Goal: Information Seeking & Learning: Learn about a topic

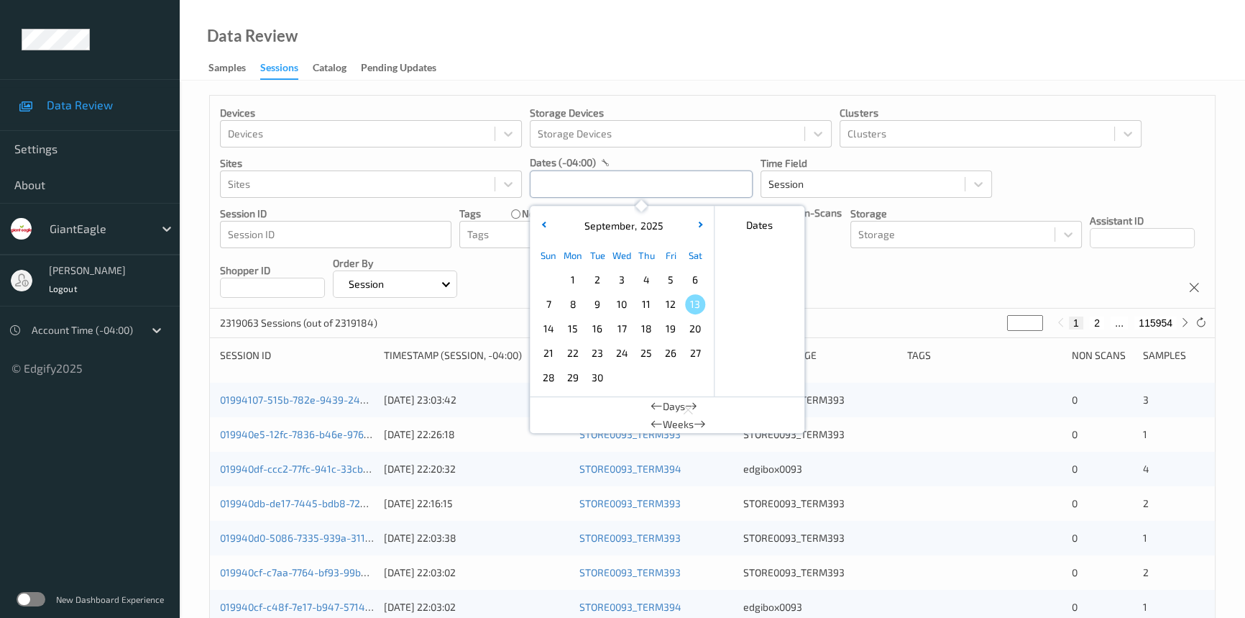
click at [590, 193] on input "text" at bounding box center [641, 183] width 223 height 27
click at [641, 309] on span "11" at bounding box center [646, 304] width 20 height 20
type input "[DATE] 00:00 -> [DATE] 23:59"
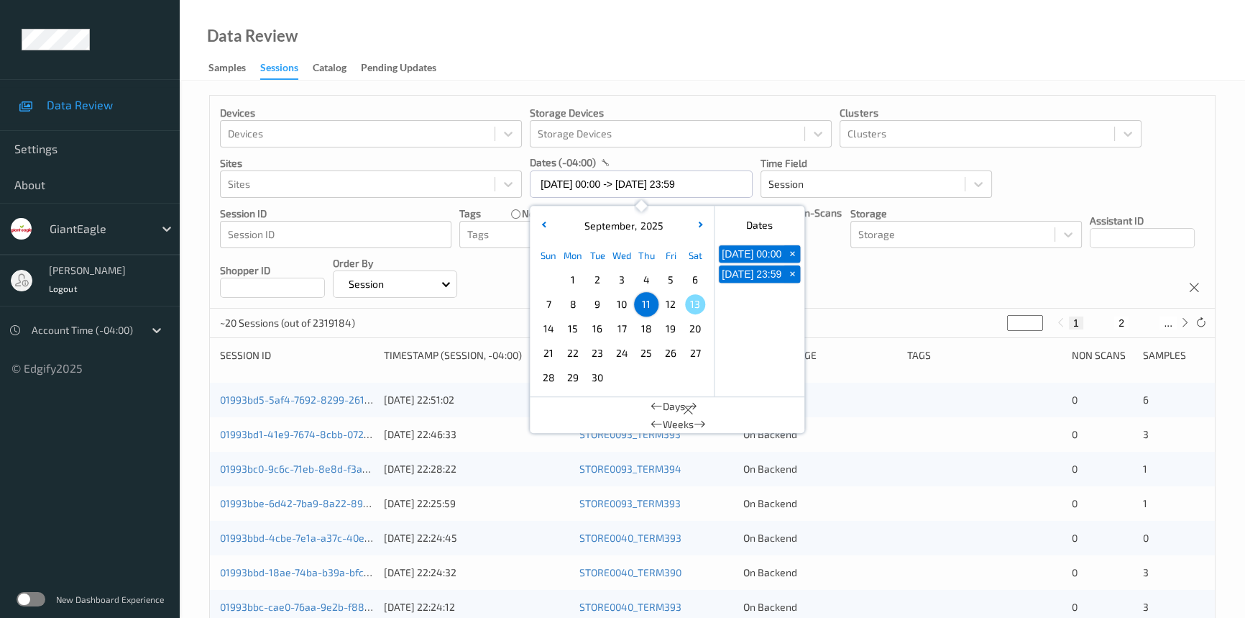
click at [636, 26] on div "Data Review Samples Sessions Catalog Pending Updates" at bounding box center [712, 40] width 1065 height 81
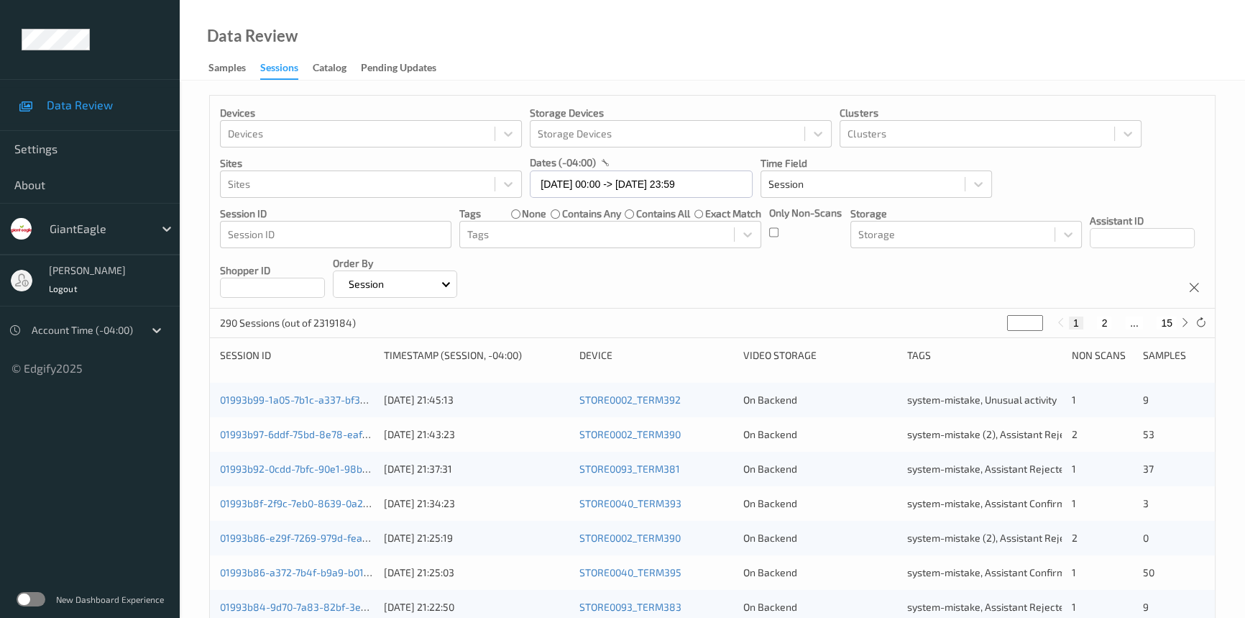
drag, startPoint x: 1019, startPoint y: 321, endPoint x: 936, endPoint y: 341, distance: 85.8
click at [936, 341] on div "Devices Devices Storage Devices Storage Devices Clusters Clusters Sites Sites d…" at bounding box center [712, 598] width 1006 height 1007
type input "**"
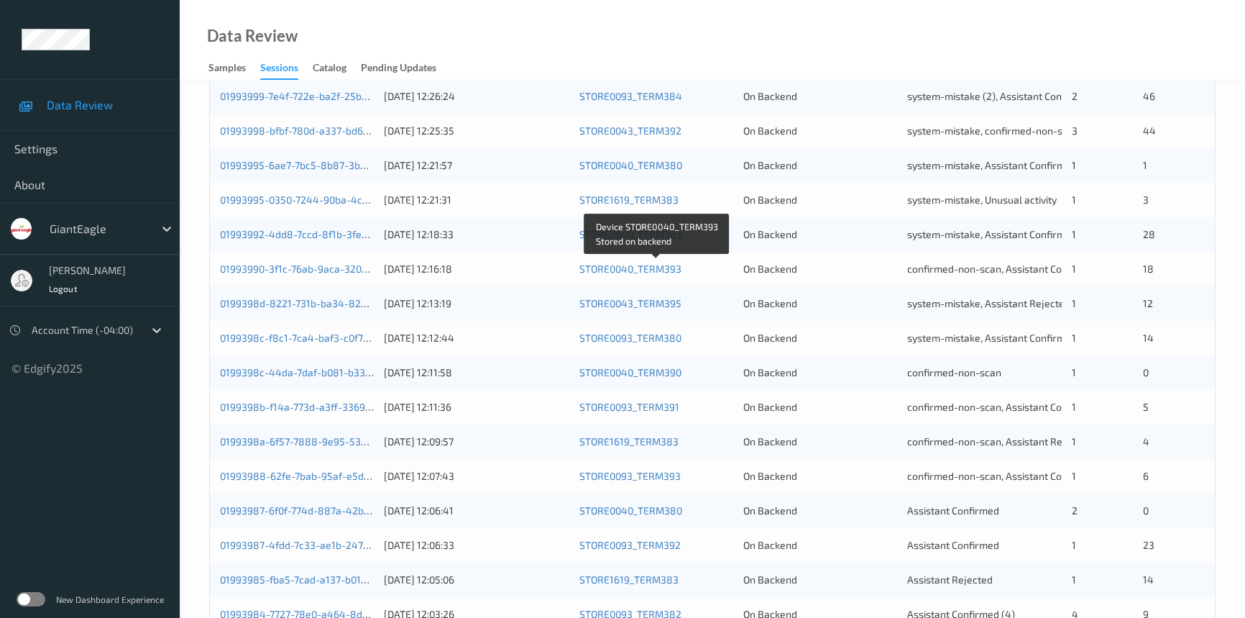
scroll to position [326, 0]
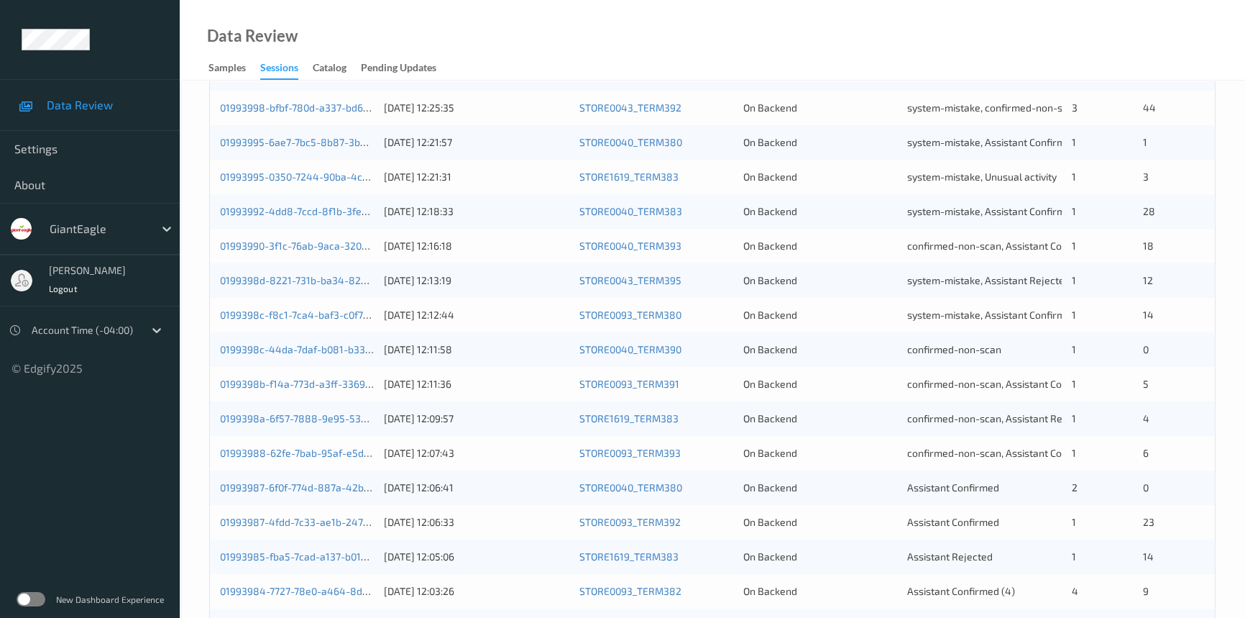
type input "**"
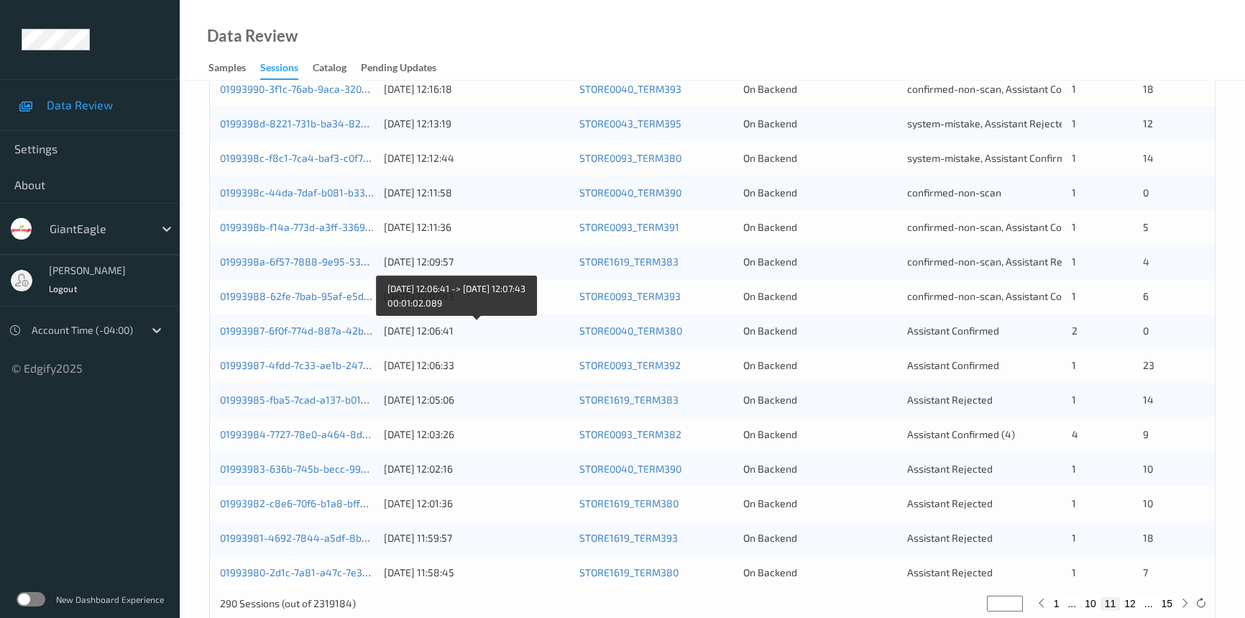
scroll to position [513, 0]
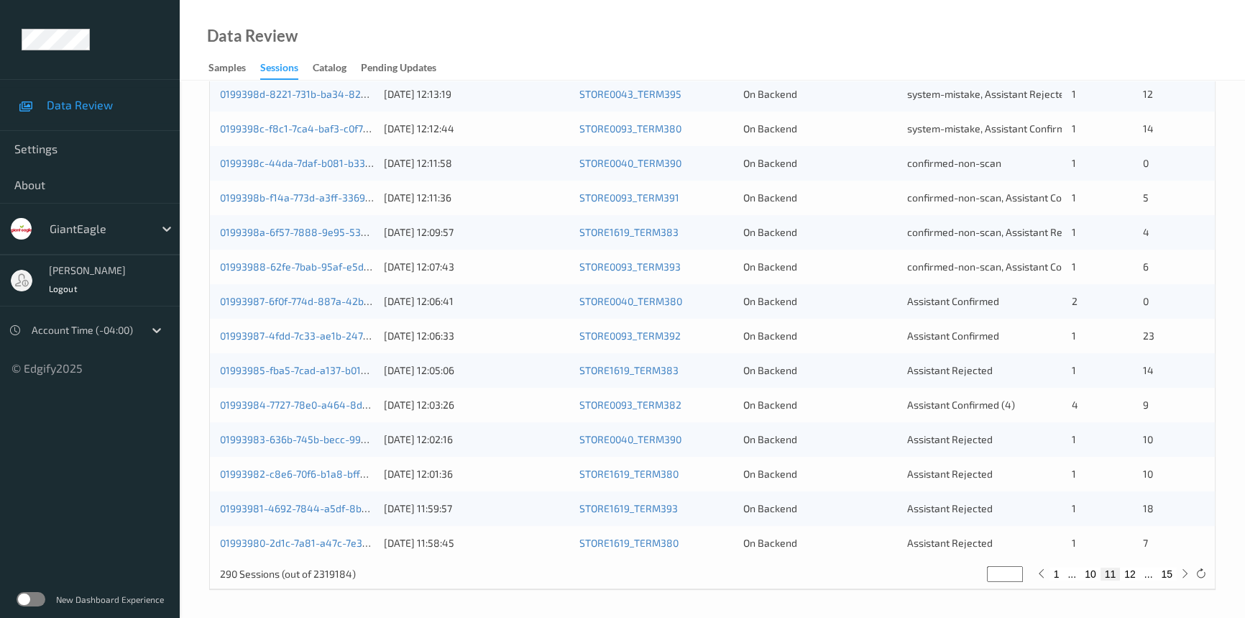
click at [546, 267] on div "[DATE] 12:07:43" at bounding box center [476, 267] width 185 height 14
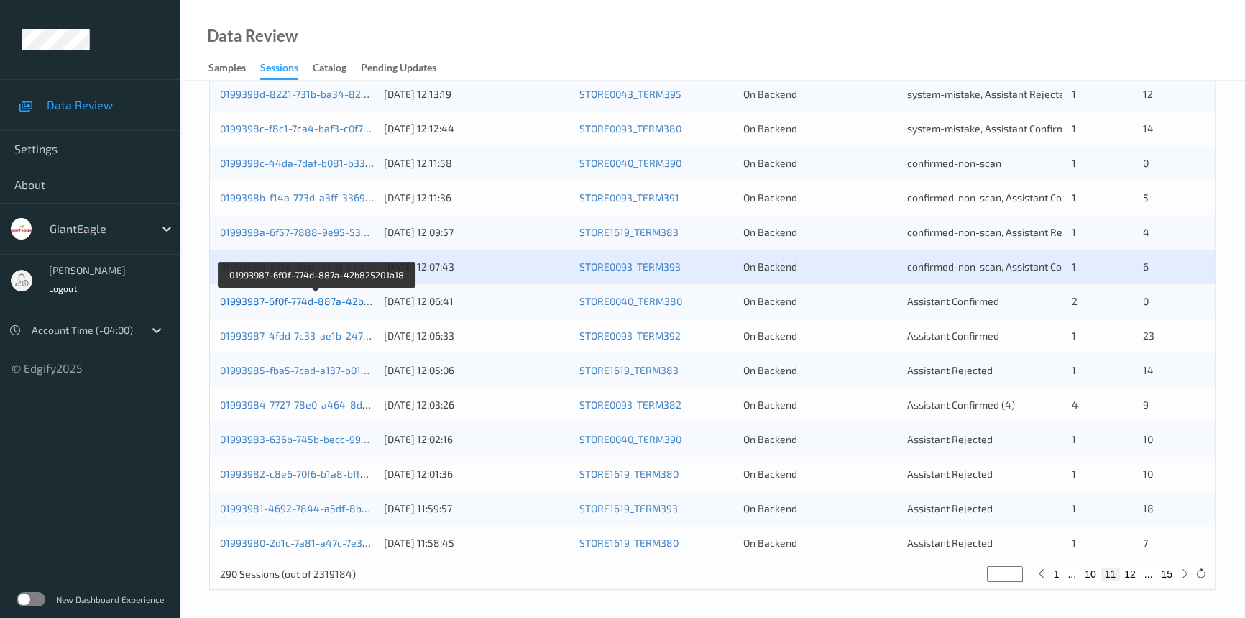
click at [308, 298] on link "01993987-6f0f-774d-887a-42b825201a18" at bounding box center [317, 301] width 194 height 12
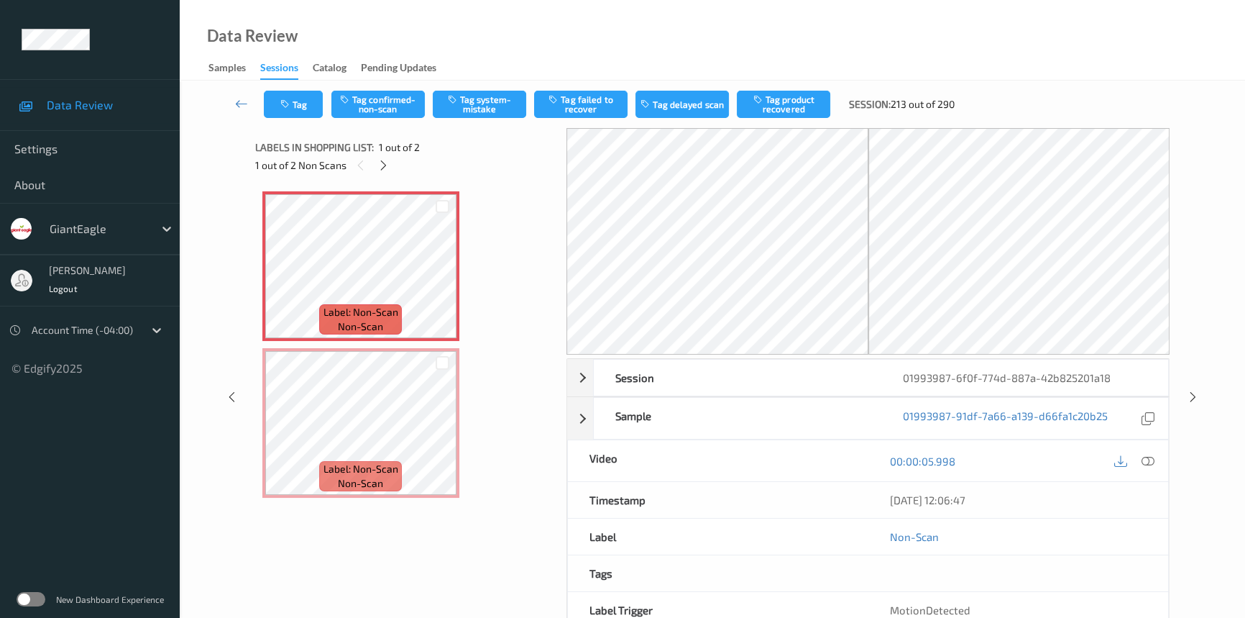
drag, startPoint x: 383, startPoint y: 164, endPoint x: 560, endPoint y: 180, distance: 177.6
click at [382, 165] on icon at bounding box center [383, 165] width 12 height 13
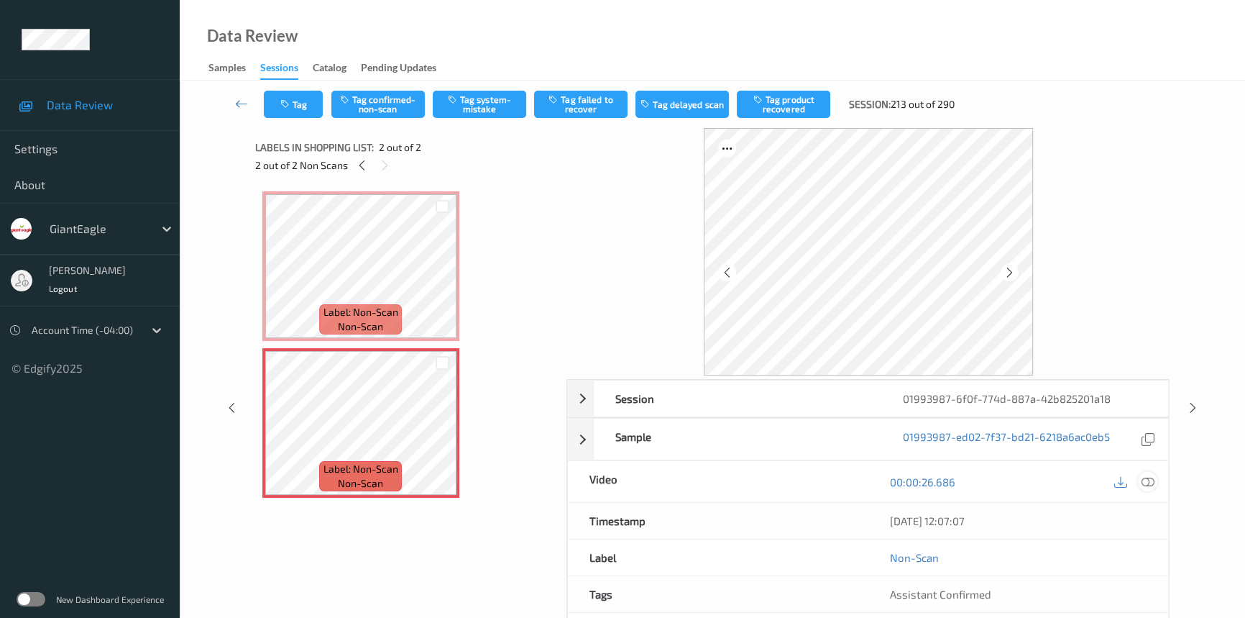
click at [1150, 482] on icon at bounding box center [1148, 481] width 13 height 13
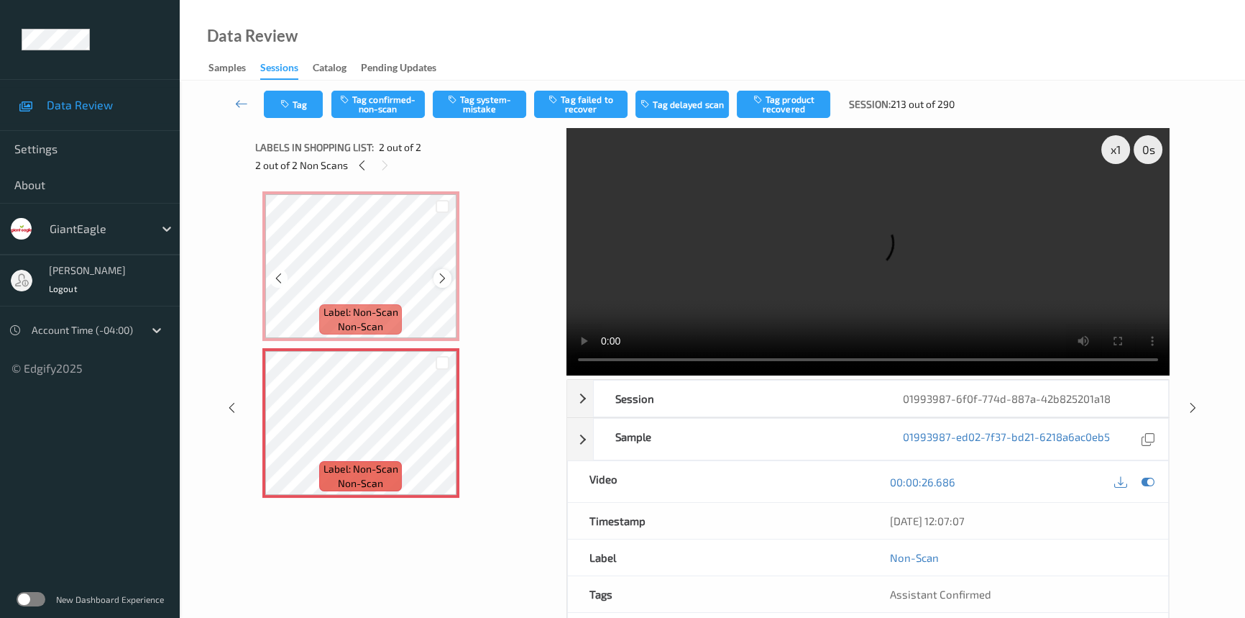
click at [436, 273] on icon at bounding box center [442, 278] width 12 height 13
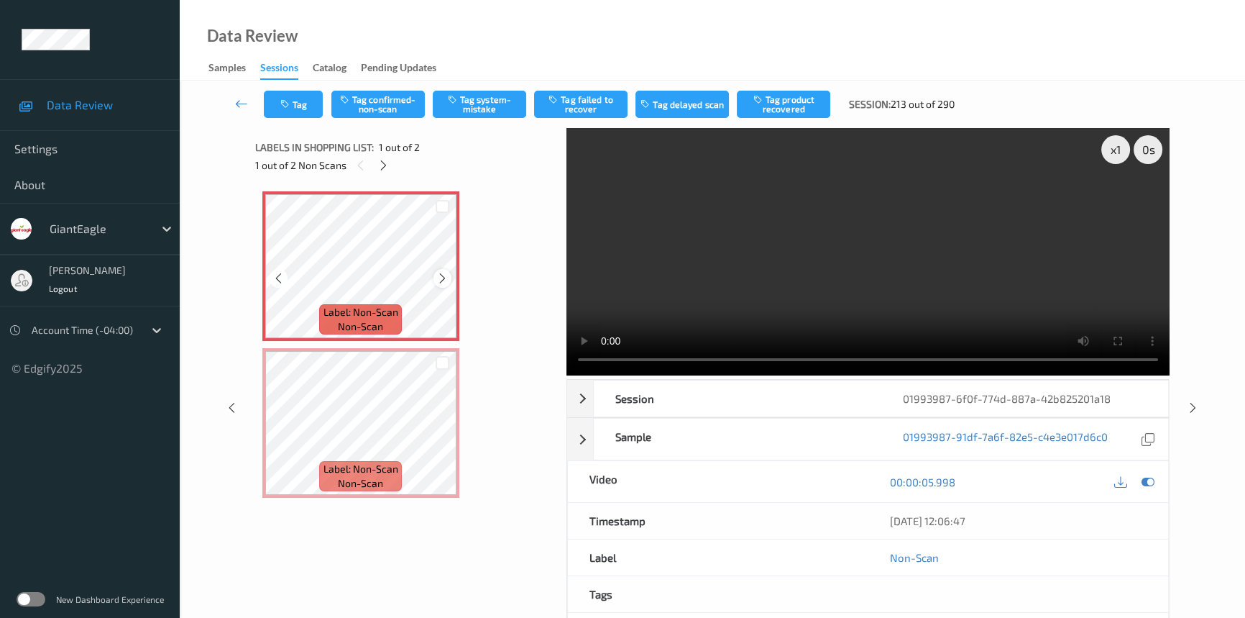
click at [439, 273] on icon at bounding box center [442, 278] width 12 height 13
click at [675, 293] on video at bounding box center [868, 251] width 603 height 247
click at [1113, 157] on div "x 1" at bounding box center [1115, 149] width 29 height 29
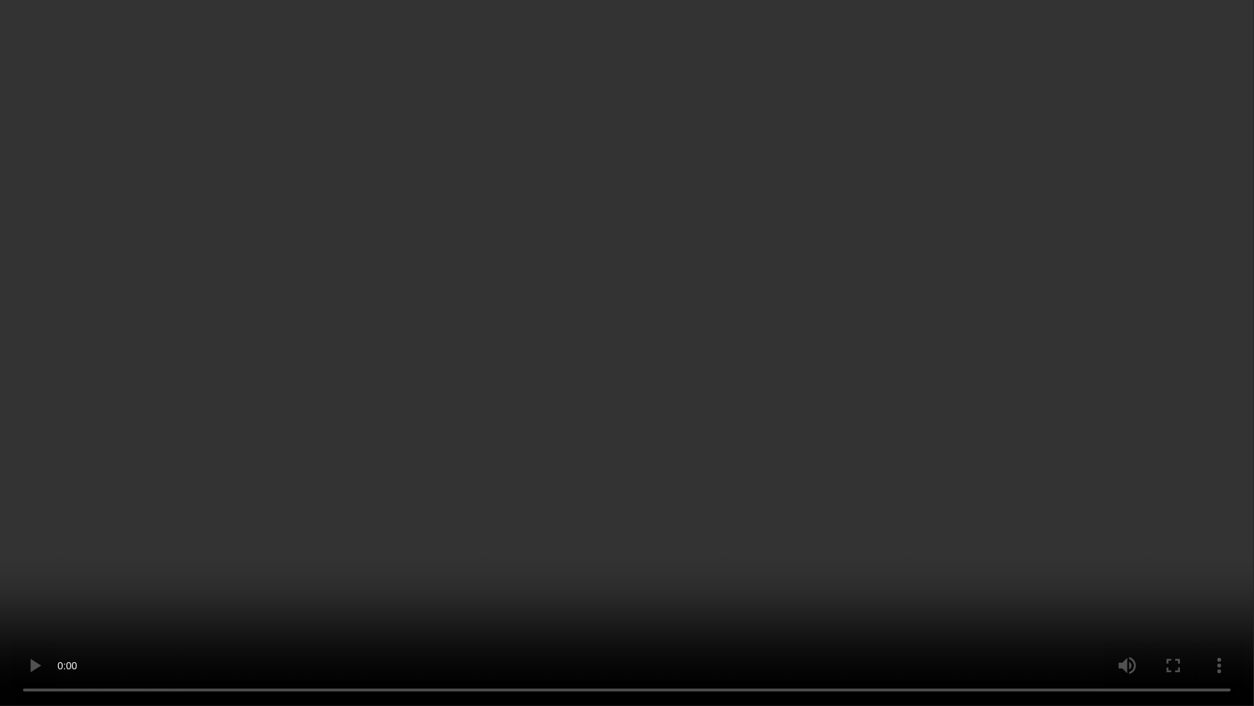
drag, startPoint x: 589, startPoint y: 298, endPoint x: 630, endPoint y: 308, distance: 42.0
click at [589, 298] on video at bounding box center [627, 353] width 1254 height 706
click at [952, 463] on video at bounding box center [627, 352] width 1254 height 705
click at [758, 453] on video at bounding box center [627, 353] width 1254 height 706
click at [858, 461] on video at bounding box center [627, 353] width 1254 height 706
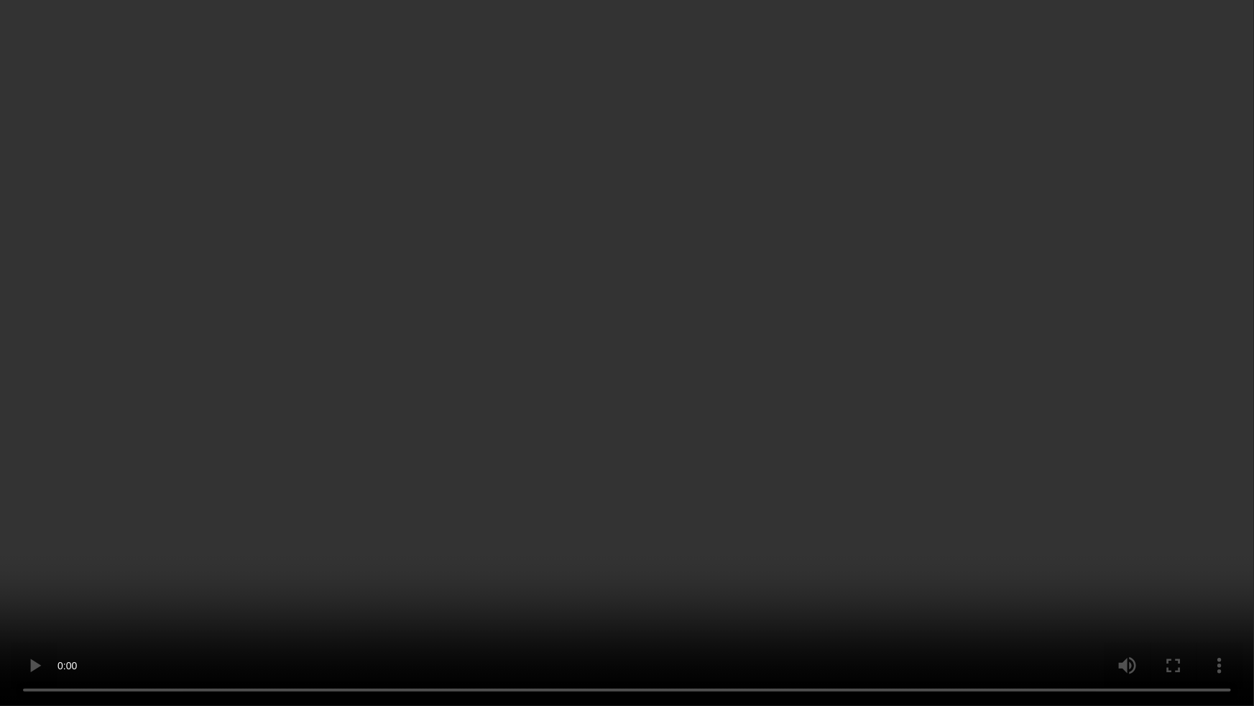
click at [902, 448] on video at bounding box center [627, 353] width 1254 height 706
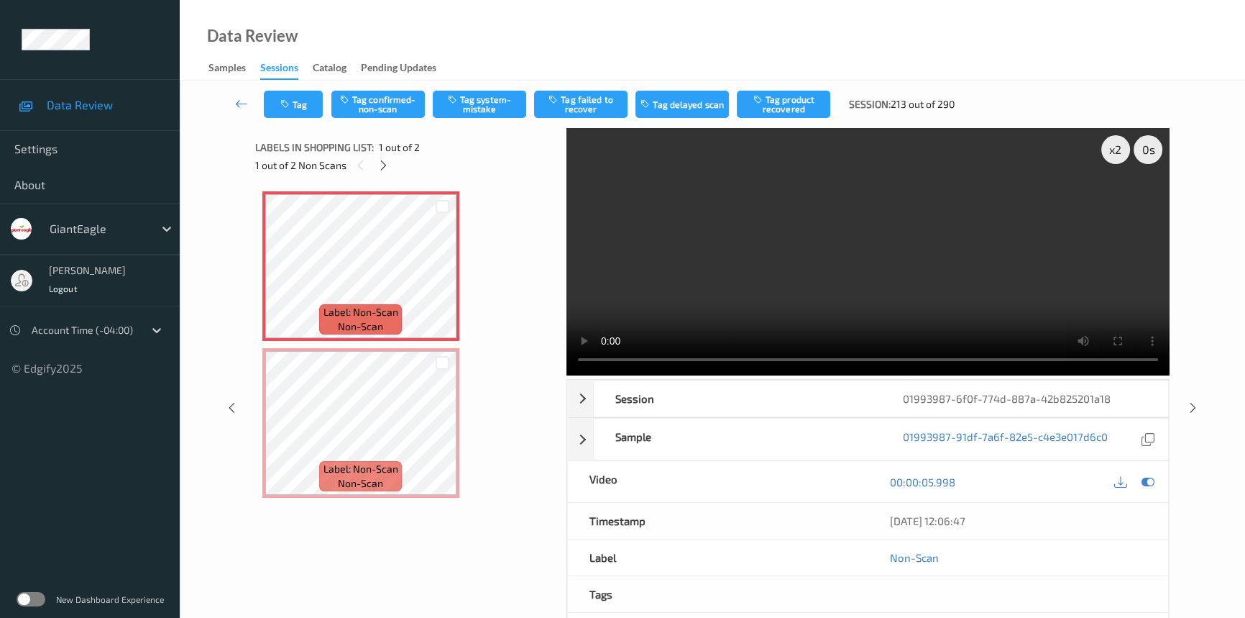
click at [1047, 301] on video at bounding box center [868, 251] width 603 height 247
click at [487, 109] on button "Tag system-mistake" at bounding box center [479, 104] width 93 height 27
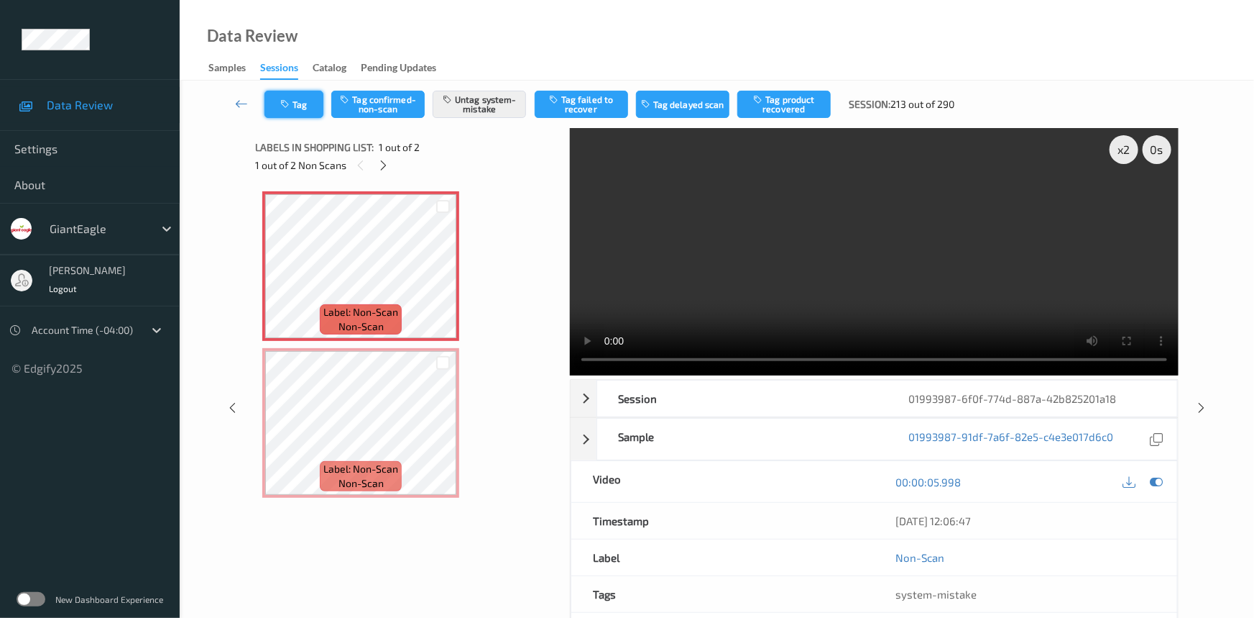
click at [289, 104] on icon "button" at bounding box center [286, 104] width 12 height 10
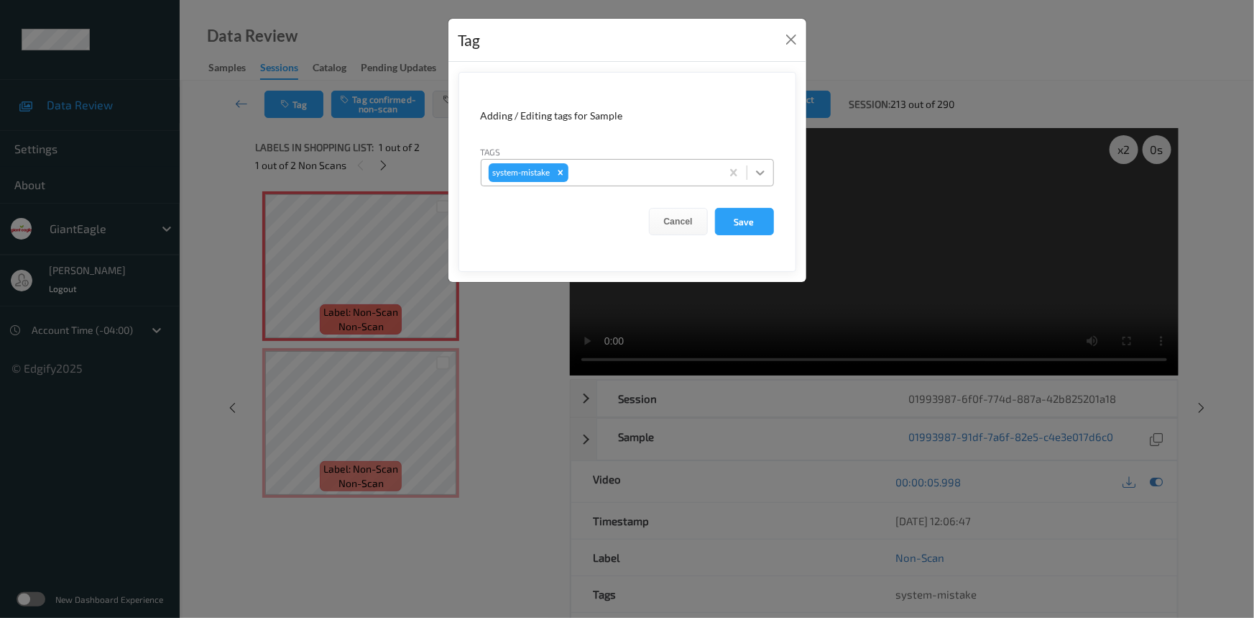
click at [758, 171] on icon at bounding box center [760, 172] width 14 height 14
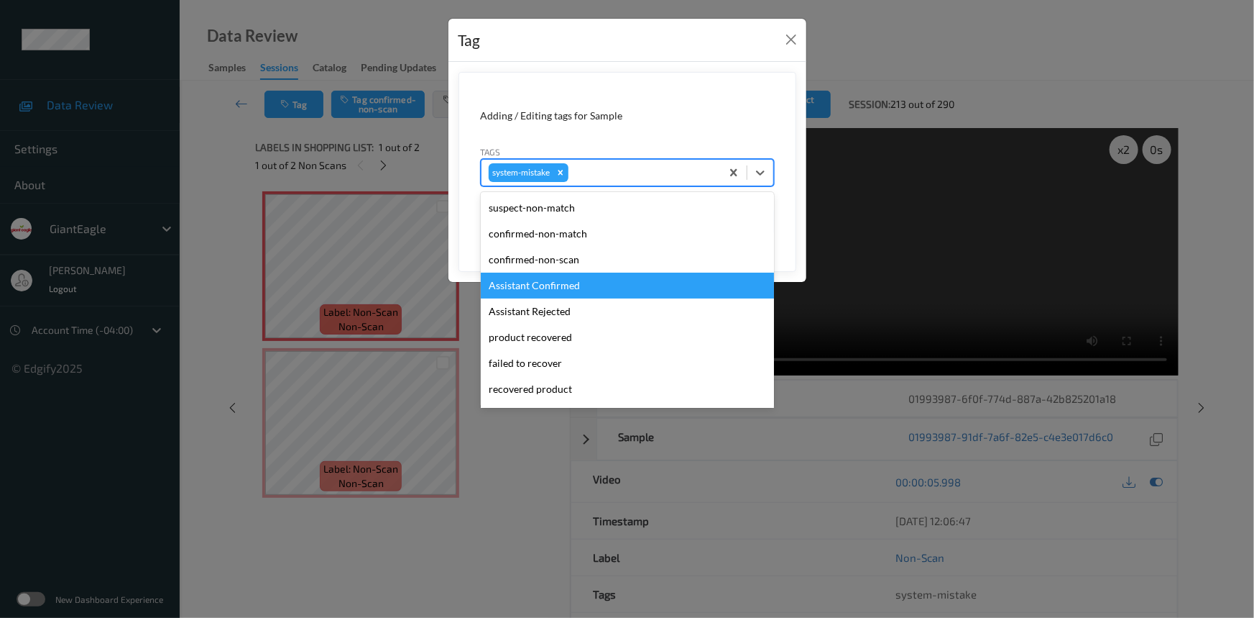
scroll to position [178, 0]
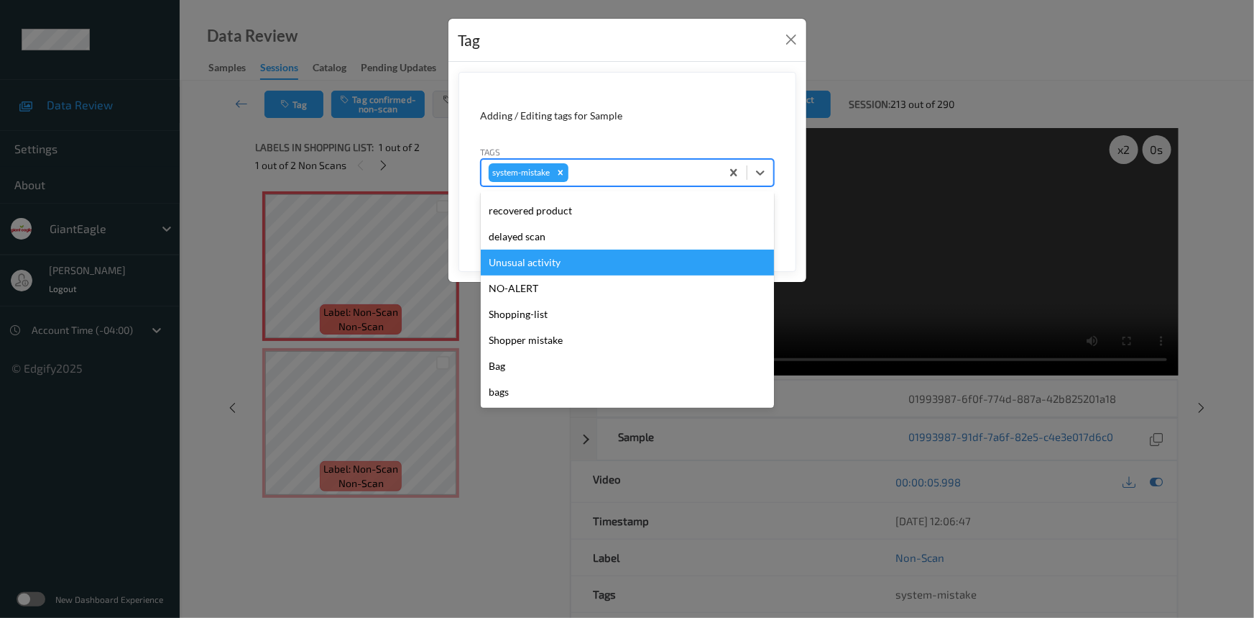
click at [500, 267] on div "Unusual activity" at bounding box center [627, 262] width 293 height 26
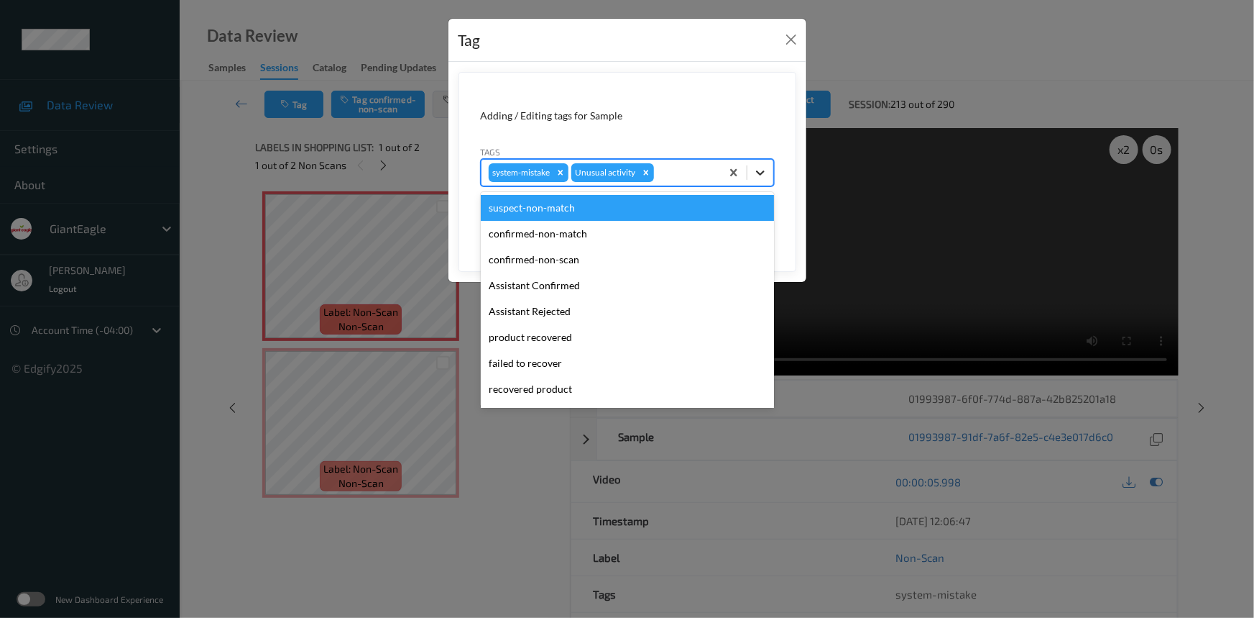
click at [762, 179] on icon at bounding box center [760, 172] width 14 height 14
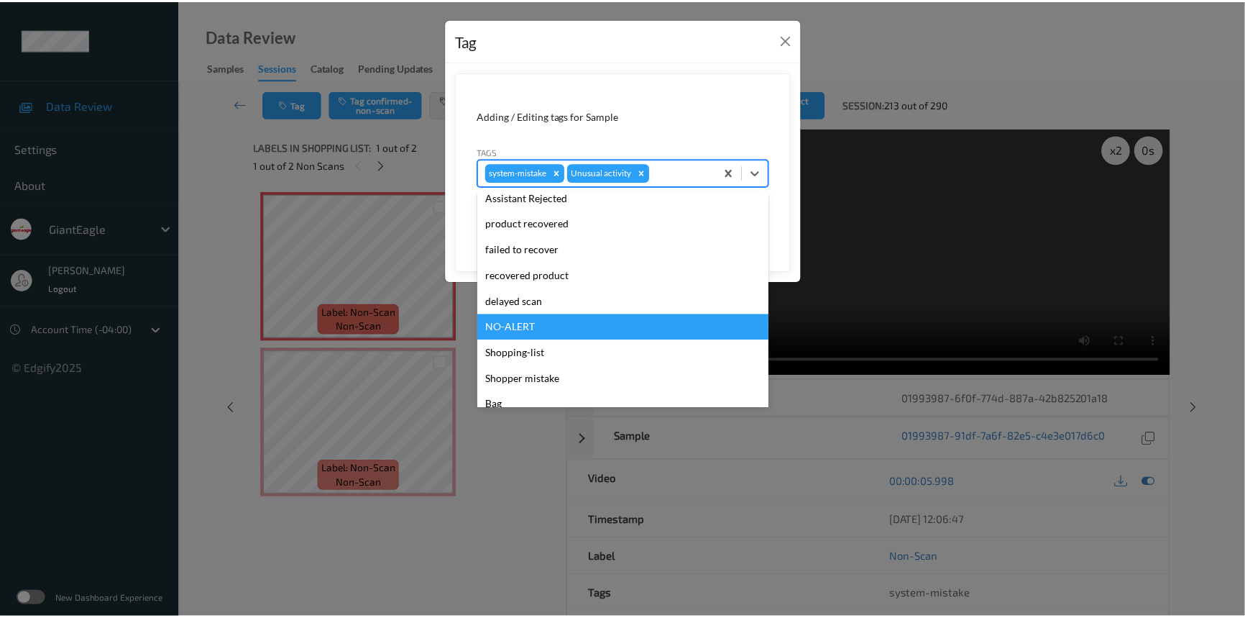
scroll to position [152, 0]
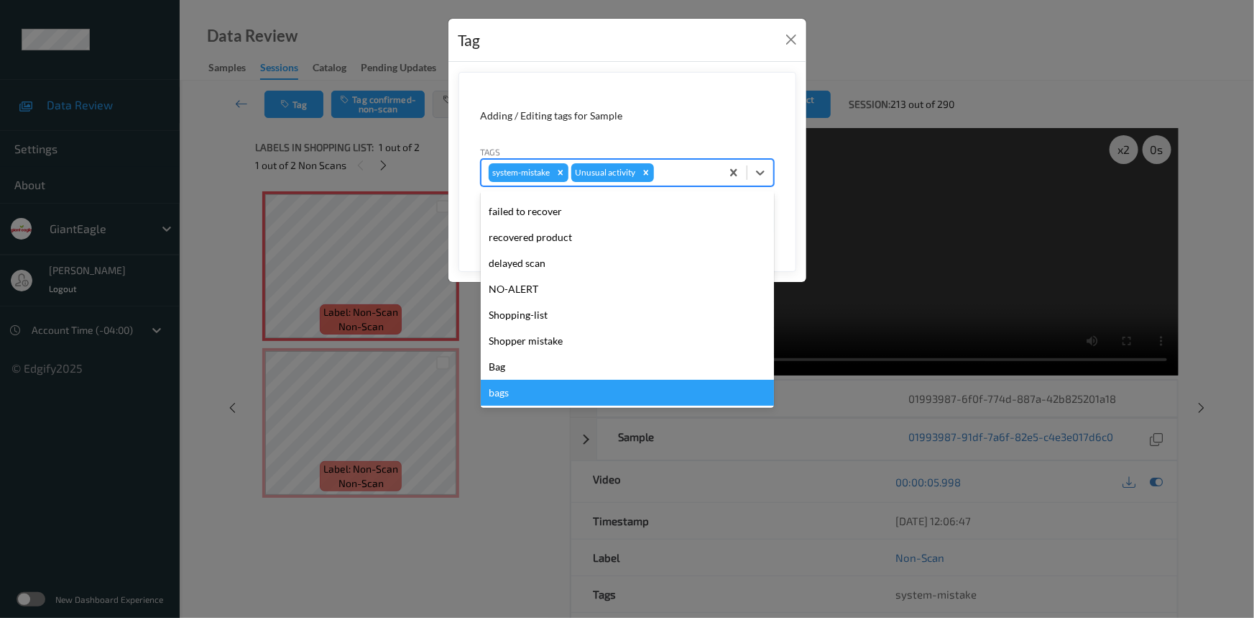
click at [492, 396] on div "bags" at bounding box center [627, 393] width 293 height 26
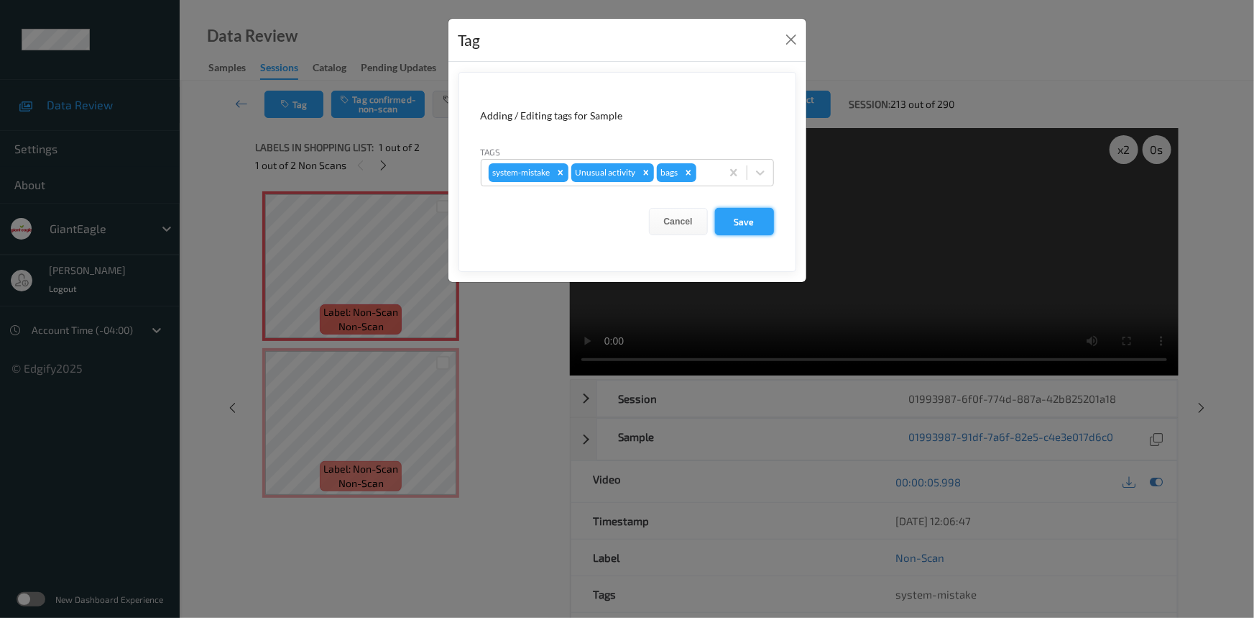
click at [750, 224] on button "Save" at bounding box center [744, 221] width 59 height 27
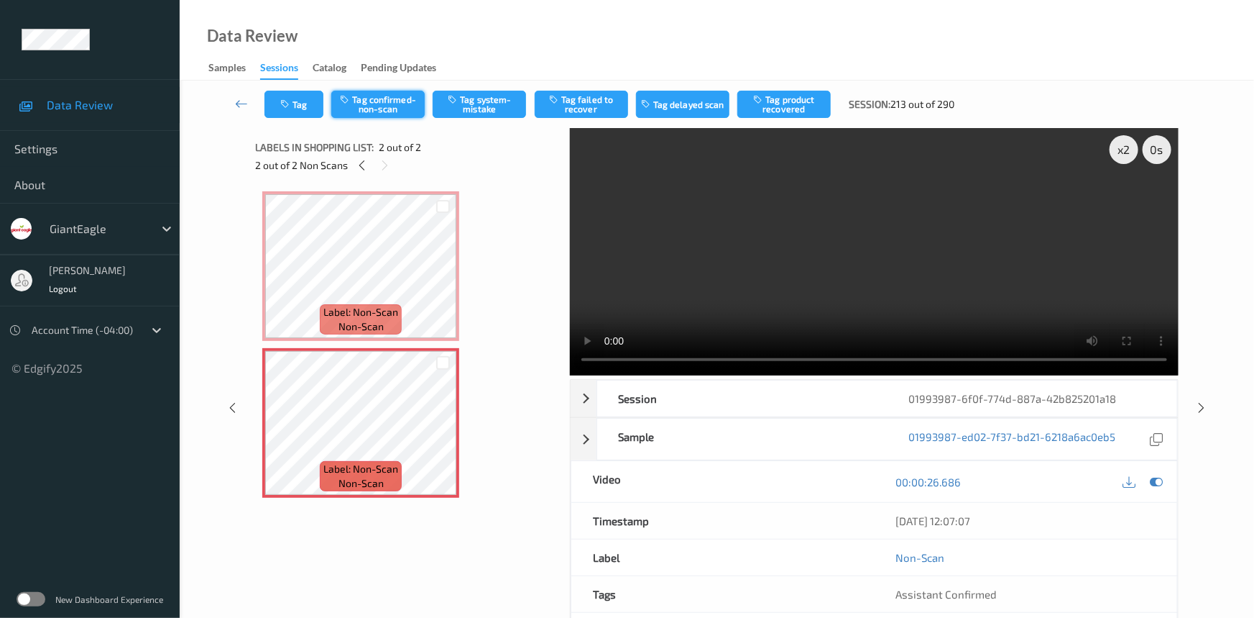
click at [388, 101] on button "Tag confirmed-non-scan" at bounding box center [377, 104] width 93 height 27
click at [237, 93] on link at bounding box center [241, 104] width 45 height 27
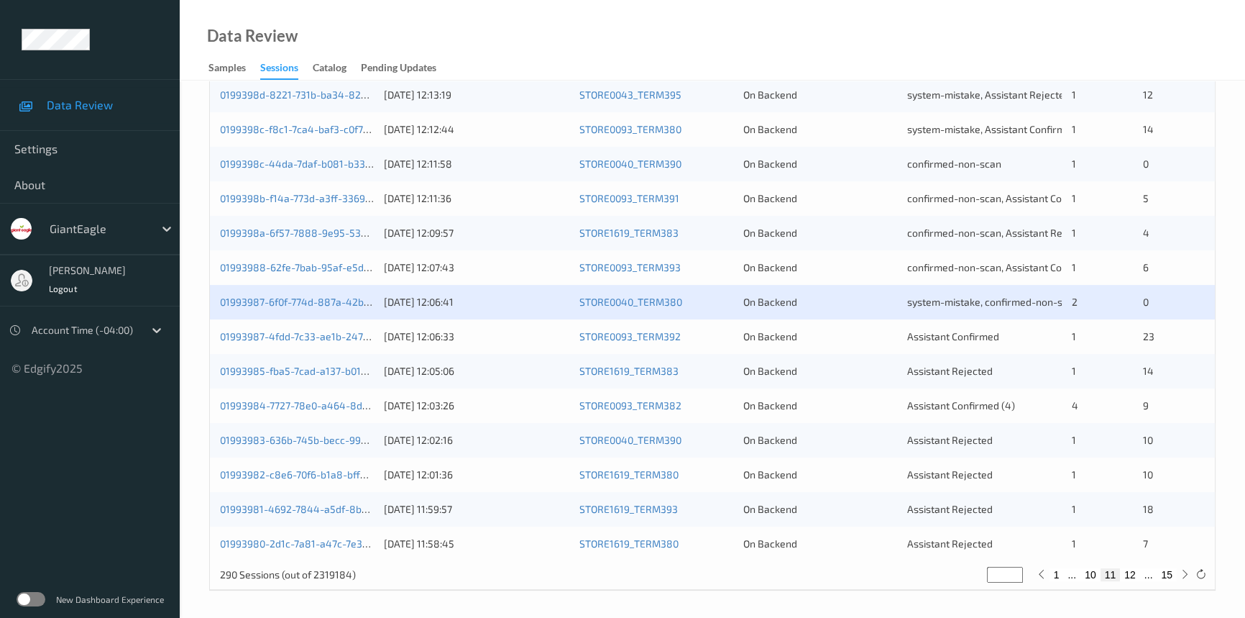
scroll to position [513, 0]
click at [270, 367] on link "01993985-fba5-7cad-a137-b0101b3d2c41" at bounding box center [315, 370] width 190 height 12
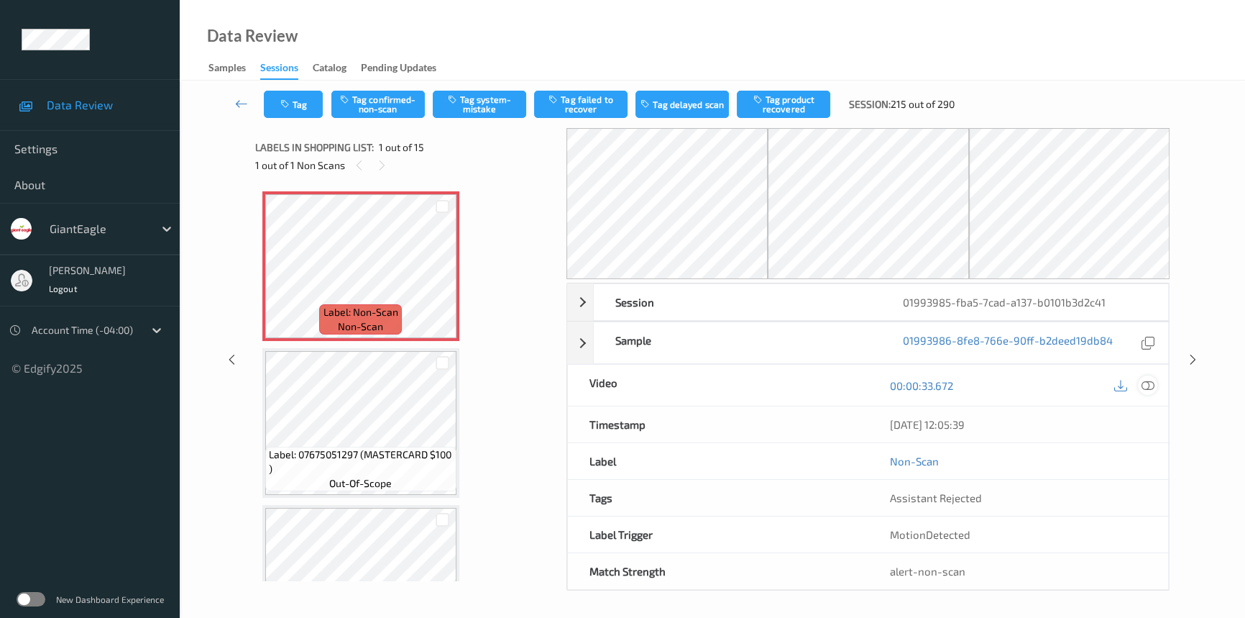
click at [1151, 386] on icon at bounding box center [1148, 385] width 13 height 13
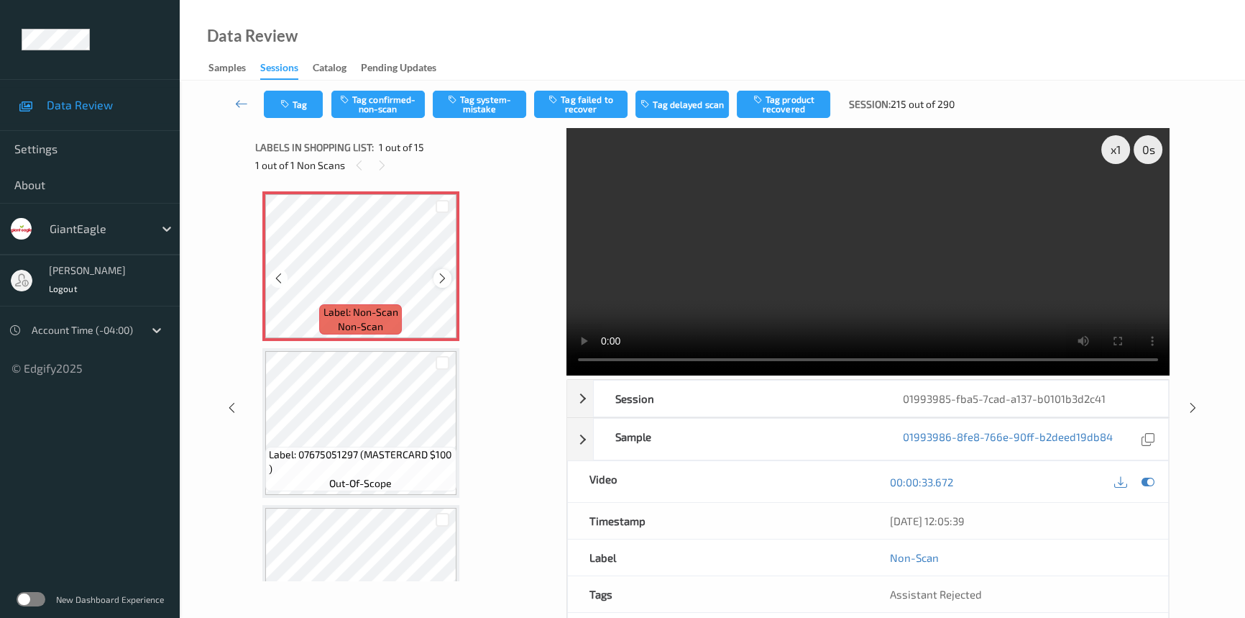
click at [441, 279] on icon at bounding box center [442, 278] width 12 height 13
click at [714, 321] on video at bounding box center [868, 251] width 603 height 247
drag, startPoint x: 1112, startPoint y: 137, endPoint x: 1101, endPoint y: 140, distance: 11.4
click at [1111, 139] on div "x 1" at bounding box center [1115, 149] width 29 height 29
click at [873, 265] on video at bounding box center [868, 251] width 603 height 247
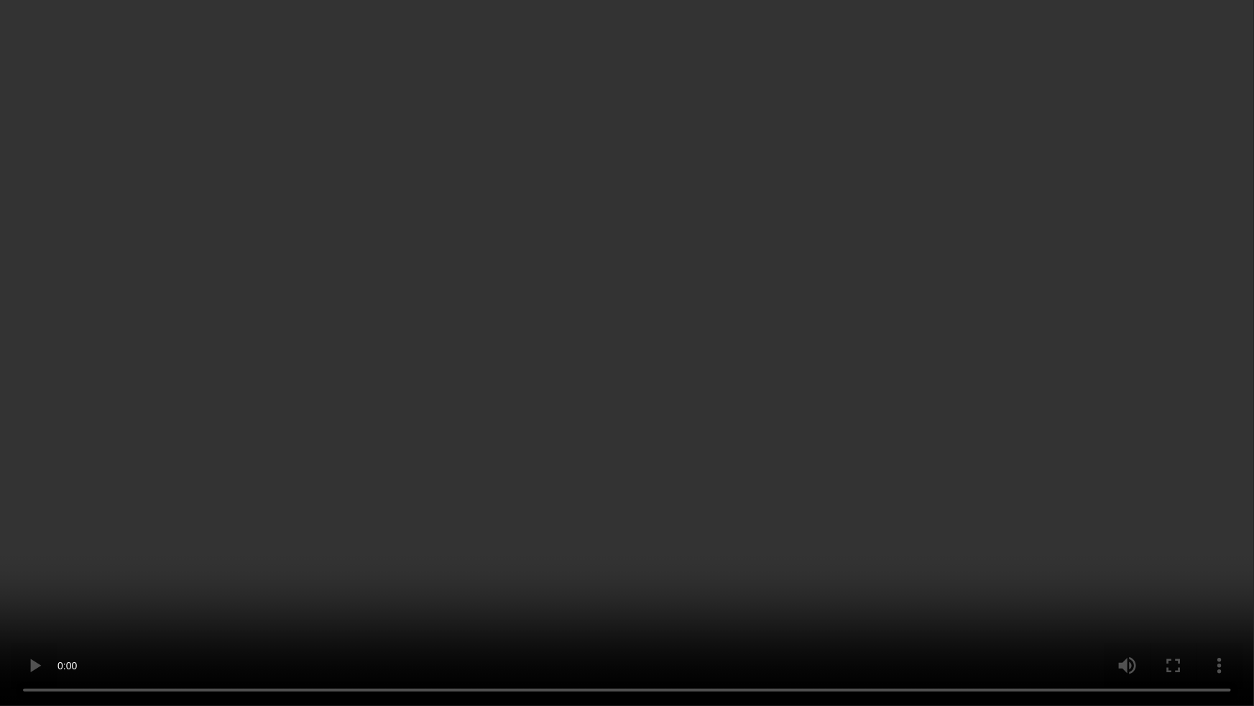
click at [863, 449] on video at bounding box center [627, 353] width 1254 height 706
click at [725, 454] on video at bounding box center [627, 353] width 1254 height 706
click at [910, 531] on video at bounding box center [627, 353] width 1254 height 706
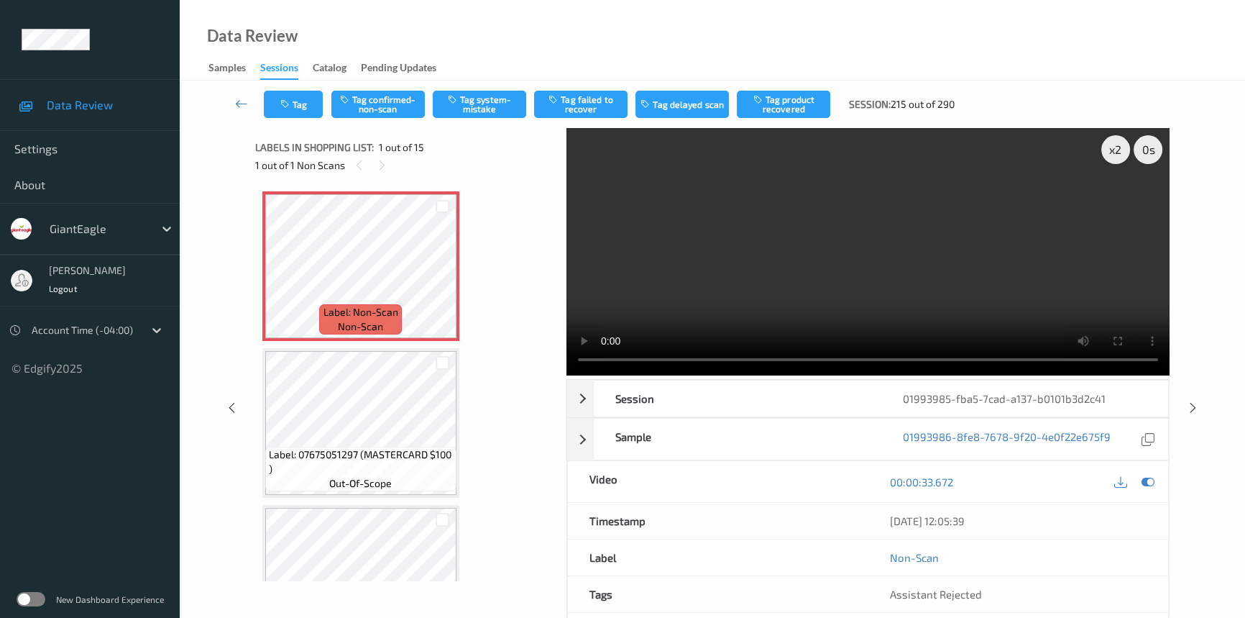
click at [764, 238] on video at bounding box center [868, 251] width 603 height 247
click at [490, 101] on button "Tag system-mistake" at bounding box center [479, 104] width 93 height 27
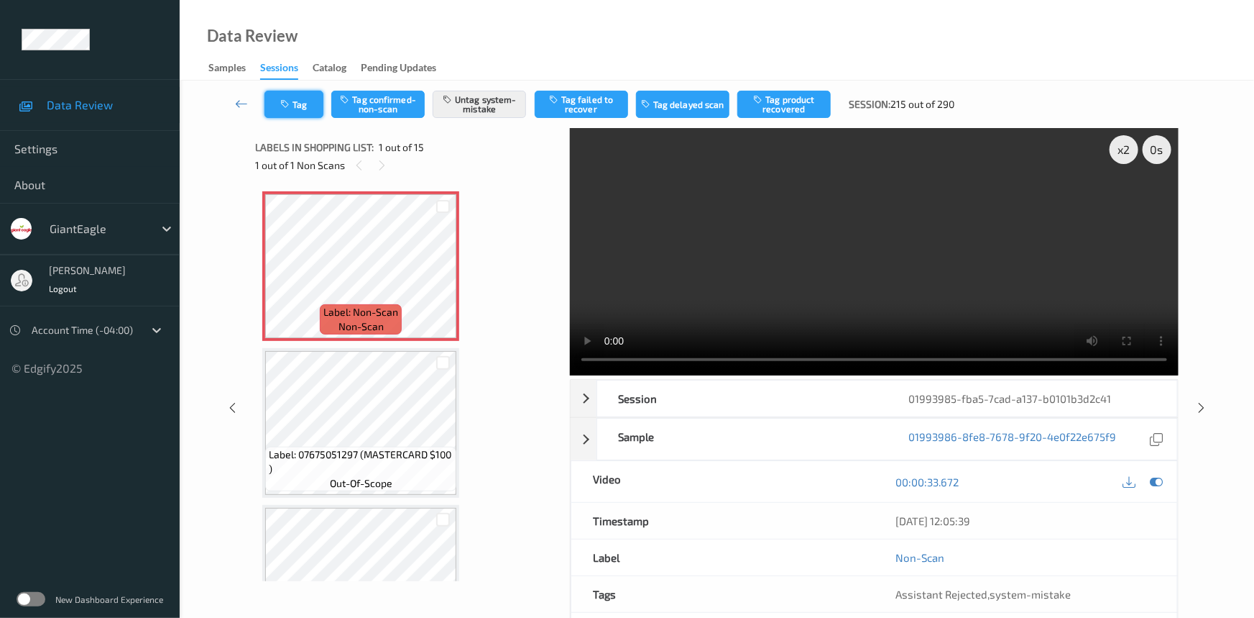
click at [295, 101] on button "Tag" at bounding box center [294, 104] width 59 height 27
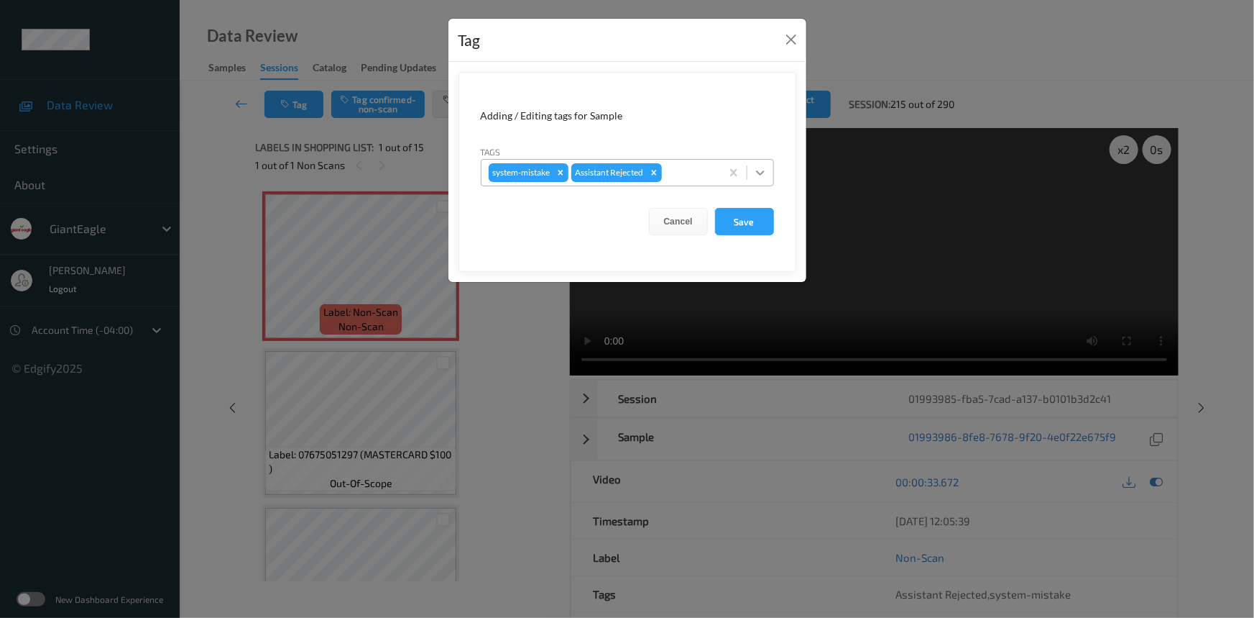
click at [758, 168] on icon at bounding box center [760, 172] width 14 height 14
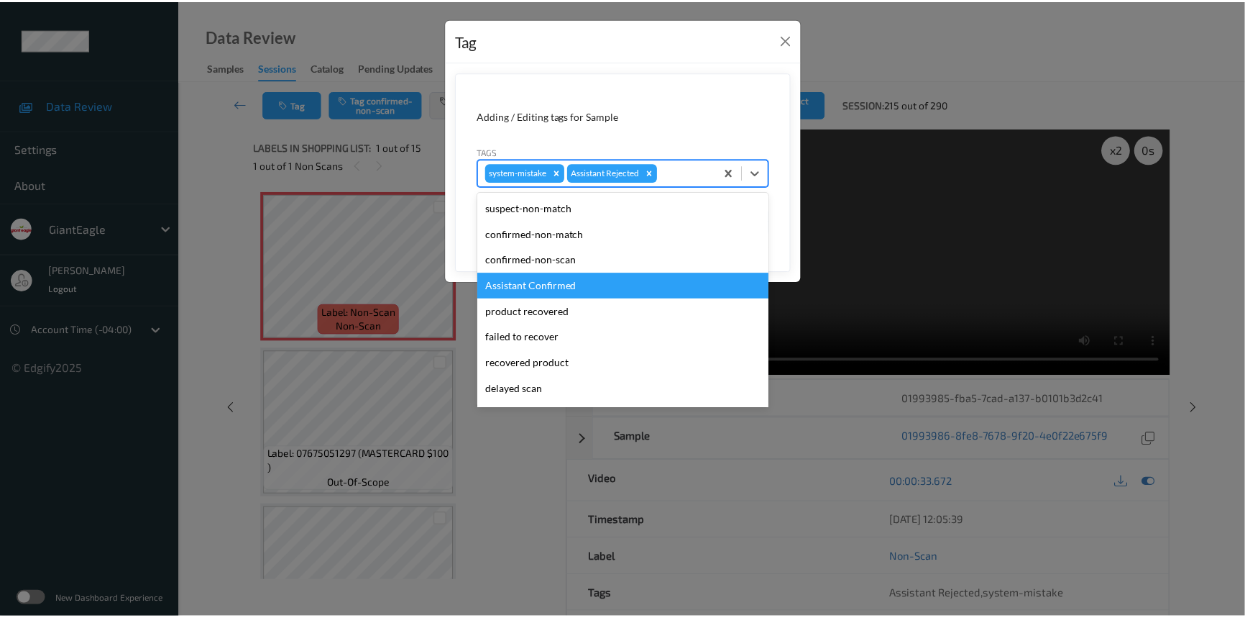
scroll to position [152, 0]
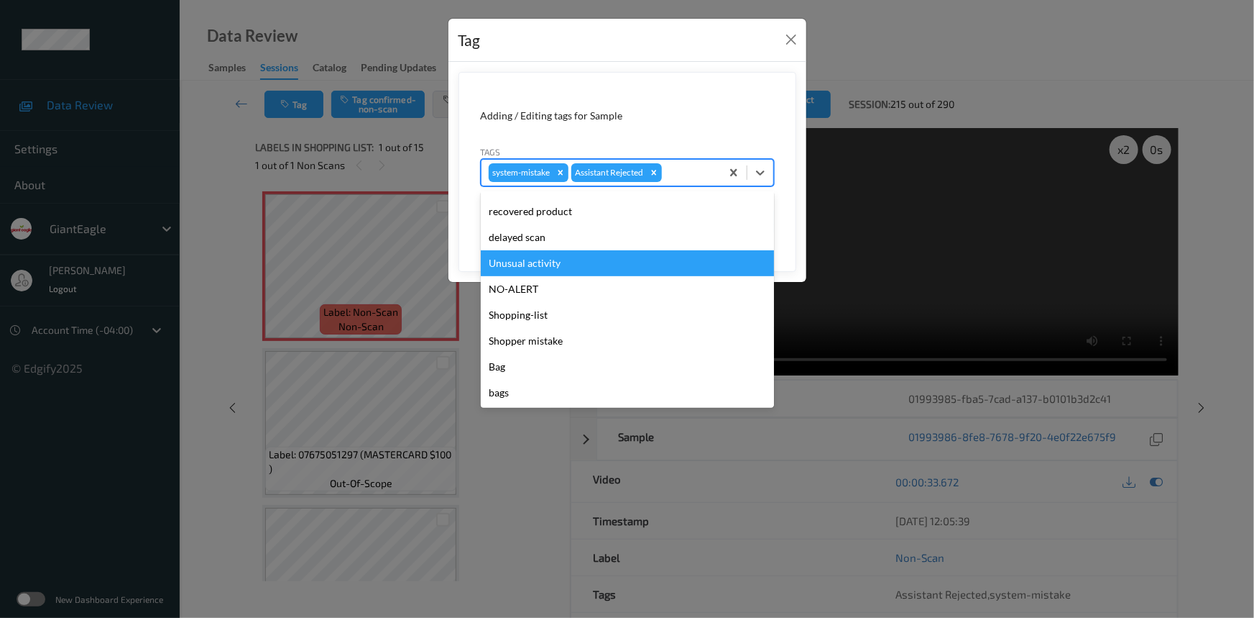
click at [509, 267] on div "Unusual activity" at bounding box center [627, 263] width 293 height 26
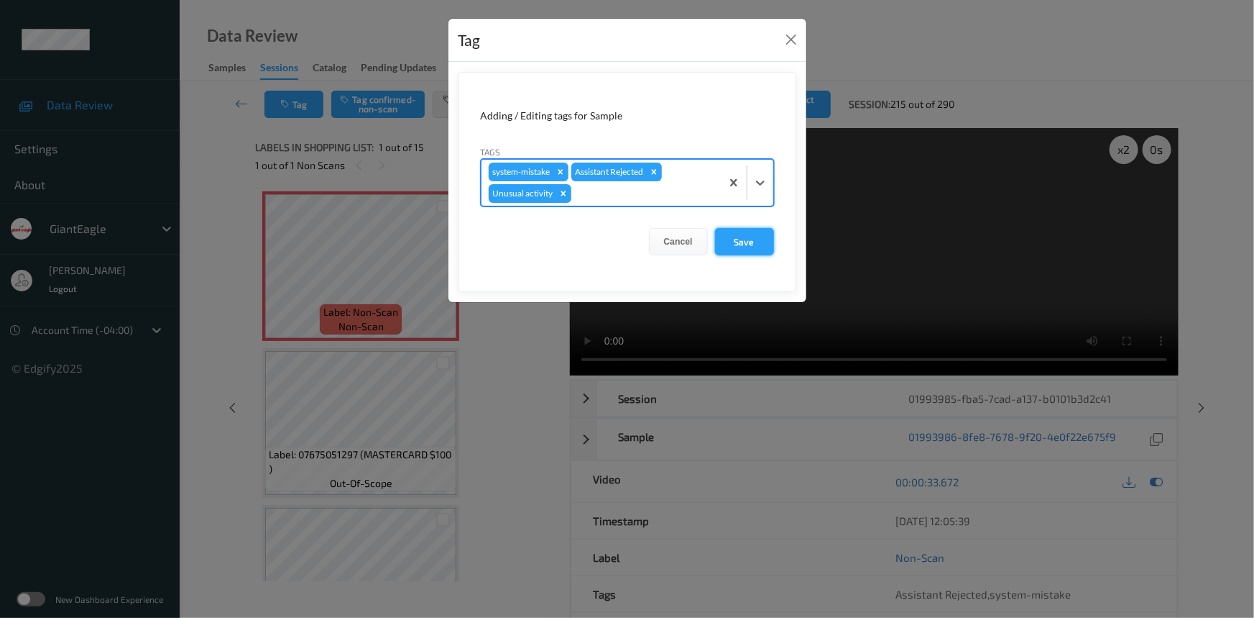
click at [744, 249] on button "Save" at bounding box center [744, 241] width 59 height 27
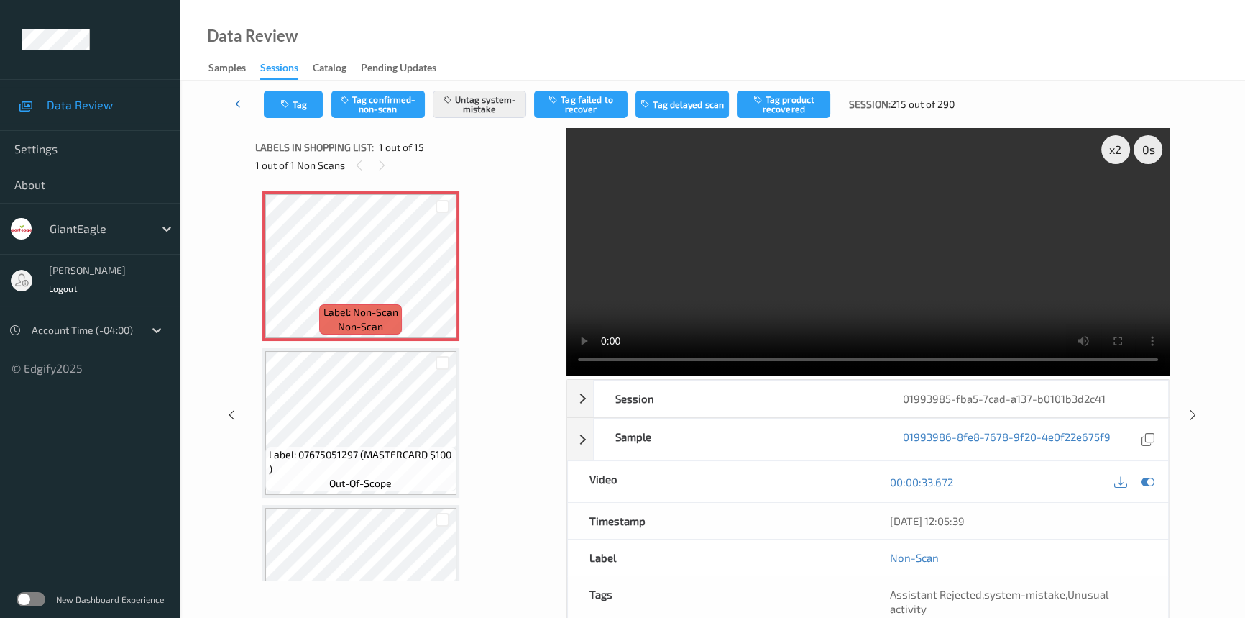
click at [243, 93] on link at bounding box center [241, 104] width 45 height 27
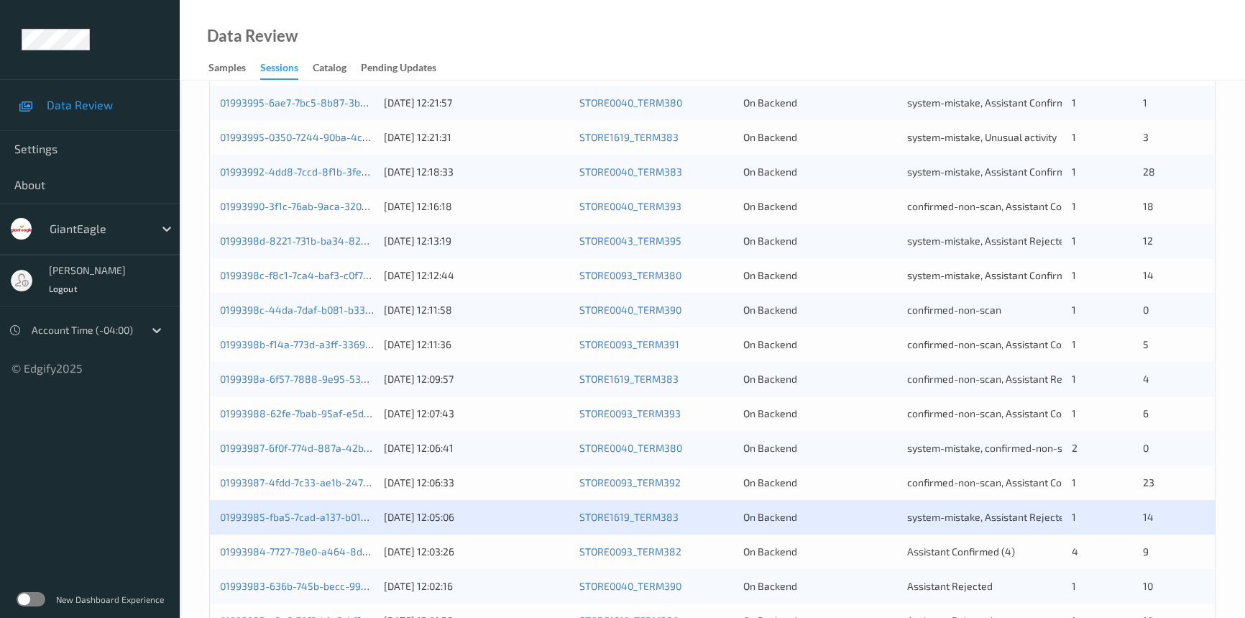
scroll to position [457, 0]
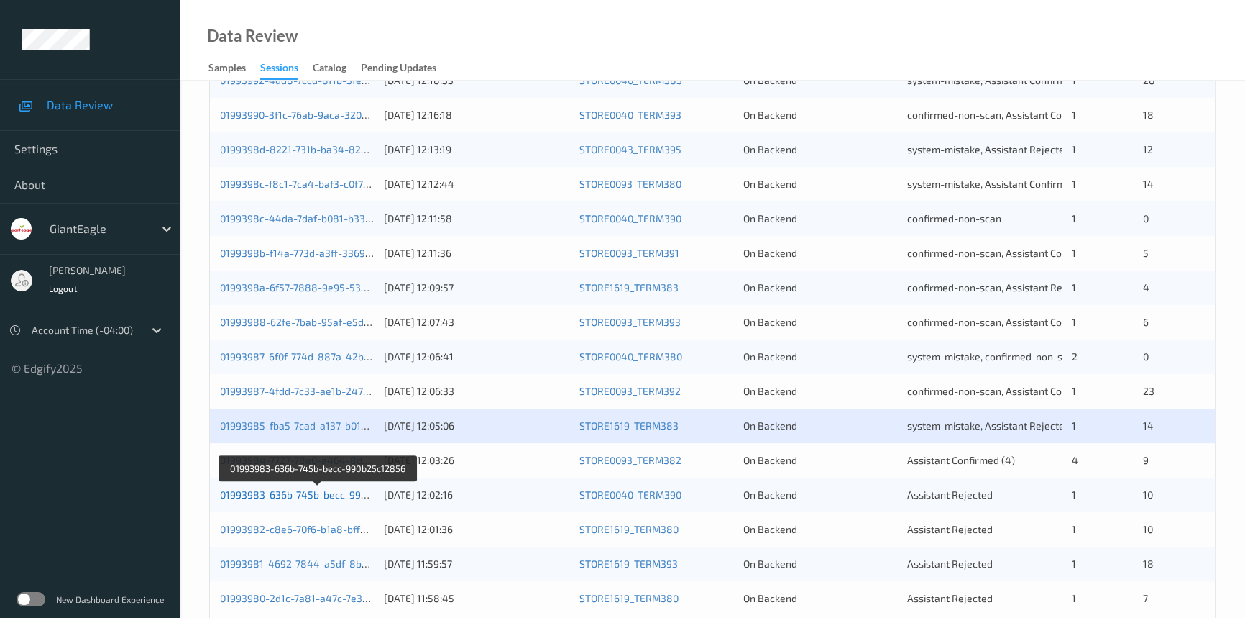
click at [274, 495] on link "01993983-636b-745b-becc-990b25c12856" at bounding box center [318, 494] width 197 height 12
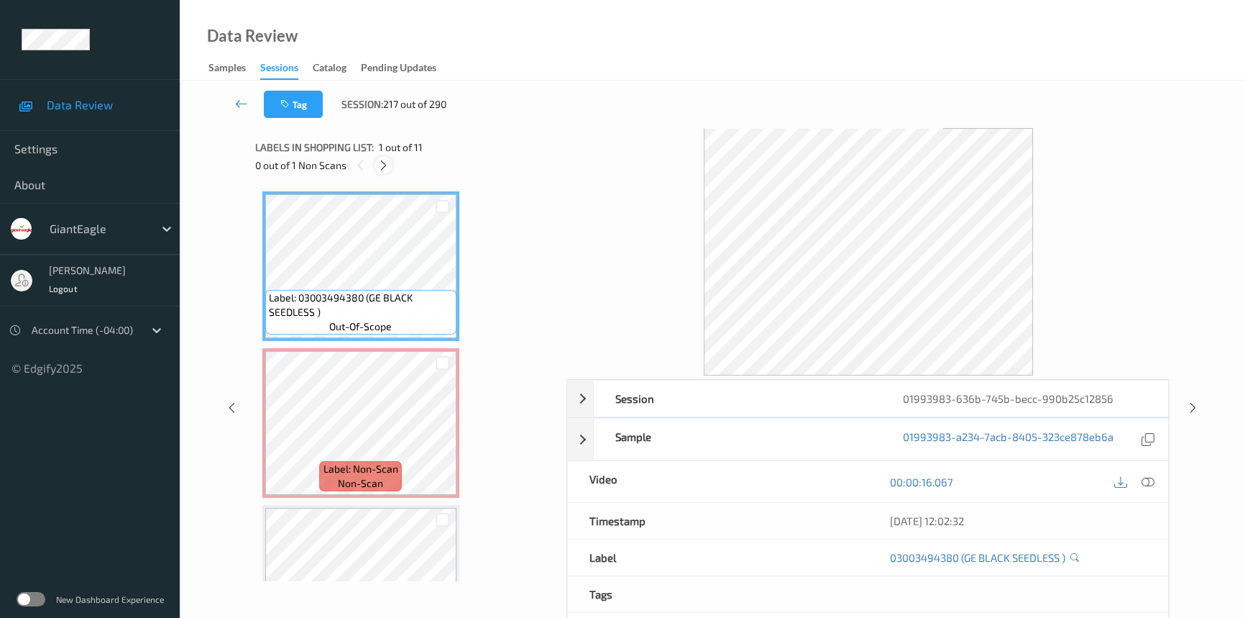
click at [380, 167] on icon at bounding box center [383, 165] width 12 height 13
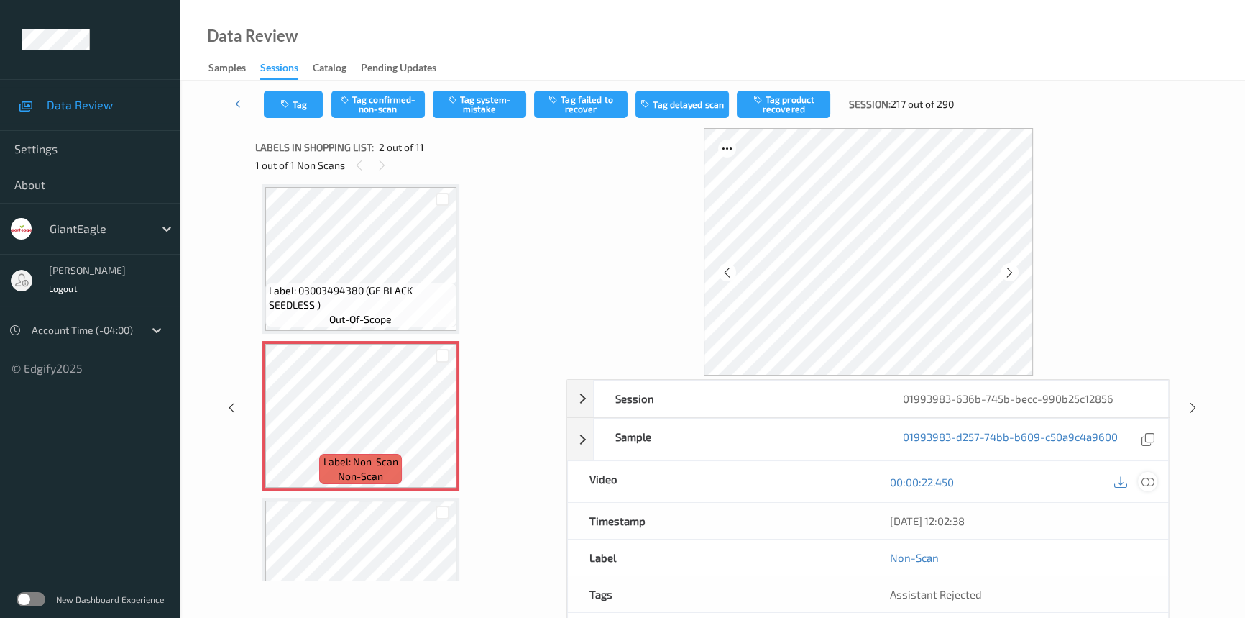
click at [1149, 481] on icon at bounding box center [1148, 481] width 13 height 13
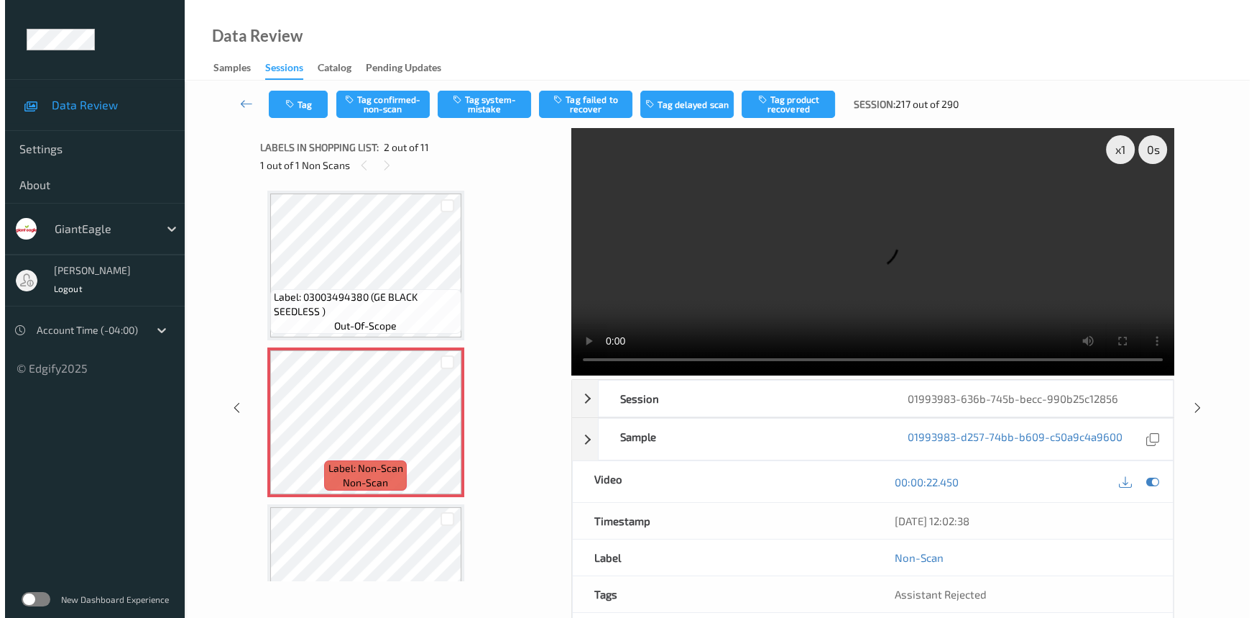
scroll to position [0, 0]
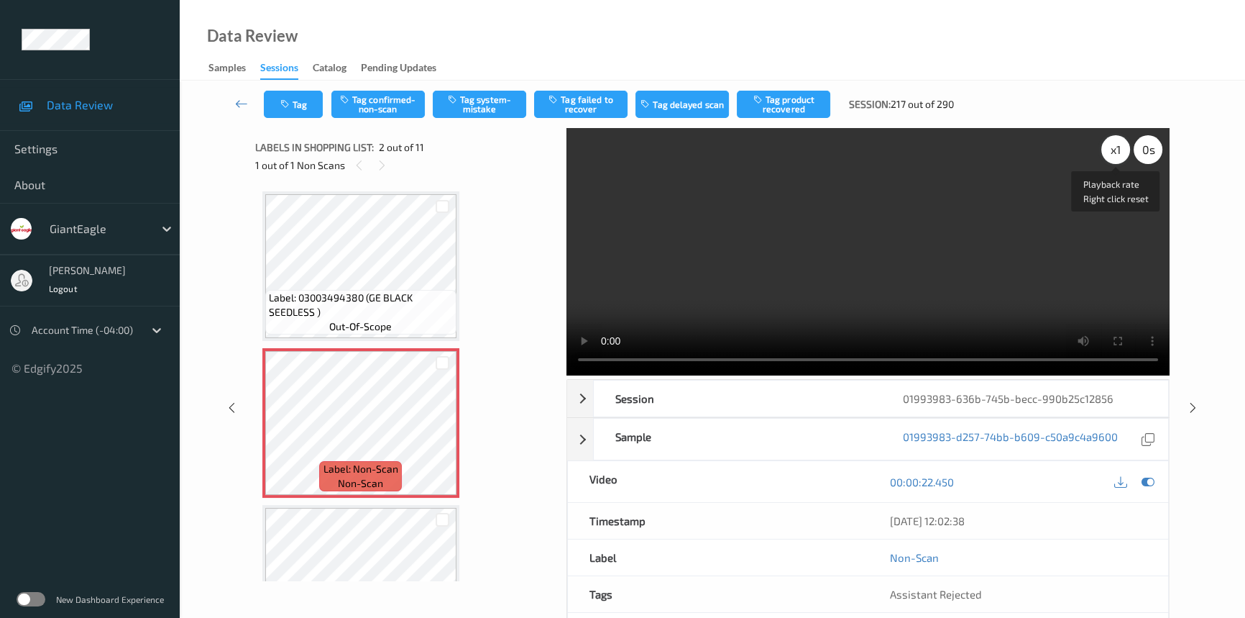
click at [1117, 147] on div "x 1" at bounding box center [1115, 149] width 29 height 29
click at [905, 282] on video at bounding box center [868, 251] width 603 height 247
click at [932, 302] on video at bounding box center [868, 251] width 603 height 247
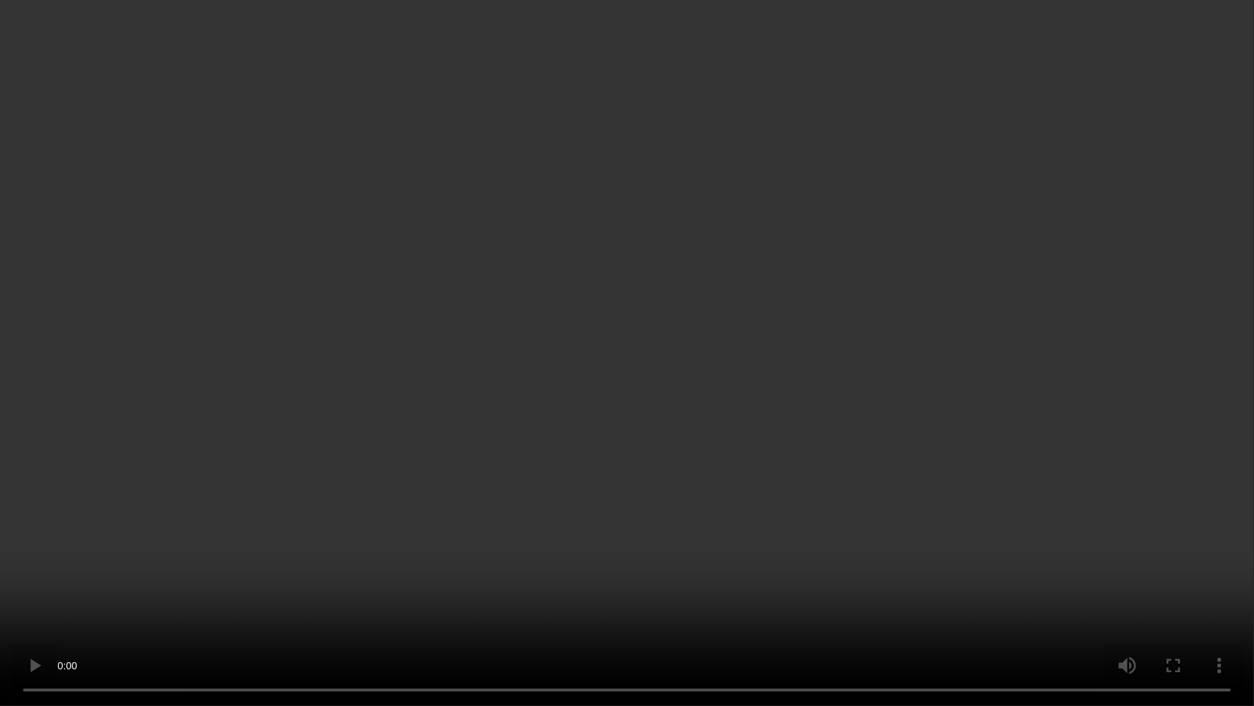
click at [966, 409] on video at bounding box center [627, 353] width 1254 height 706
click at [843, 454] on video at bounding box center [627, 353] width 1254 height 706
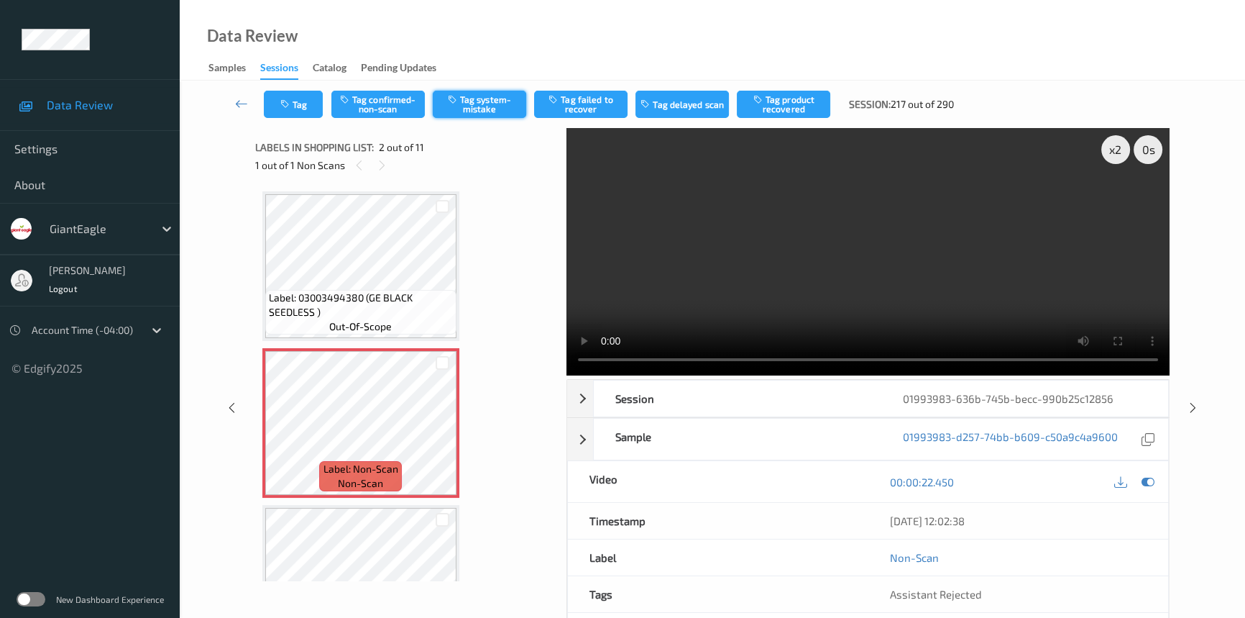
click at [471, 103] on button "Tag system-mistake" at bounding box center [479, 104] width 93 height 27
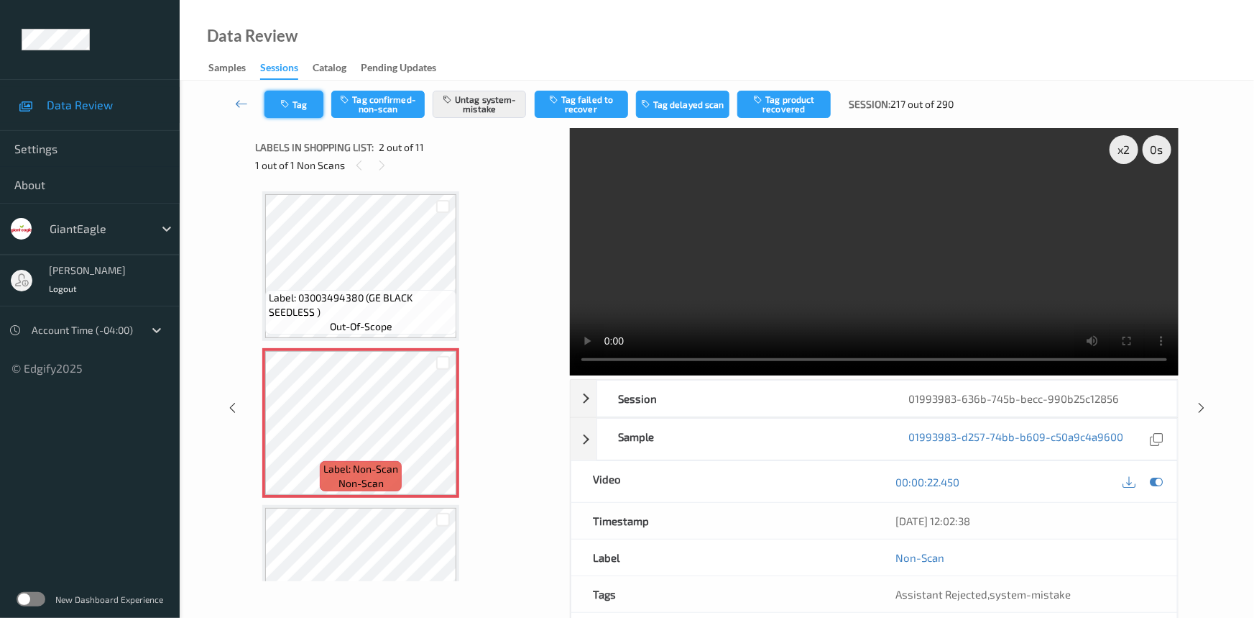
click at [311, 106] on button "Tag" at bounding box center [294, 104] width 59 height 27
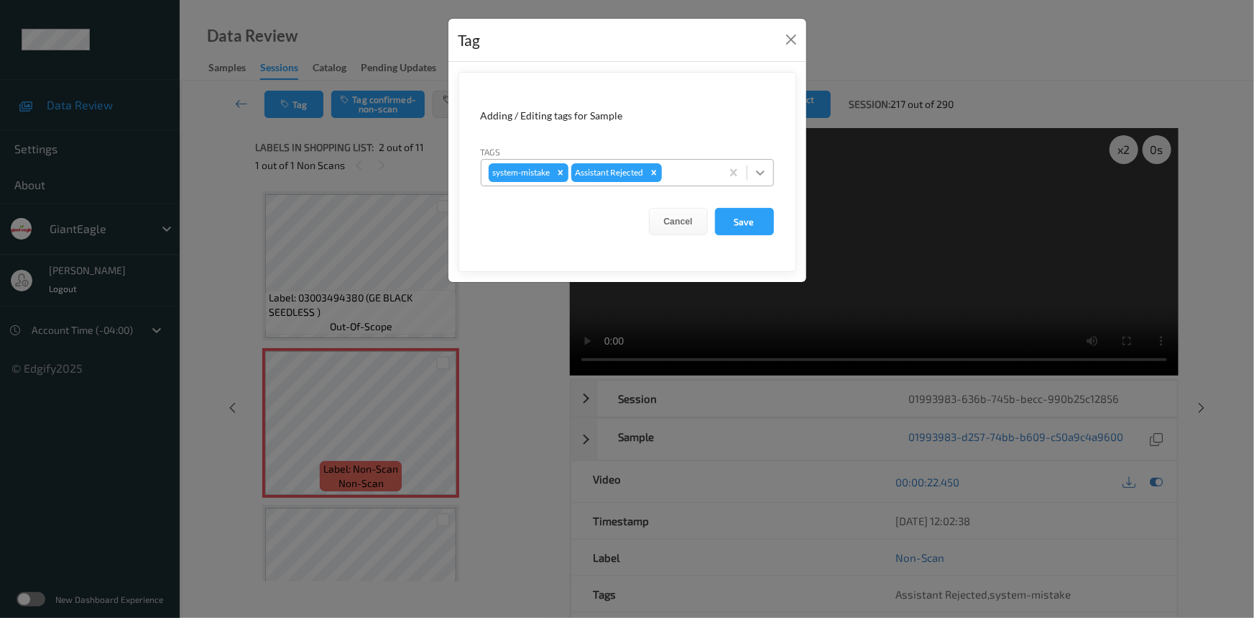
click at [761, 170] on icon at bounding box center [760, 172] width 14 height 14
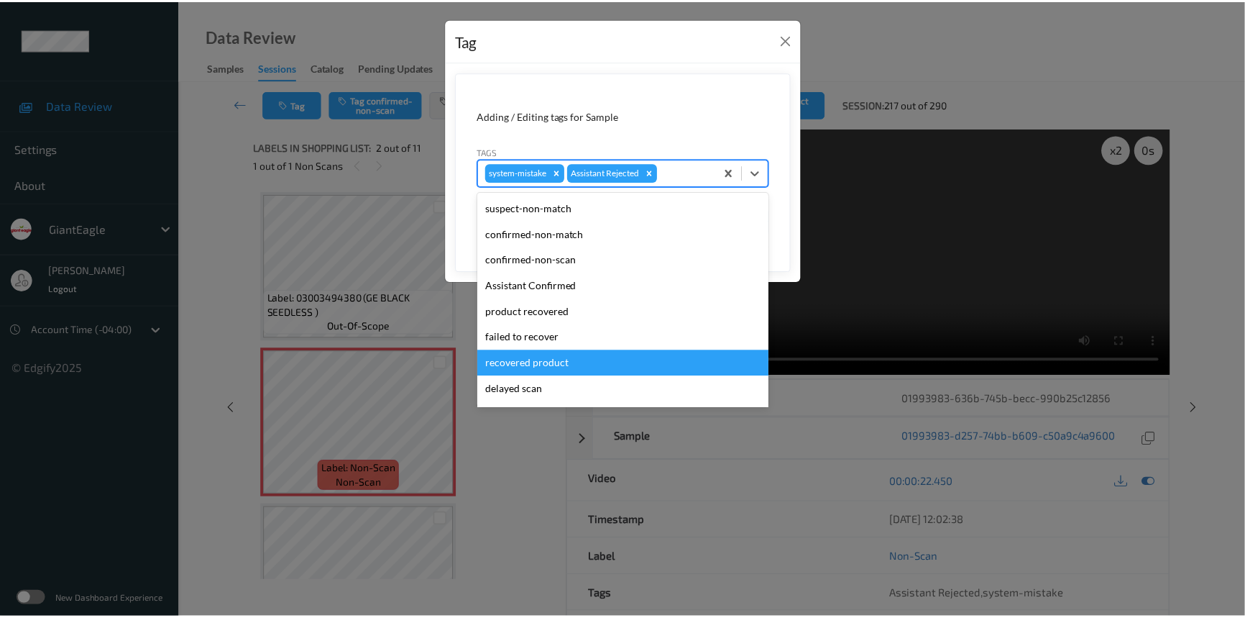
scroll to position [152, 0]
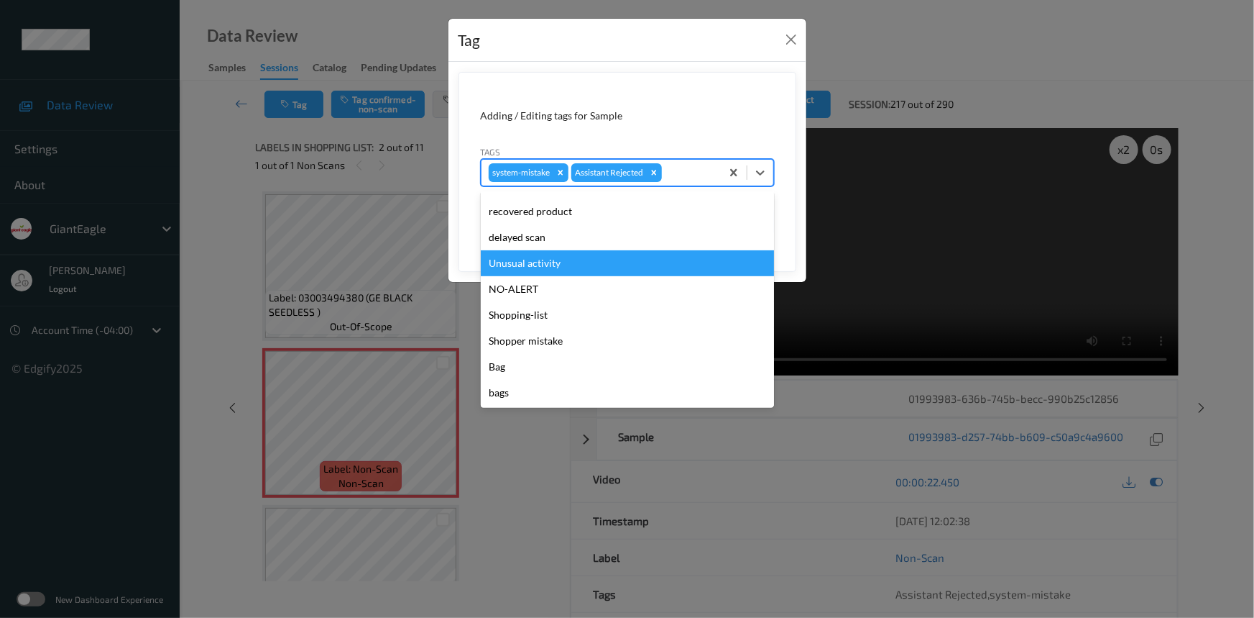
click at [511, 267] on div "Unusual activity" at bounding box center [627, 263] width 293 height 26
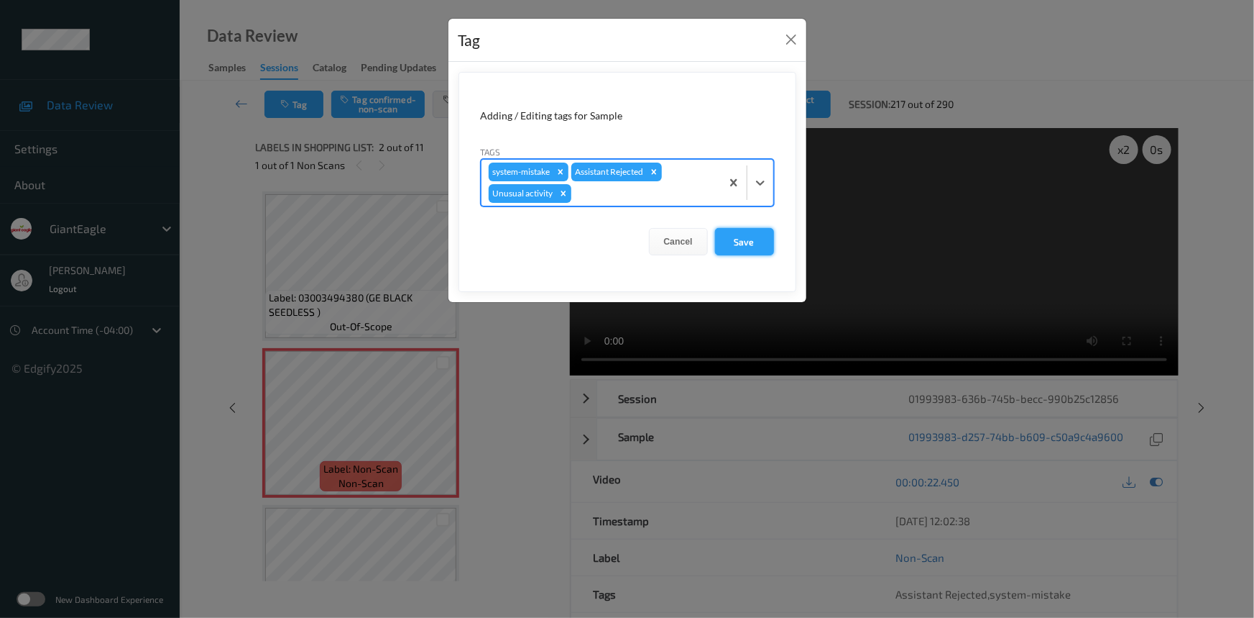
click at [761, 244] on button "Save" at bounding box center [744, 241] width 59 height 27
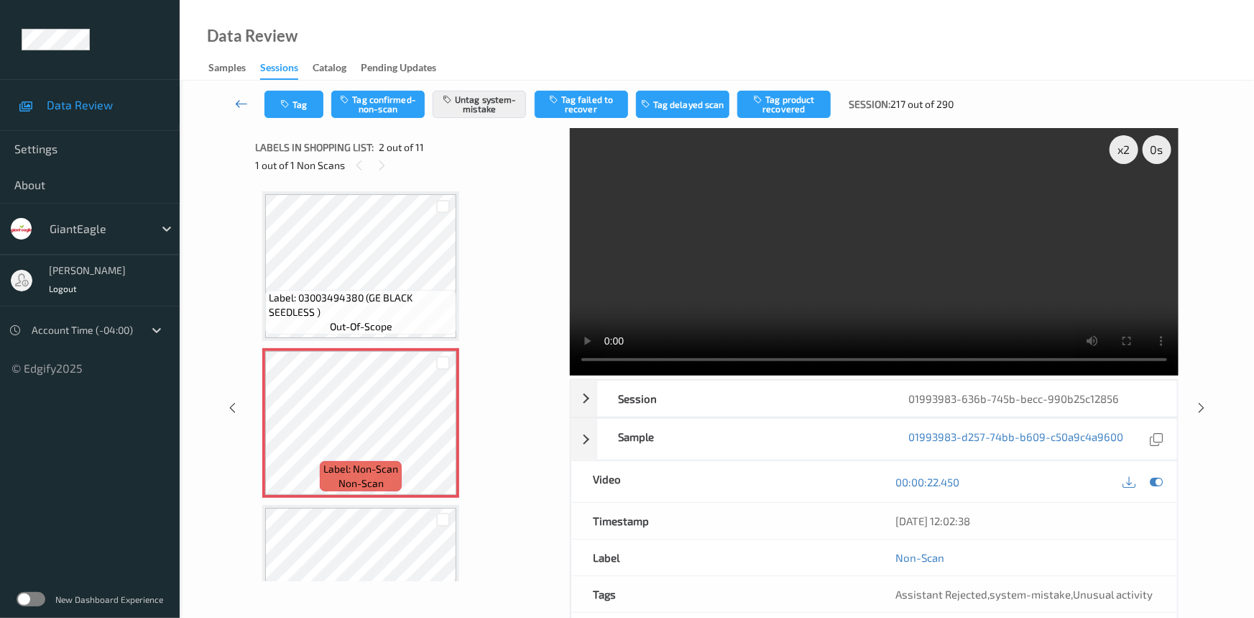
click at [237, 95] on link at bounding box center [241, 104] width 45 height 27
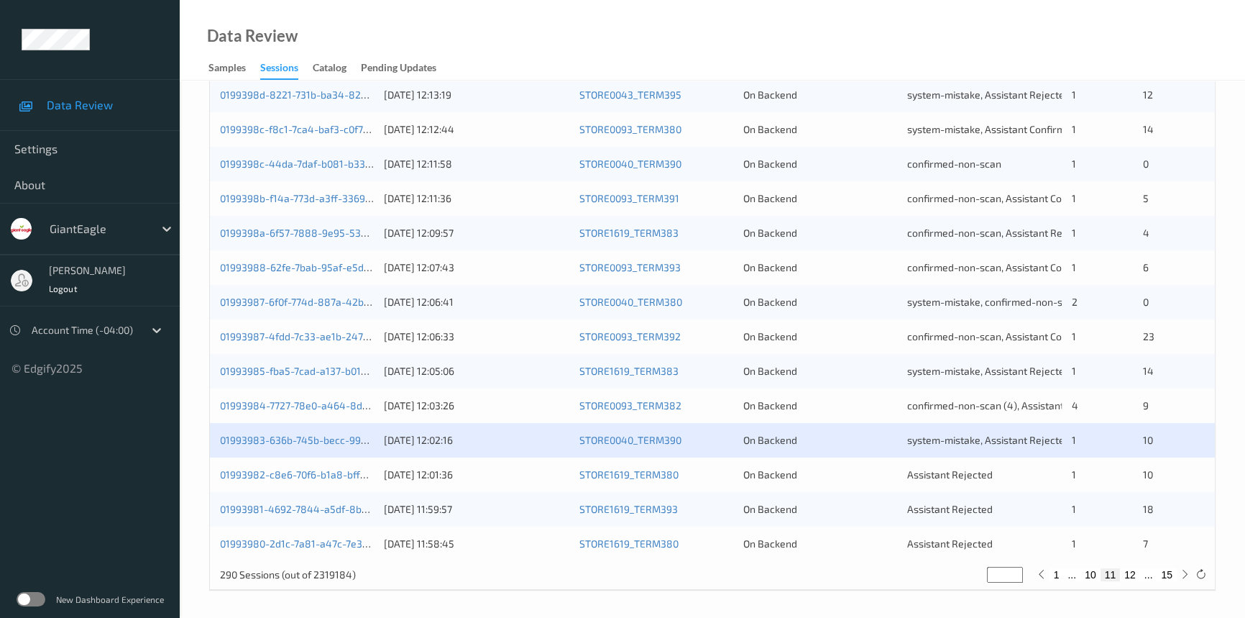
scroll to position [513, 0]
click at [278, 505] on link "01993981-4692-7844-a5df-8be63449ee5d" at bounding box center [320, 508] width 201 height 12
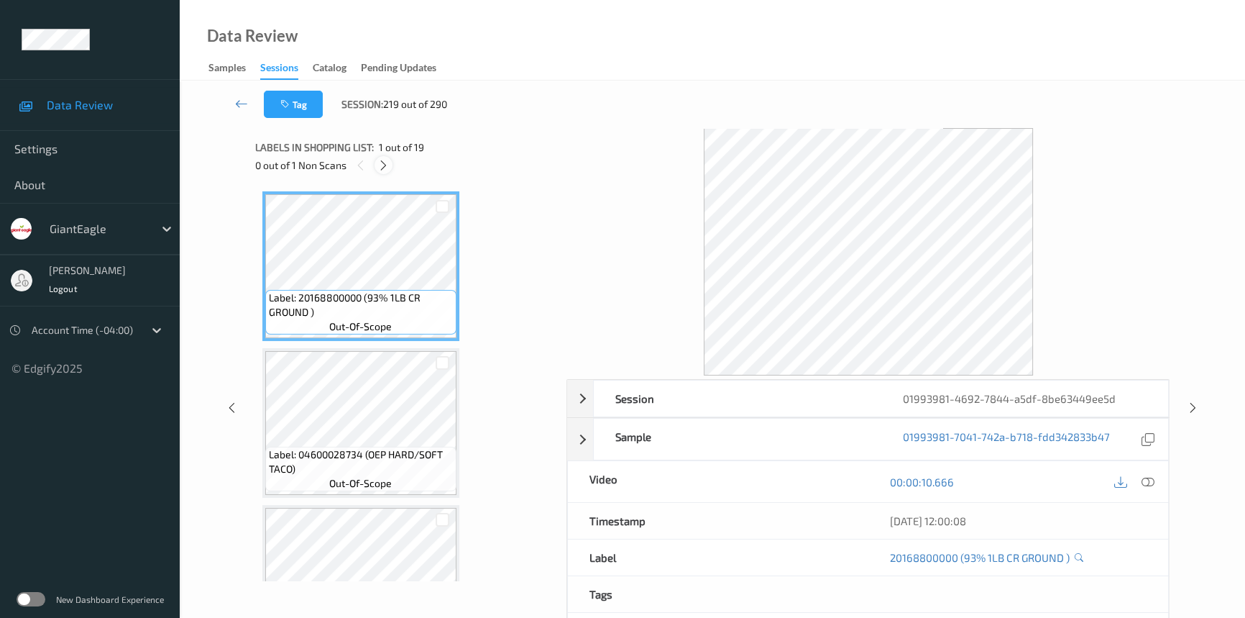
click at [381, 162] on icon at bounding box center [383, 165] width 12 height 13
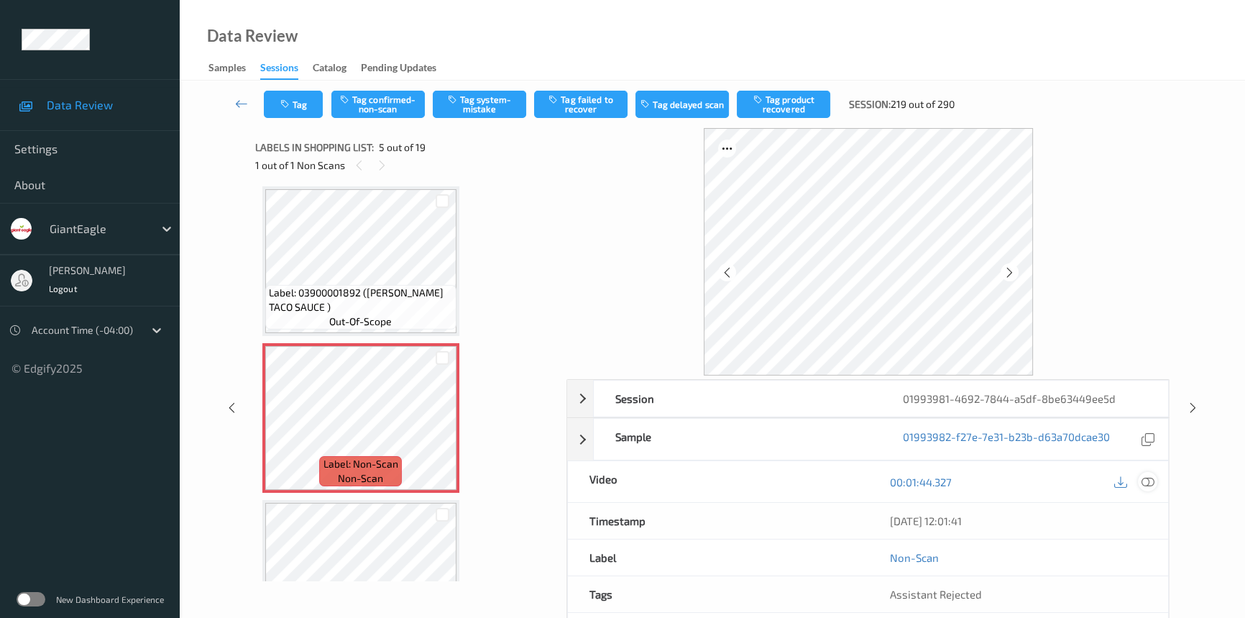
click at [1153, 481] on icon at bounding box center [1148, 481] width 13 height 13
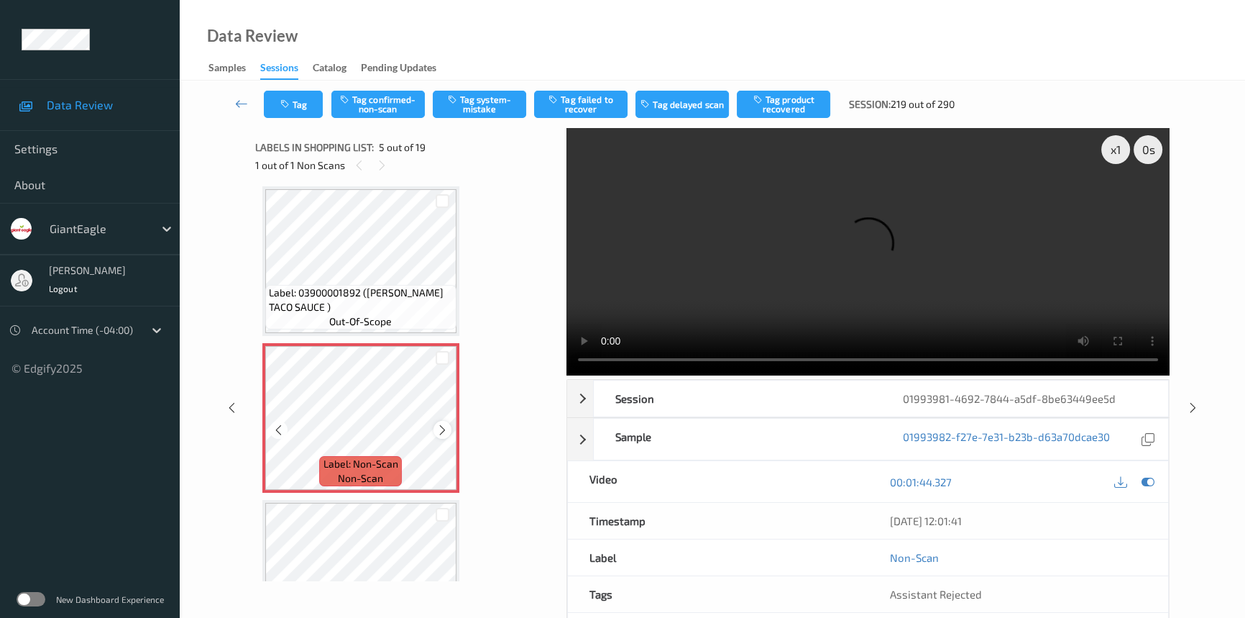
click at [446, 426] on icon at bounding box center [442, 429] width 12 height 13
click at [725, 289] on video at bounding box center [868, 251] width 603 height 247
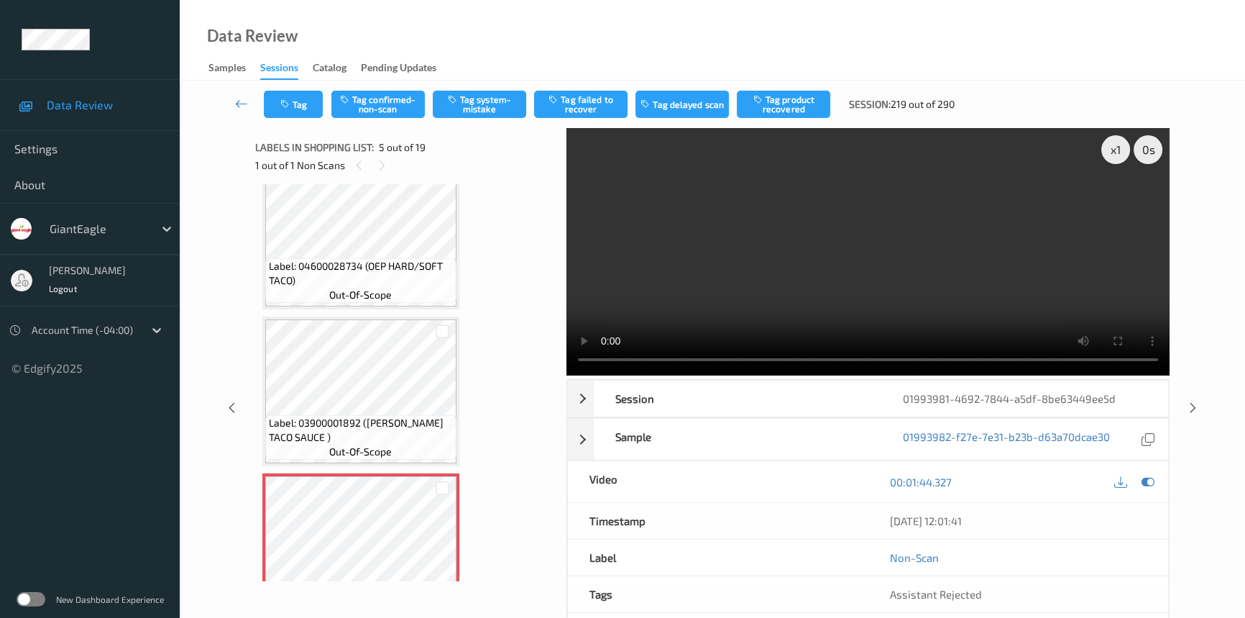
click at [650, 247] on video at bounding box center [868, 251] width 603 height 247
click at [628, 278] on video at bounding box center [868, 251] width 603 height 247
click at [1120, 155] on div "x 1" at bounding box center [1115, 149] width 29 height 29
click at [868, 296] on video at bounding box center [868, 251] width 603 height 247
click at [907, 265] on video at bounding box center [868, 251] width 603 height 247
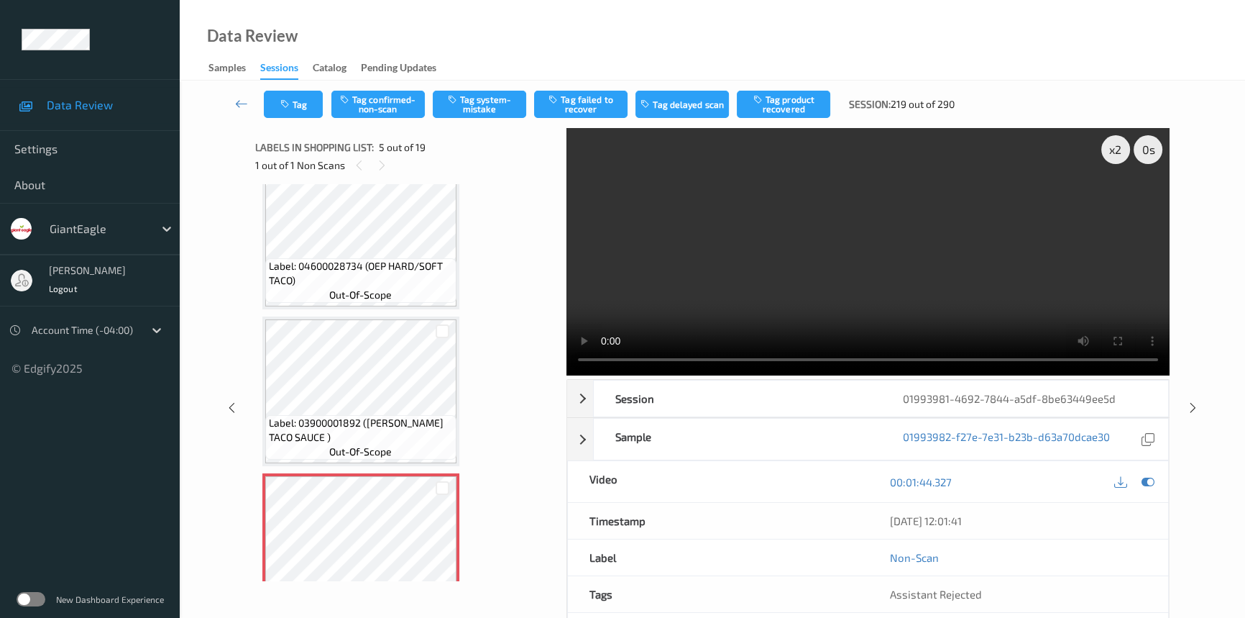
click at [840, 225] on video at bounding box center [868, 251] width 603 height 247
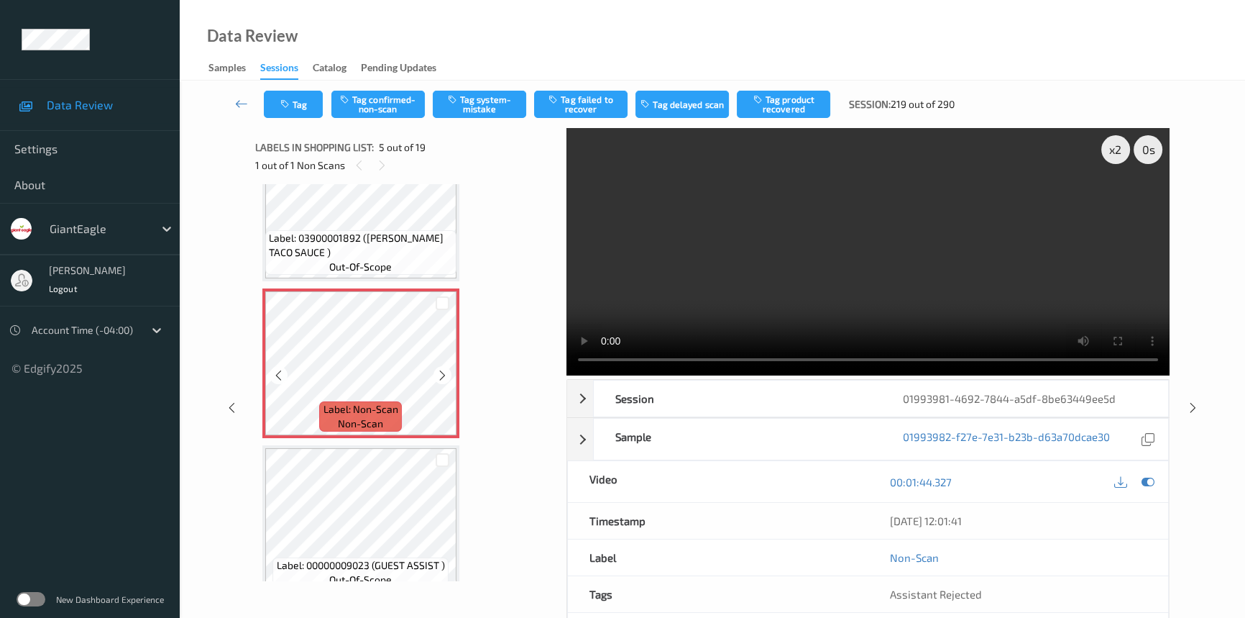
scroll to position [541, 0]
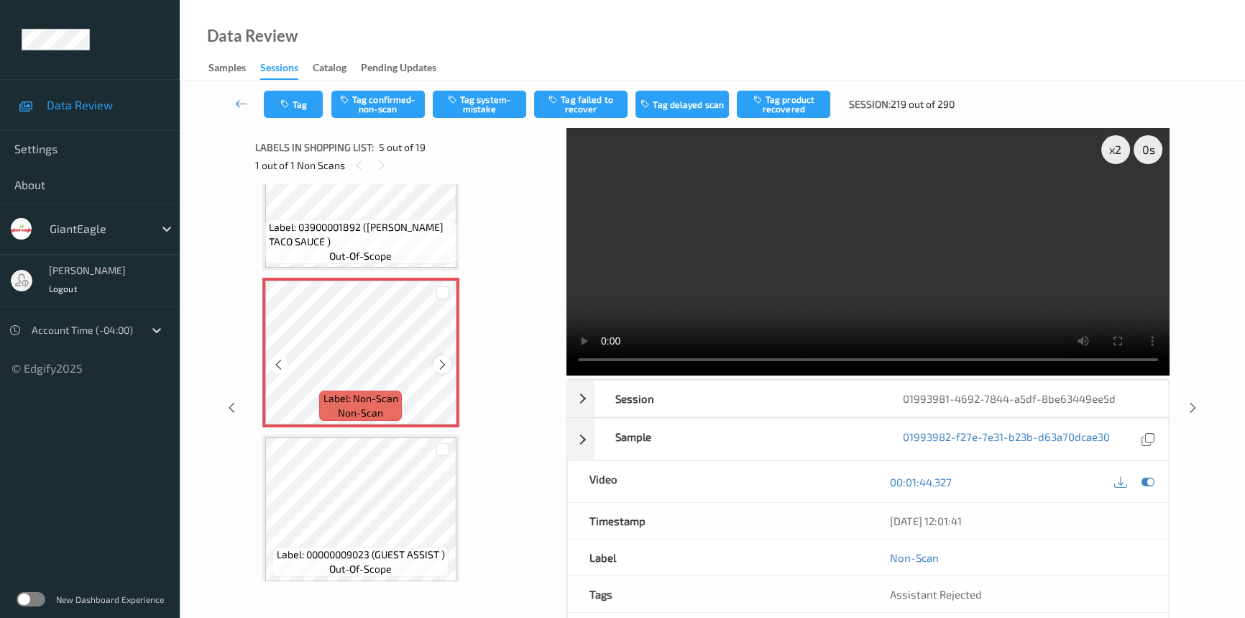
click at [446, 359] on icon at bounding box center [442, 364] width 12 height 13
click at [437, 359] on icon at bounding box center [442, 364] width 12 height 13
click at [1116, 144] on div "x 2" at bounding box center [1115, 149] width 29 height 29
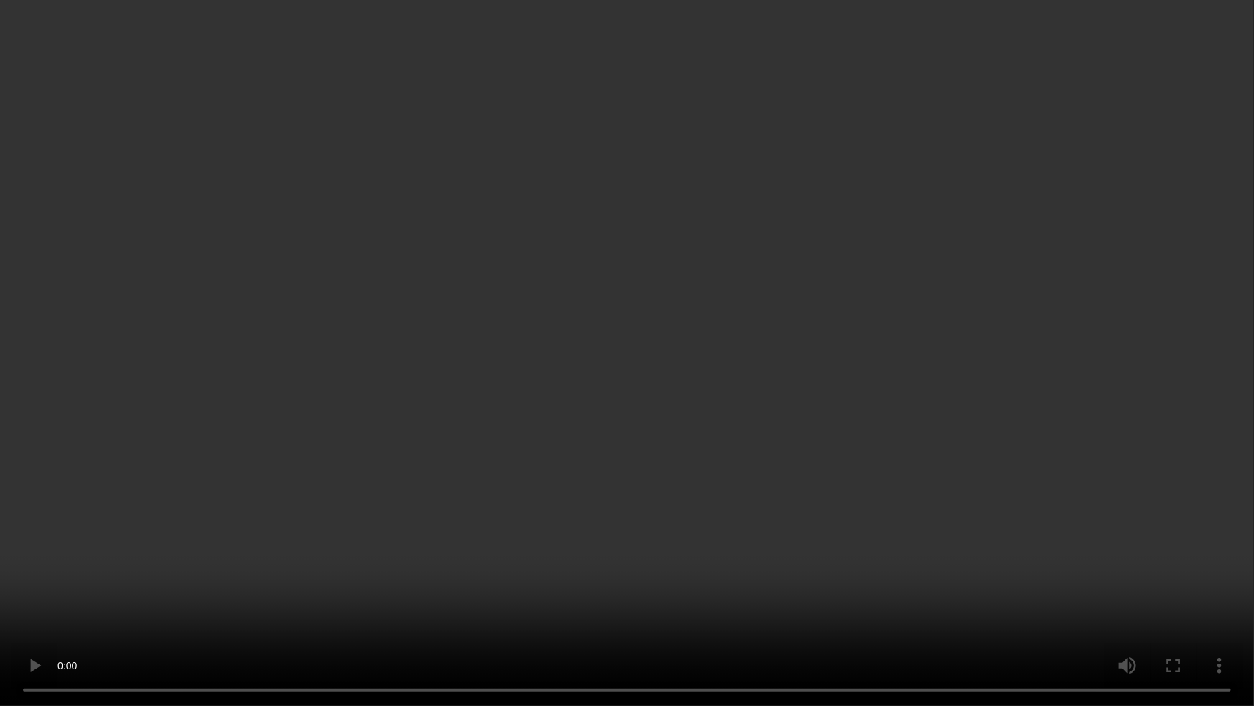
click at [594, 372] on video at bounding box center [627, 353] width 1254 height 706
click at [886, 536] on video at bounding box center [627, 353] width 1254 height 706
click at [505, 595] on video at bounding box center [627, 353] width 1254 height 706
click at [490, 561] on video at bounding box center [627, 353] width 1254 height 706
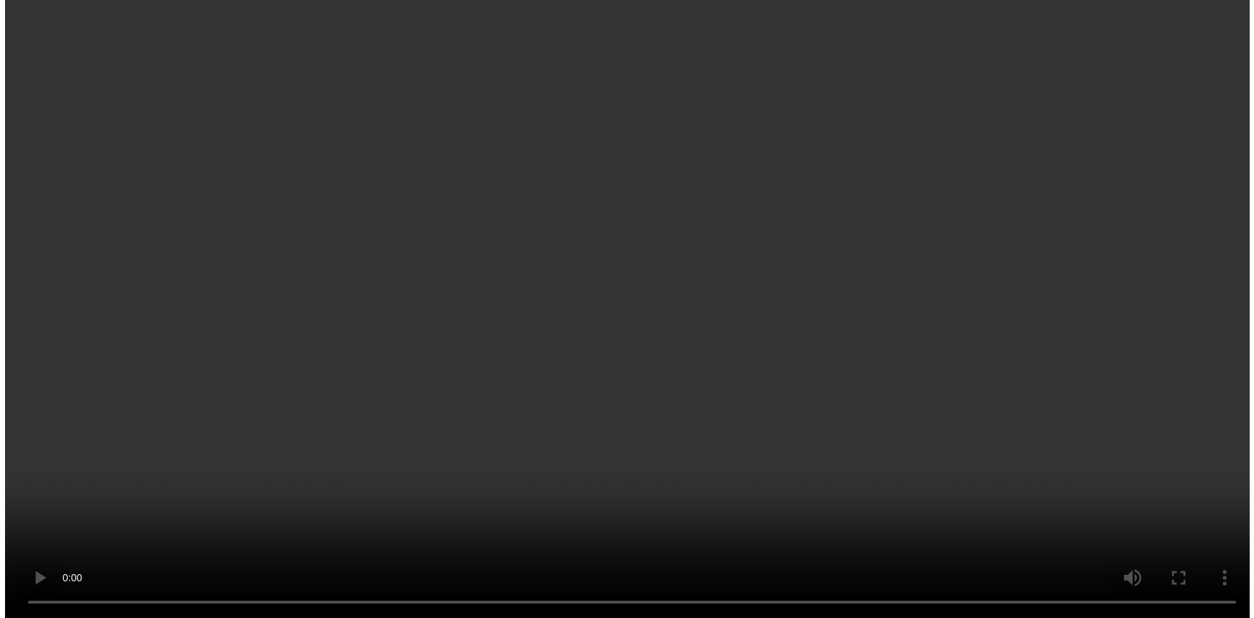
scroll to position [214, 0]
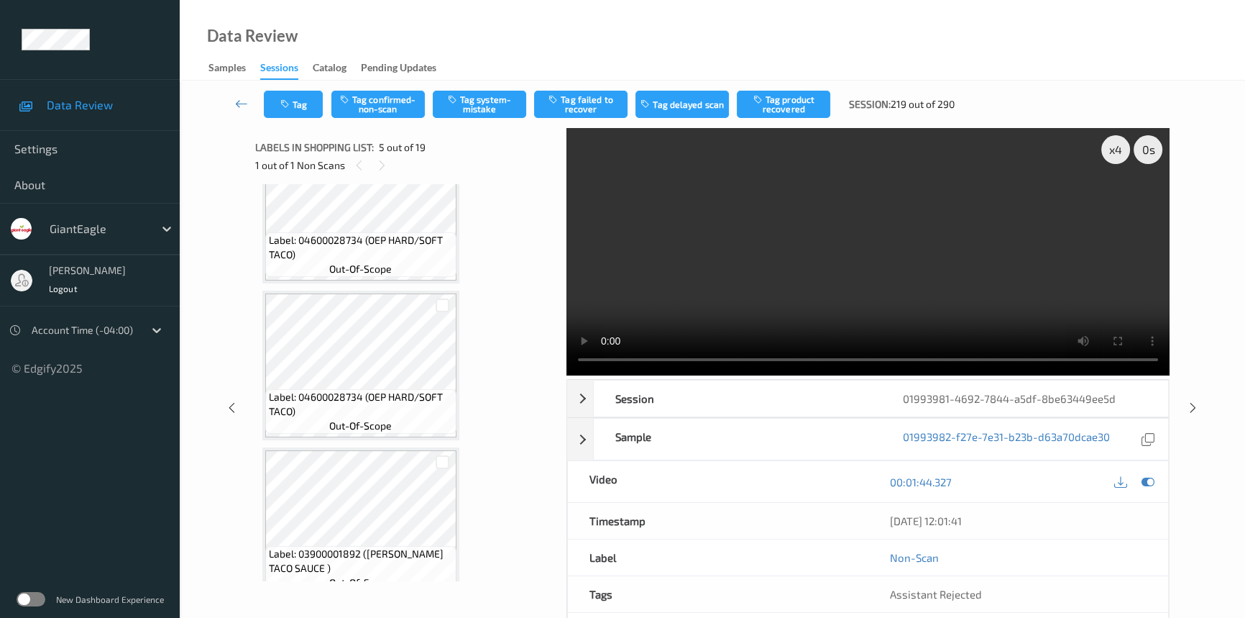
click at [766, 288] on video at bounding box center [868, 251] width 603 height 247
click at [748, 307] on video at bounding box center [868, 251] width 603 height 247
click at [740, 247] on video at bounding box center [868, 251] width 603 height 247
click at [487, 104] on button "Tag system-mistake" at bounding box center [479, 104] width 93 height 27
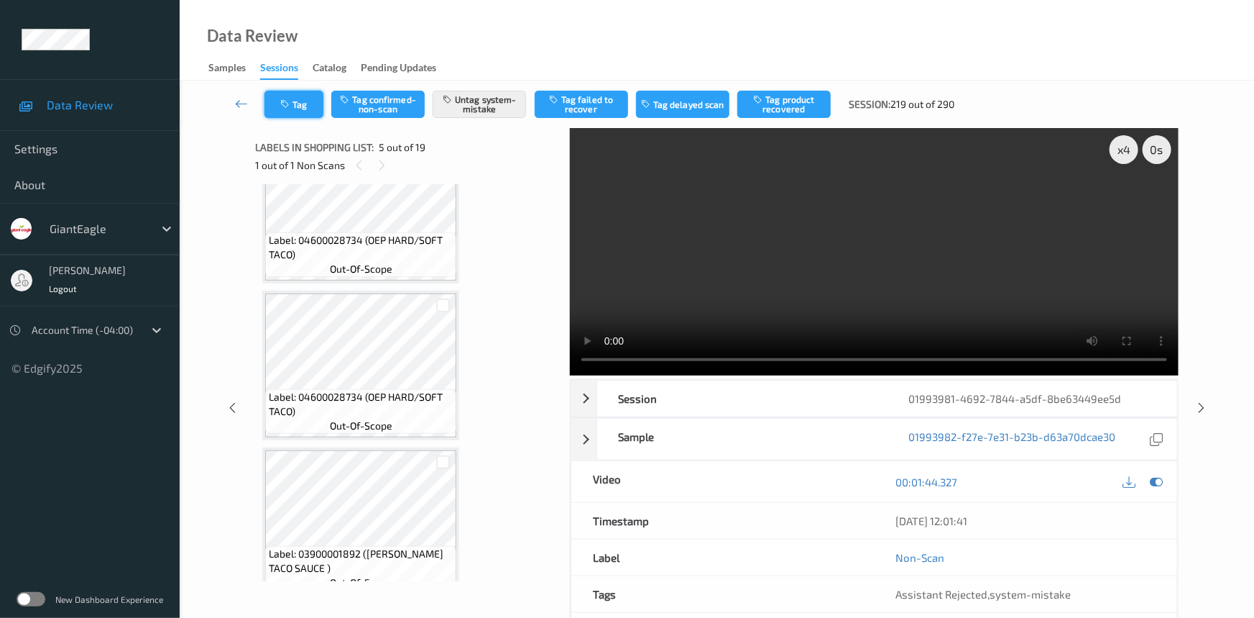
click at [291, 103] on icon "button" at bounding box center [286, 104] width 12 height 10
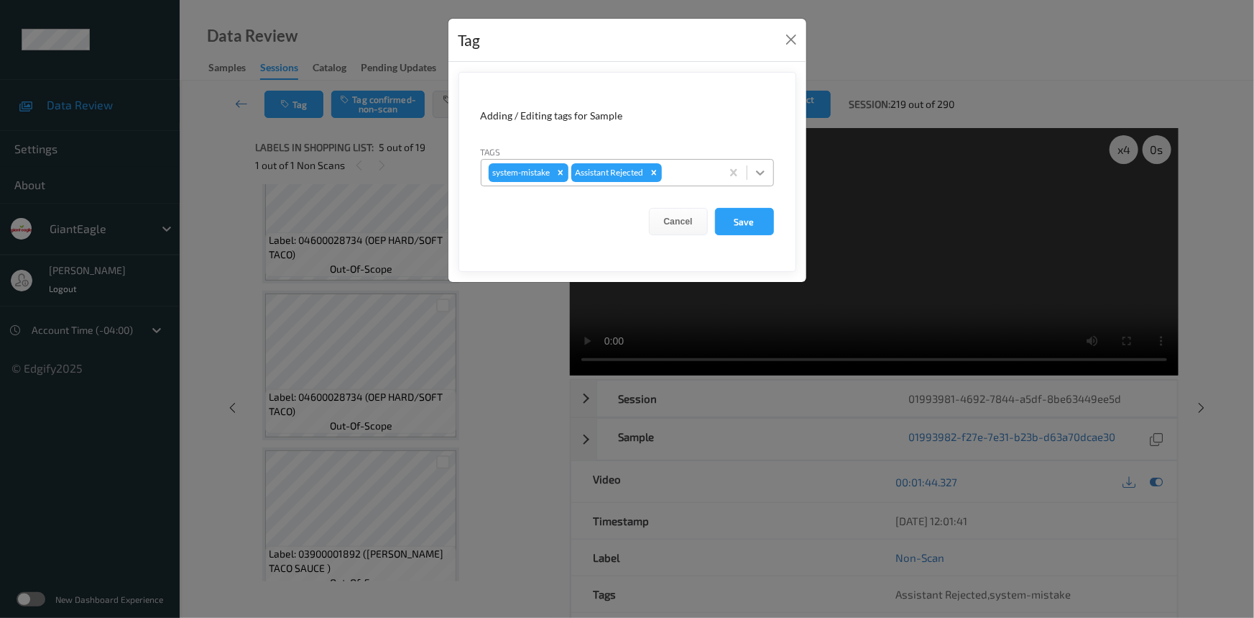
click at [756, 175] on icon at bounding box center [760, 172] width 14 height 14
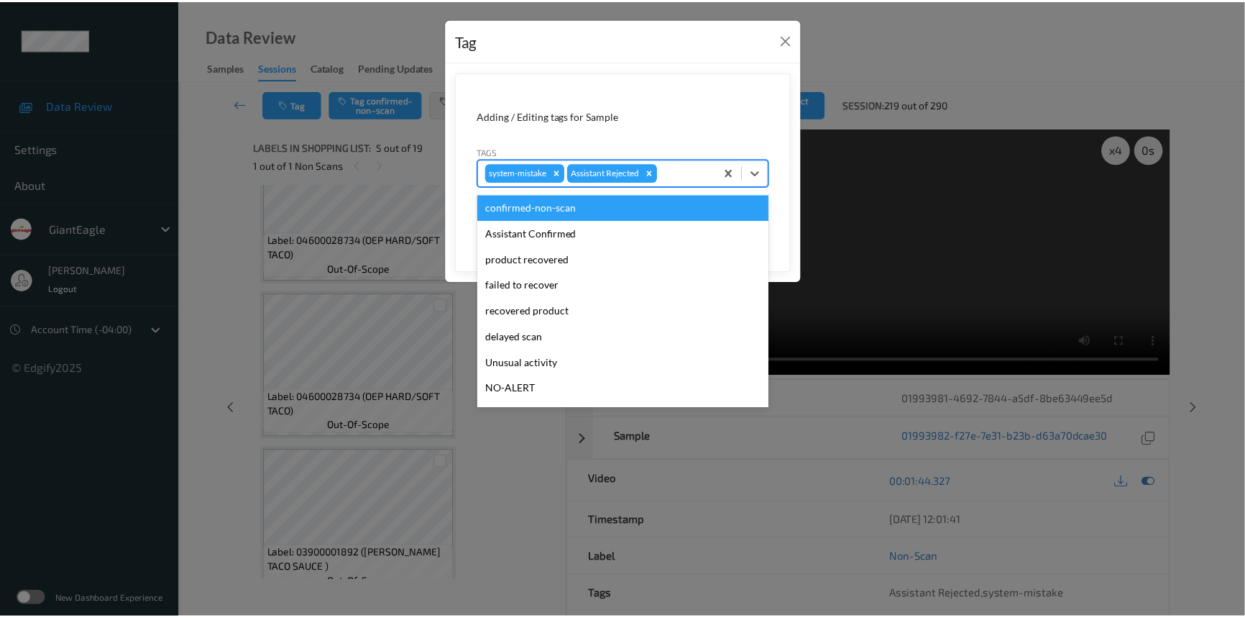
scroll to position [152, 0]
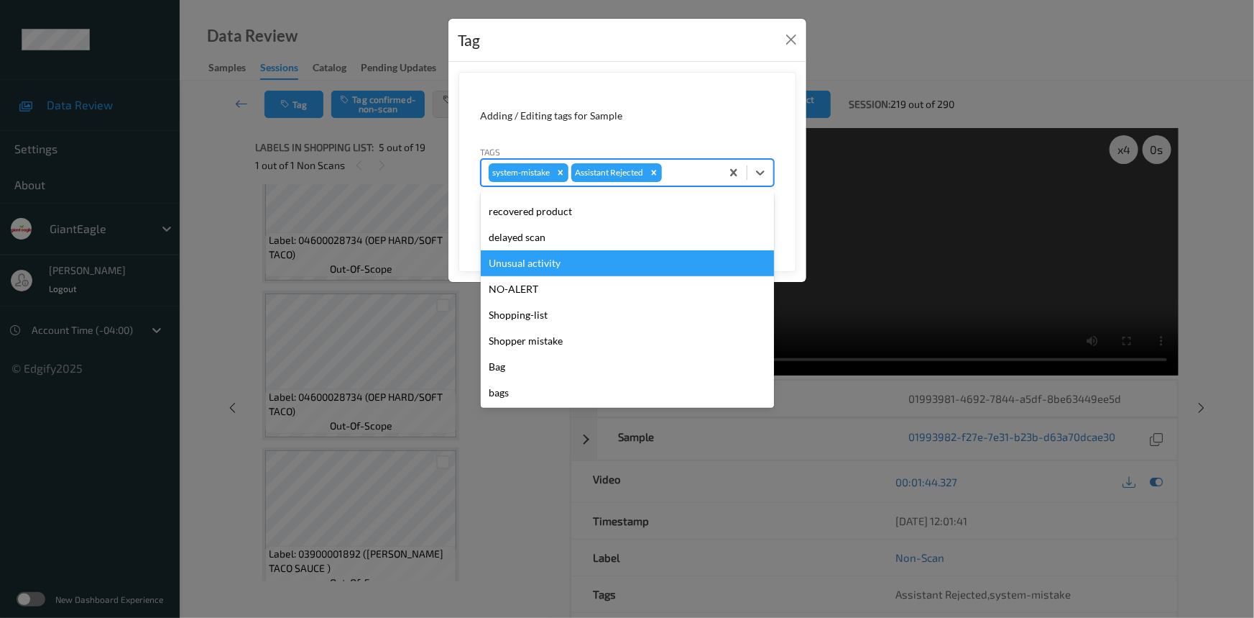
click at [559, 270] on div "Unusual activity" at bounding box center [627, 263] width 293 height 26
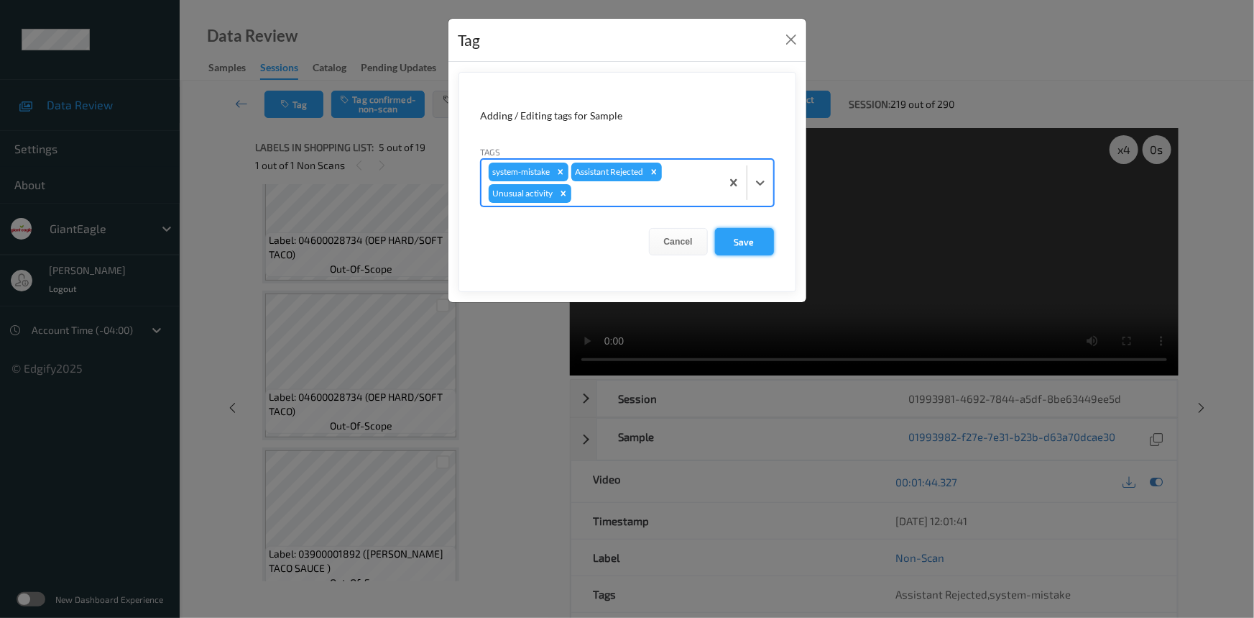
click at [743, 239] on button "Save" at bounding box center [744, 241] width 59 height 27
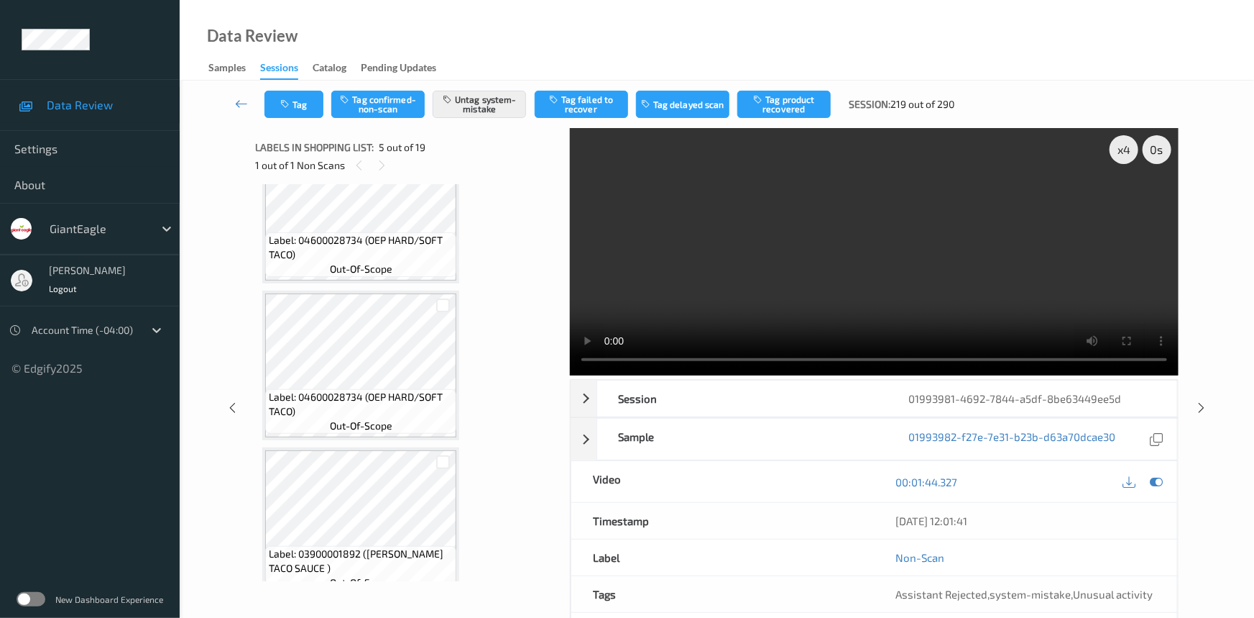
click at [231, 91] on link at bounding box center [241, 104] width 45 height 27
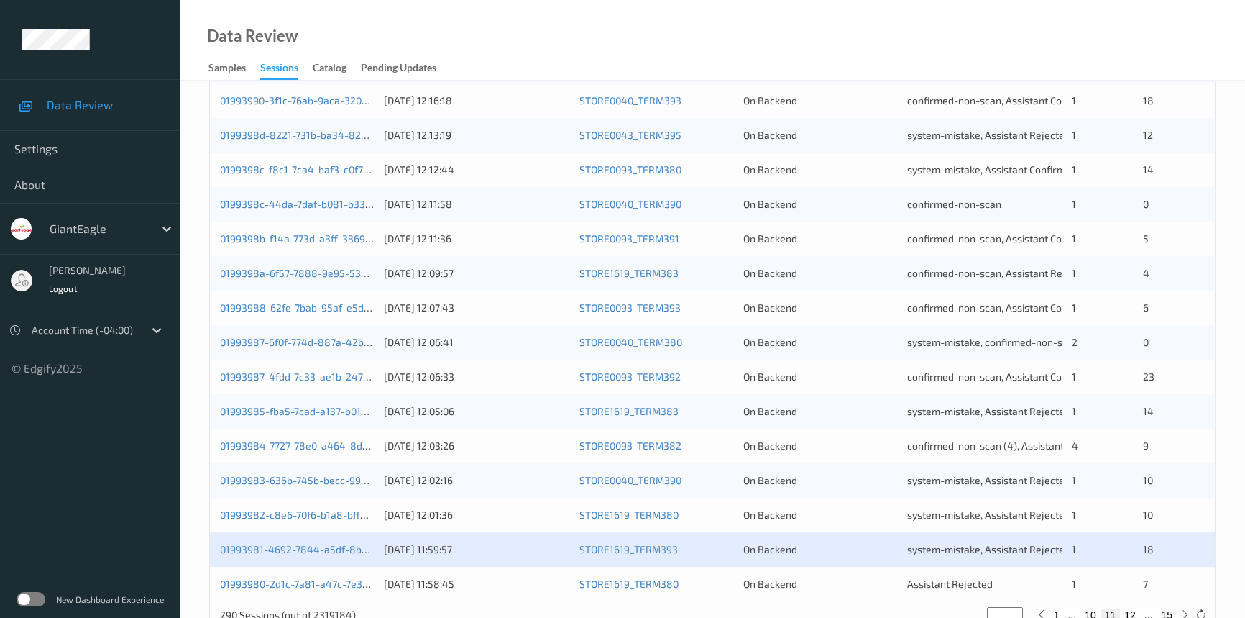
scroll to position [513, 0]
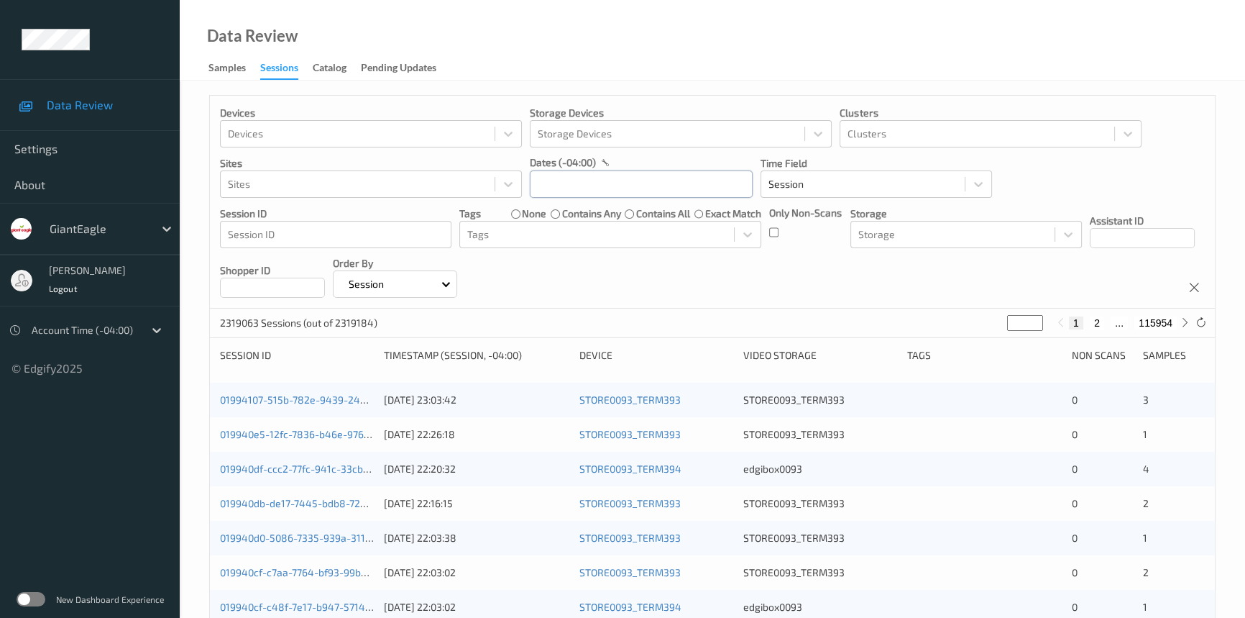
click at [583, 181] on input "text" at bounding box center [641, 183] width 223 height 27
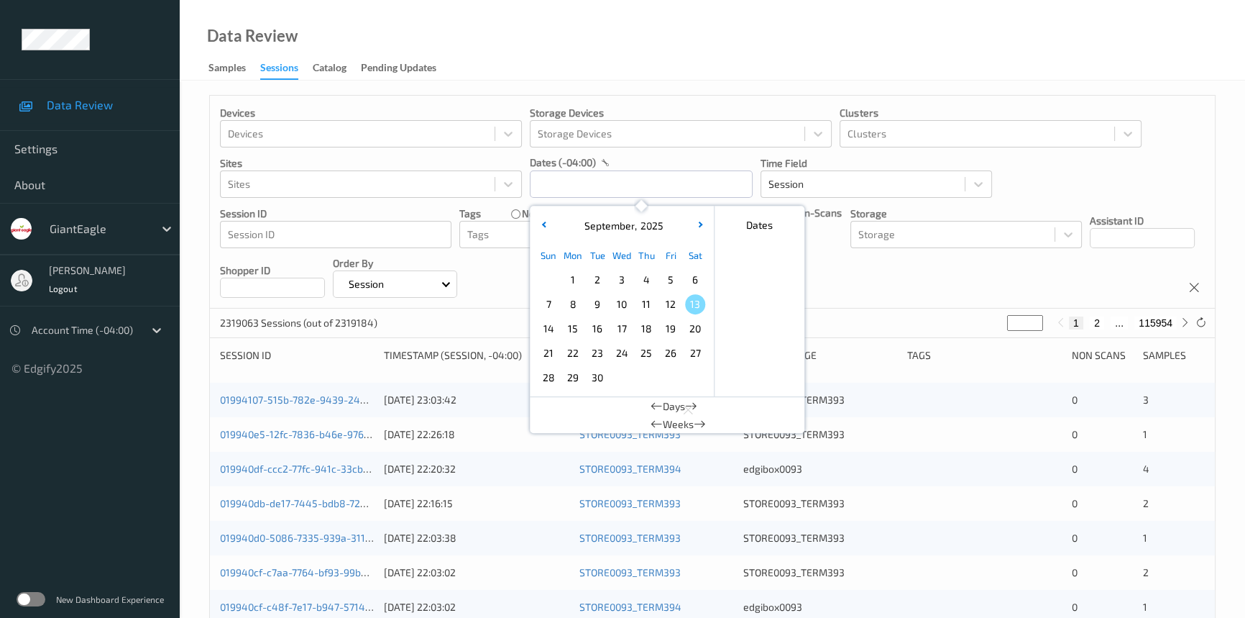
click at [637, 299] on span "11" at bounding box center [646, 304] width 20 height 20
type input "[DATE] 00:00 -> [DATE] 23:59"
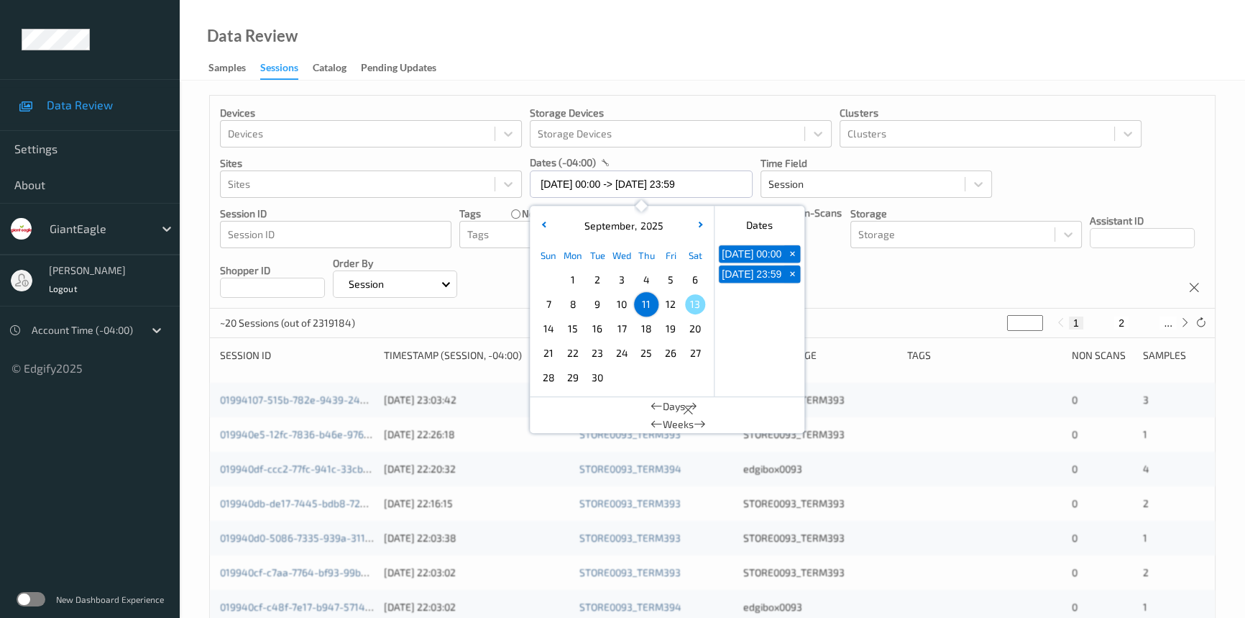
click at [624, 42] on div "Data Review Samples Sessions Catalog Pending Updates" at bounding box center [712, 40] width 1065 height 81
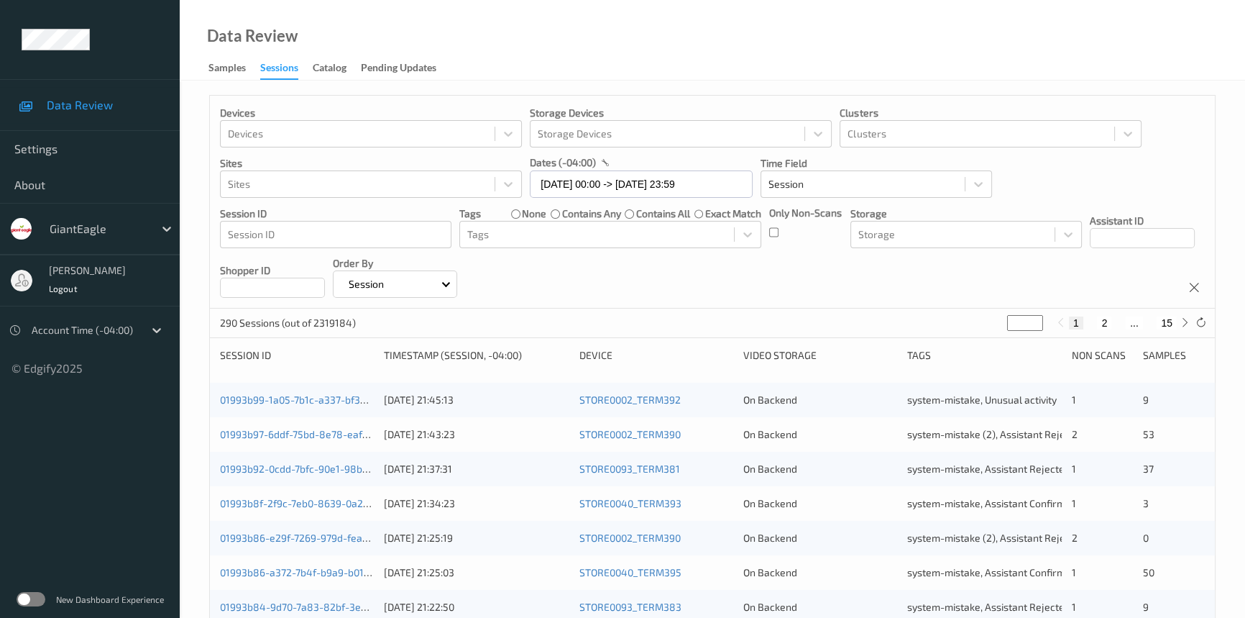
drag, startPoint x: 1022, startPoint y: 323, endPoint x: 900, endPoint y: 349, distance: 124.2
click at [900, 349] on div "Devices Devices Storage Devices Storage Devices Clusters Clusters Sites Sites d…" at bounding box center [712, 598] width 1006 height 1007
type input "**"
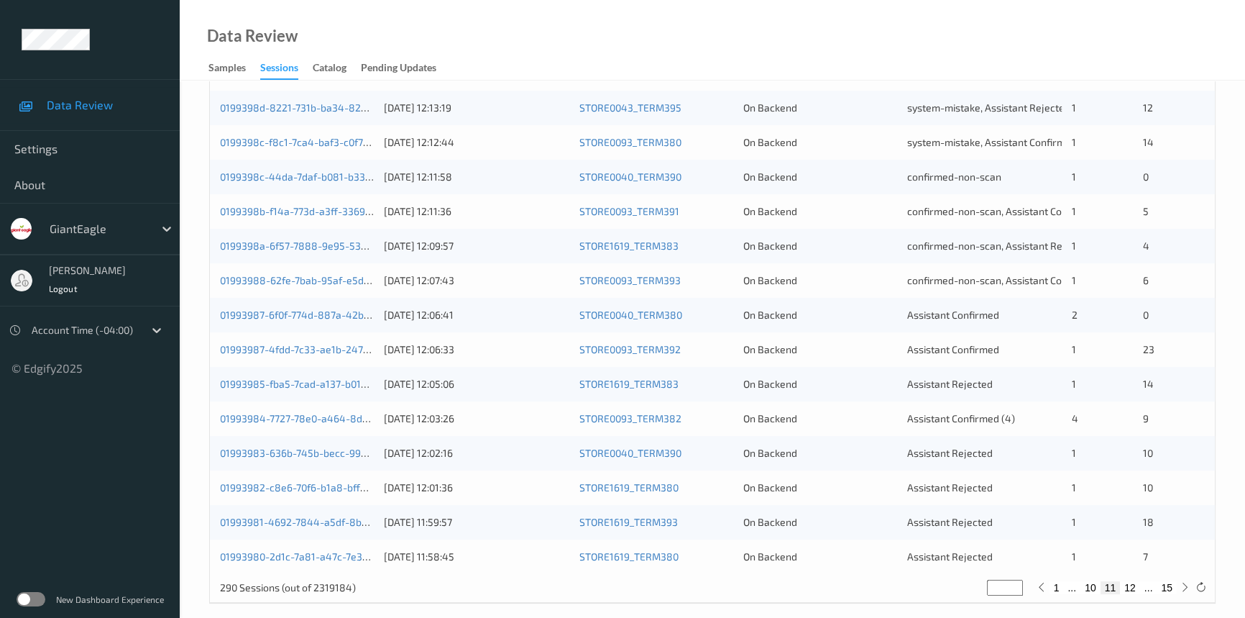
scroll to position [513, 0]
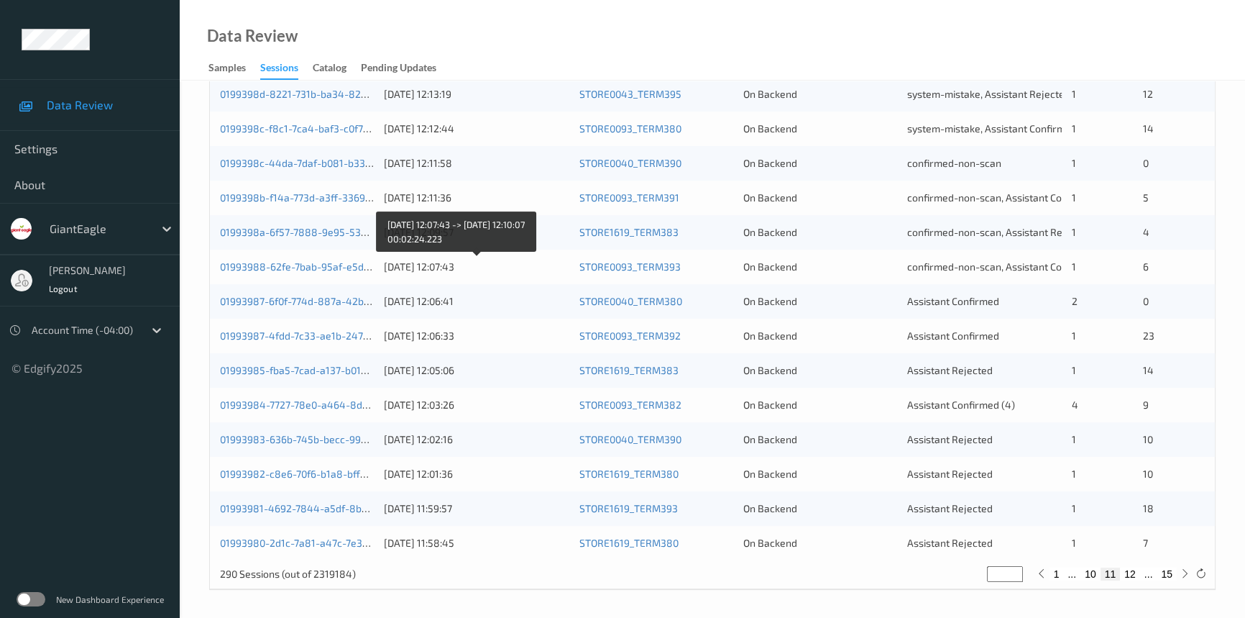
click at [529, 262] on div "[DATE] 12:07:43" at bounding box center [476, 267] width 185 height 14
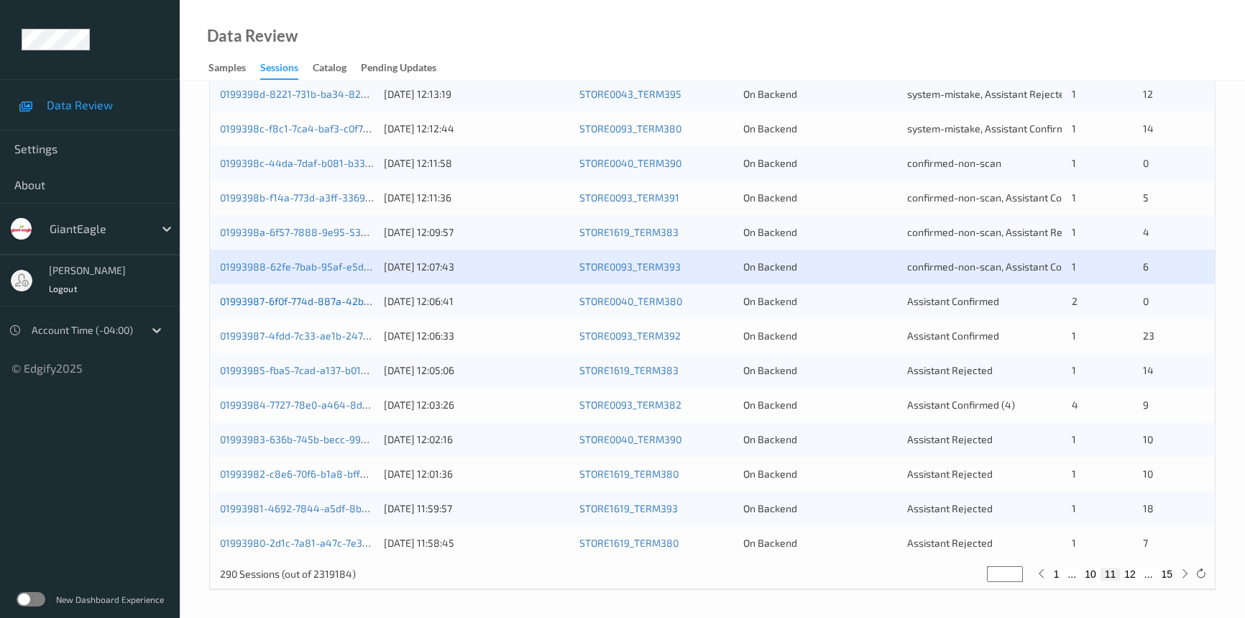
click at [285, 300] on link "01993987-6f0f-774d-887a-42b825201a18" at bounding box center [317, 301] width 194 height 12
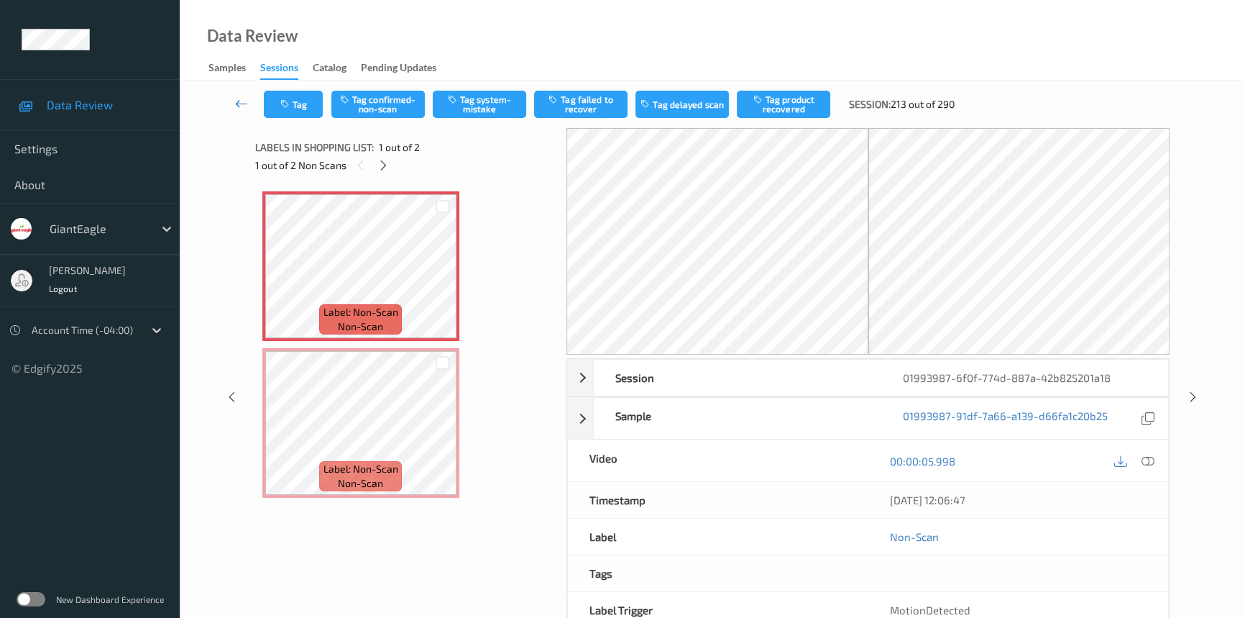
click at [238, 93] on link at bounding box center [241, 104] width 45 height 27
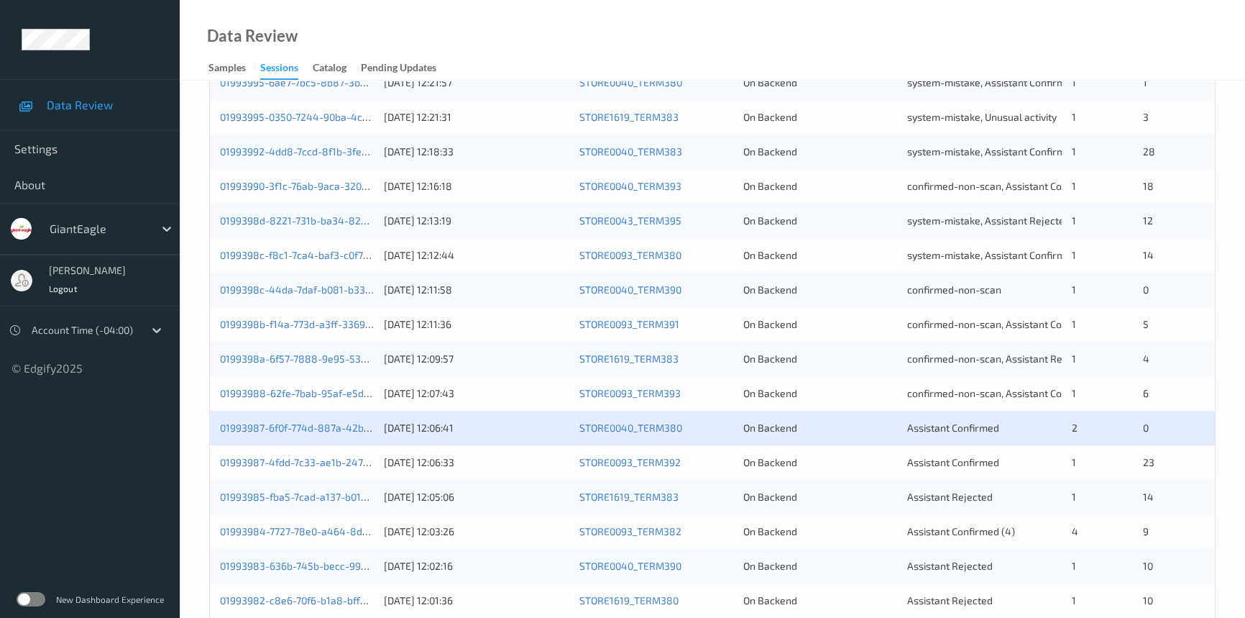
scroll to position [392, 0]
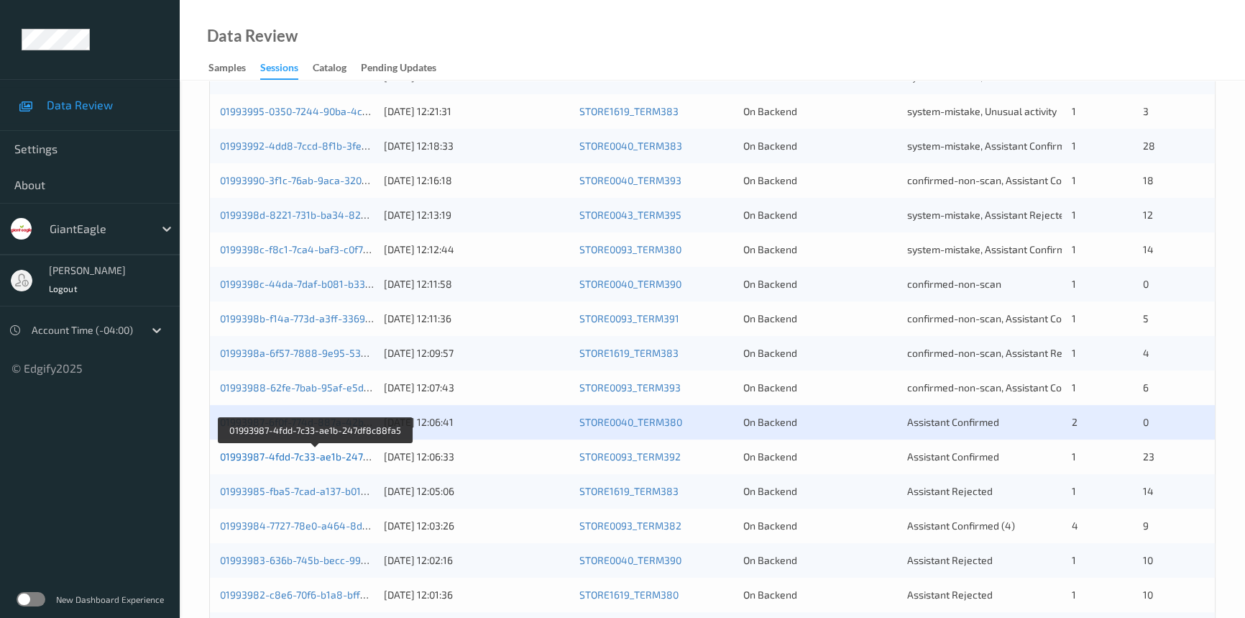
click at [280, 457] on link "01993987-4fdd-7c33-ae1b-247df8c88fa5" at bounding box center [316, 456] width 192 height 12
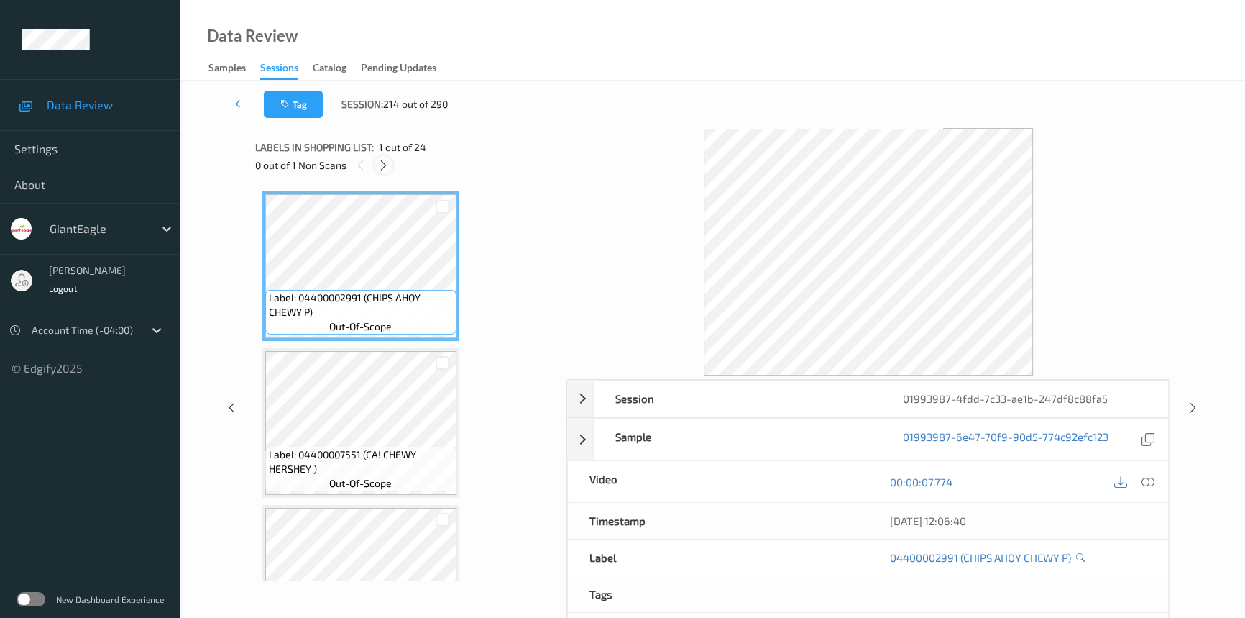
click at [381, 162] on icon at bounding box center [383, 165] width 12 height 13
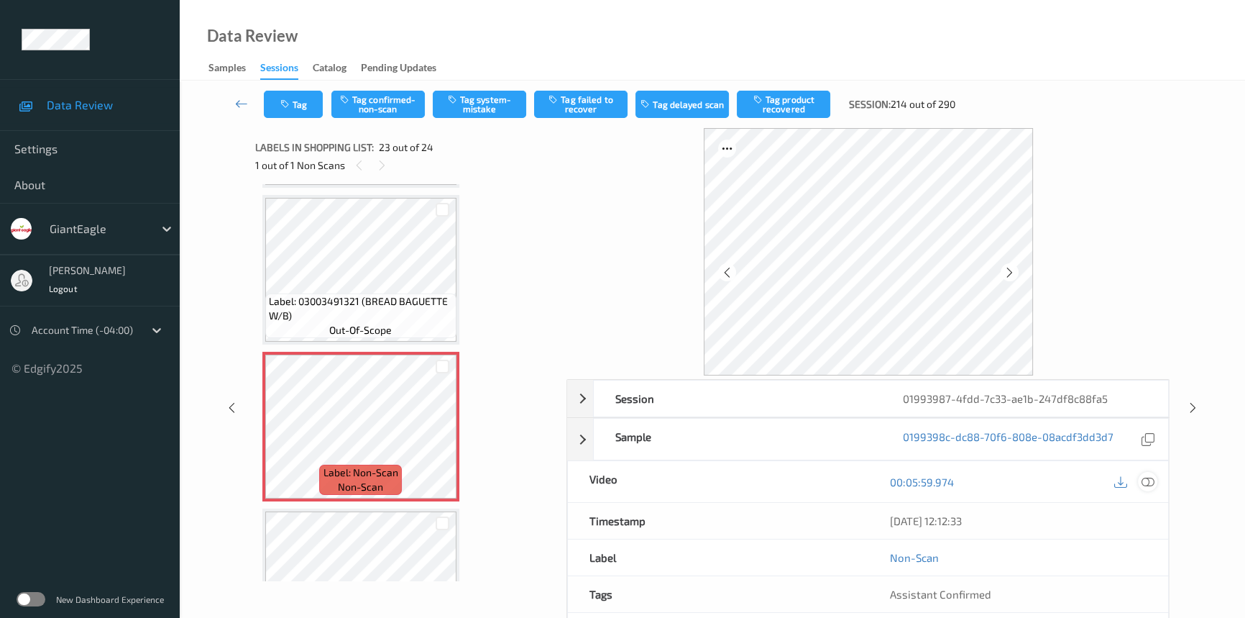
click at [1149, 480] on icon at bounding box center [1148, 481] width 13 height 13
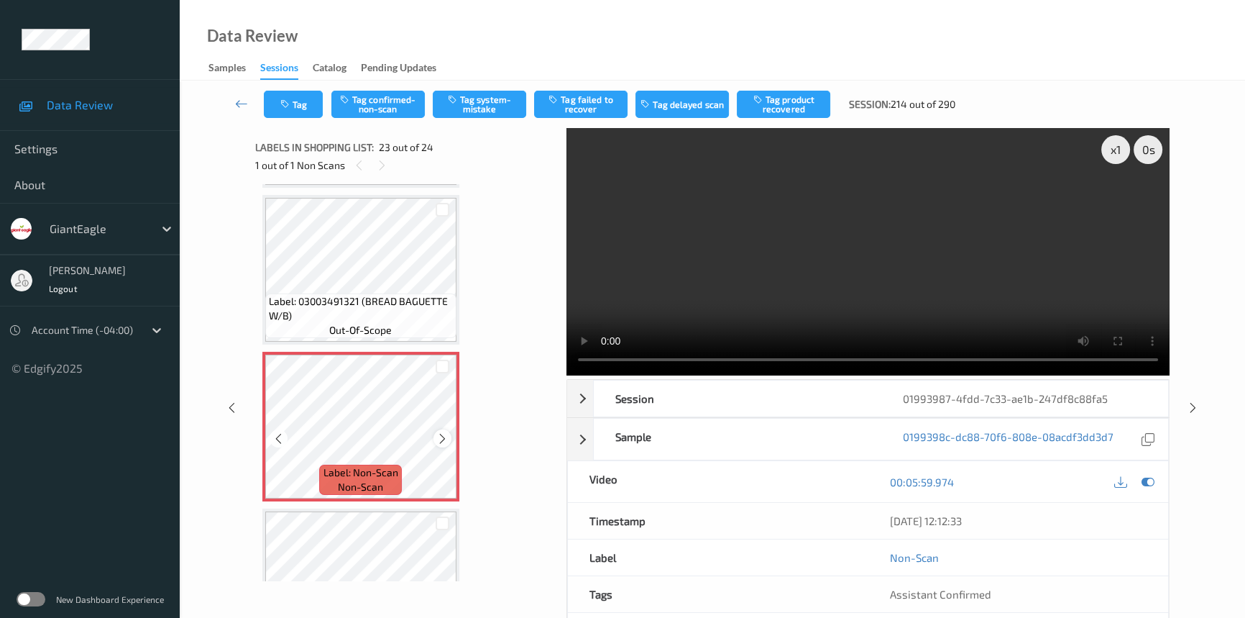
click at [442, 432] on icon at bounding box center [442, 438] width 12 height 13
click at [441, 432] on icon at bounding box center [442, 438] width 12 height 13
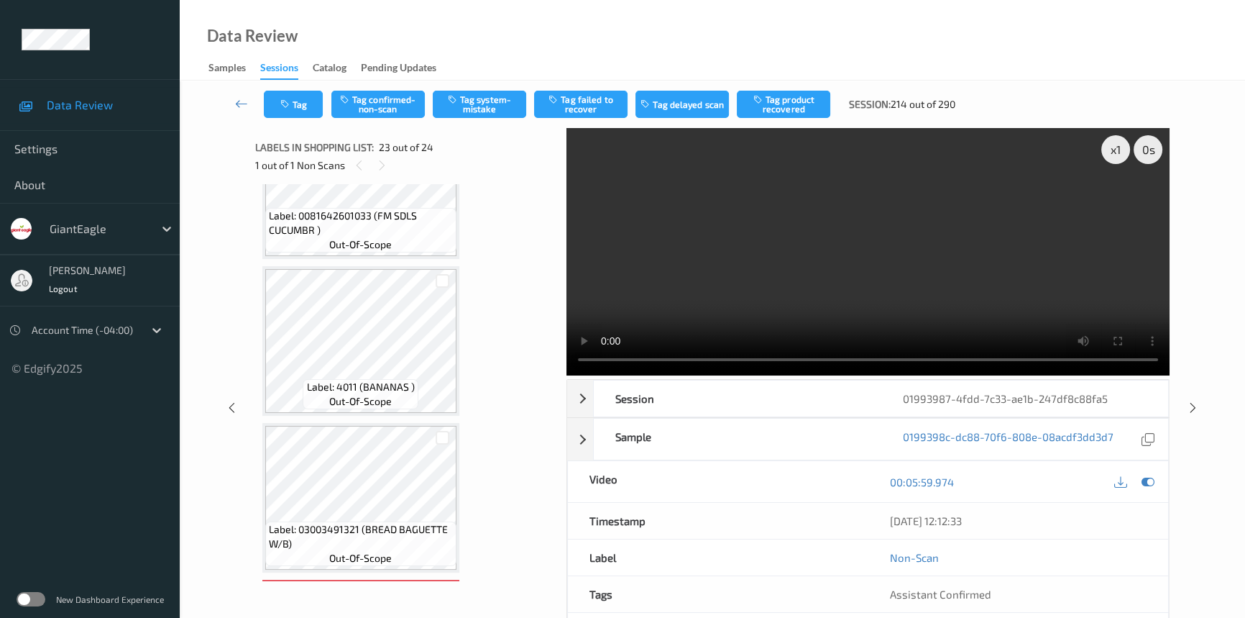
scroll to position [3025, 0]
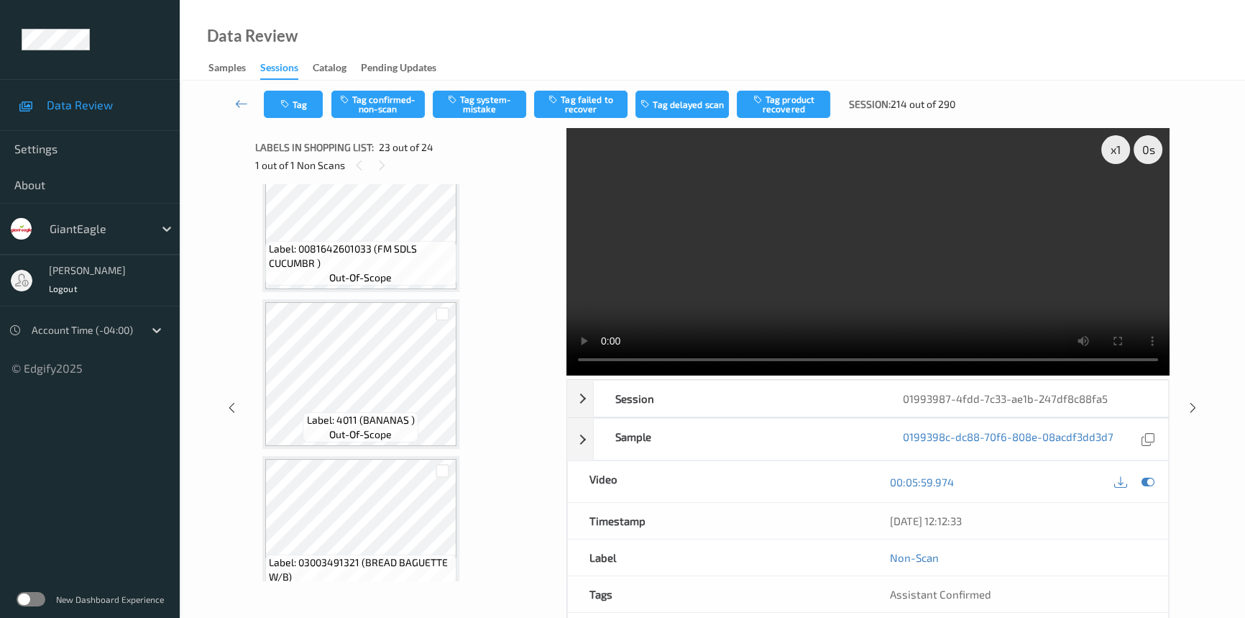
click at [946, 254] on video at bounding box center [868, 251] width 603 height 247
click at [863, 316] on video at bounding box center [868, 251] width 603 height 247
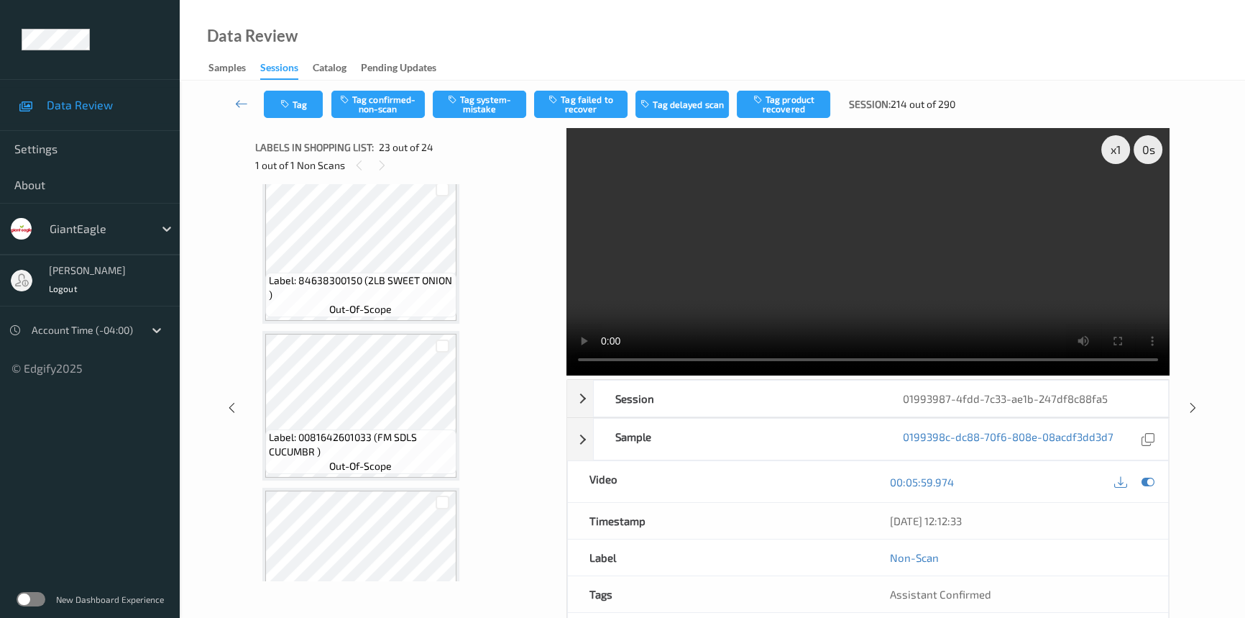
scroll to position [2829, 0]
click at [799, 238] on video at bounding box center [868, 251] width 603 height 247
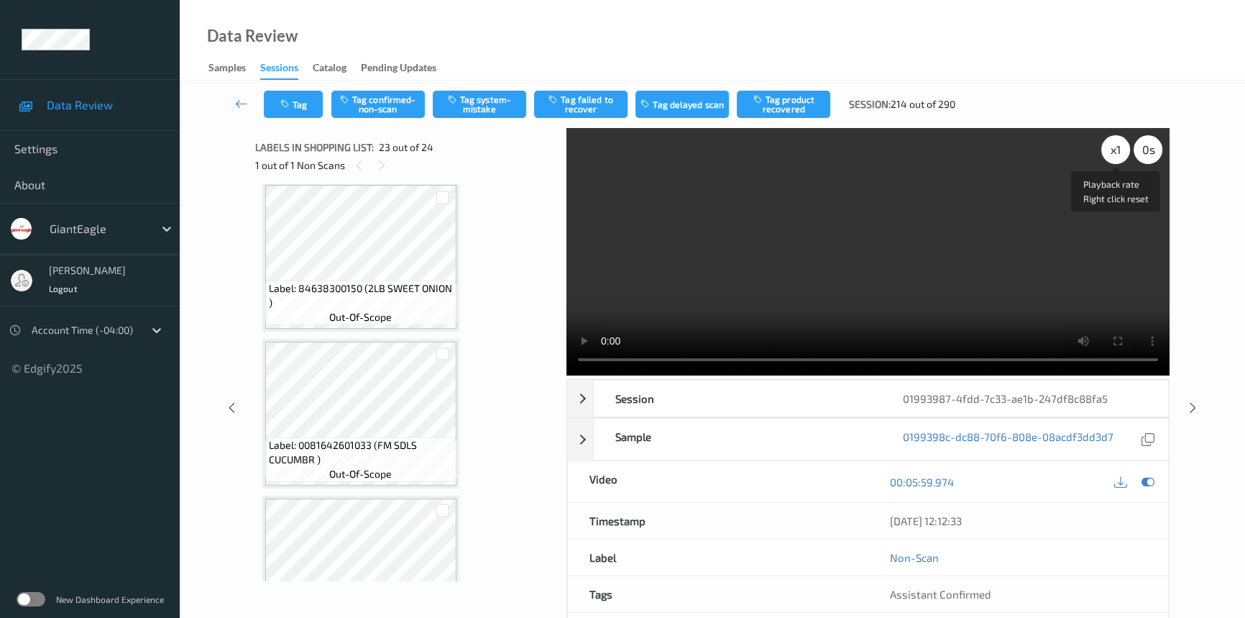
click at [1116, 145] on div "x 1" at bounding box center [1115, 149] width 29 height 29
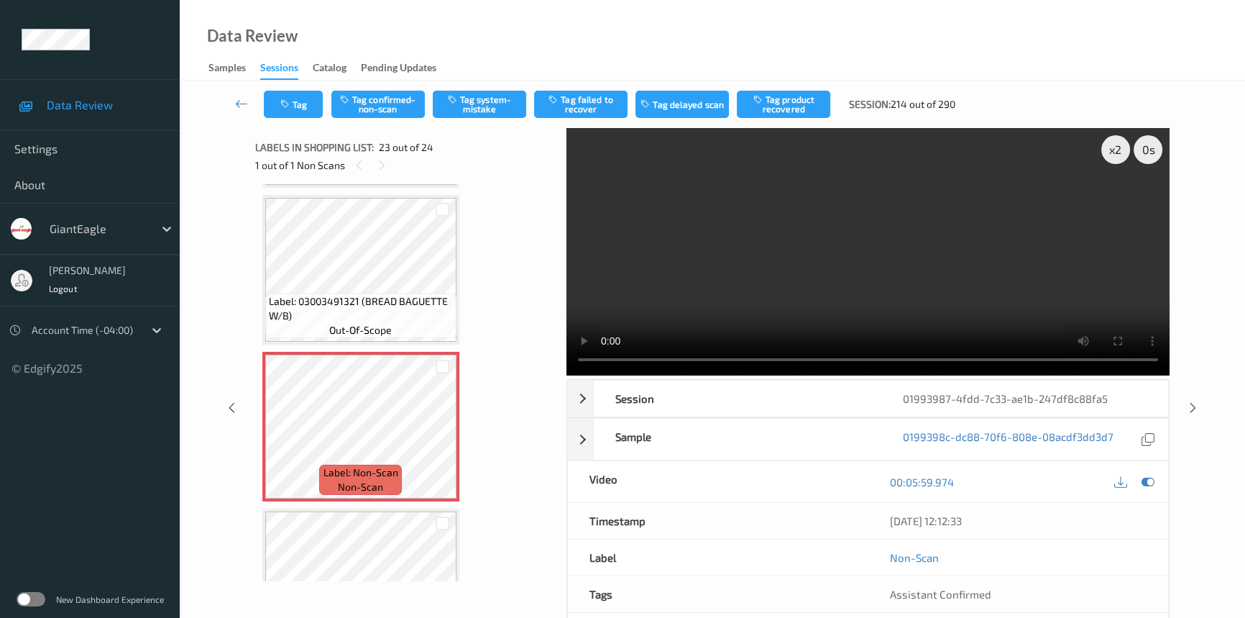
scroll to position [3271, 0]
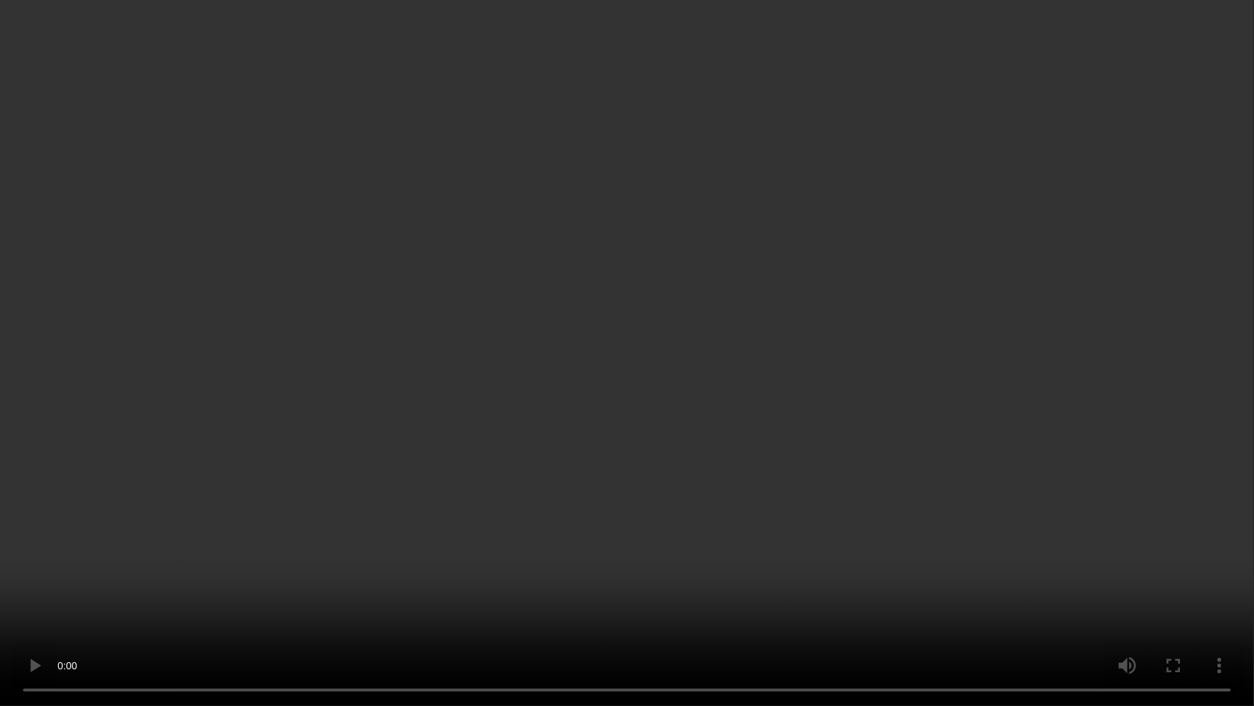
click at [648, 404] on video at bounding box center [627, 353] width 1254 height 706
click at [907, 475] on video at bounding box center [627, 353] width 1254 height 706
click at [1178, 588] on video at bounding box center [627, 353] width 1254 height 706
click at [861, 427] on video at bounding box center [627, 353] width 1254 height 706
click at [780, 416] on video at bounding box center [627, 353] width 1254 height 706
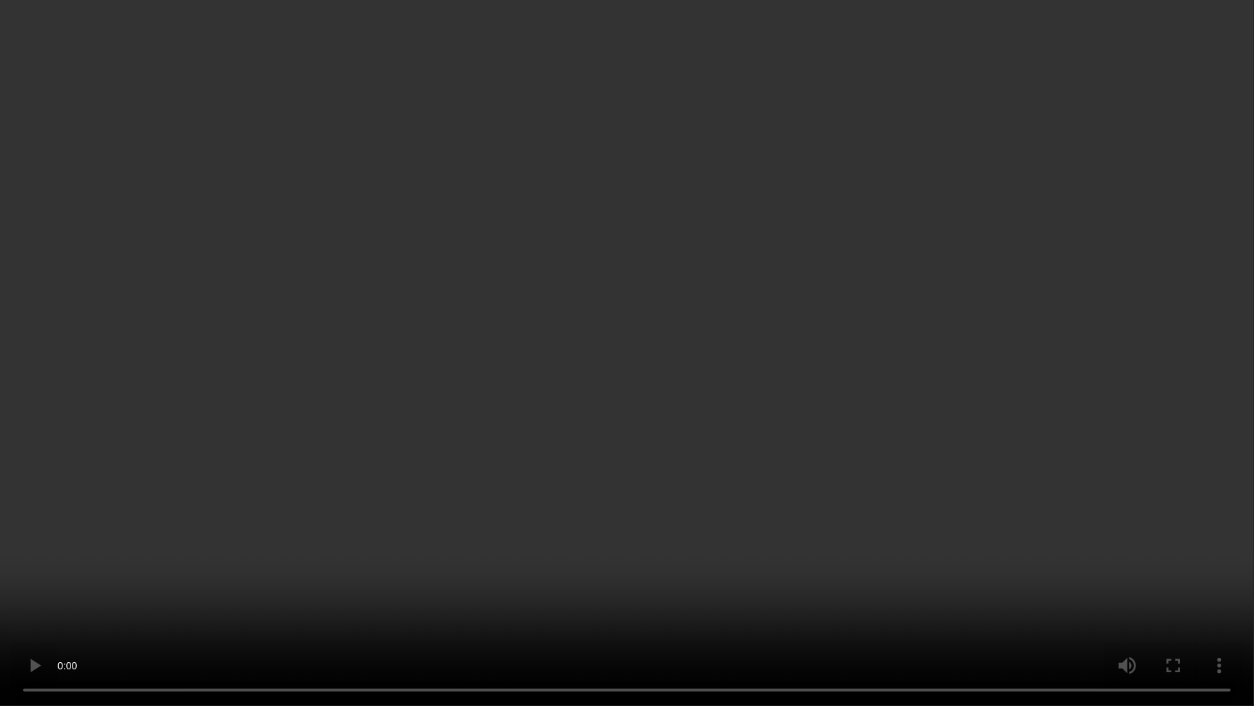
click at [995, 480] on video at bounding box center [627, 353] width 1254 height 706
click at [882, 395] on video at bounding box center [627, 353] width 1254 height 706
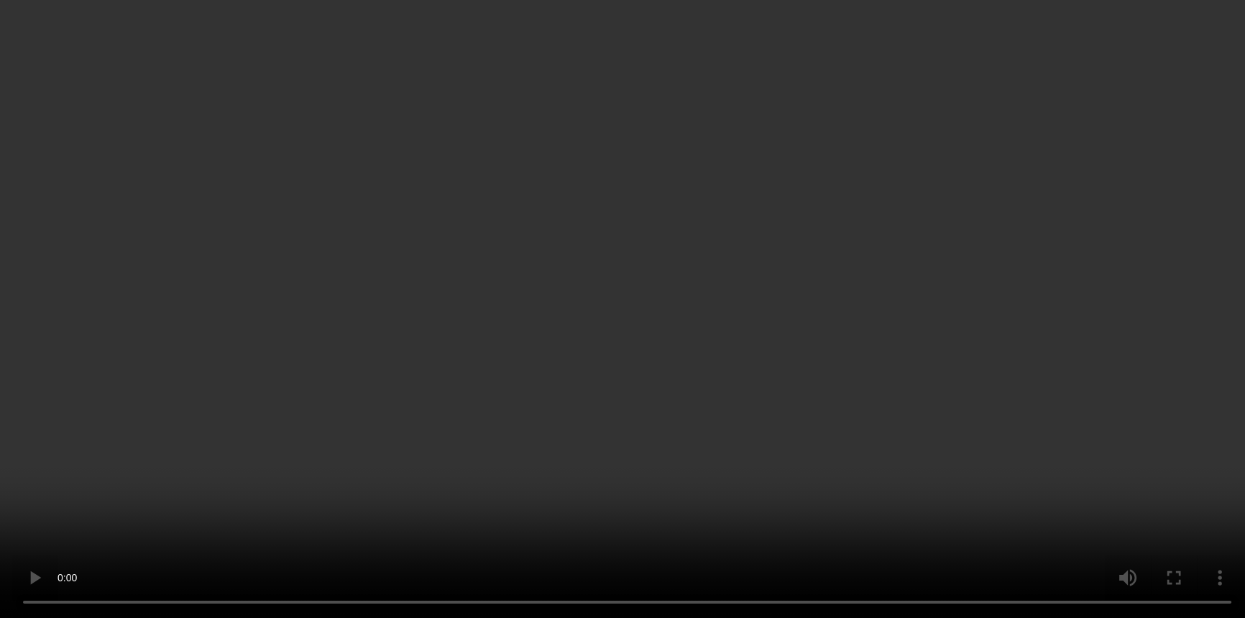
scroll to position [3359, 0]
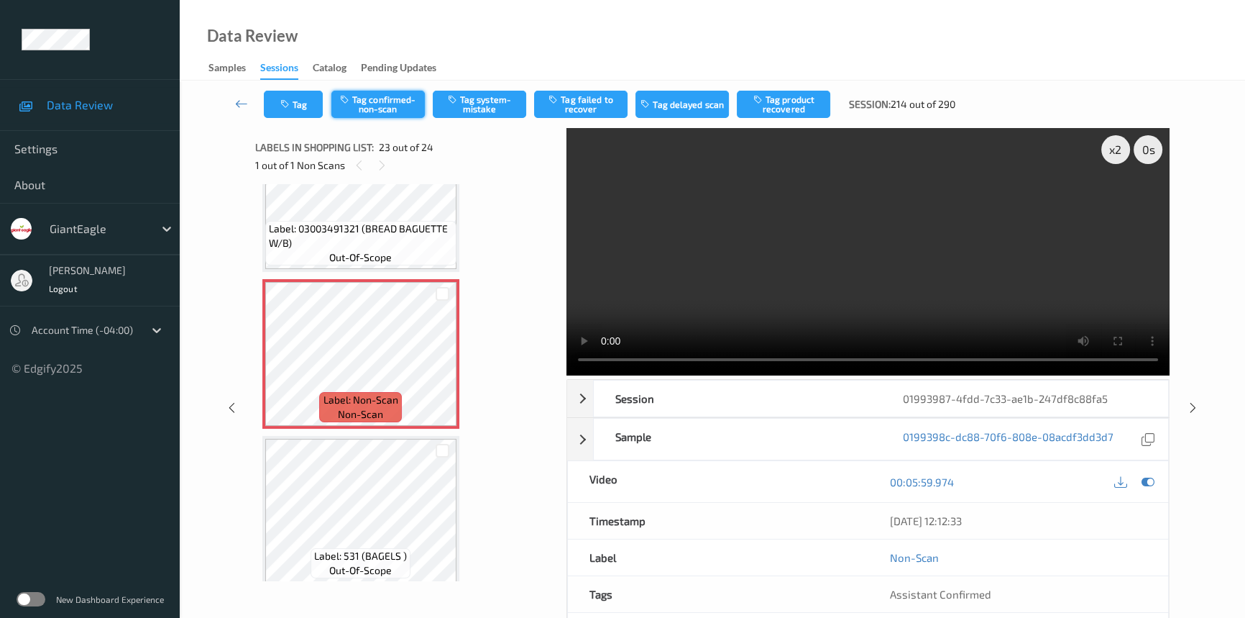
click at [405, 101] on button "Tag confirmed-non-scan" at bounding box center [377, 104] width 93 height 27
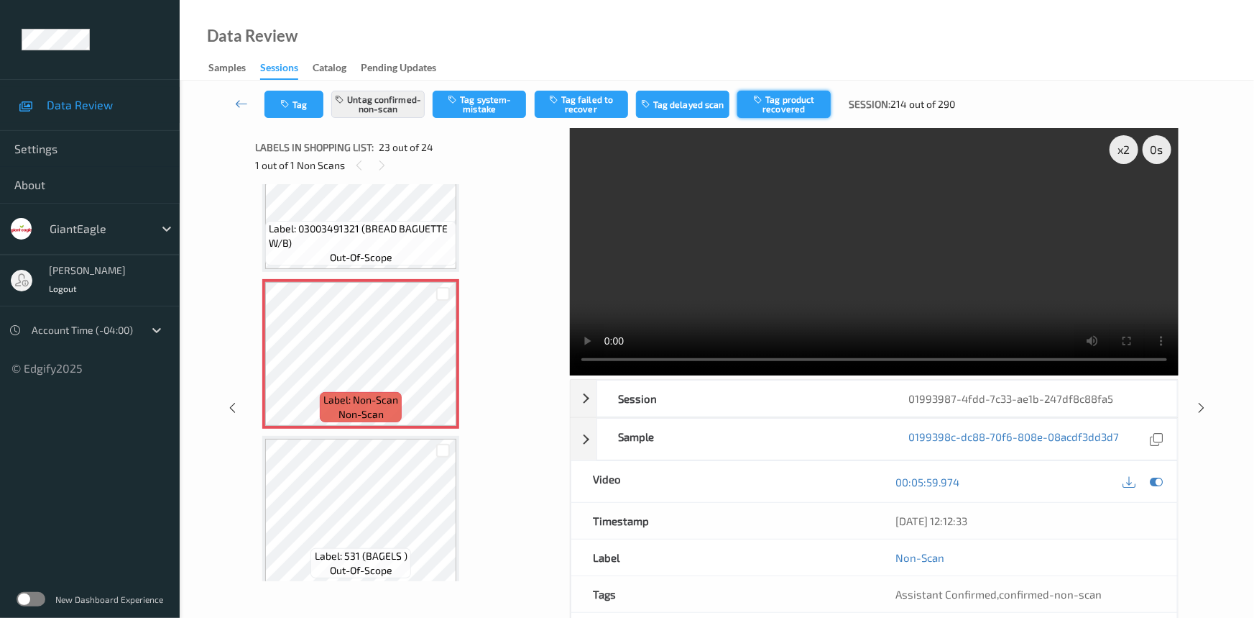
click at [819, 101] on button "Tag product recovered" at bounding box center [784, 104] width 93 height 27
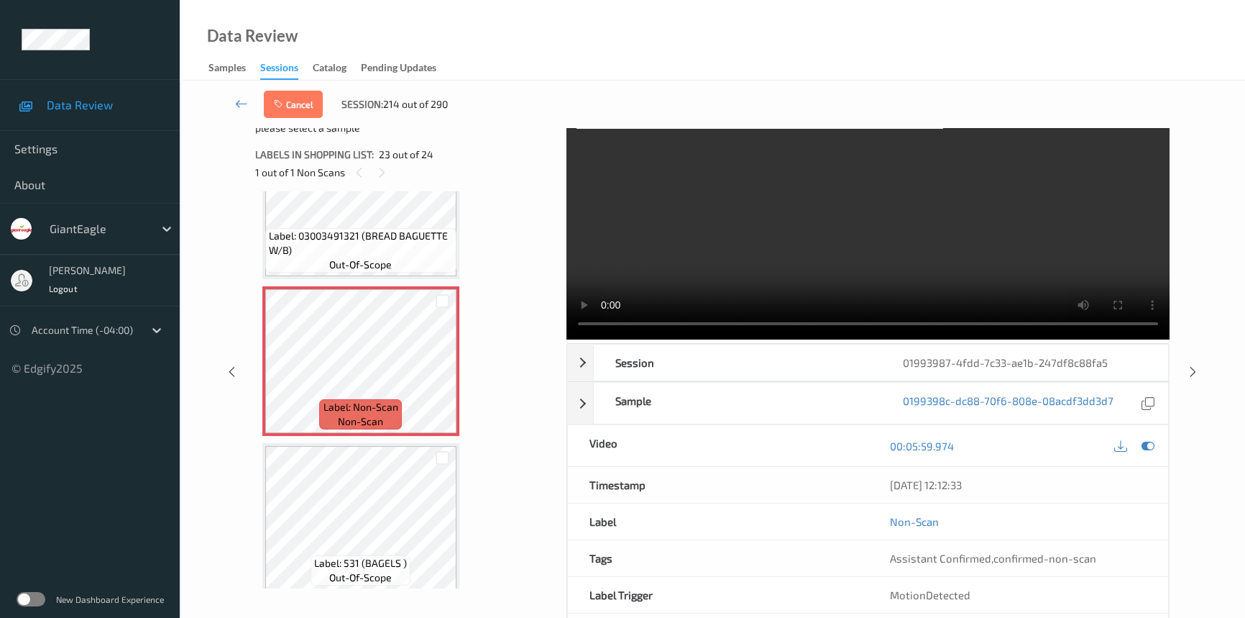
scroll to position [7, 0]
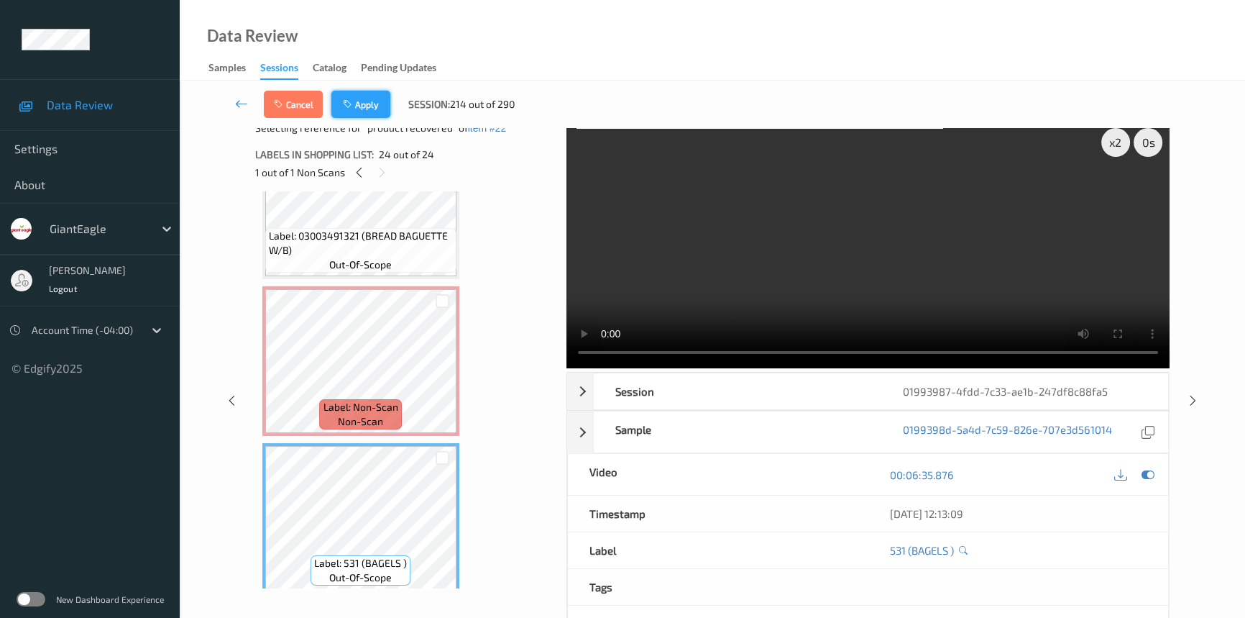
click at [371, 93] on button "Apply" at bounding box center [360, 104] width 59 height 27
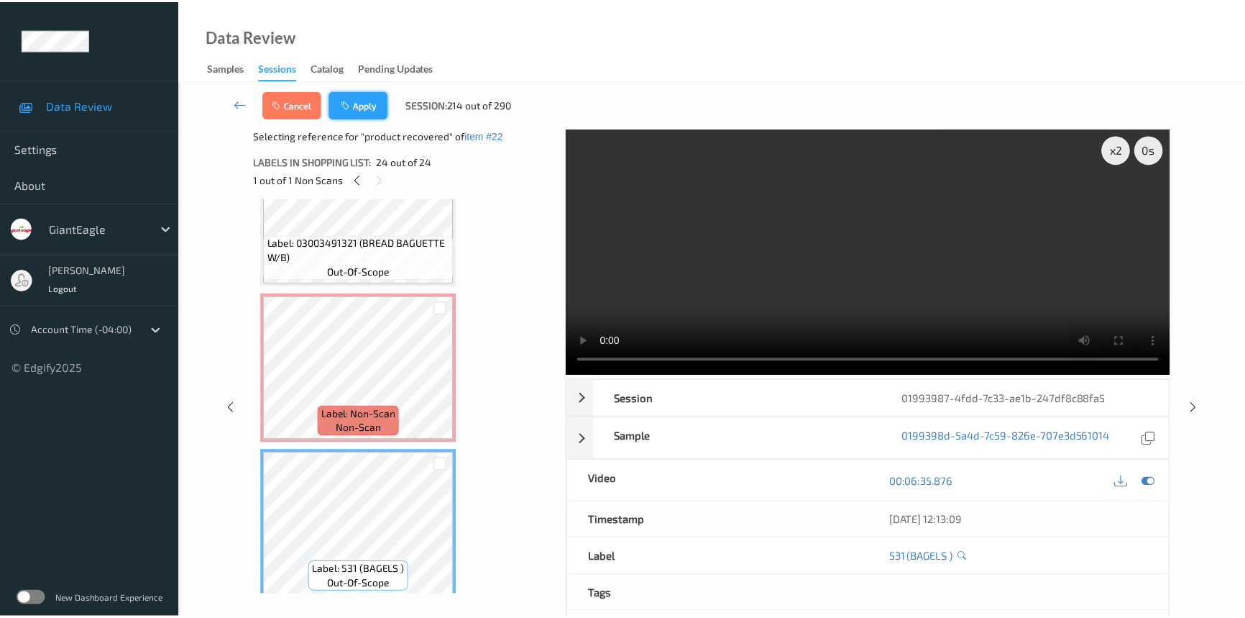
scroll to position [3286, 0]
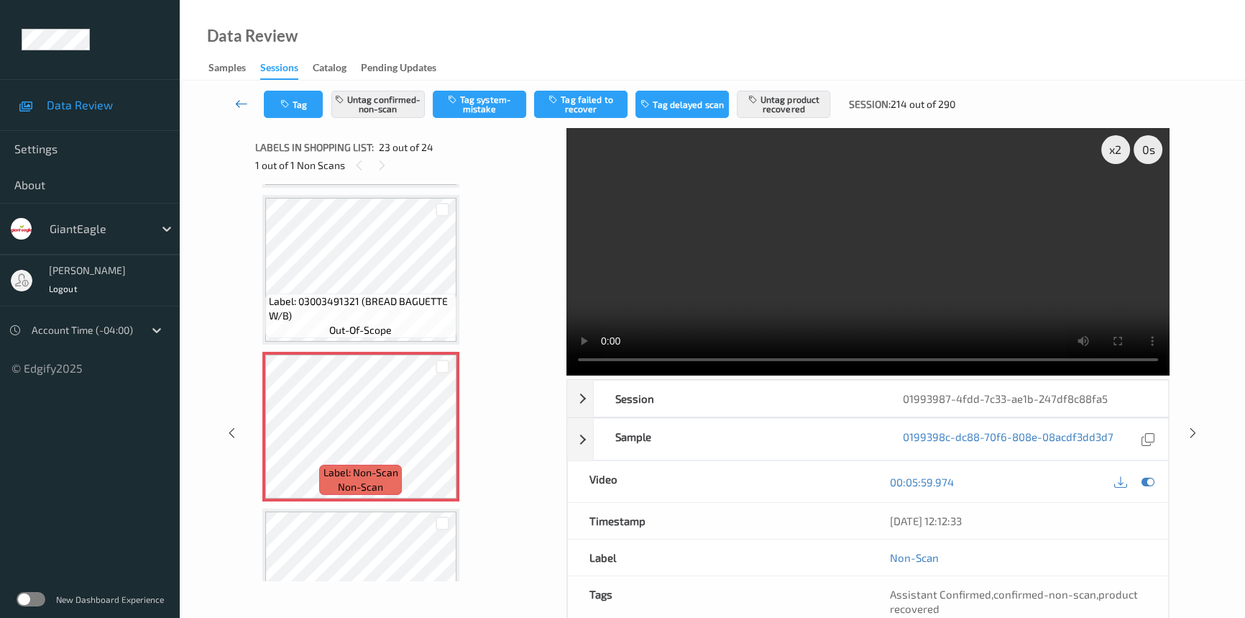
click at [233, 96] on link at bounding box center [241, 104] width 45 height 27
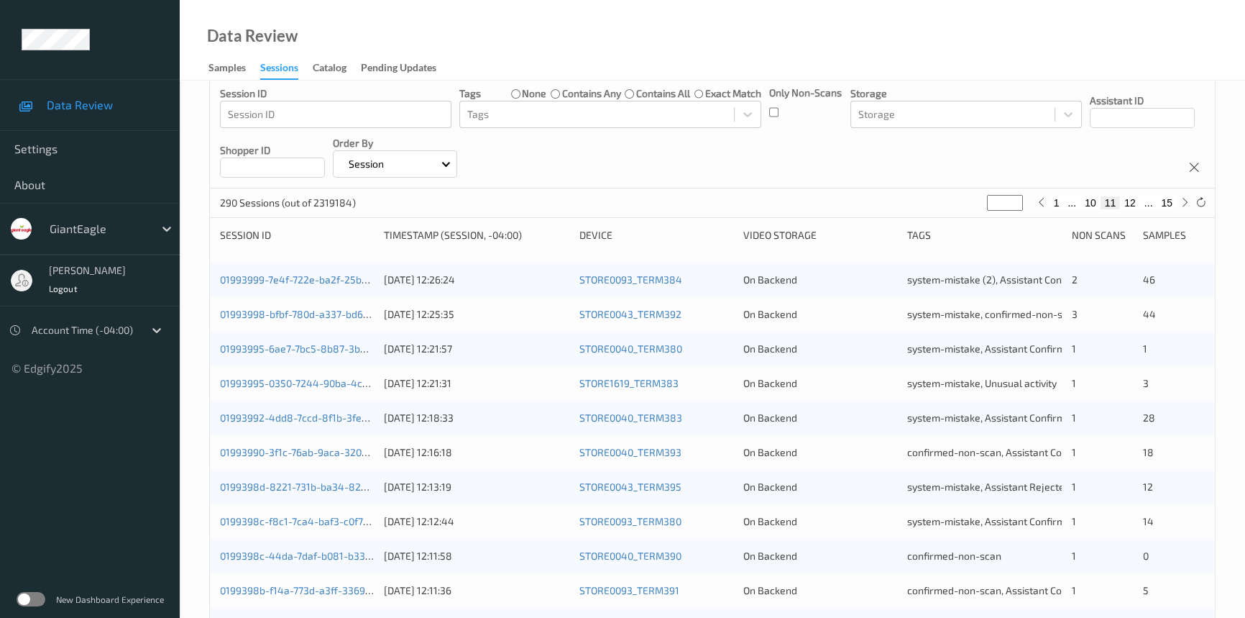
scroll to position [513, 0]
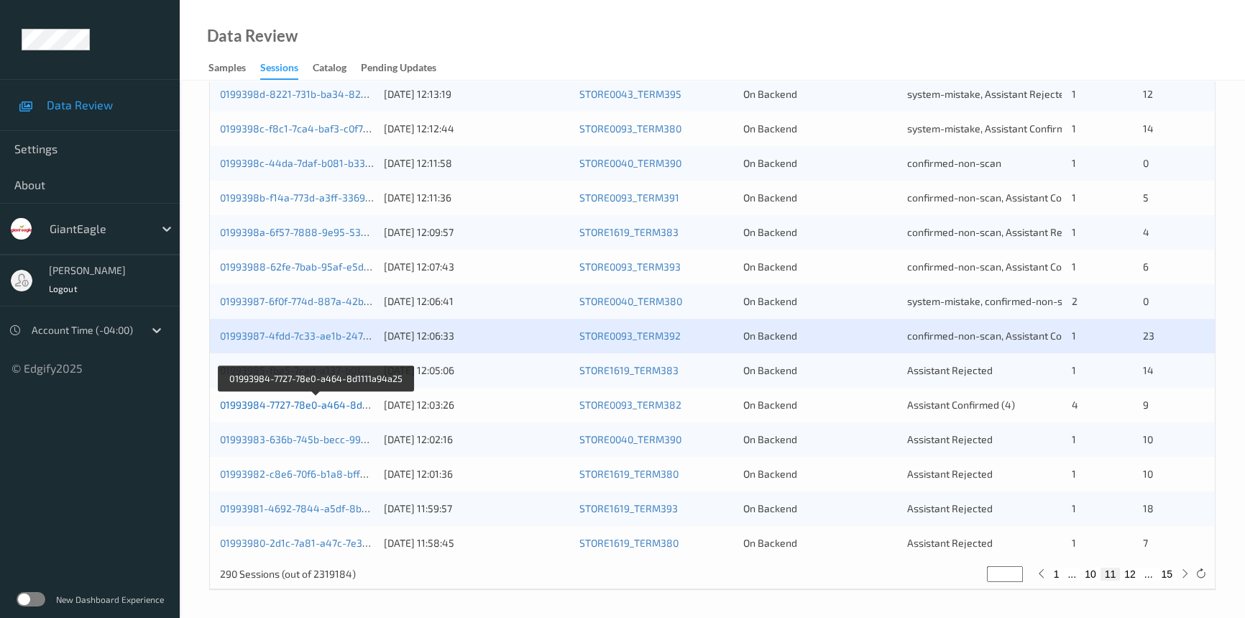
click at [280, 404] on link "01993984-7727-78e0-a464-8d1111a94a25" at bounding box center [317, 404] width 195 height 12
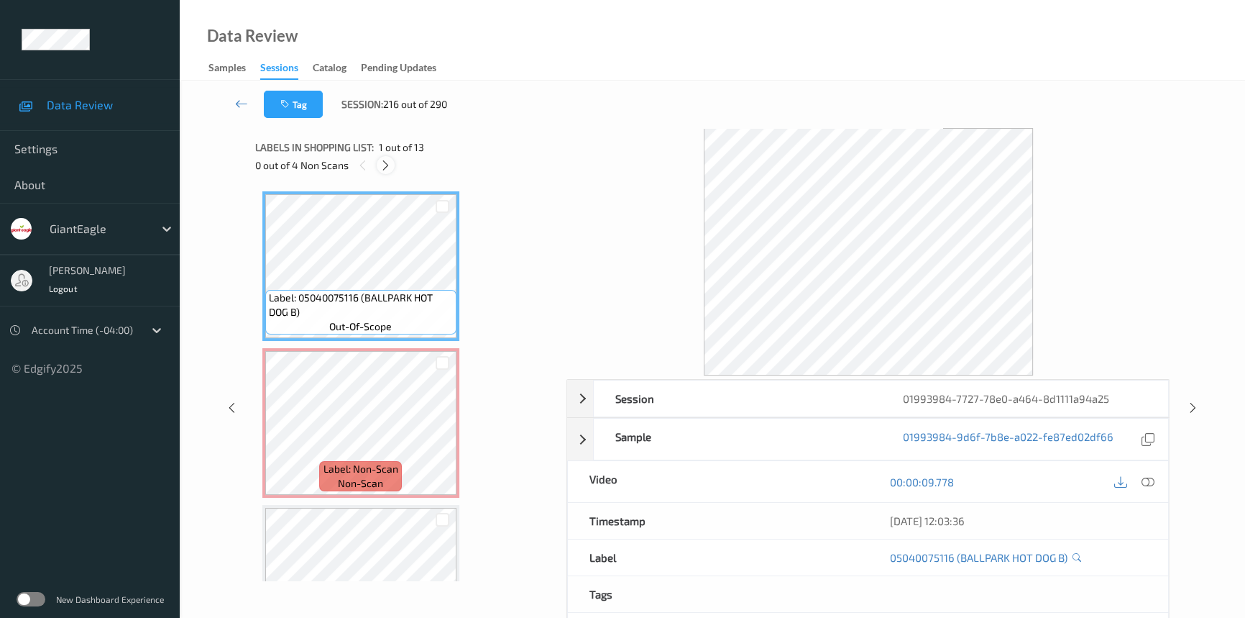
click at [390, 168] on icon at bounding box center [386, 165] width 12 height 13
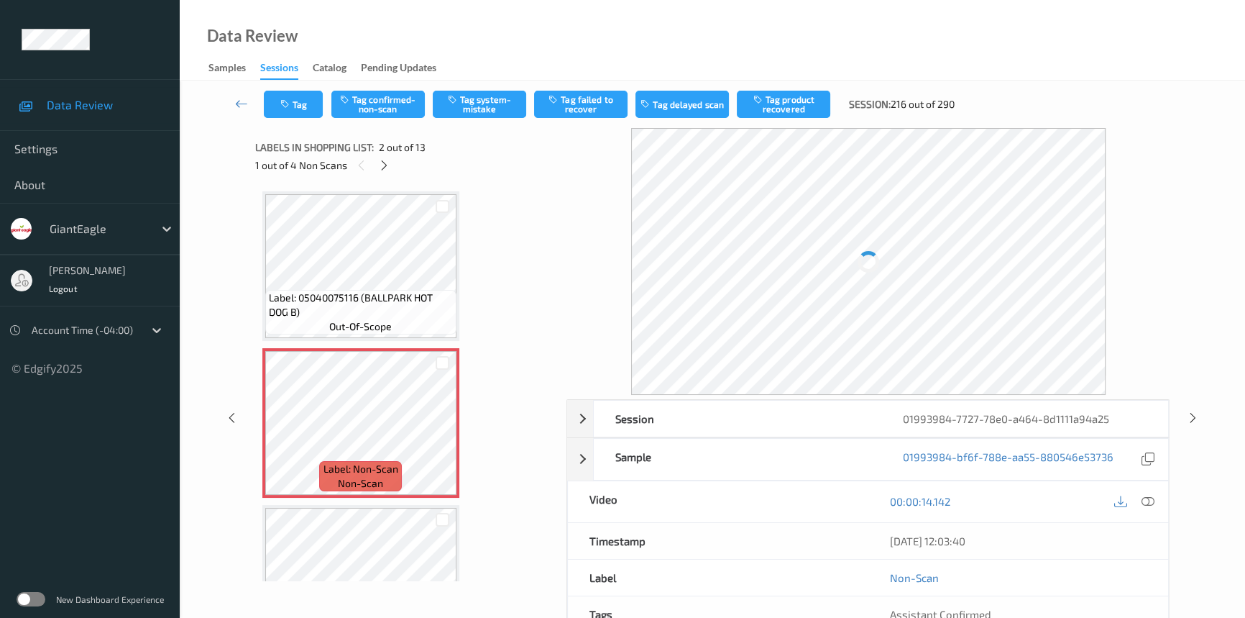
scroll to position [7, 0]
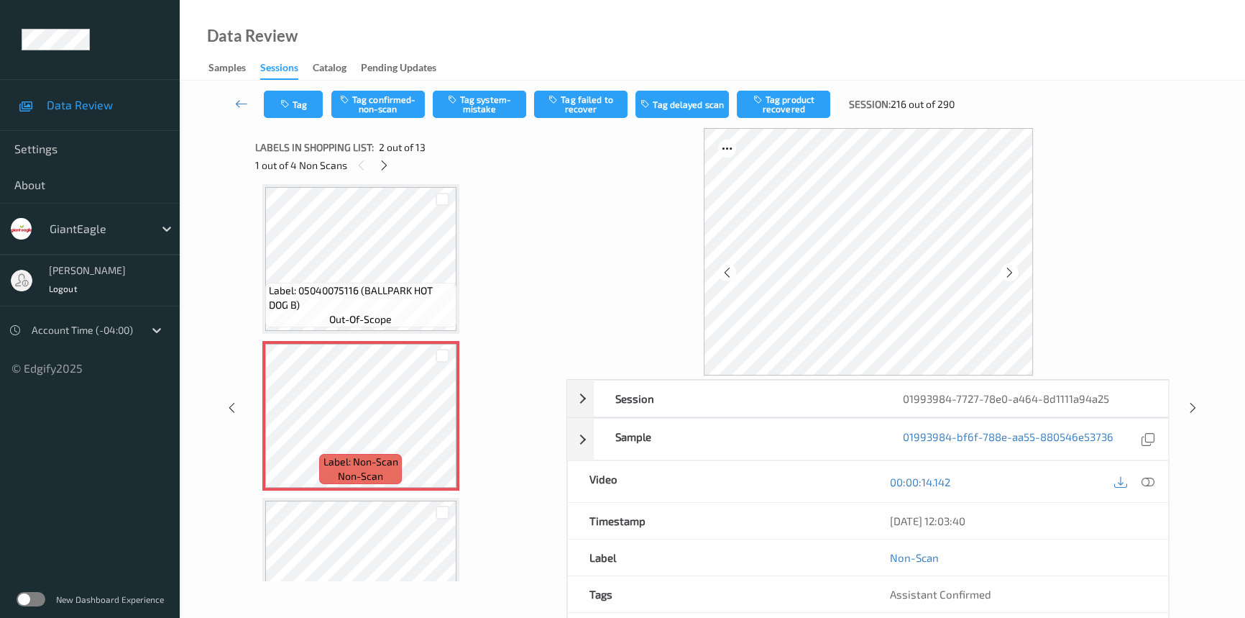
click at [1143, 498] on div "00:00:14.142" at bounding box center [1018, 481] width 301 height 41
click at [1148, 480] on icon at bounding box center [1148, 481] width 13 height 13
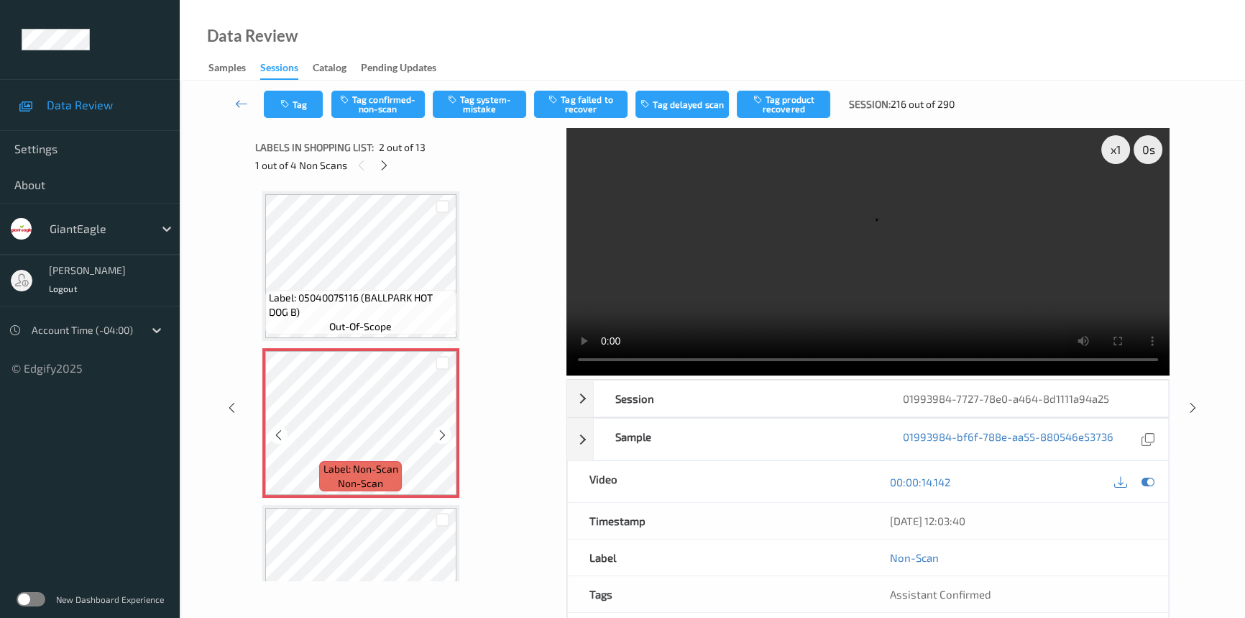
scroll to position [0, 0]
drag, startPoint x: 385, startPoint y: 162, endPoint x: 385, endPoint y: 170, distance: 7.2
click at [385, 163] on icon at bounding box center [384, 165] width 12 height 13
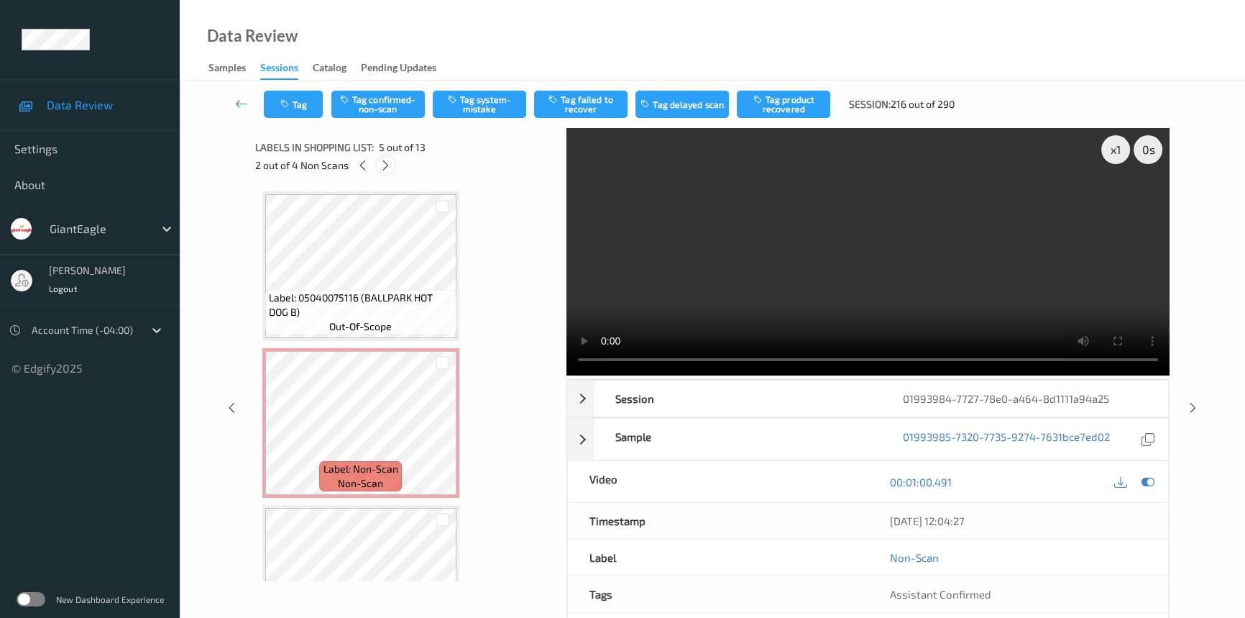
scroll to position [475, 0]
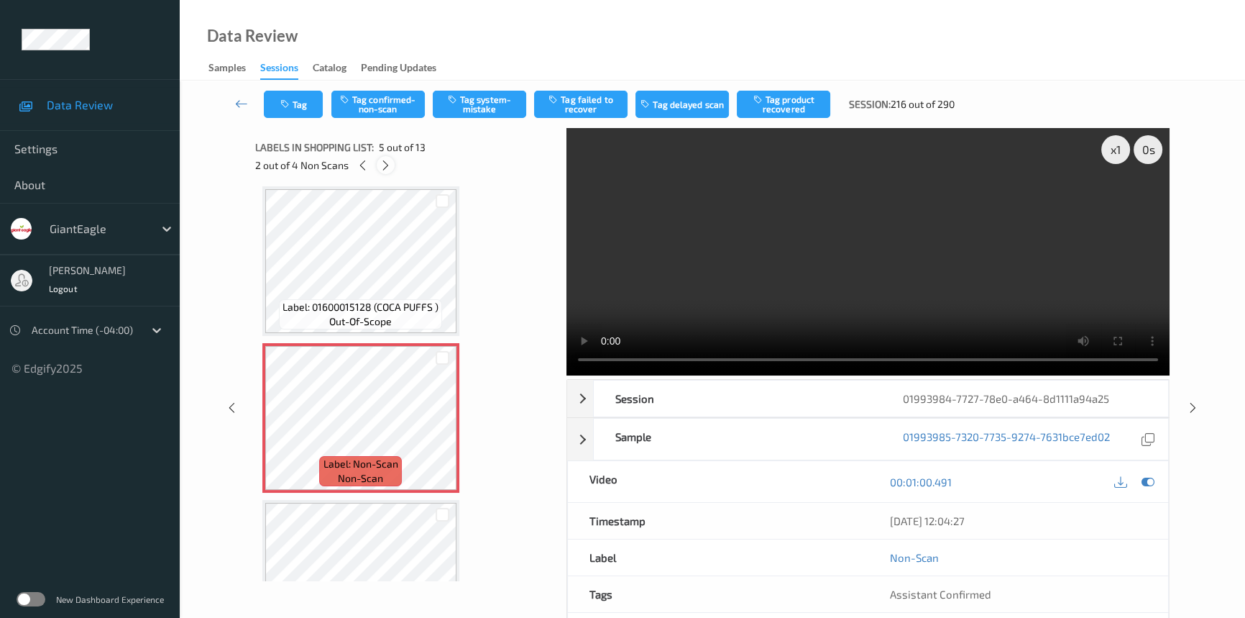
click at [387, 164] on icon at bounding box center [386, 165] width 12 height 13
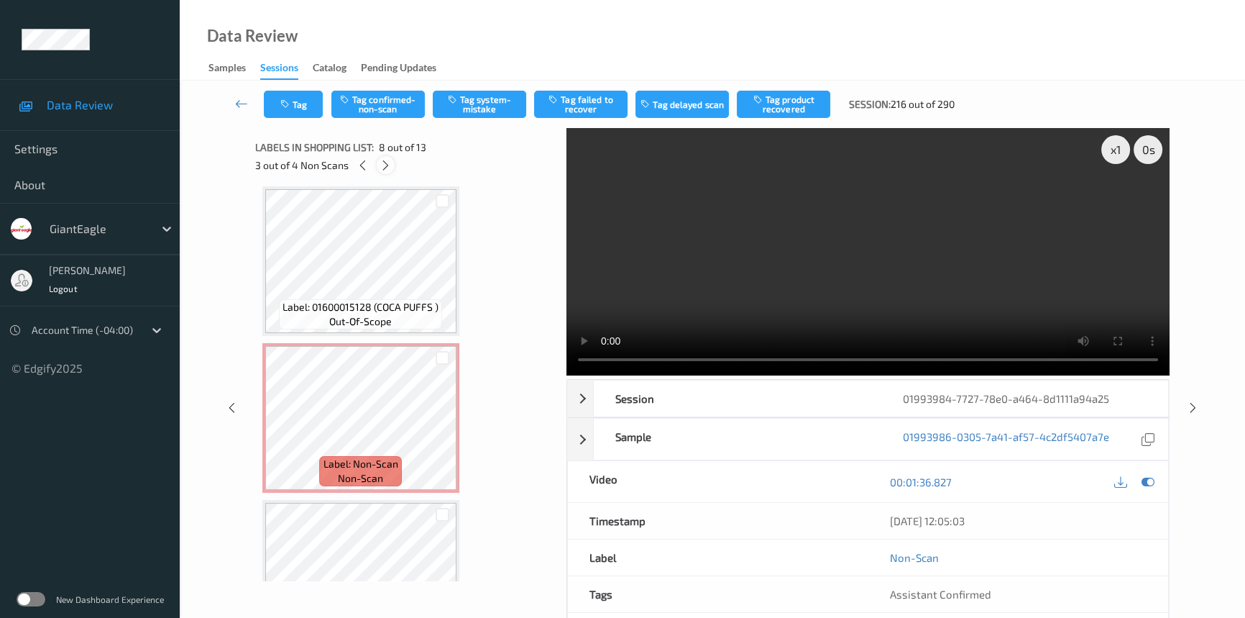
scroll to position [944, 0]
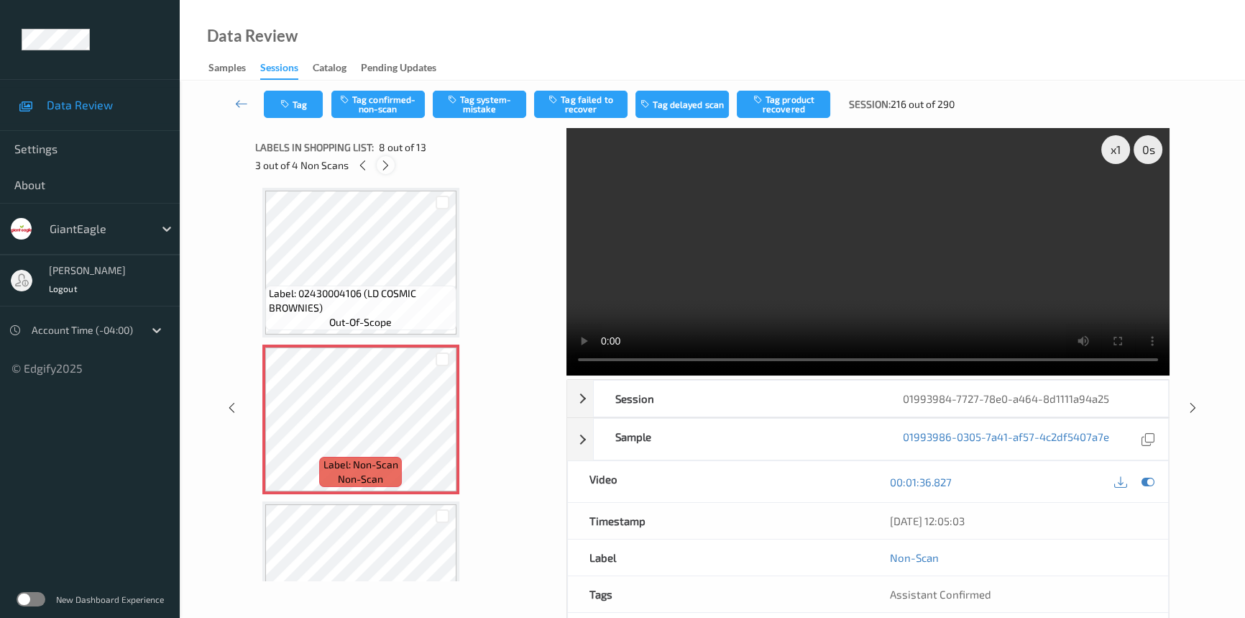
click at [387, 164] on icon at bounding box center [386, 165] width 12 height 13
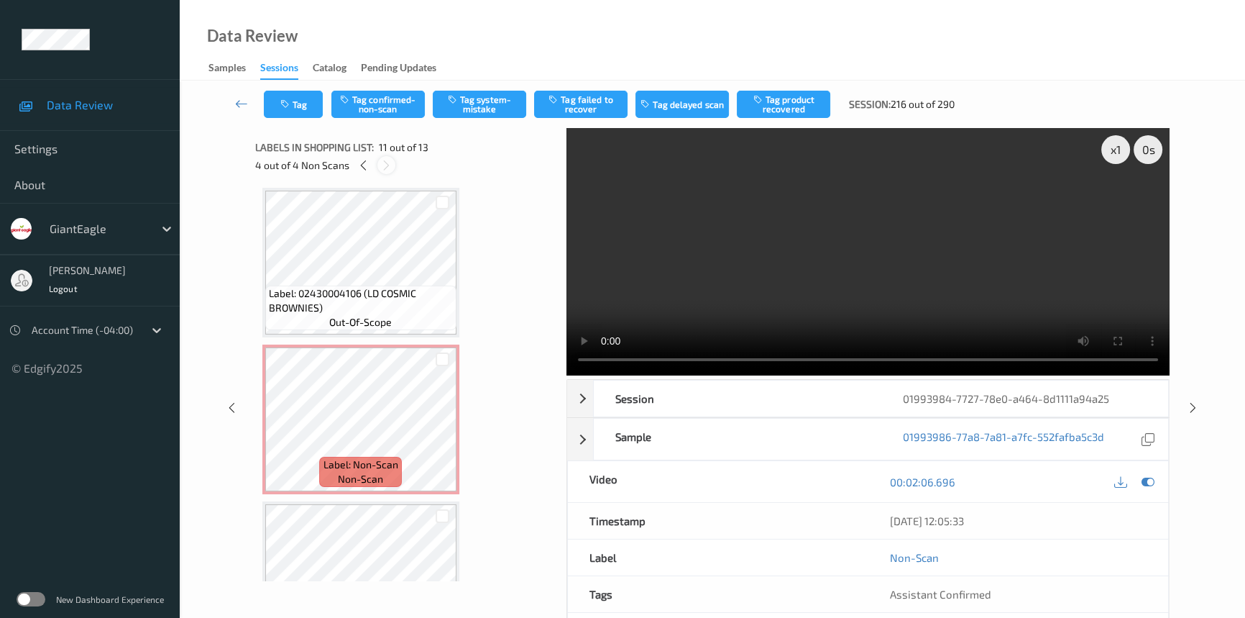
scroll to position [1413, 0]
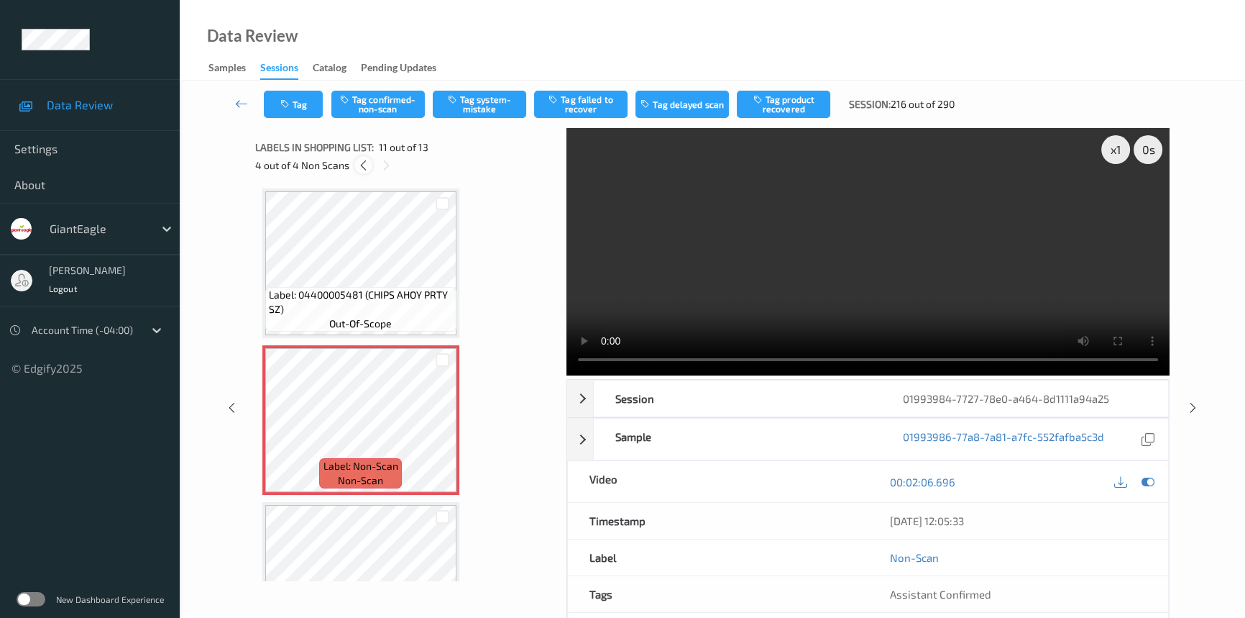
click at [359, 165] on icon at bounding box center [363, 165] width 12 height 13
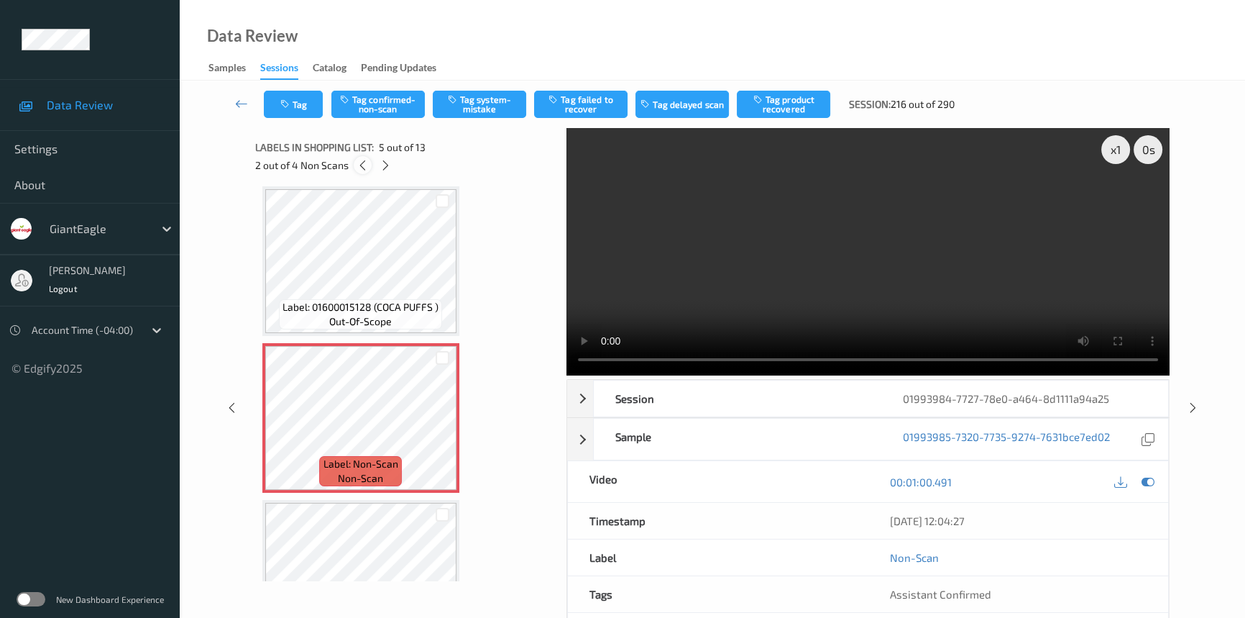
click at [359, 165] on icon at bounding box center [363, 165] width 12 height 13
click at [288, 169] on div "1 out of 4 Non Scans" at bounding box center [406, 165] width 302 height 18
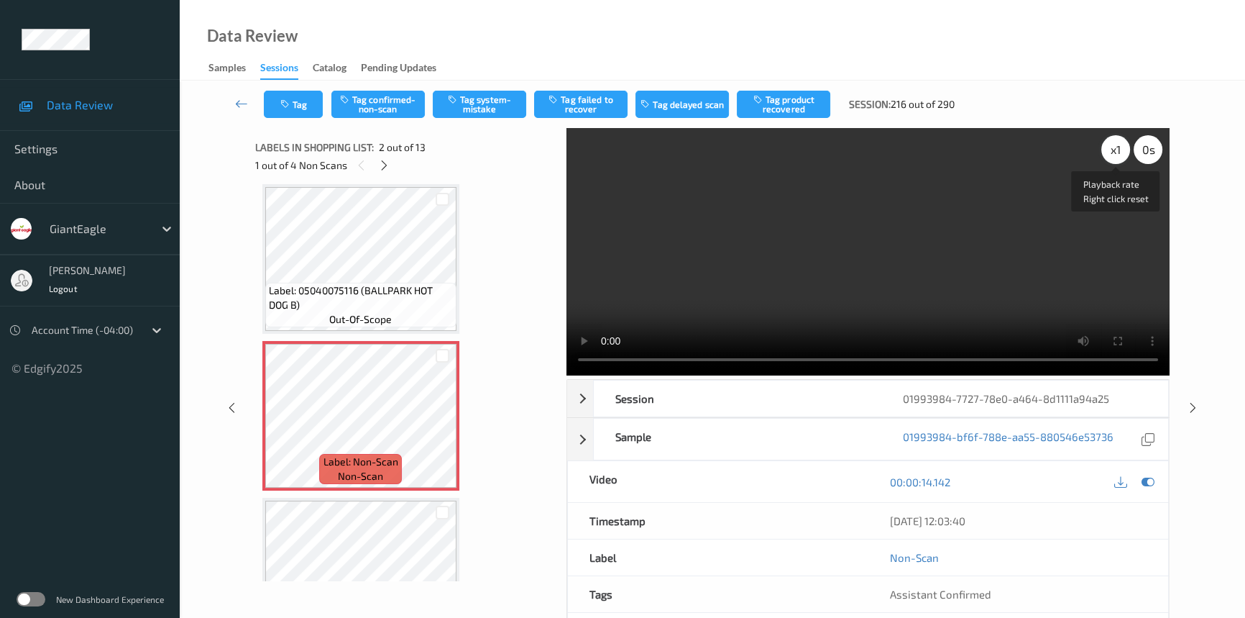
click at [1121, 150] on div "x 1" at bounding box center [1115, 149] width 29 height 29
click at [1038, 292] on video at bounding box center [868, 251] width 603 height 247
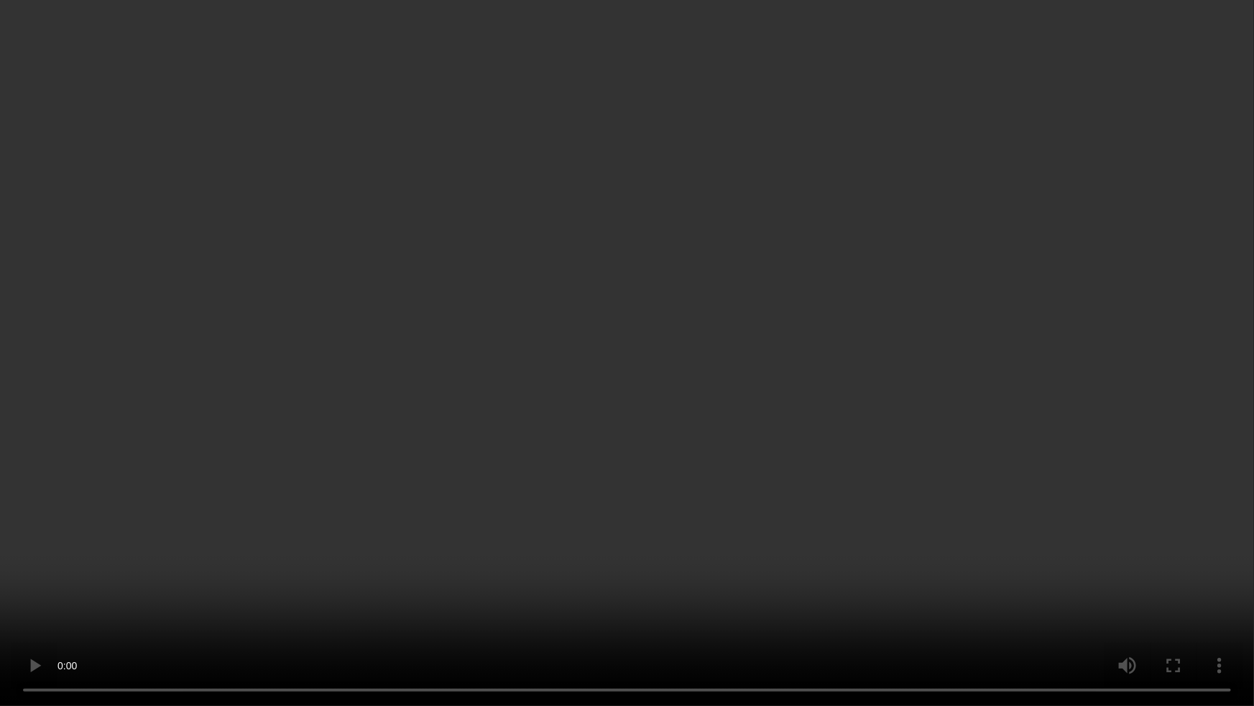
drag, startPoint x: 1032, startPoint y: 383, endPoint x: 1045, endPoint y: 382, distance: 13.0
click at [1032, 383] on video at bounding box center [627, 353] width 1254 height 706
click at [582, 554] on video at bounding box center [627, 353] width 1254 height 706
click at [613, 519] on video at bounding box center [627, 353] width 1254 height 706
click at [1014, 525] on video at bounding box center [627, 353] width 1254 height 706
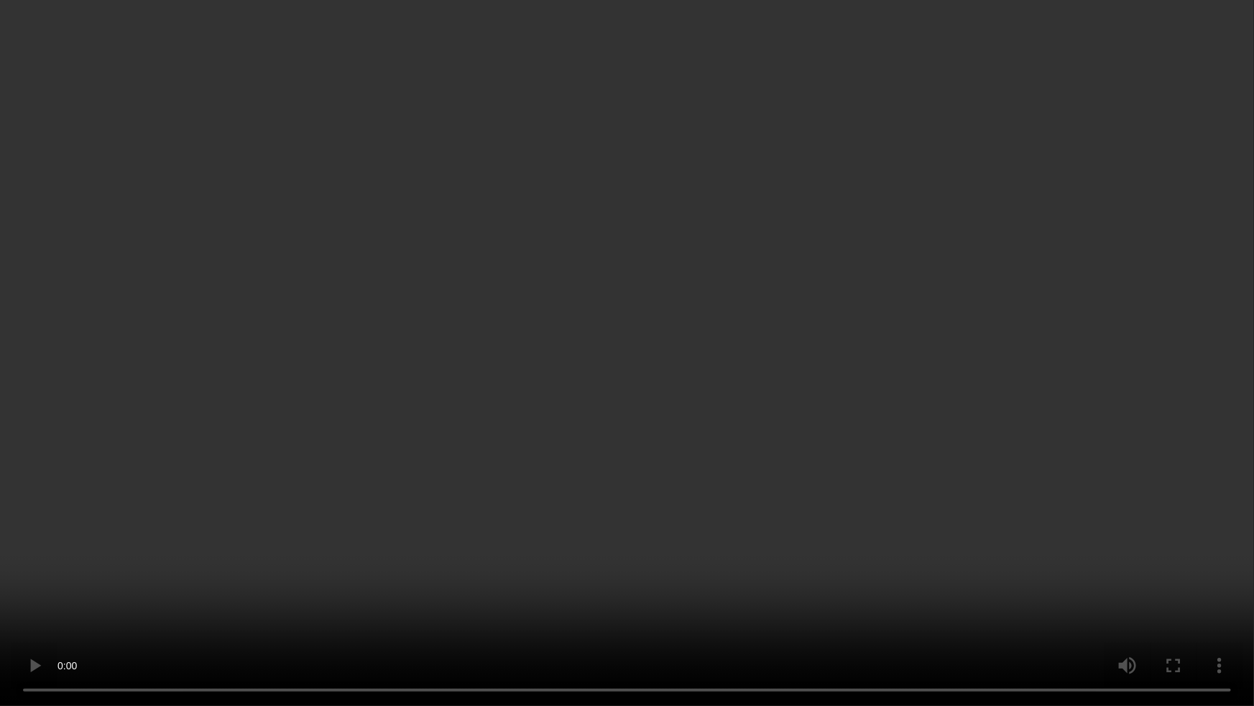
click at [313, 518] on video at bounding box center [627, 353] width 1254 height 706
click at [250, 548] on video at bounding box center [627, 353] width 1254 height 706
click at [315, 532] on video at bounding box center [627, 353] width 1254 height 706
click at [822, 412] on video at bounding box center [627, 353] width 1254 height 706
click at [753, 515] on video at bounding box center [627, 353] width 1254 height 706
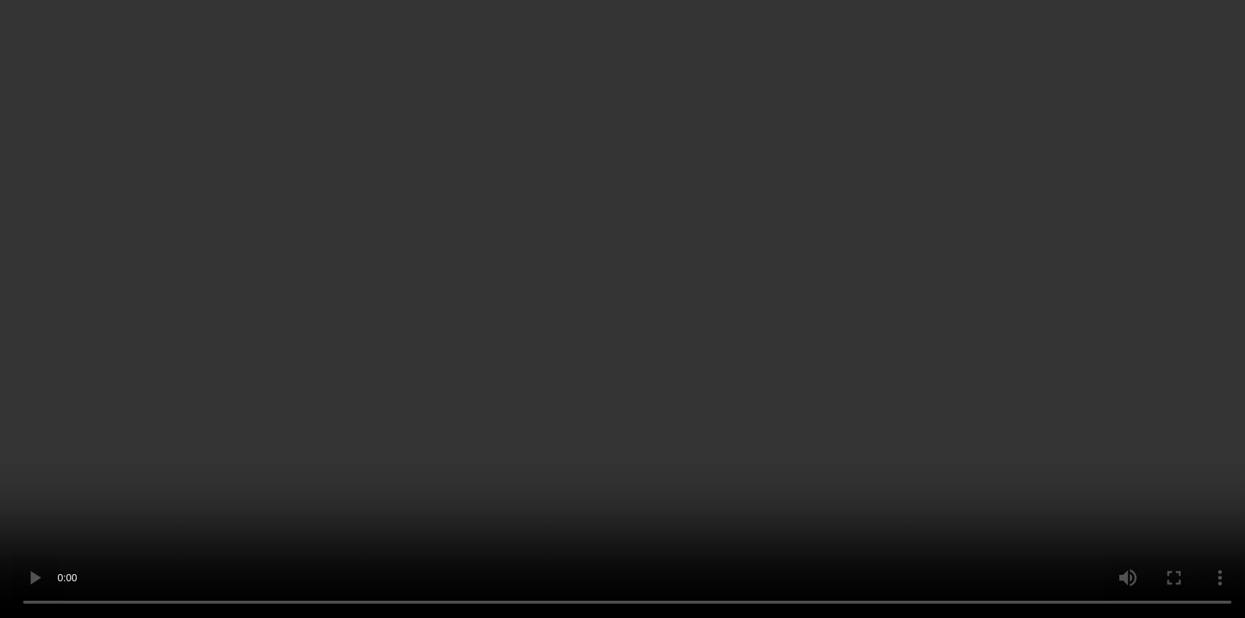
scroll to position [203, 0]
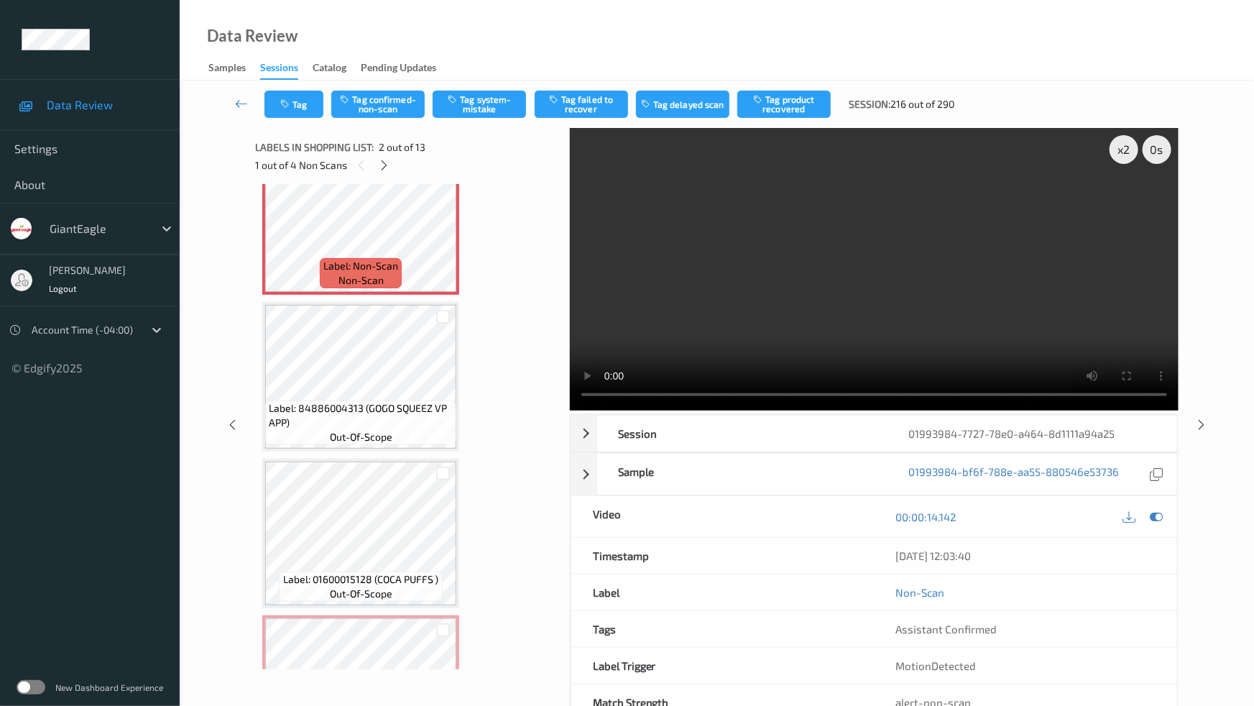
click at [792, 336] on video at bounding box center [874, 269] width 609 height 283
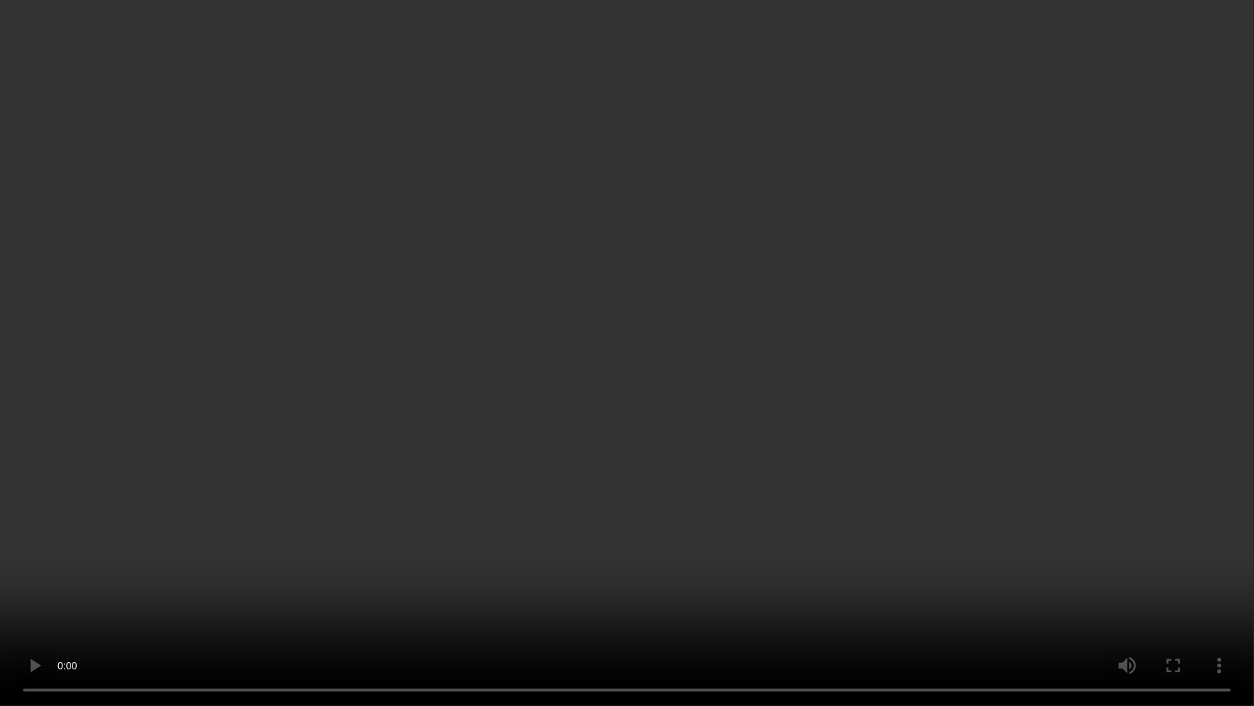
click at [667, 377] on video at bounding box center [627, 353] width 1254 height 706
click at [679, 378] on video at bounding box center [627, 353] width 1254 height 706
click at [653, 378] on video at bounding box center [627, 353] width 1254 height 706
click at [843, 444] on video at bounding box center [627, 353] width 1254 height 706
click at [620, 485] on video at bounding box center [627, 353] width 1254 height 706
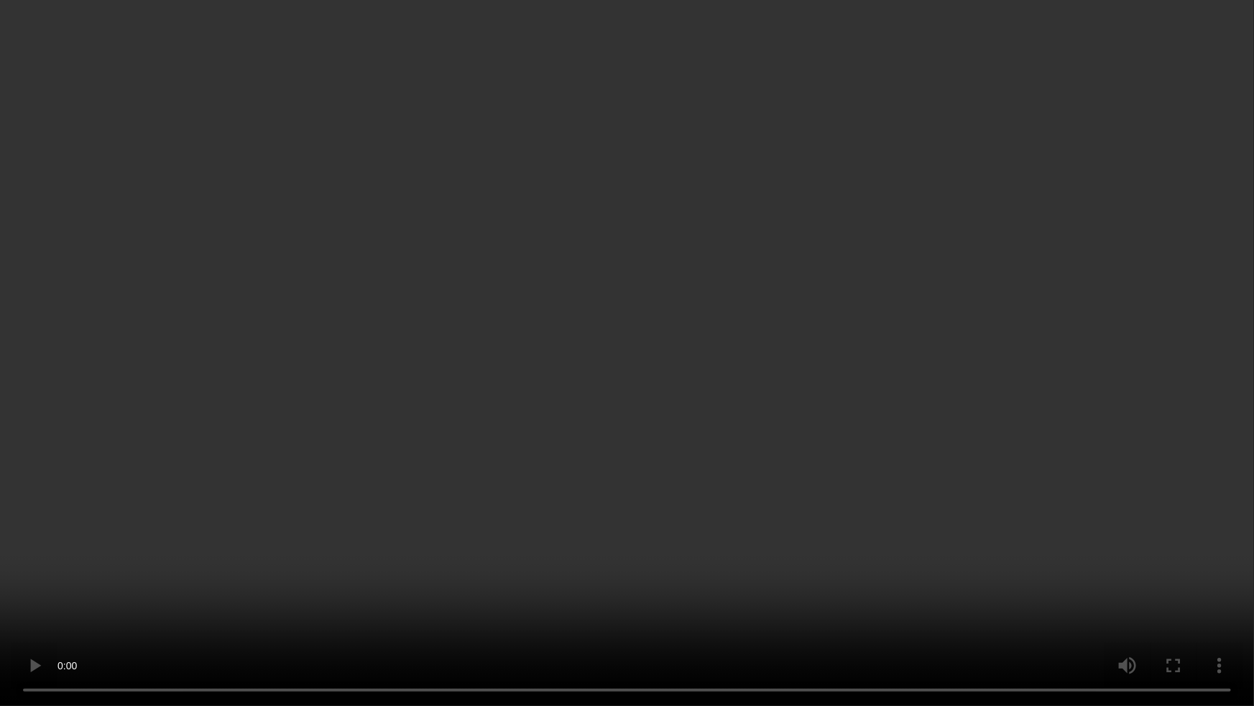
click at [801, 387] on video at bounding box center [627, 353] width 1254 height 706
click at [572, 496] on video at bounding box center [627, 353] width 1254 height 706
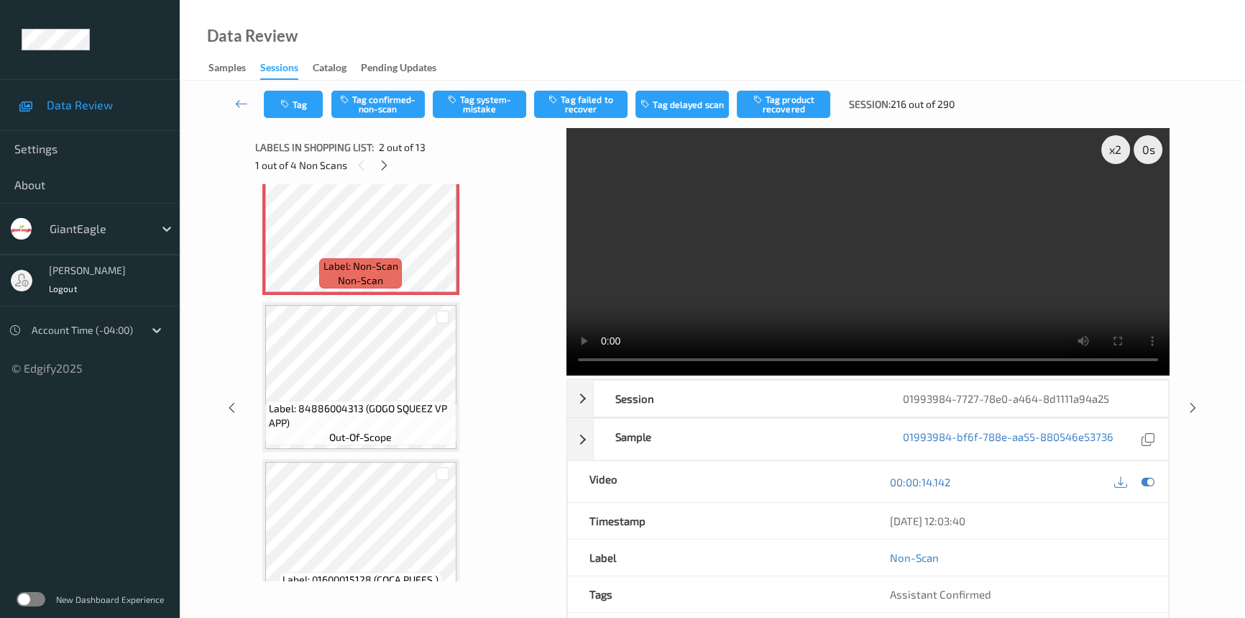
click at [788, 226] on video at bounding box center [868, 251] width 603 height 247
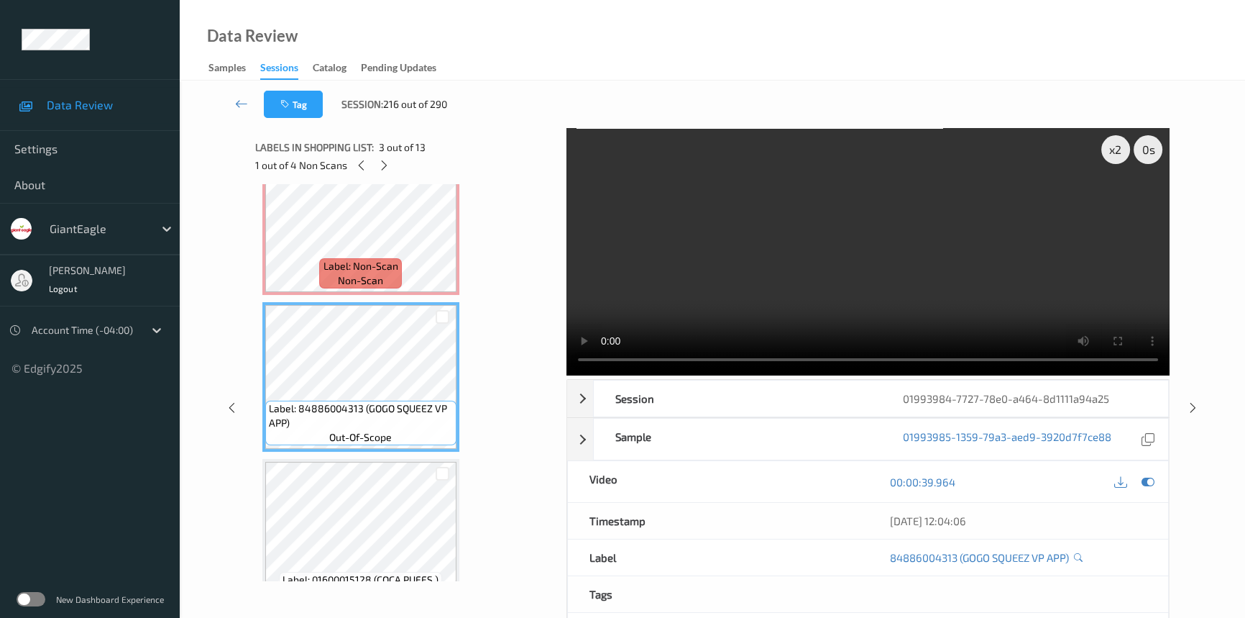
click at [731, 253] on video at bounding box center [868, 251] width 603 height 247
click at [733, 224] on video at bounding box center [868, 251] width 603 height 247
click at [706, 228] on video at bounding box center [868, 251] width 603 height 247
click at [381, 168] on icon at bounding box center [384, 165] width 12 height 13
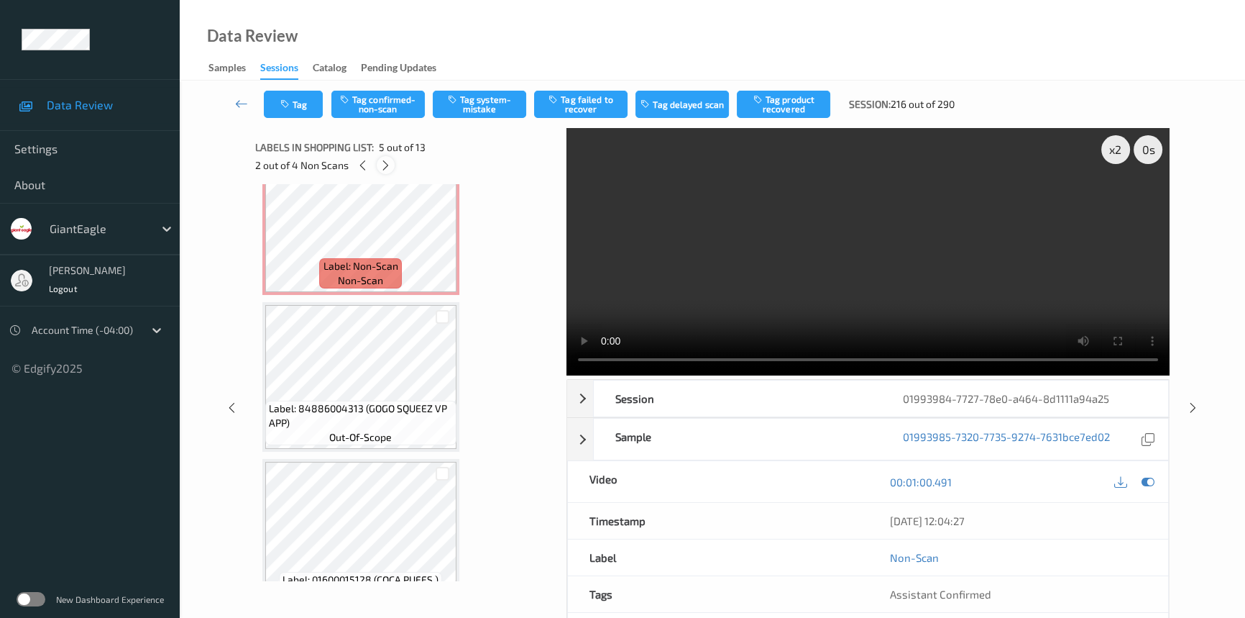
scroll to position [475, 0]
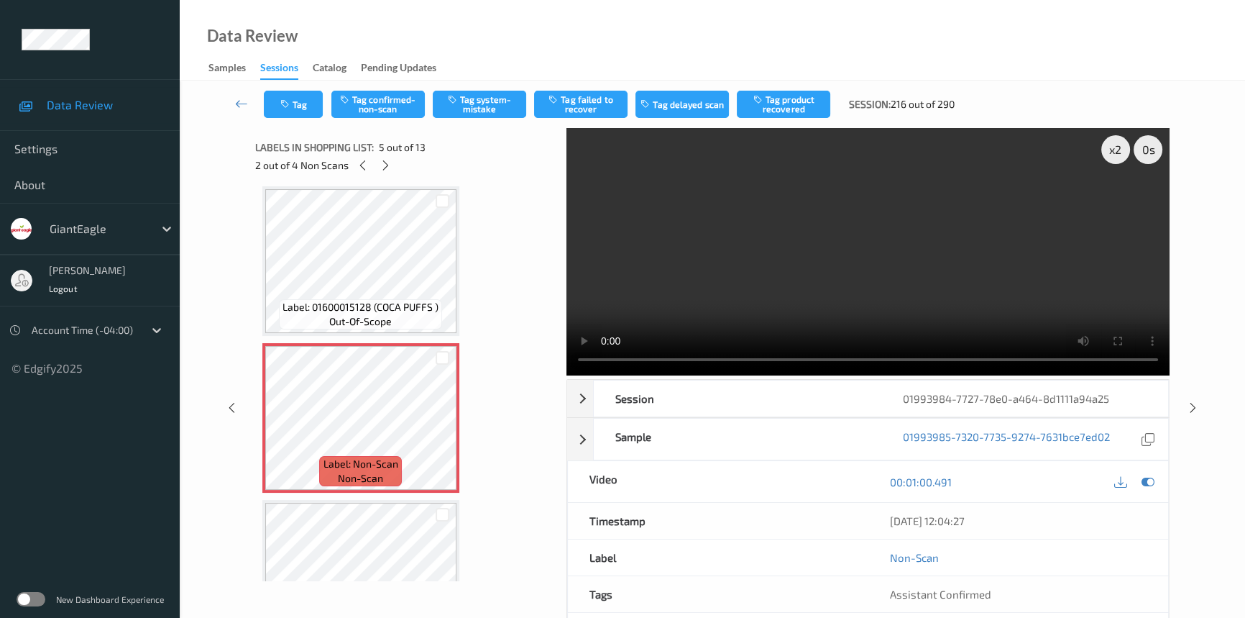
click at [830, 232] on video at bounding box center [868, 251] width 603 height 247
click at [790, 270] on video at bounding box center [868, 251] width 603 height 247
click at [971, 237] on video at bounding box center [868, 251] width 603 height 247
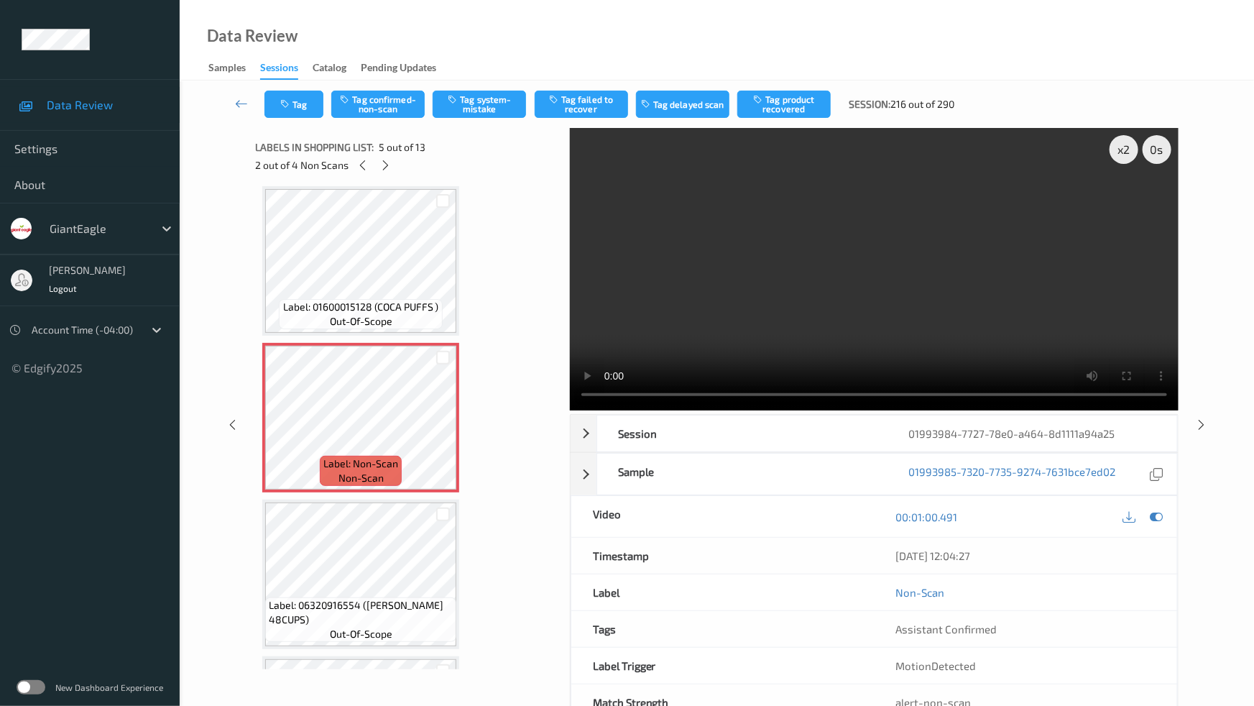
click at [1006, 377] on video at bounding box center [874, 269] width 609 height 283
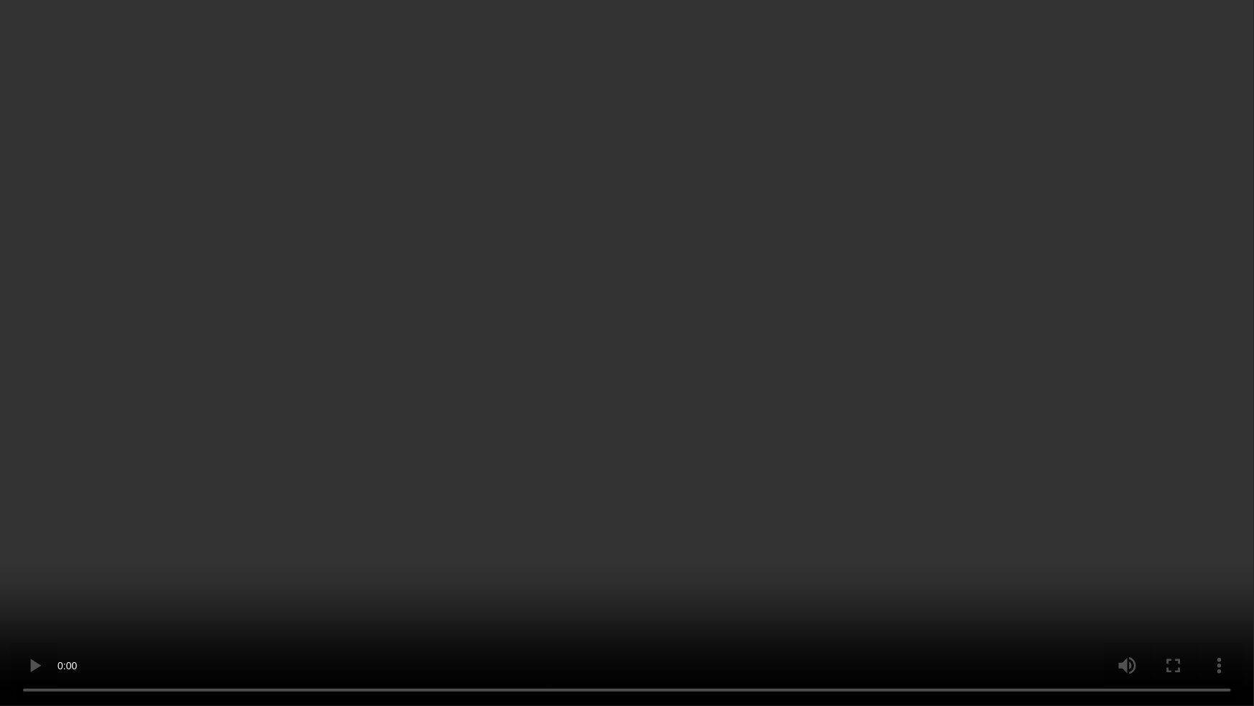
click at [794, 333] on video at bounding box center [627, 353] width 1254 height 706
click at [913, 468] on video at bounding box center [627, 353] width 1254 height 706
click at [625, 419] on video at bounding box center [627, 353] width 1254 height 706
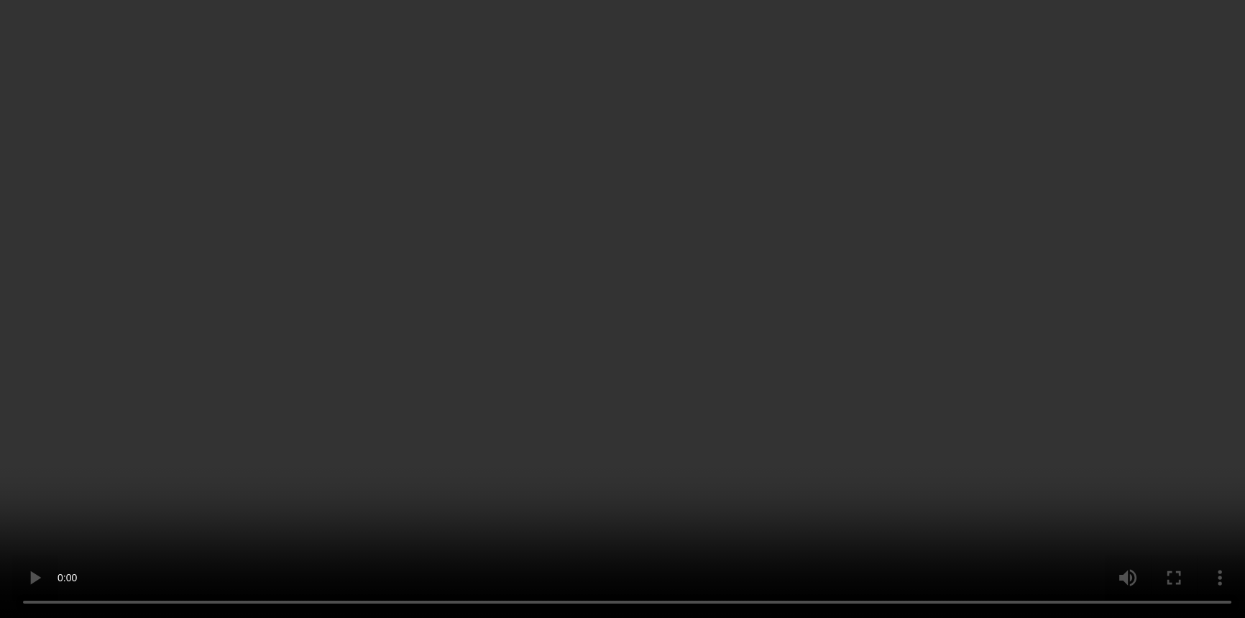
click at [389, 165] on icon at bounding box center [386, 165] width 12 height 13
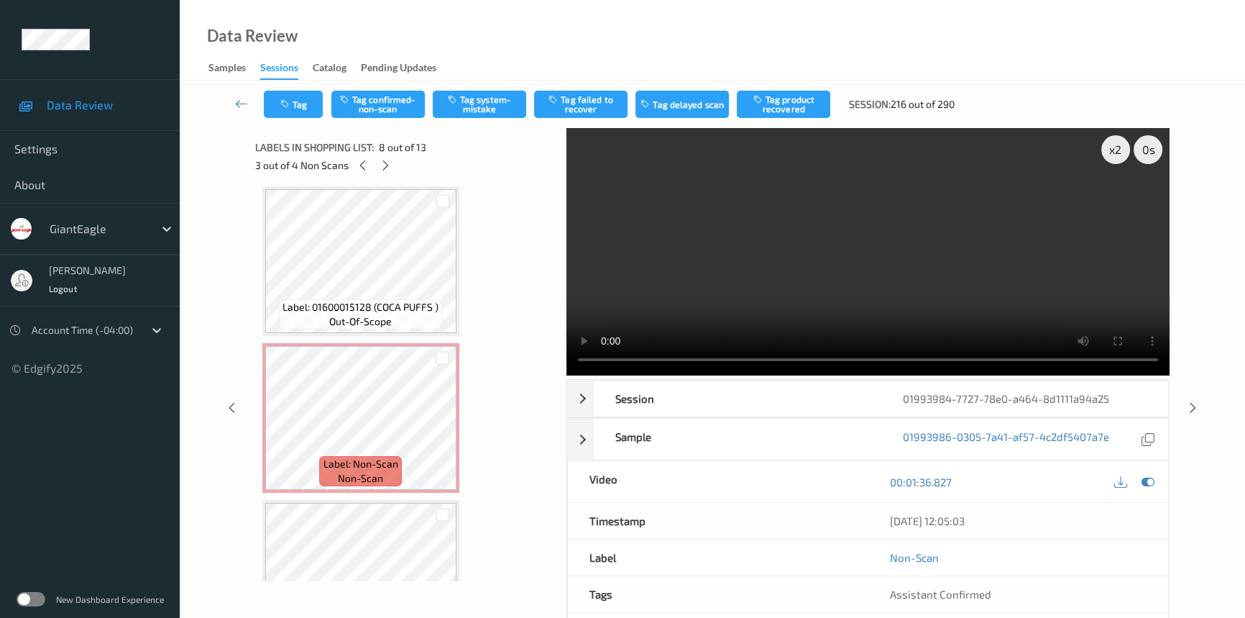
scroll to position [944, 0]
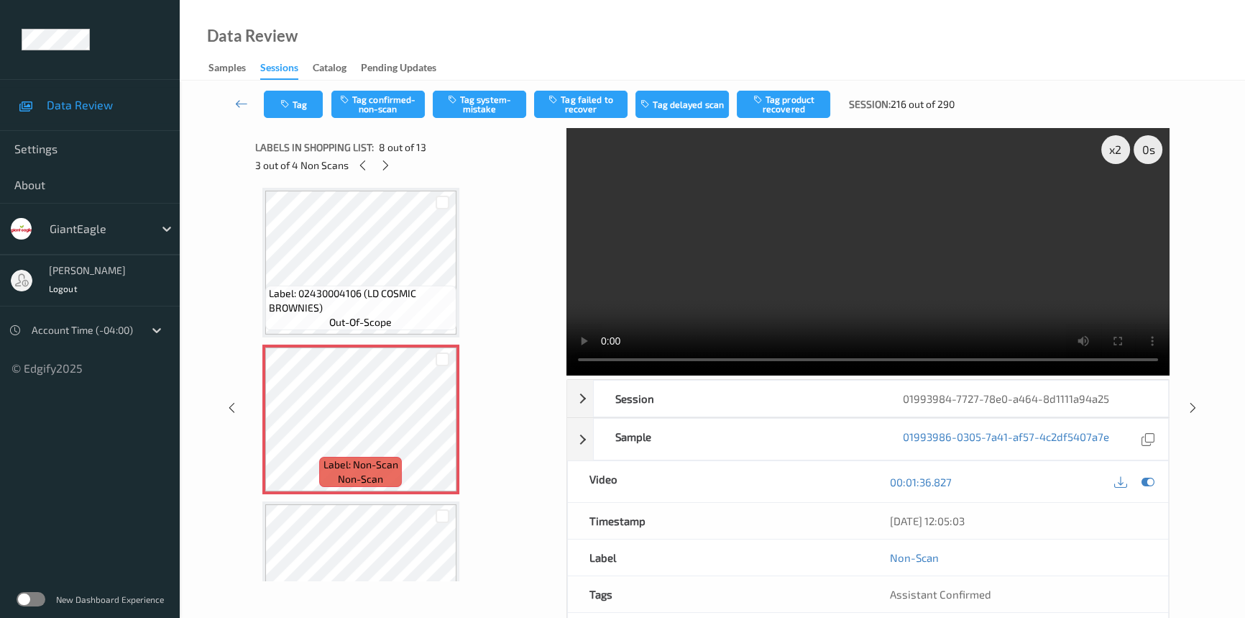
click at [856, 296] on video at bounding box center [868, 251] width 603 height 247
click at [954, 285] on video at bounding box center [868, 251] width 603 height 247
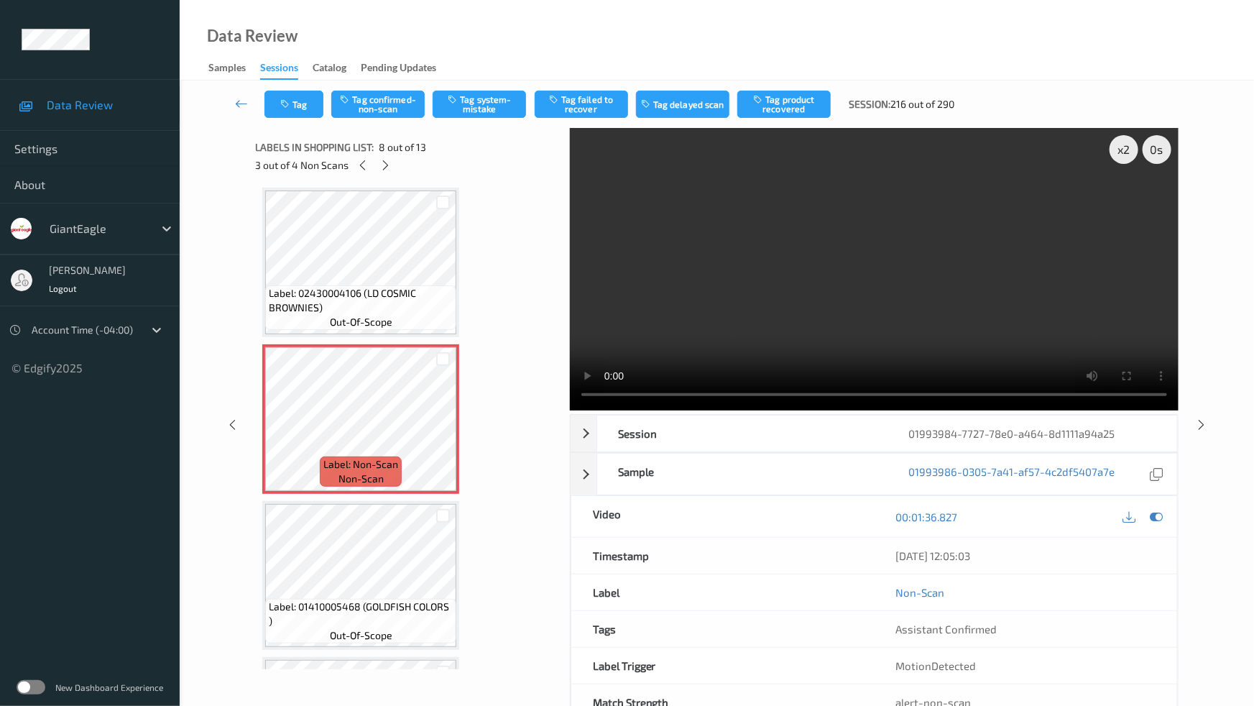
click at [980, 410] on video at bounding box center [874, 269] width 609 height 283
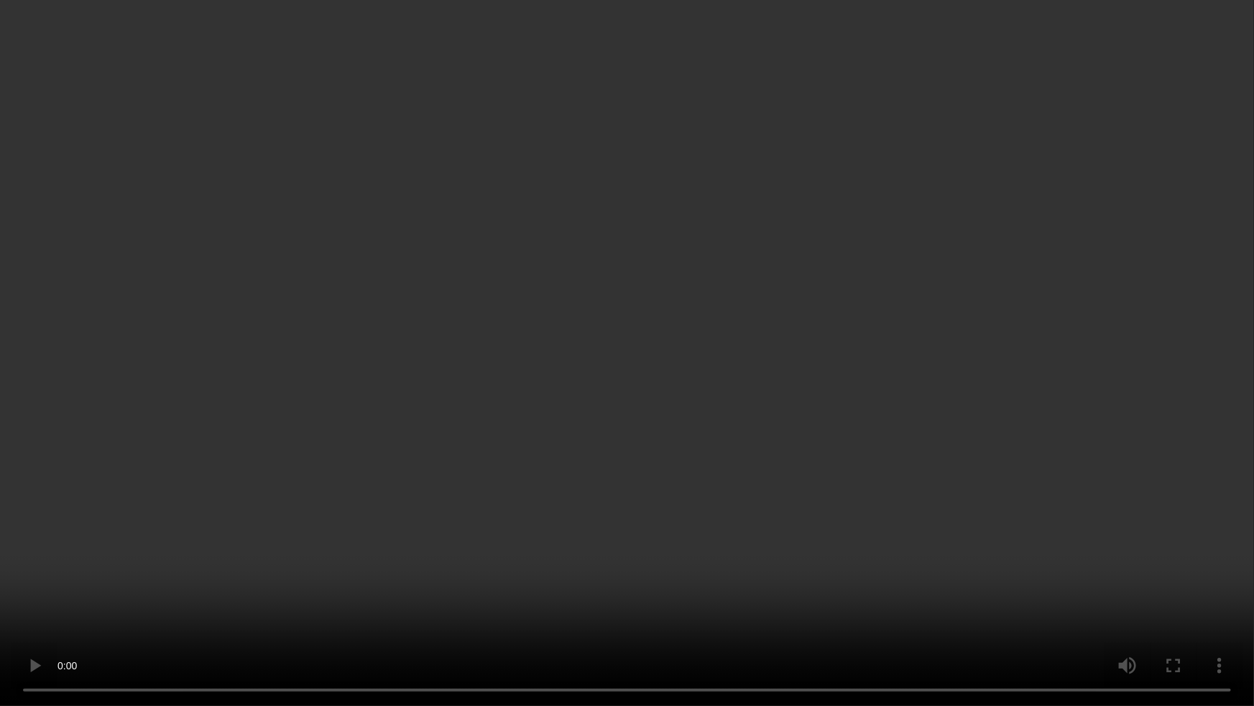
drag, startPoint x: 869, startPoint y: 388, endPoint x: 1180, endPoint y: 507, distance: 333.1
click at [873, 388] on video at bounding box center [627, 353] width 1254 height 706
click at [904, 450] on video at bounding box center [627, 353] width 1254 height 706
click at [886, 287] on video at bounding box center [627, 353] width 1254 height 706
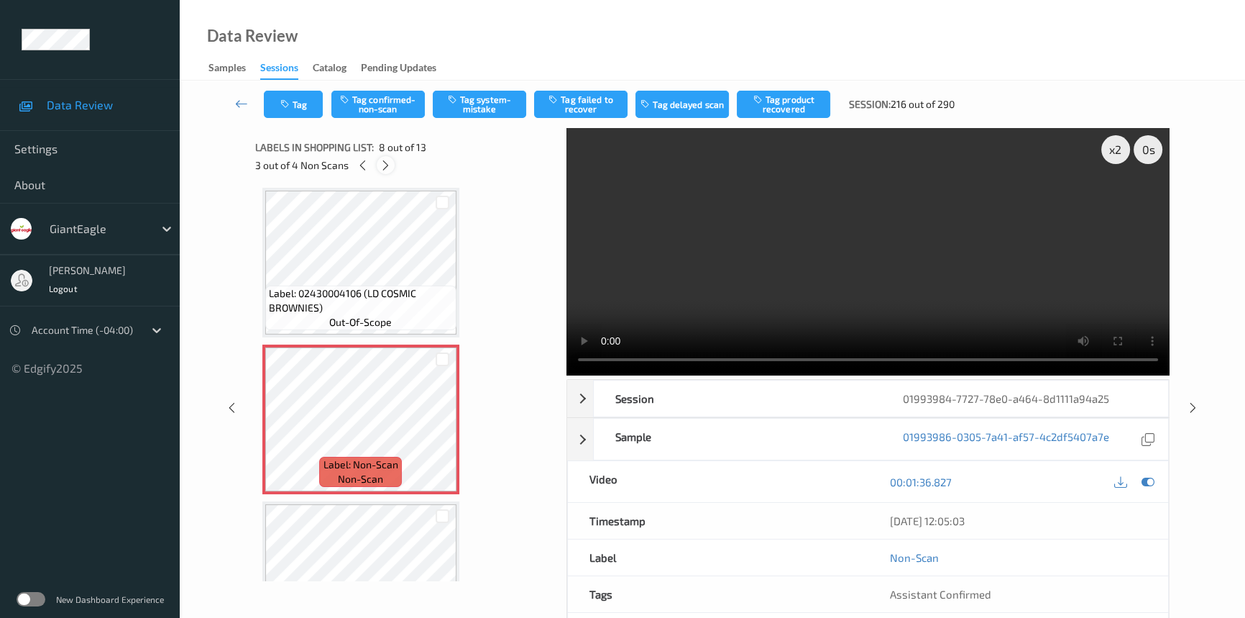
click at [387, 170] on icon at bounding box center [386, 165] width 12 height 13
click at [920, 280] on video at bounding box center [868, 251] width 603 height 247
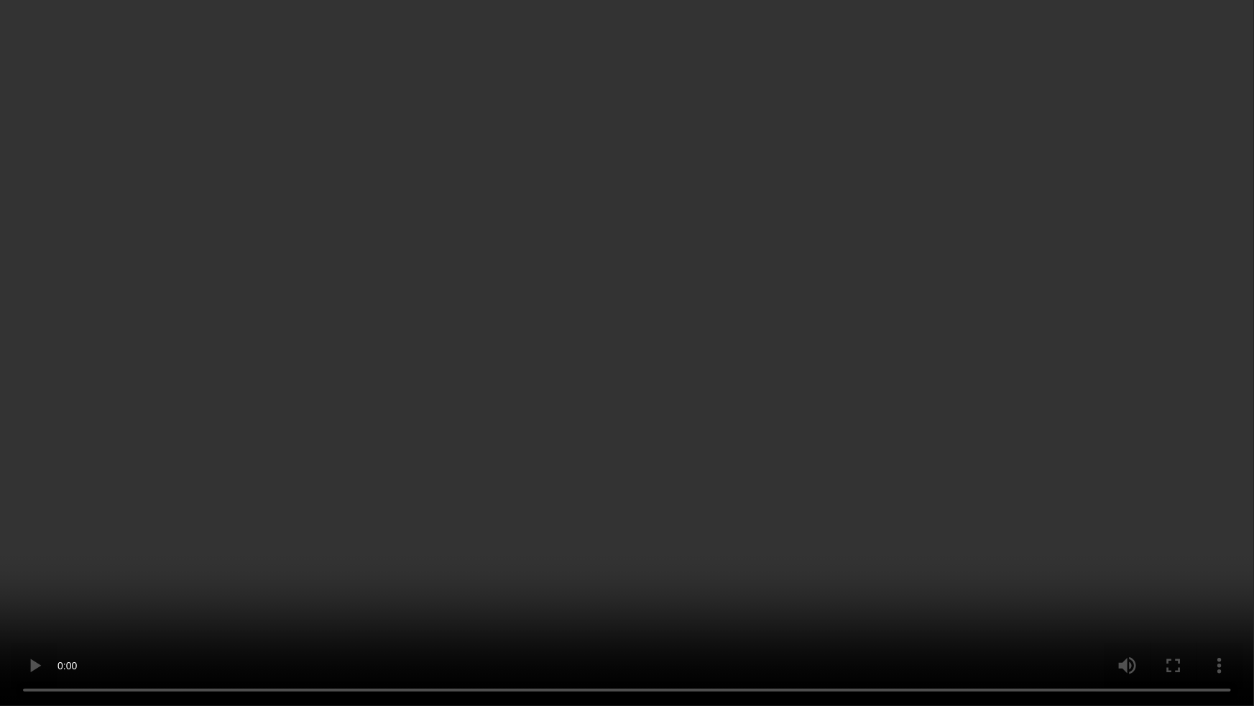
click at [949, 401] on video at bounding box center [627, 353] width 1254 height 706
drag, startPoint x: 1074, startPoint y: 568, endPoint x: 1111, endPoint y: 597, distance: 47.2
click at [1075, 570] on video at bounding box center [627, 353] width 1254 height 706
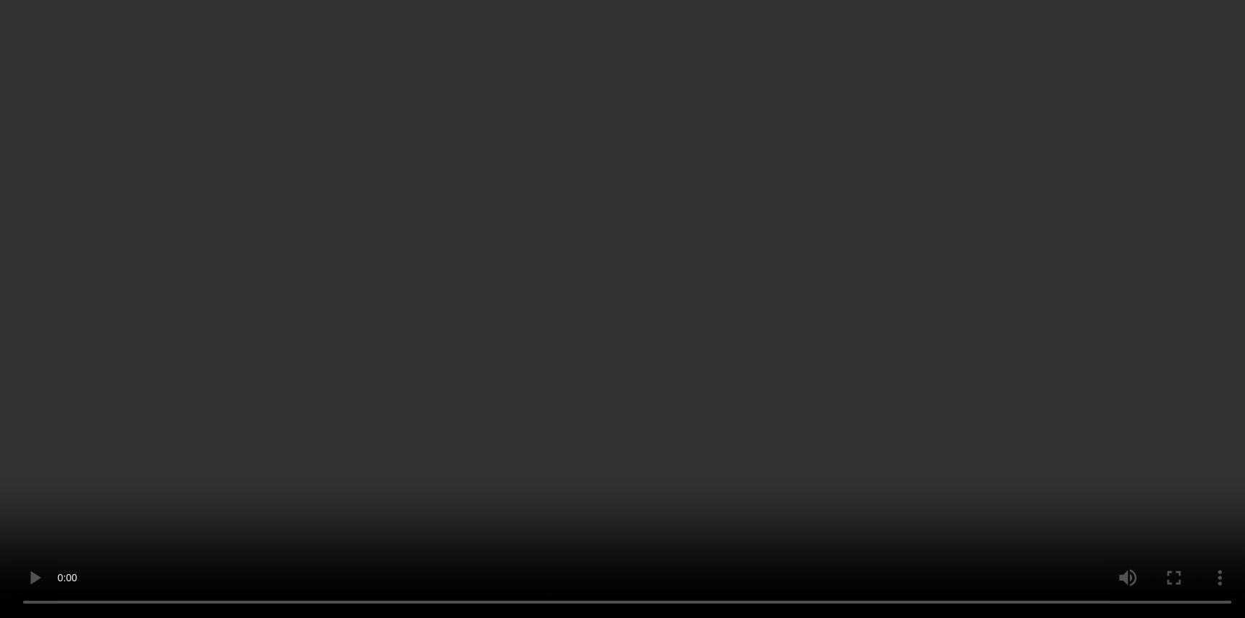
scroll to position [1641, 0]
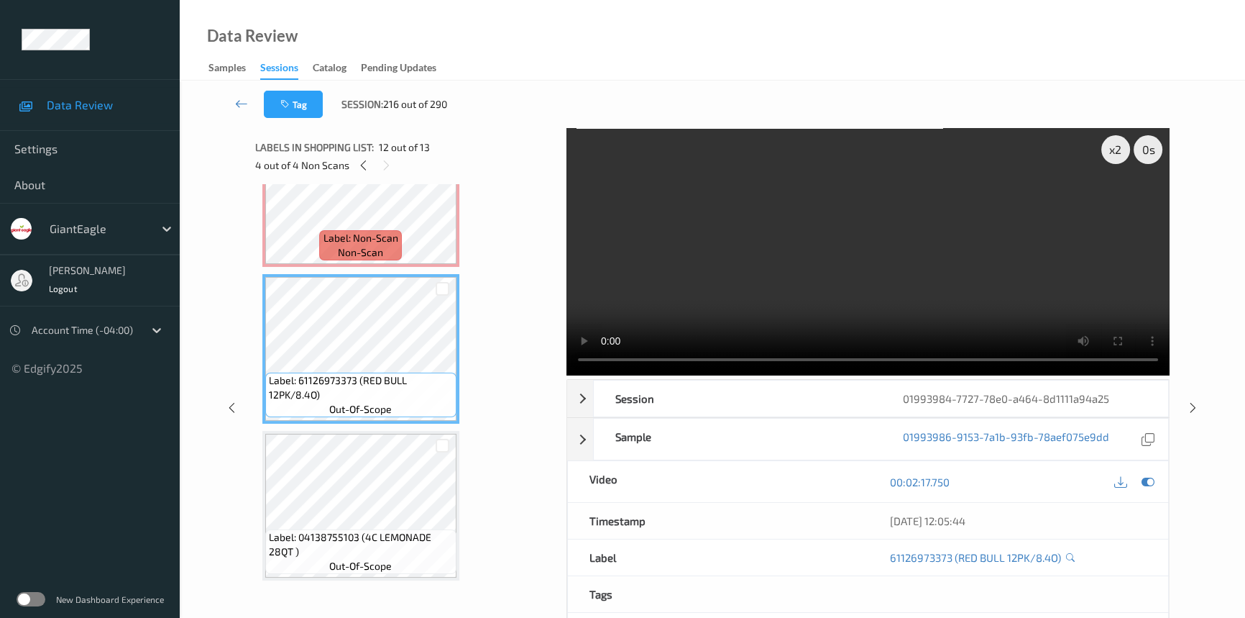
click at [771, 310] on video at bounding box center [868, 251] width 603 height 247
click at [820, 290] on video at bounding box center [868, 251] width 603 height 247
click at [359, 167] on icon at bounding box center [363, 165] width 12 height 13
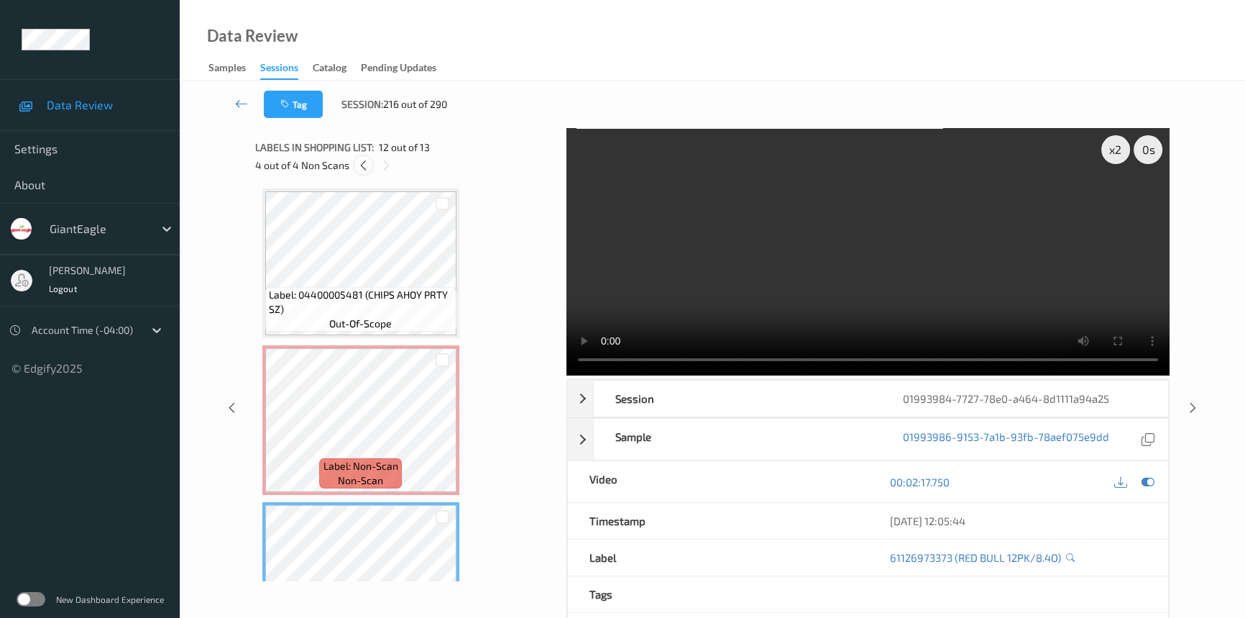
click at [359, 167] on icon at bounding box center [363, 165] width 12 height 13
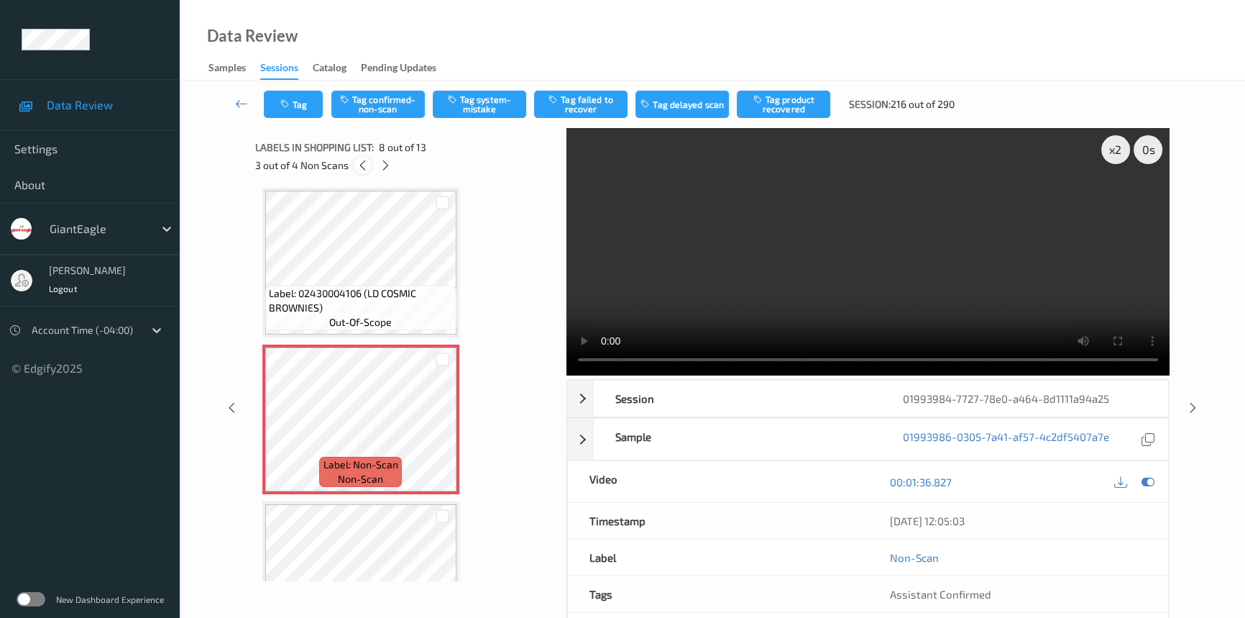
click at [359, 167] on icon at bounding box center [363, 165] width 12 height 13
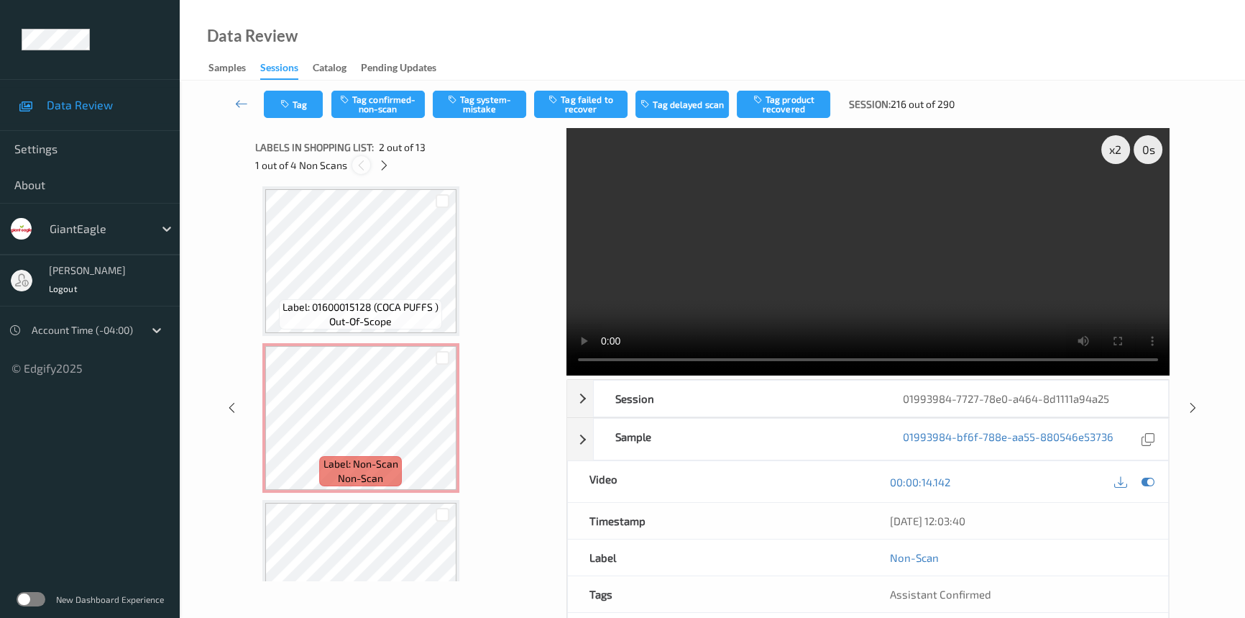
scroll to position [7, 0]
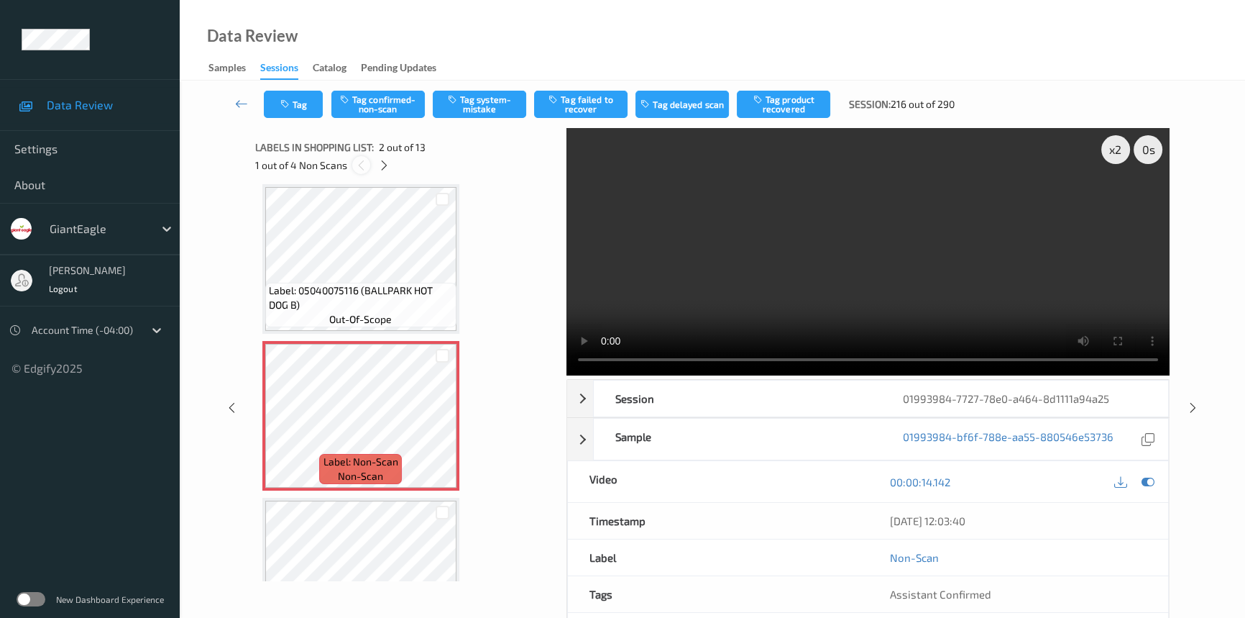
click at [359, 167] on icon at bounding box center [361, 165] width 12 height 13
click at [385, 101] on button "Tag confirmed-non-scan" at bounding box center [377, 104] width 93 height 27
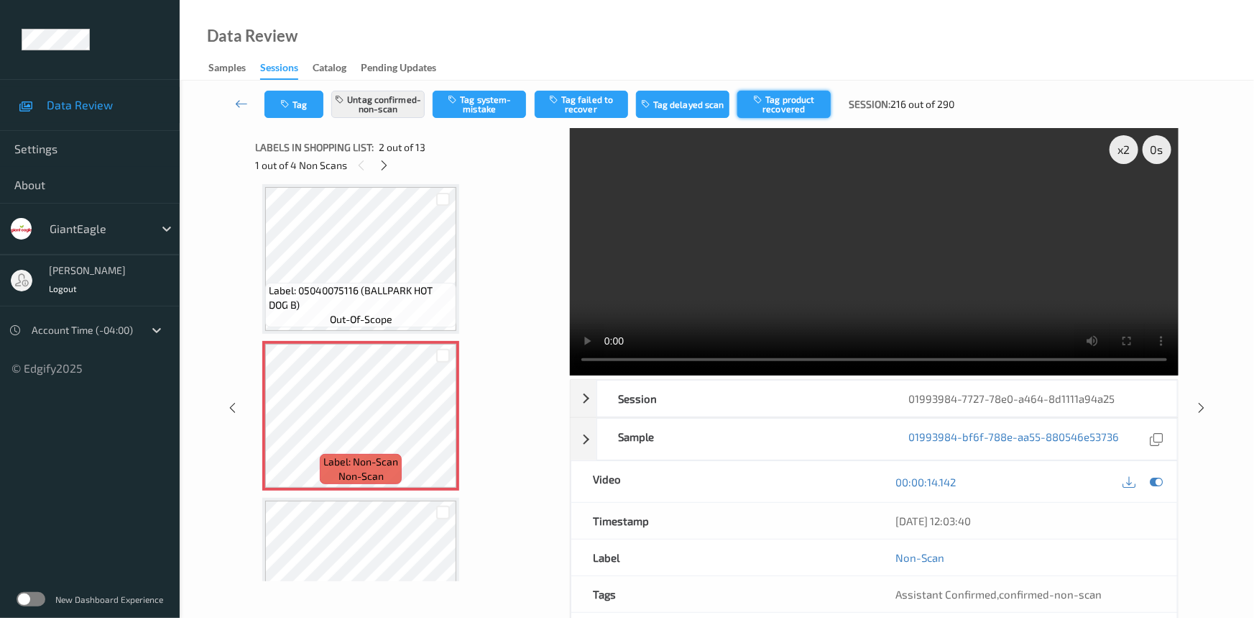
click at [769, 104] on button "Tag product recovered" at bounding box center [784, 104] width 93 height 27
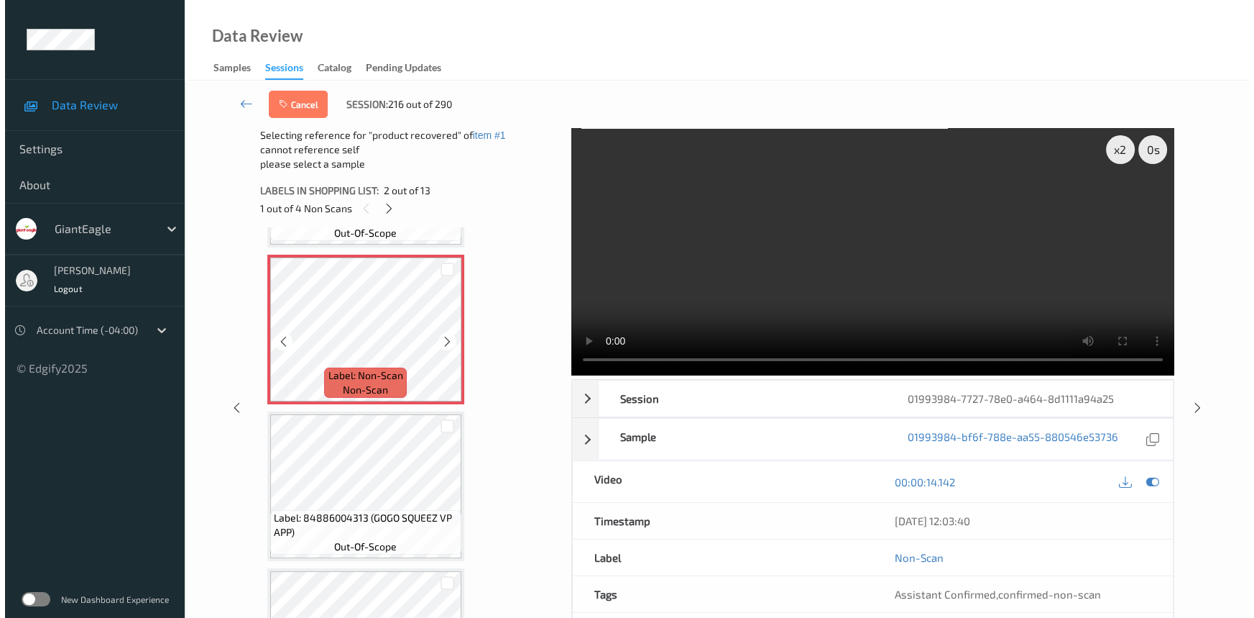
scroll to position [137, 0]
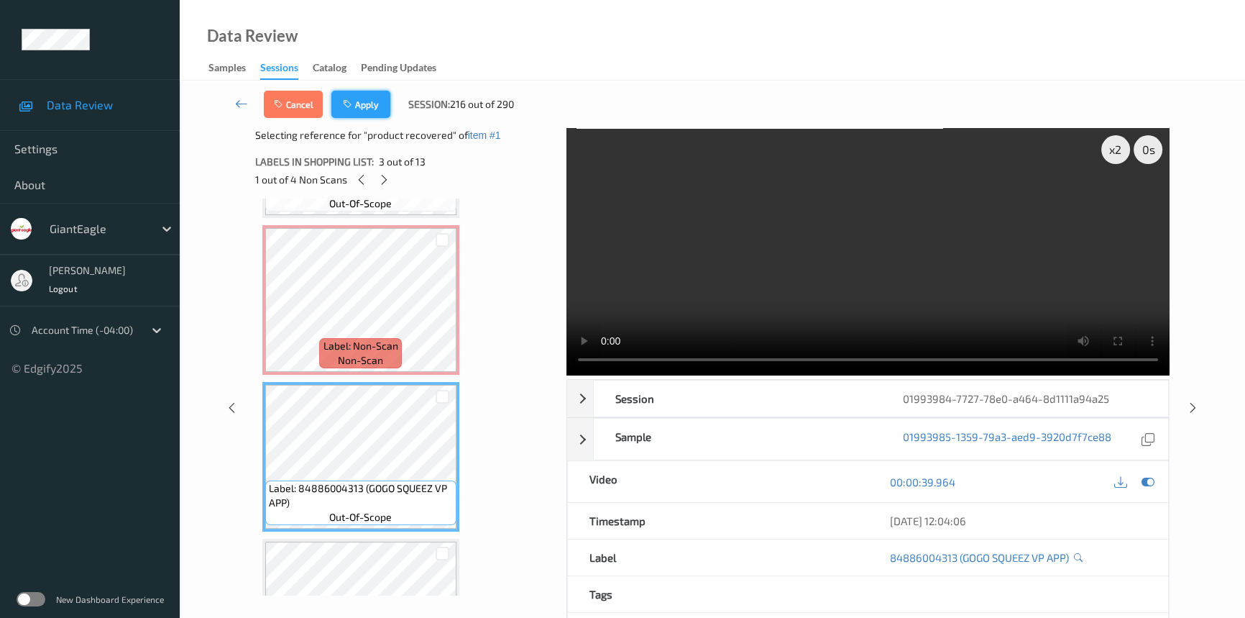
click at [378, 102] on button "Apply" at bounding box center [360, 104] width 59 height 27
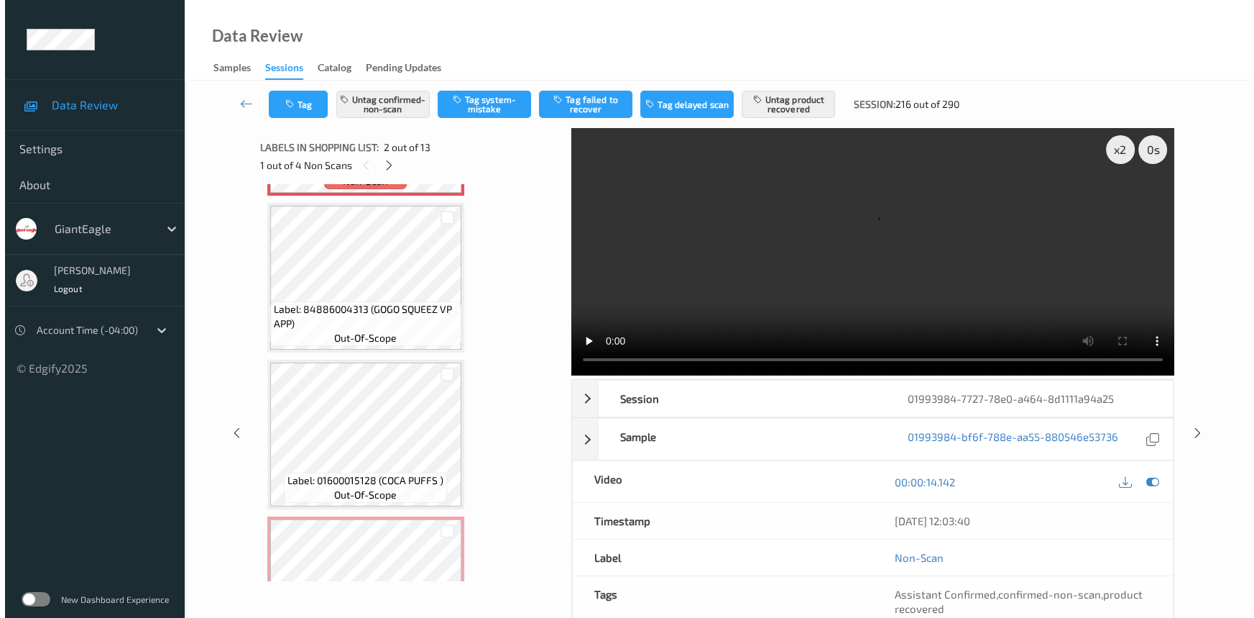
scroll to position [520, 0]
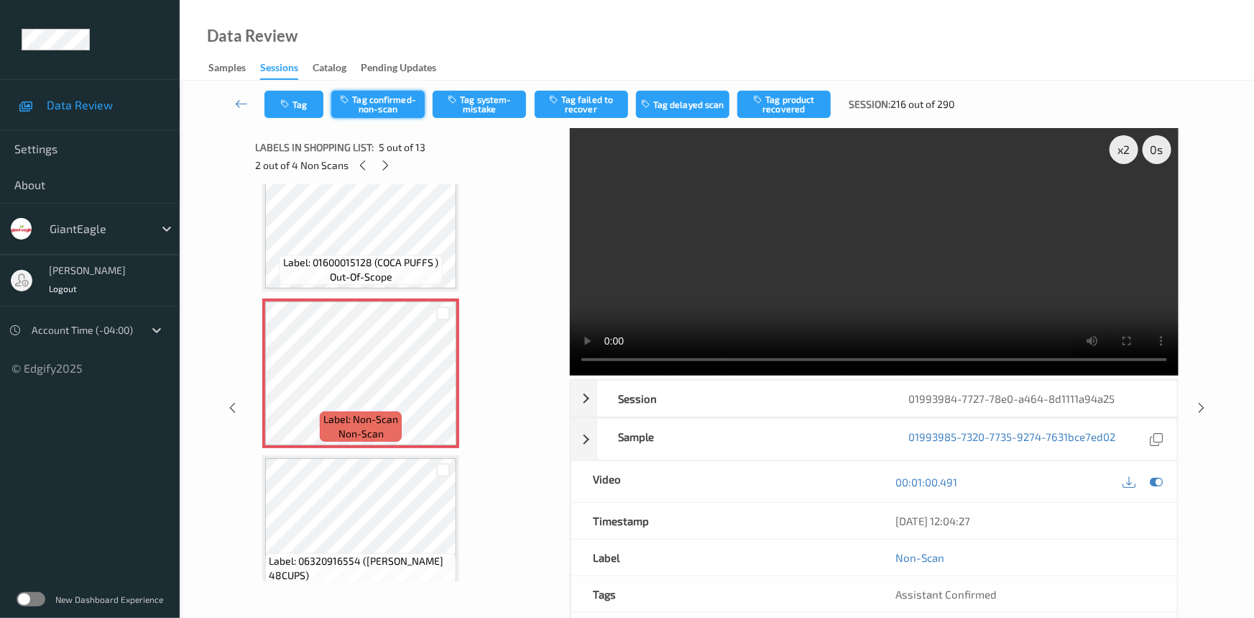
click at [370, 102] on button "Tag confirmed-non-scan" at bounding box center [377, 104] width 93 height 27
click at [794, 111] on button "Tag product recovered" at bounding box center [784, 104] width 93 height 27
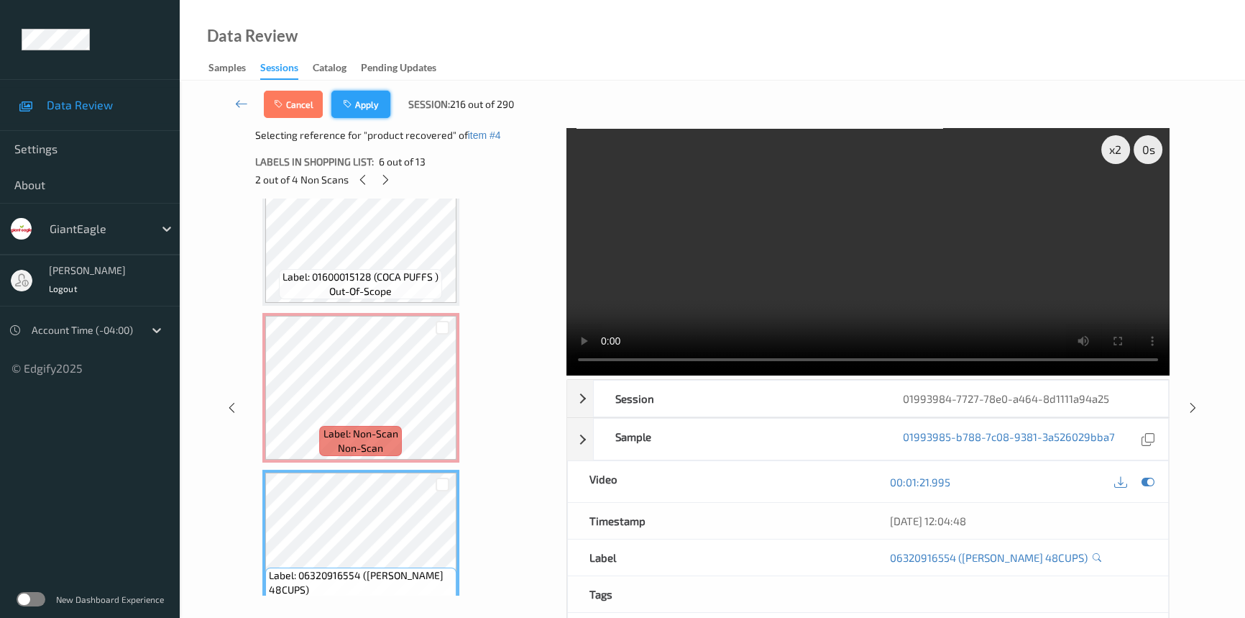
click at [371, 113] on button "Apply" at bounding box center [360, 104] width 59 height 27
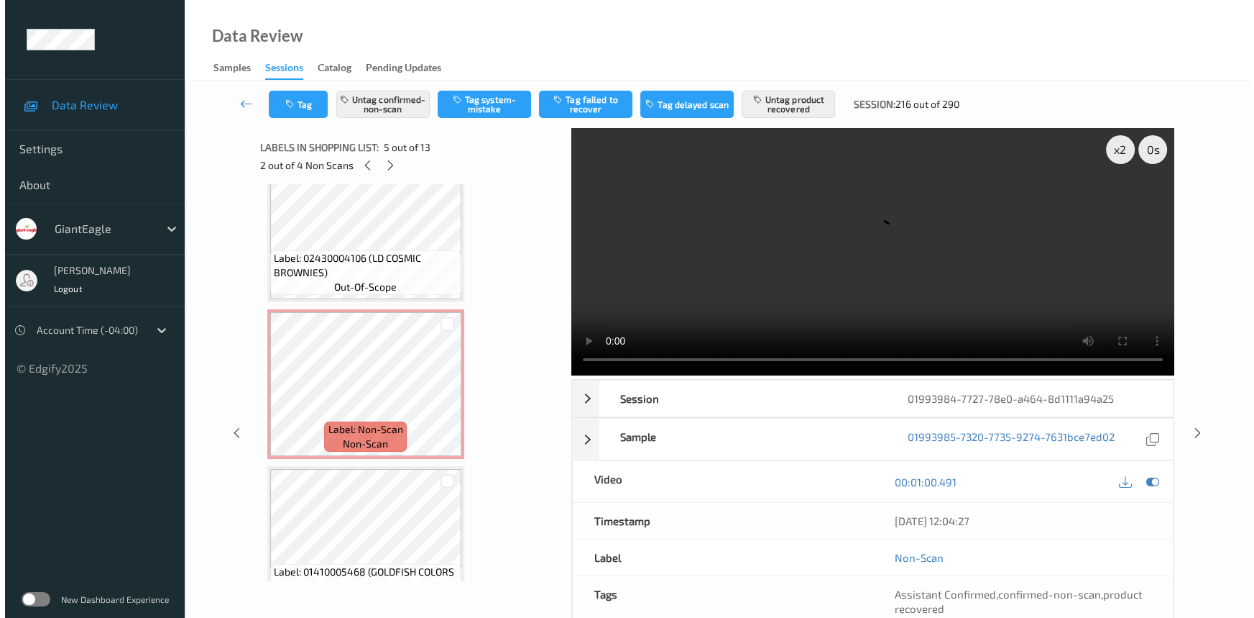
scroll to position [1081, 0]
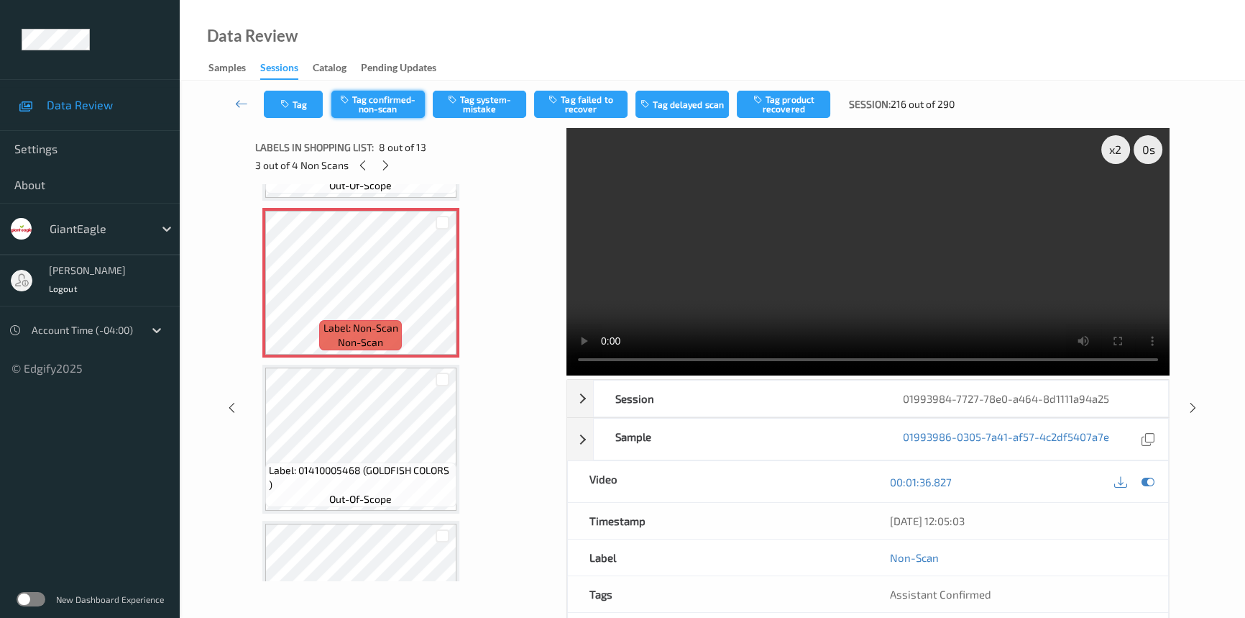
click at [385, 99] on button "Tag confirmed-non-scan" at bounding box center [377, 104] width 93 height 27
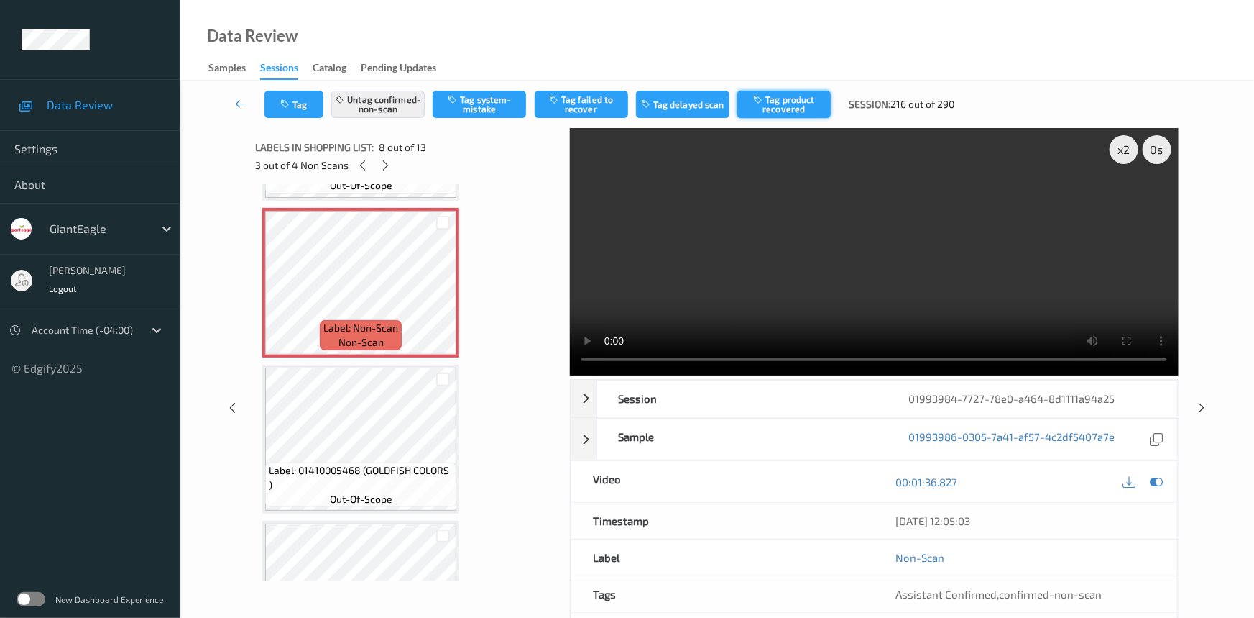
click at [796, 103] on button "Tag product recovered" at bounding box center [784, 104] width 93 height 27
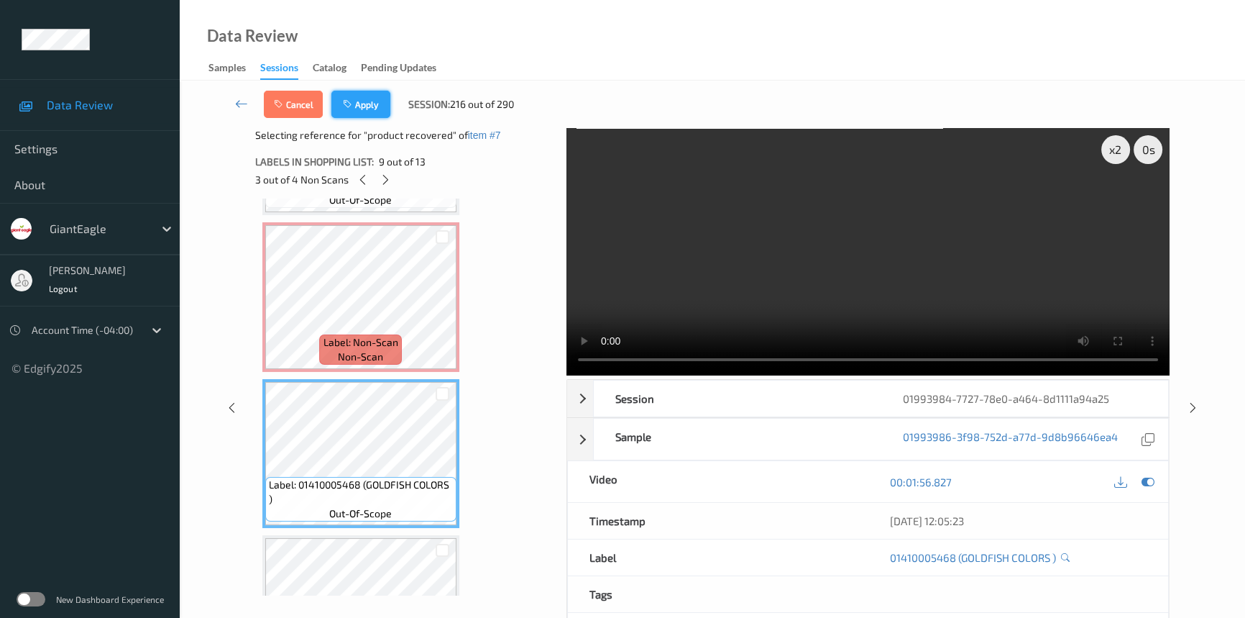
click at [366, 107] on button "Apply" at bounding box center [360, 104] width 59 height 27
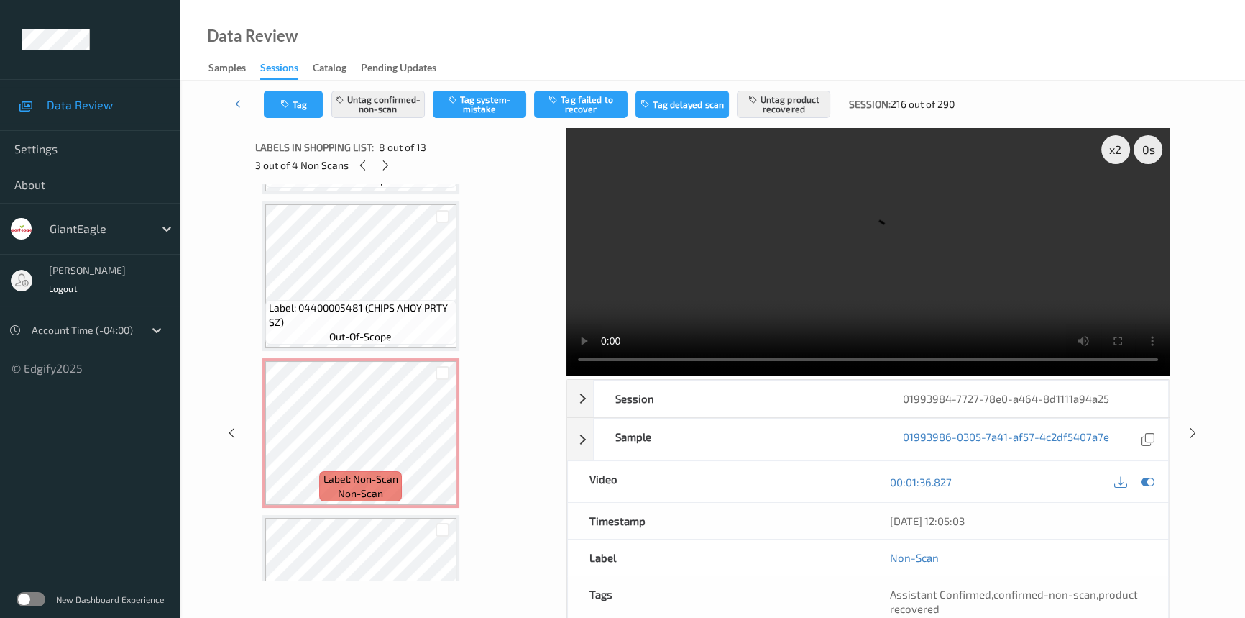
scroll to position [1517, 0]
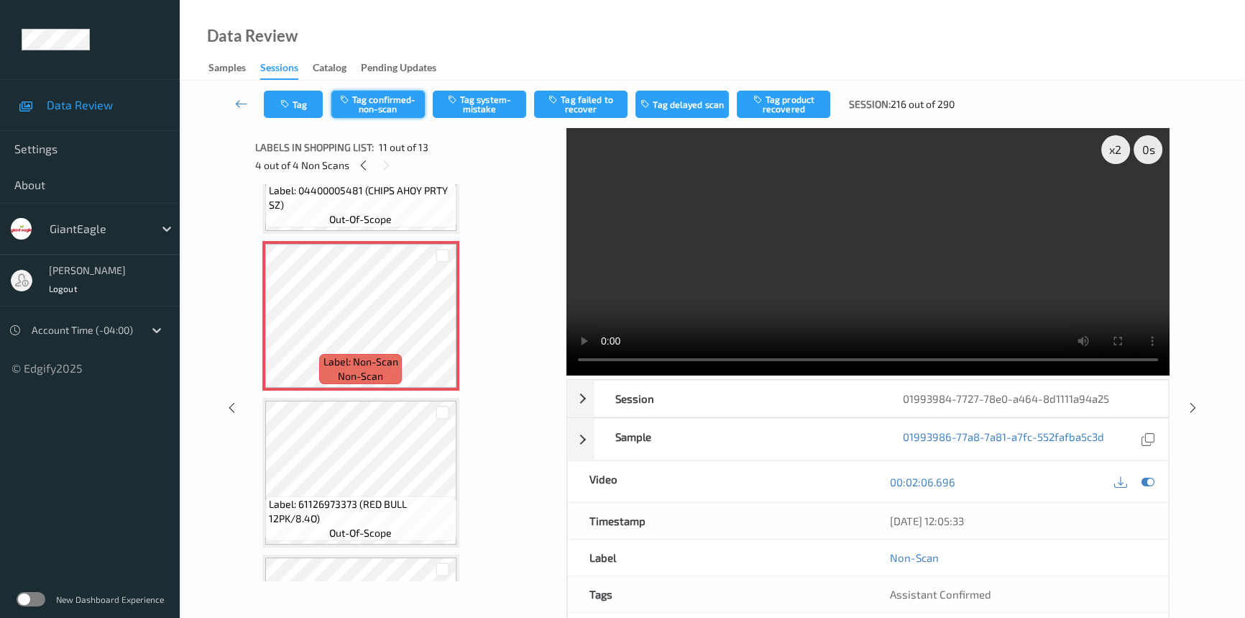
click at [398, 109] on button "Tag confirmed-non-scan" at bounding box center [377, 104] width 93 height 27
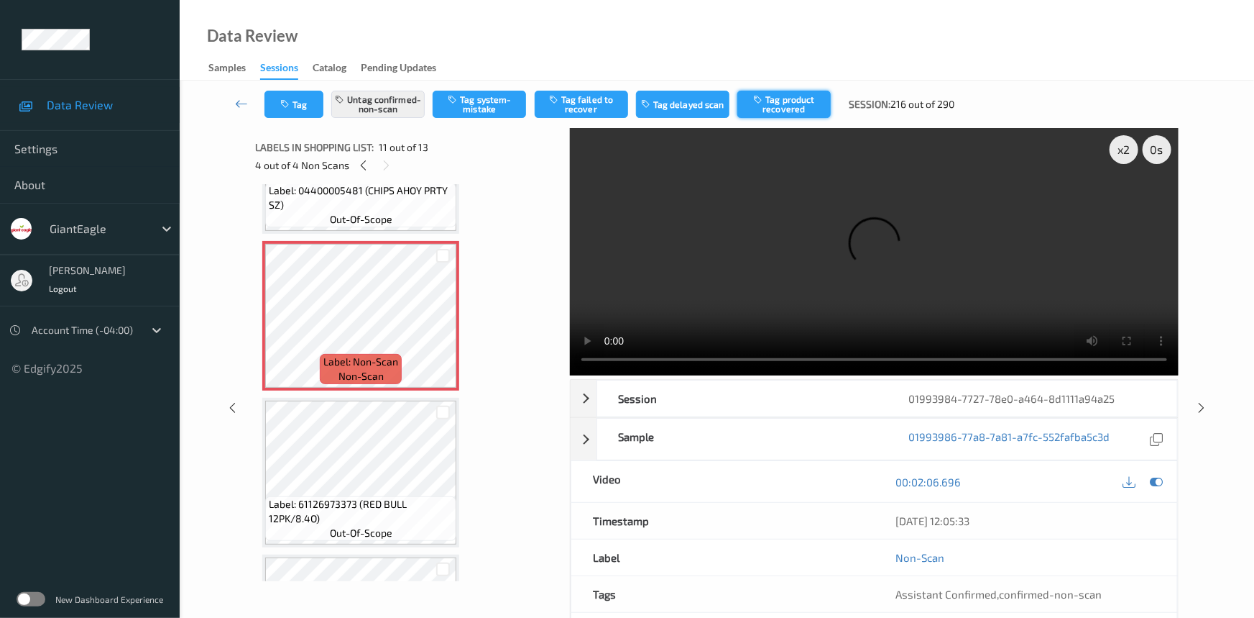
click at [779, 96] on button "Tag product recovered" at bounding box center [784, 104] width 93 height 27
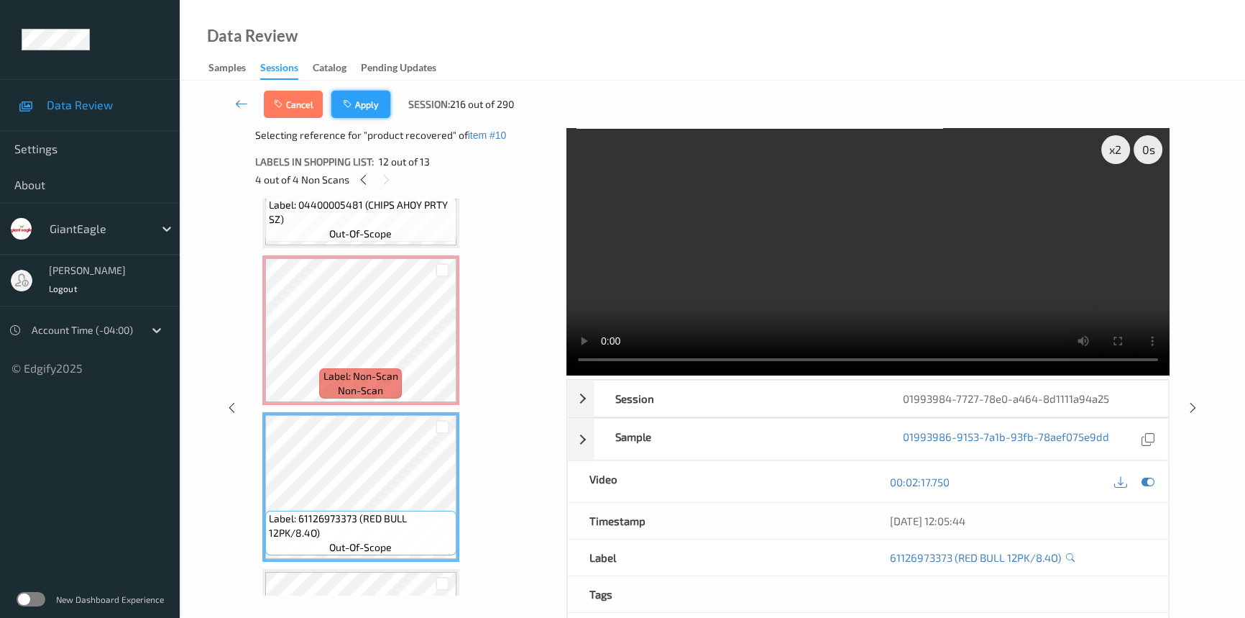
click at [370, 99] on button "Apply" at bounding box center [360, 104] width 59 height 27
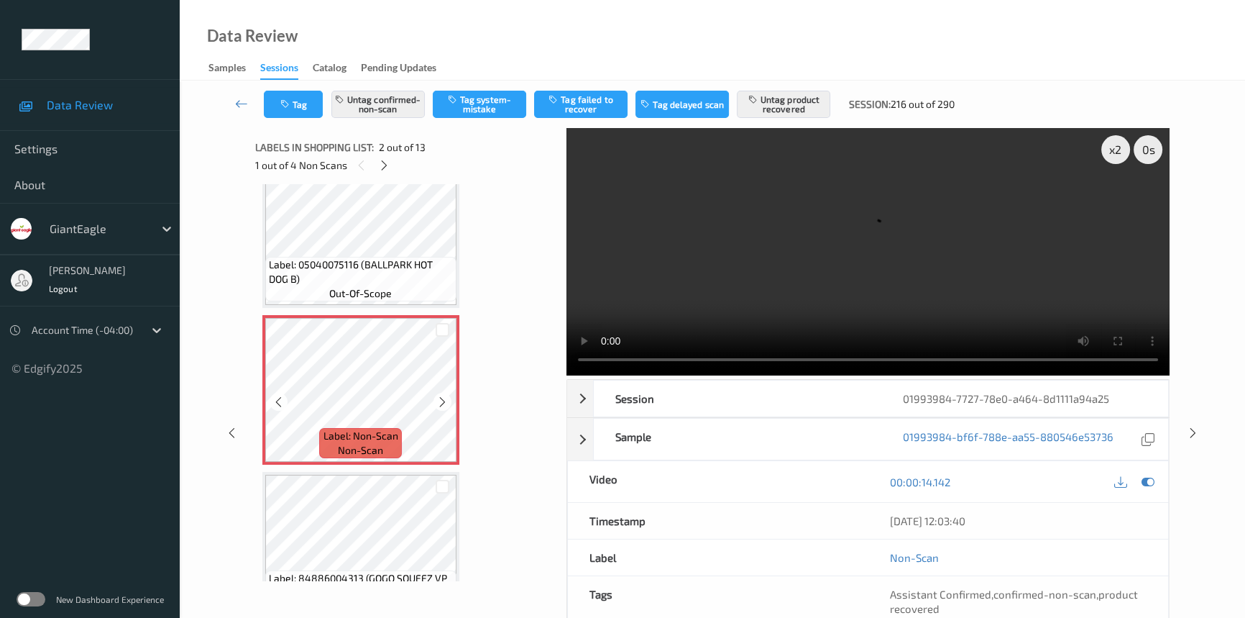
scroll to position [0, 0]
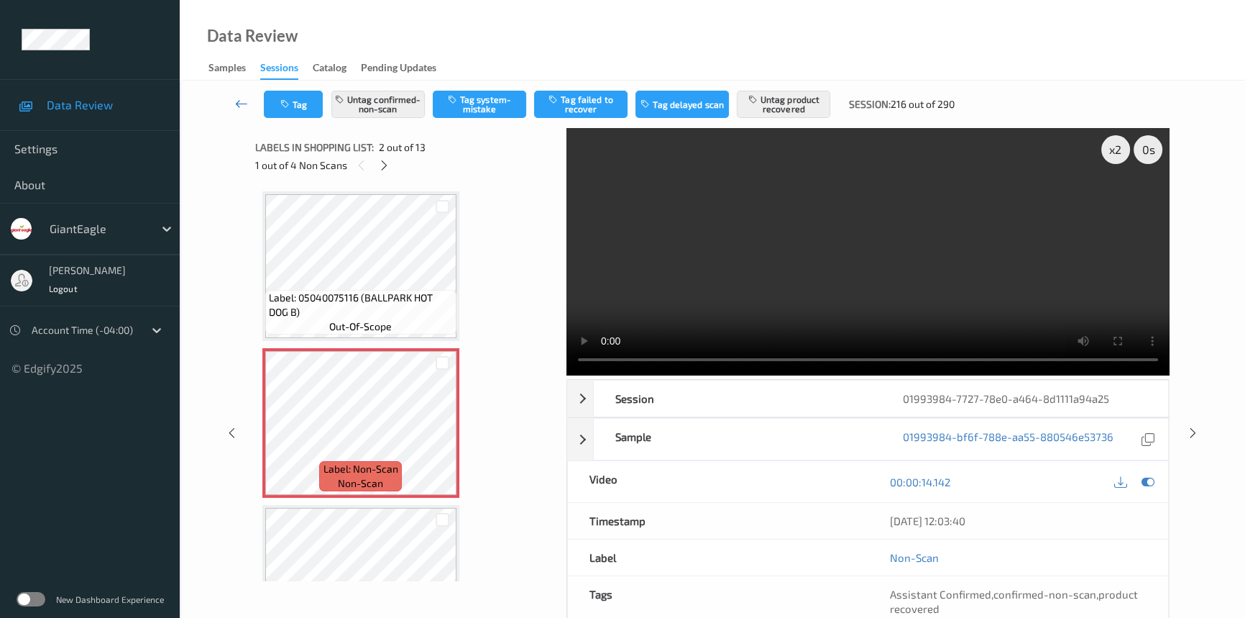
click at [239, 97] on icon at bounding box center [241, 103] width 13 height 14
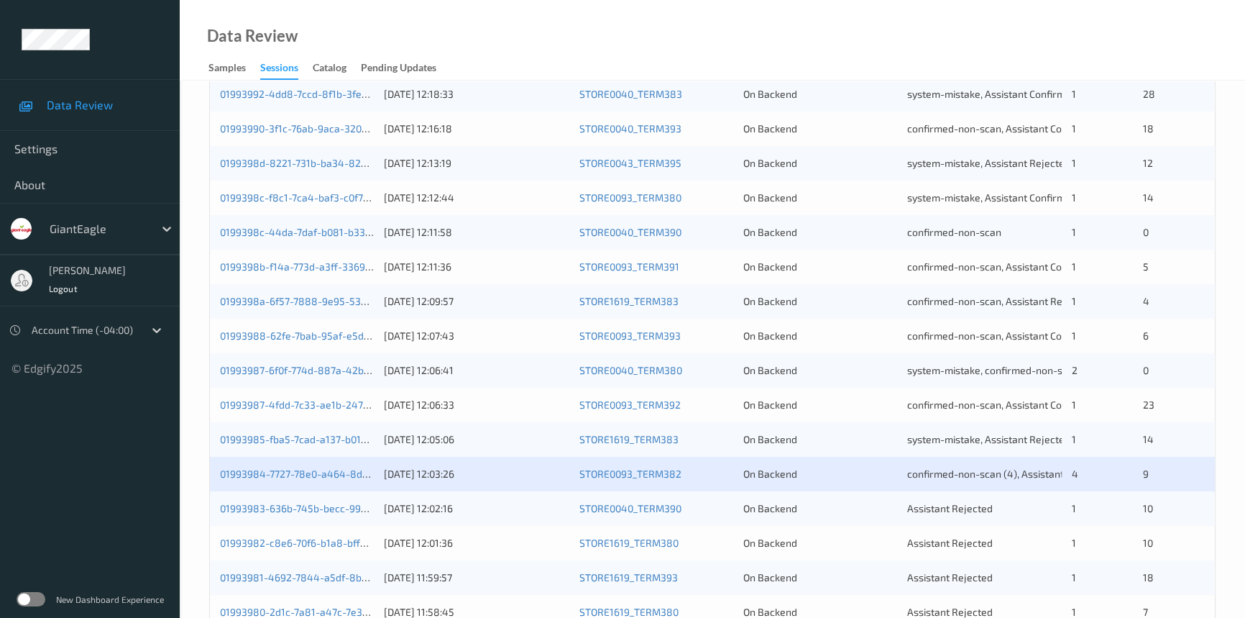
scroll to position [513, 0]
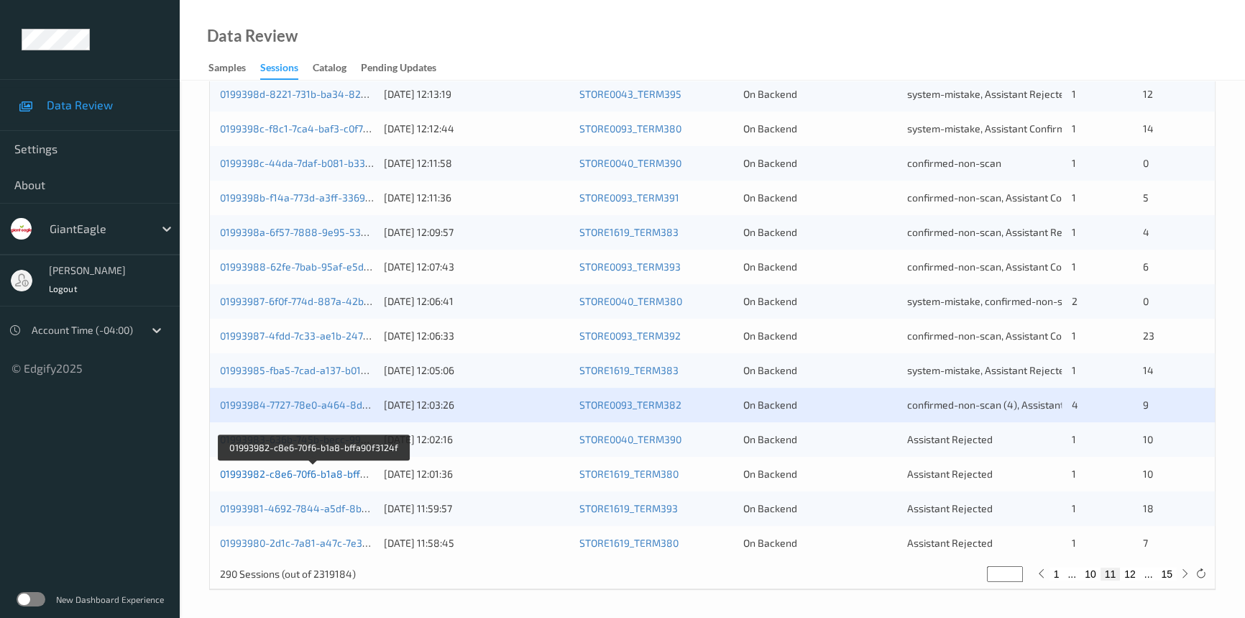
click at [280, 473] on link "01993982-c8e6-70f6-b1a8-bffa90f3124f" at bounding box center [313, 473] width 187 height 12
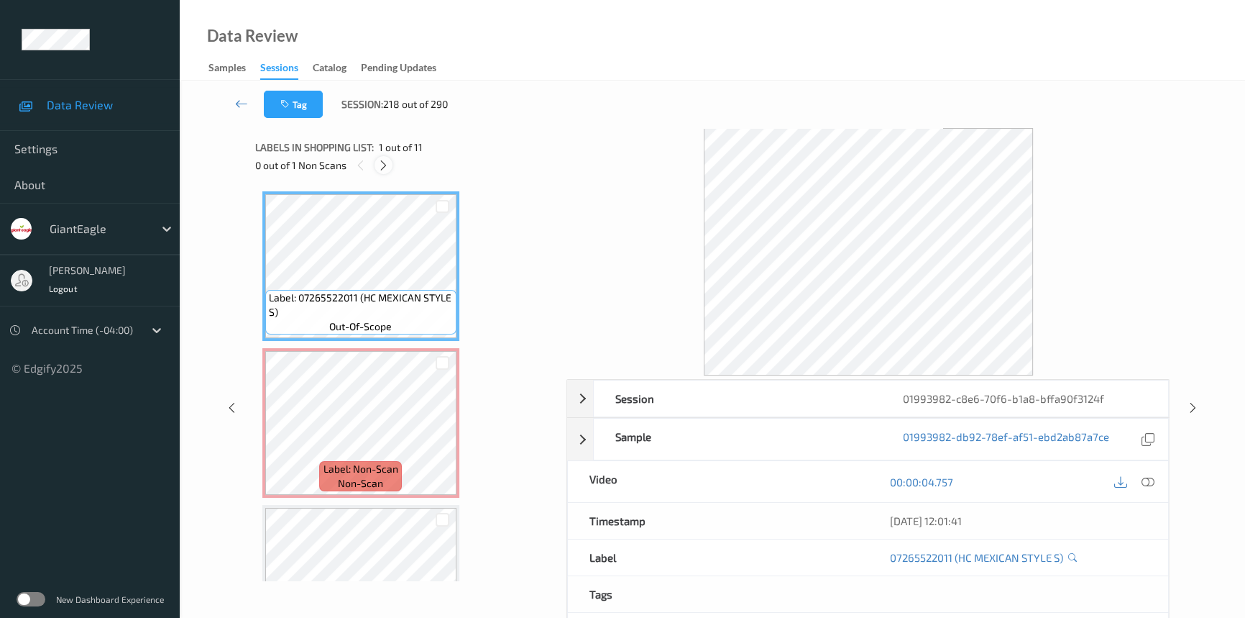
click at [382, 162] on icon at bounding box center [383, 165] width 12 height 13
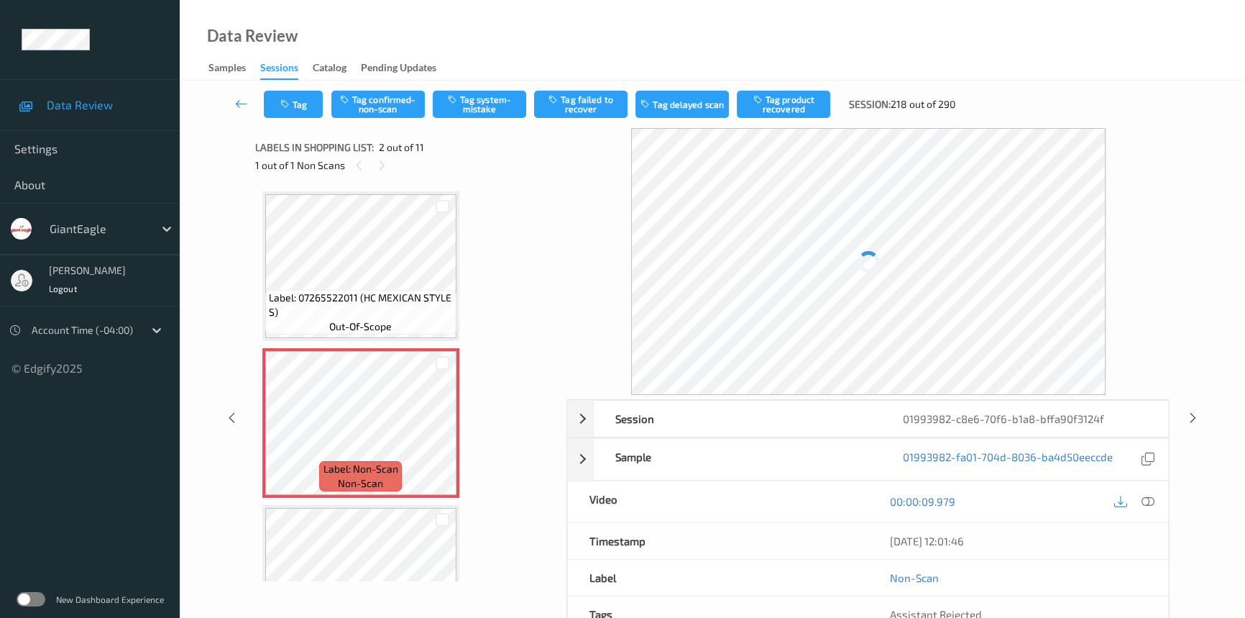
scroll to position [7, 0]
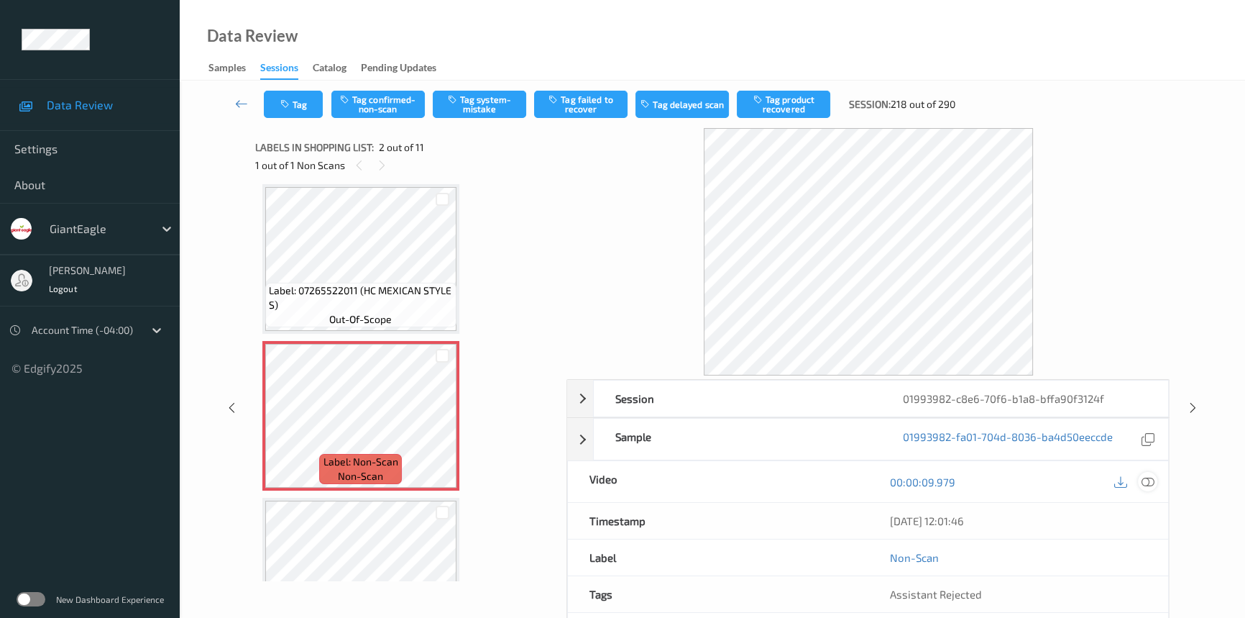
drag, startPoint x: 1155, startPoint y: 479, endPoint x: 1074, endPoint y: 453, distance: 85.3
click at [1155, 474] on div at bounding box center [1147, 481] width 19 height 19
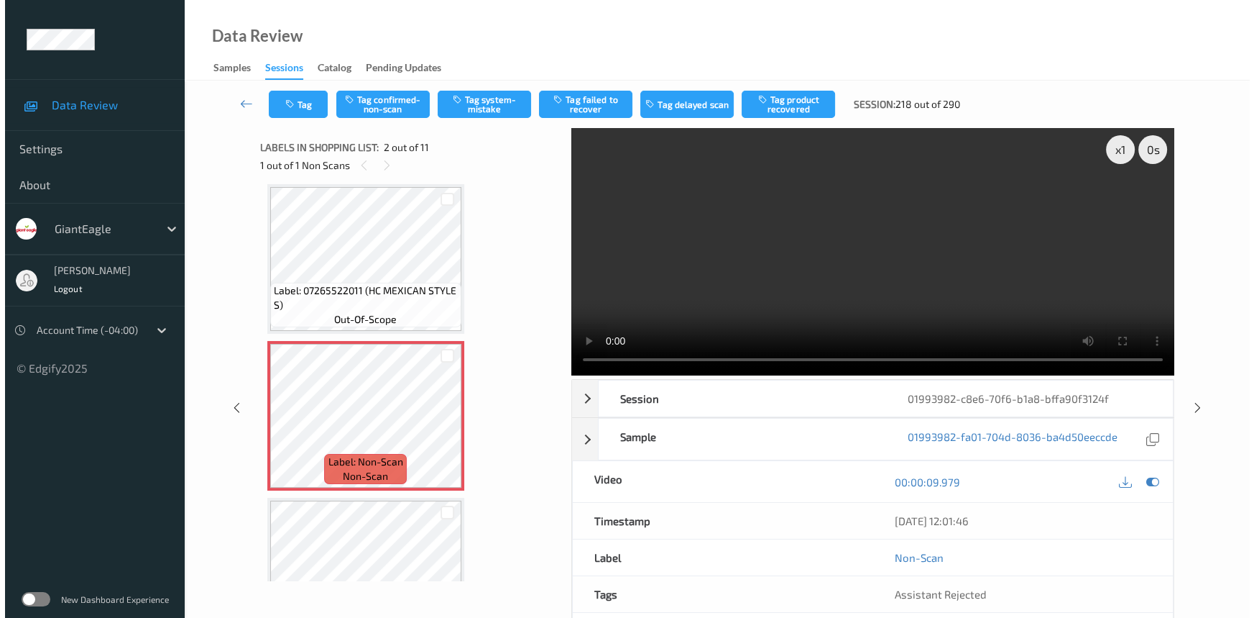
scroll to position [0, 0]
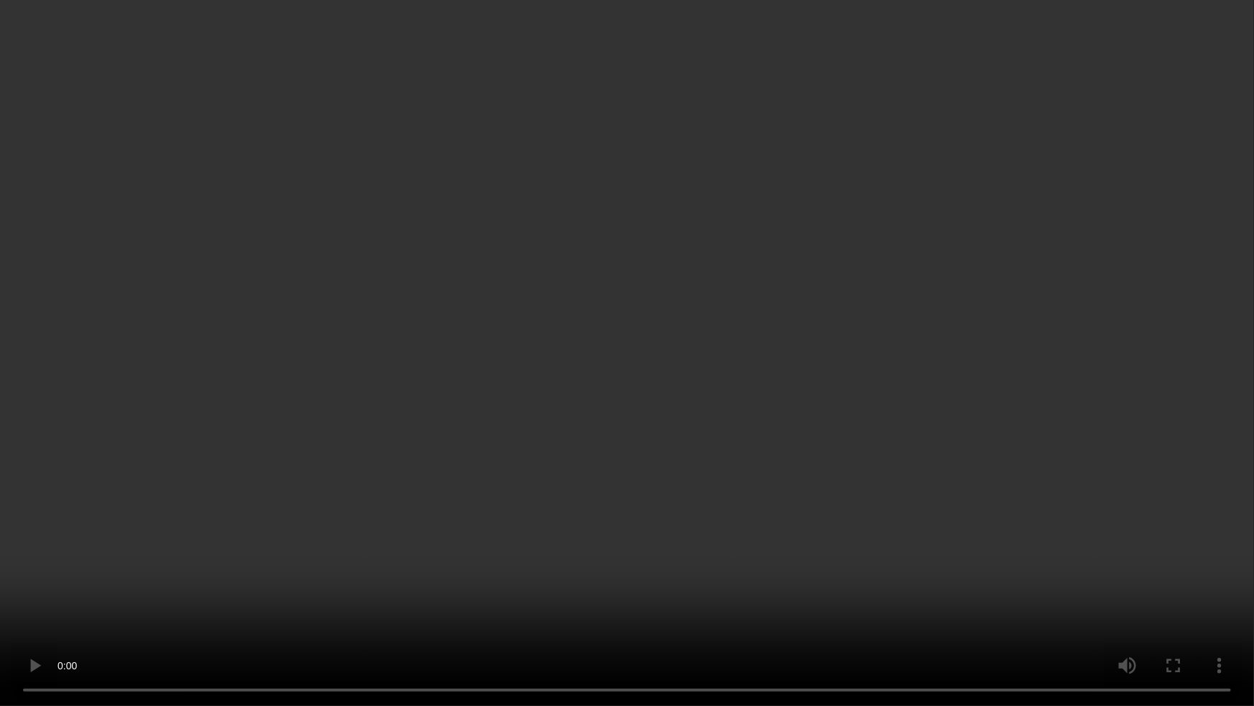
click at [994, 403] on video at bounding box center [627, 353] width 1254 height 706
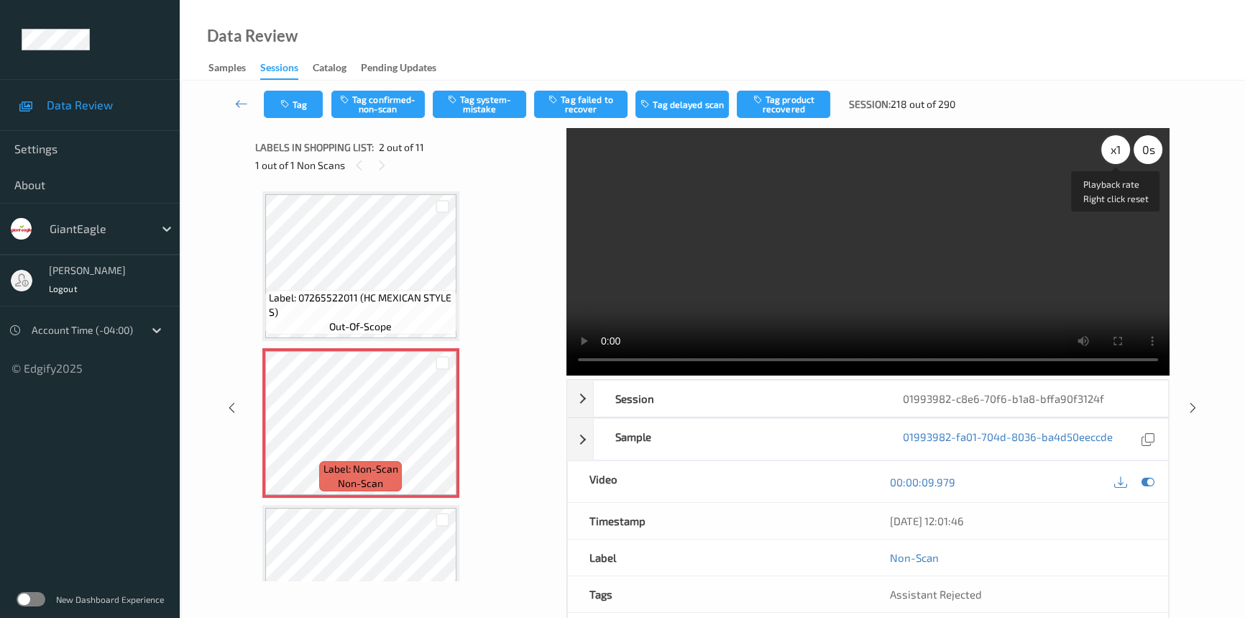
drag, startPoint x: 1109, startPoint y: 151, endPoint x: 1124, endPoint y: 201, distance: 52.3
click at [1109, 151] on div "x 1" at bounding box center [1115, 149] width 29 height 29
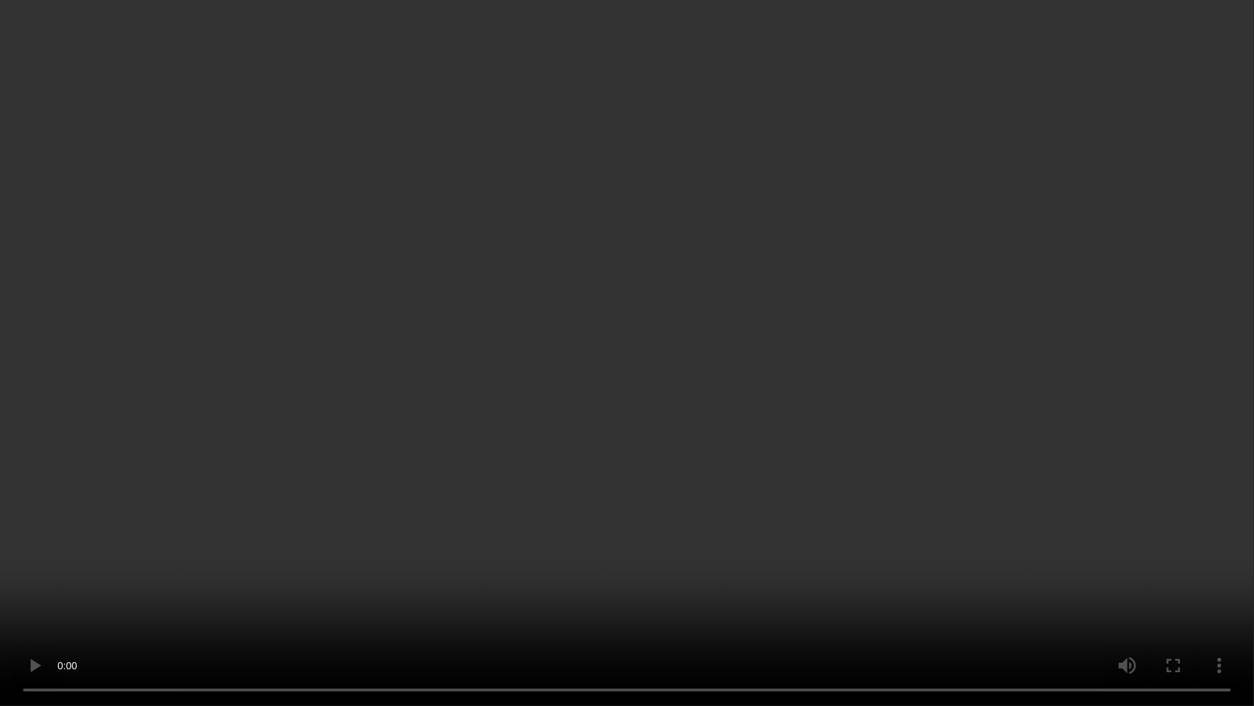
drag, startPoint x: 1036, startPoint y: 390, endPoint x: 1047, endPoint y: 390, distance: 10.8
click at [1039, 390] on video at bounding box center [627, 353] width 1254 height 706
click at [727, 497] on video at bounding box center [627, 353] width 1254 height 706
click at [879, 518] on video at bounding box center [627, 353] width 1254 height 706
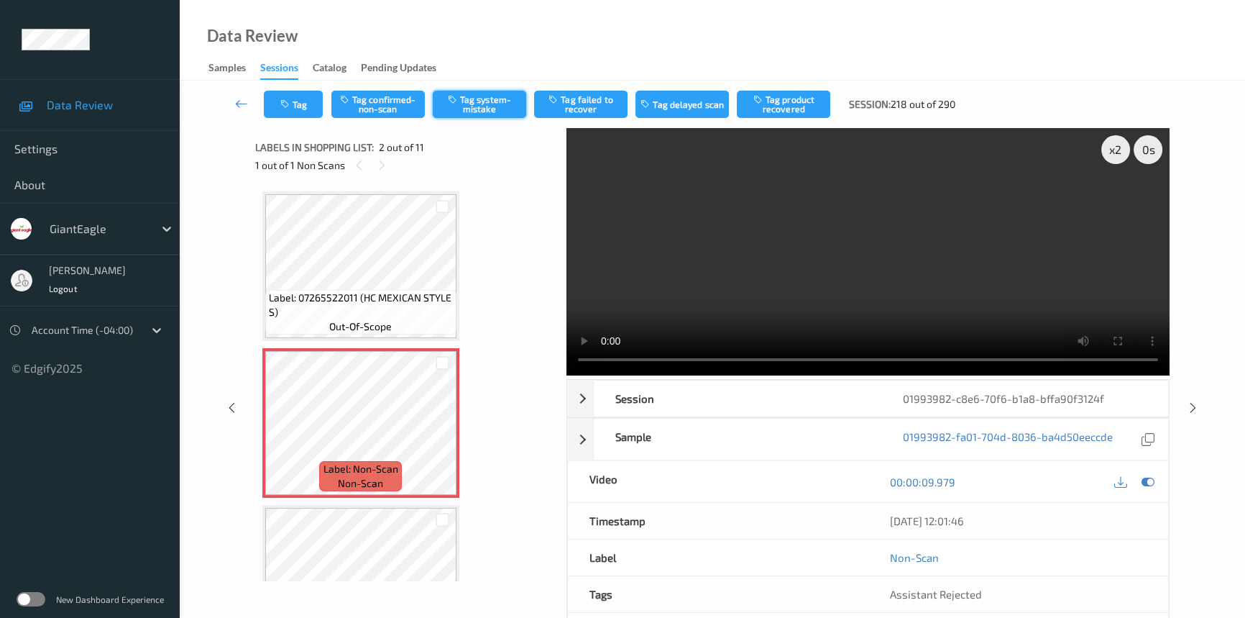
click at [495, 103] on button "Tag system-mistake" at bounding box center [479, 104] width 93 height 27
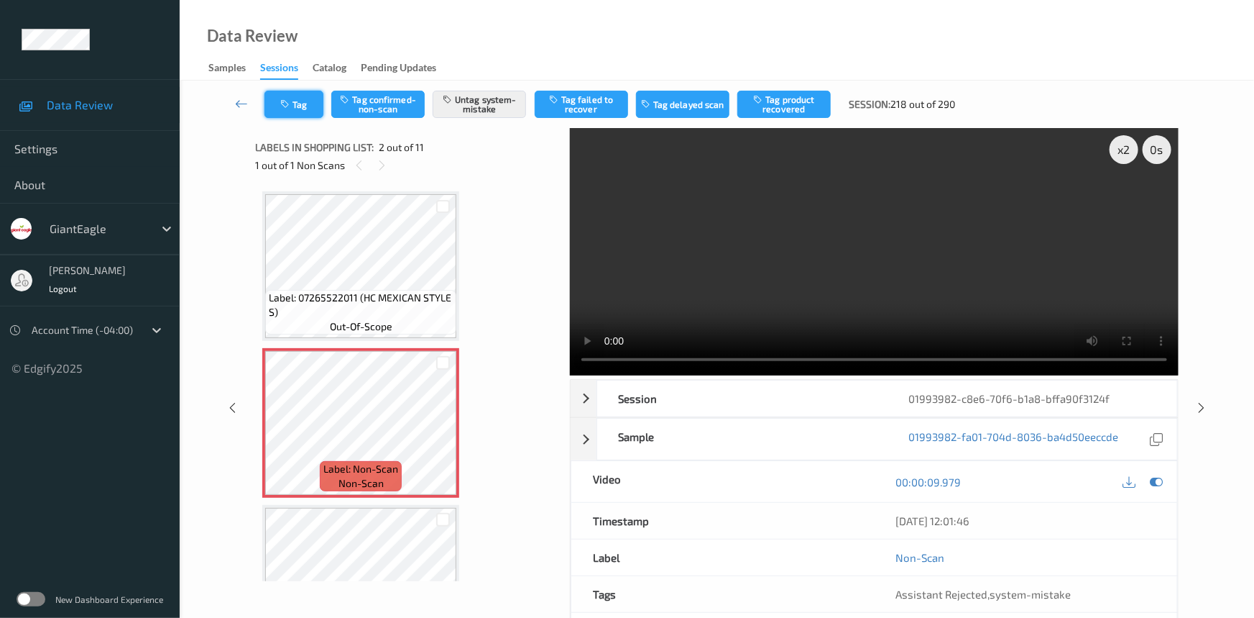
click at [300, 104] on button "Tag" at bounding box center [294, 104] width 59 height 27
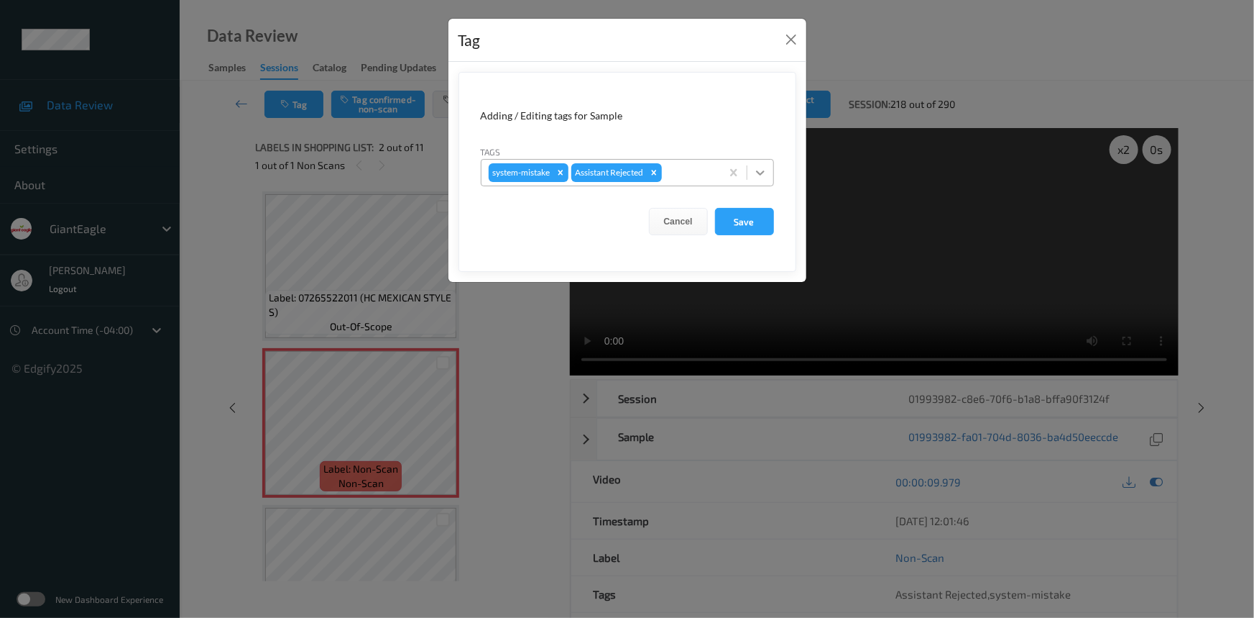
click at [759, 175] on icon at bounding box center [760, 172] width 14 height 14
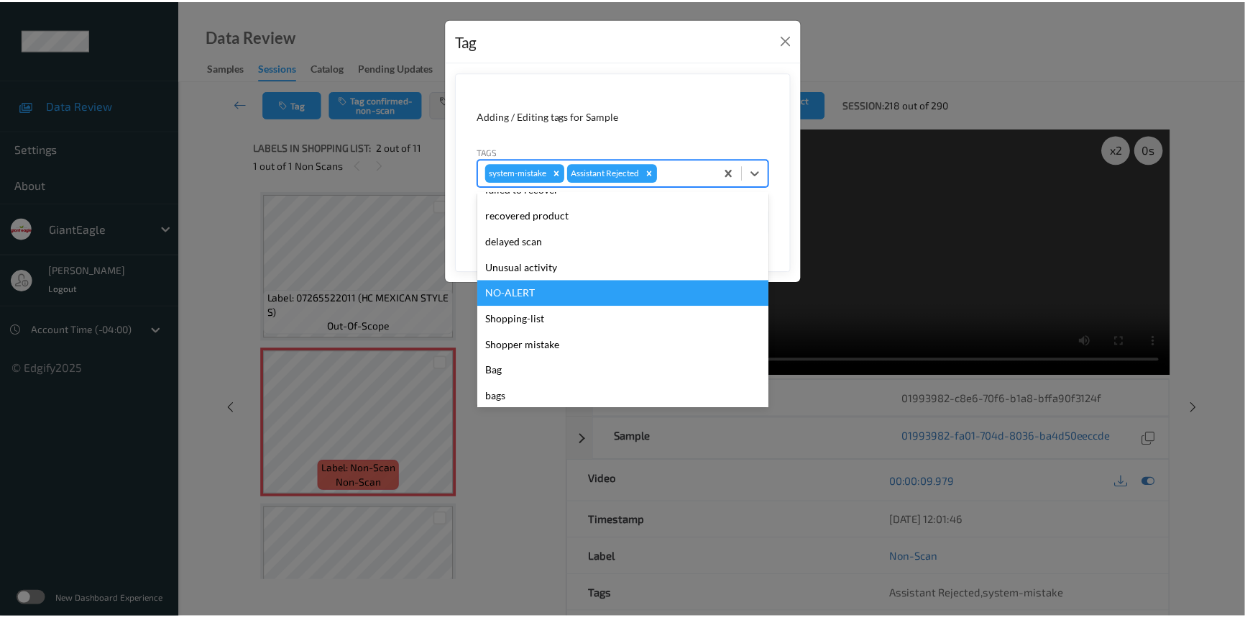
scroll to position [152, 0]
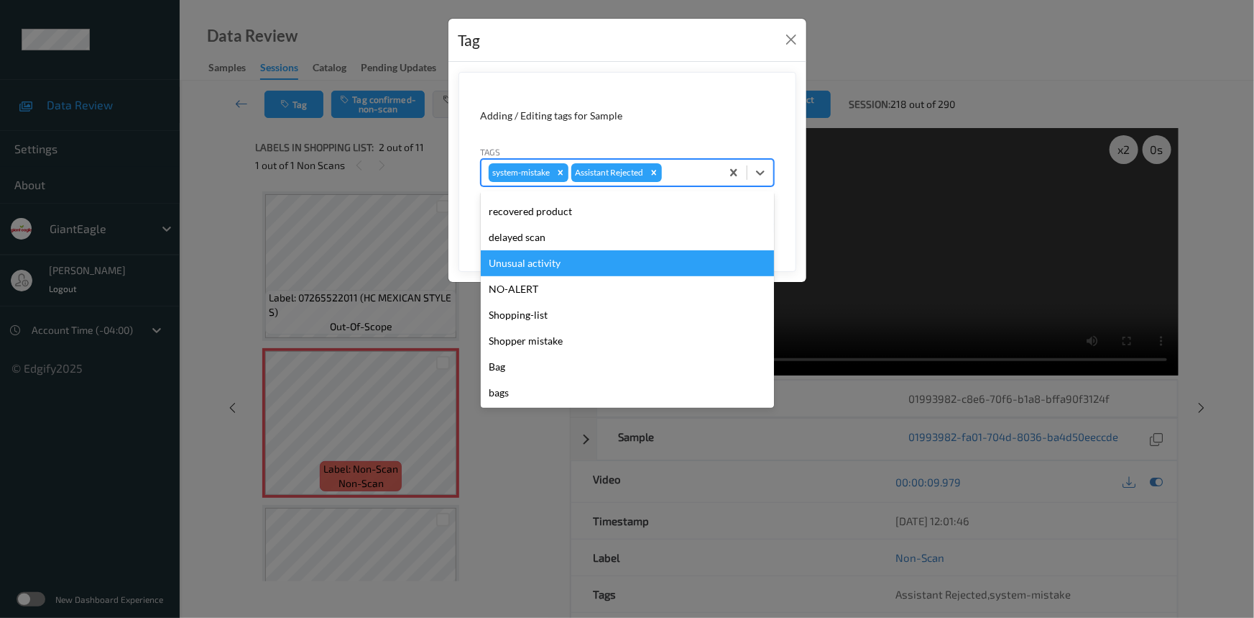
click at [544, 265] on div "Unusual activity" at bounding box center [627, 263] width 293 height 26
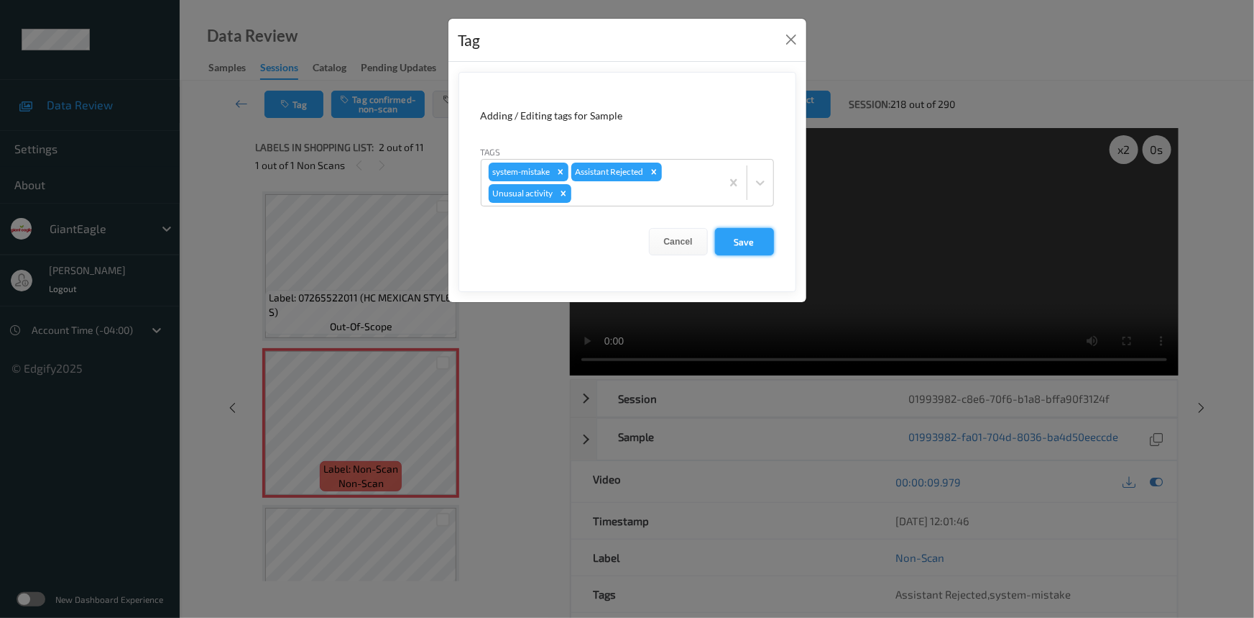
click at [748, 244] on button "Save" at bounding box center [744, 241] width 59 height 27
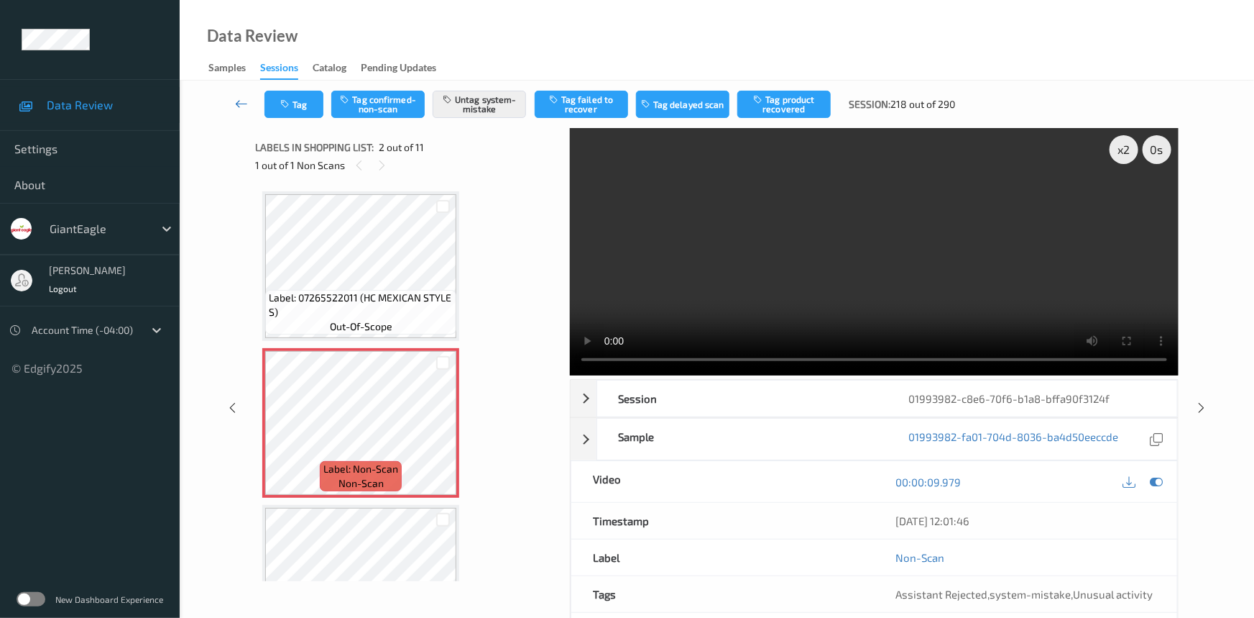
click at [237, 93] on link at bounding box center [241, 104] width 45 height 27
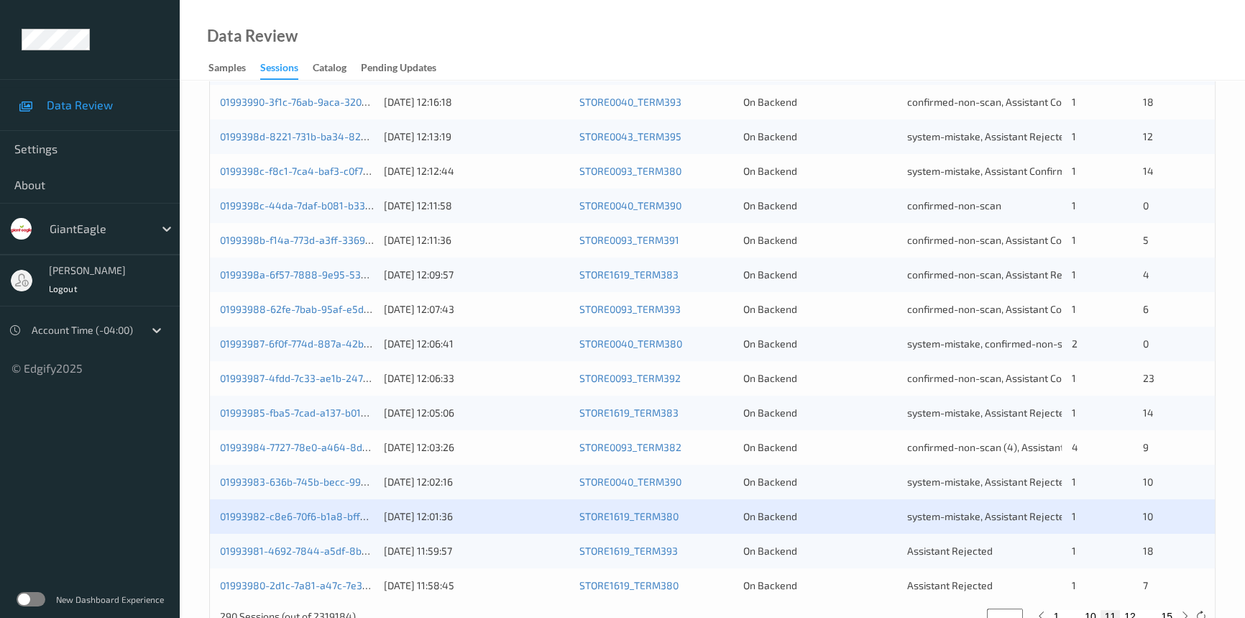
scroll to position [513, 0]
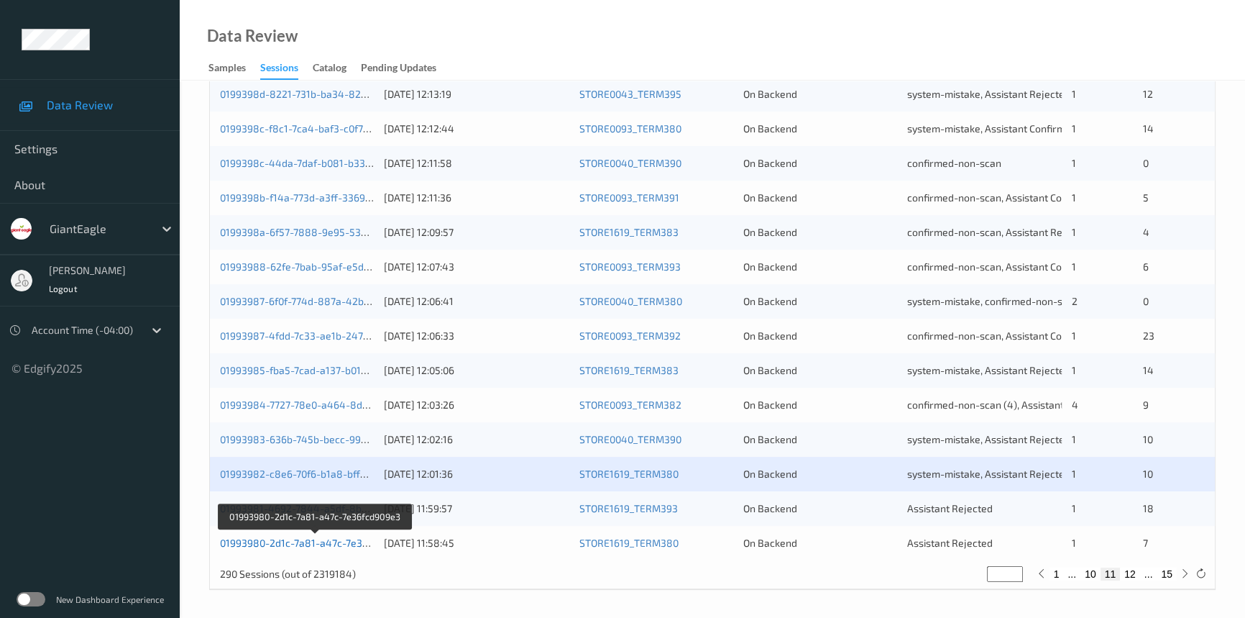
click at [283, 546] on link "01993980-2d1c-7a81-a47c-7e36fcd909e3" at bounding box center [315, 542] width 191 height 12
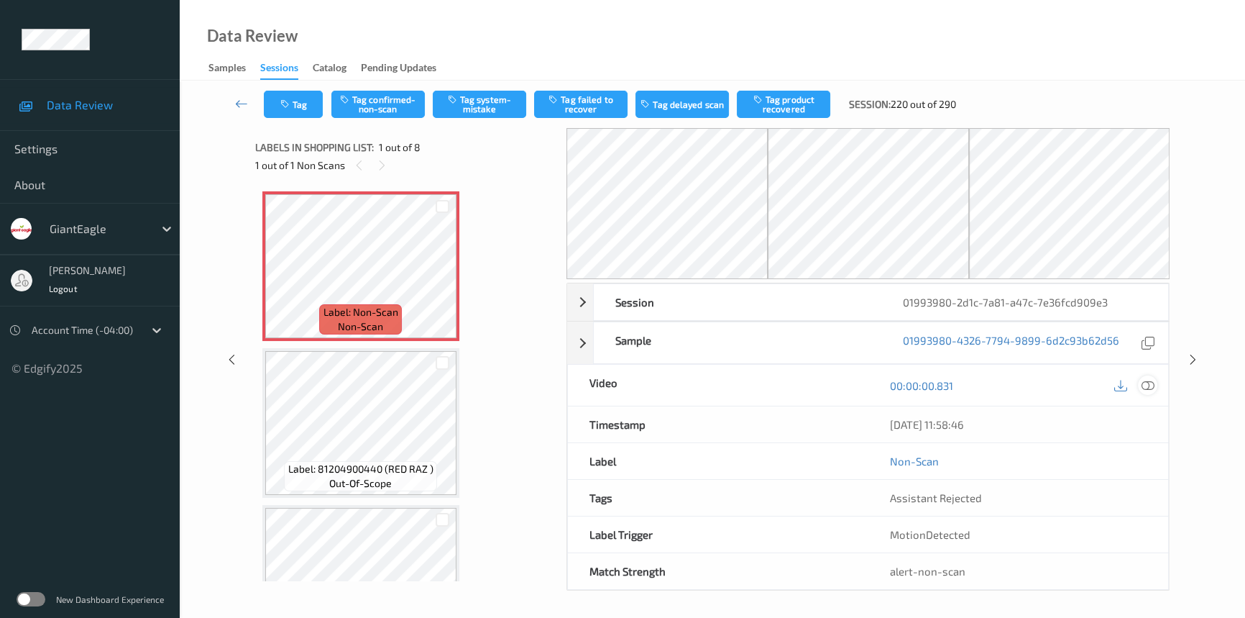
click at [1151, 383] on icon at bounding box center [1148, 385] width 13 height 13
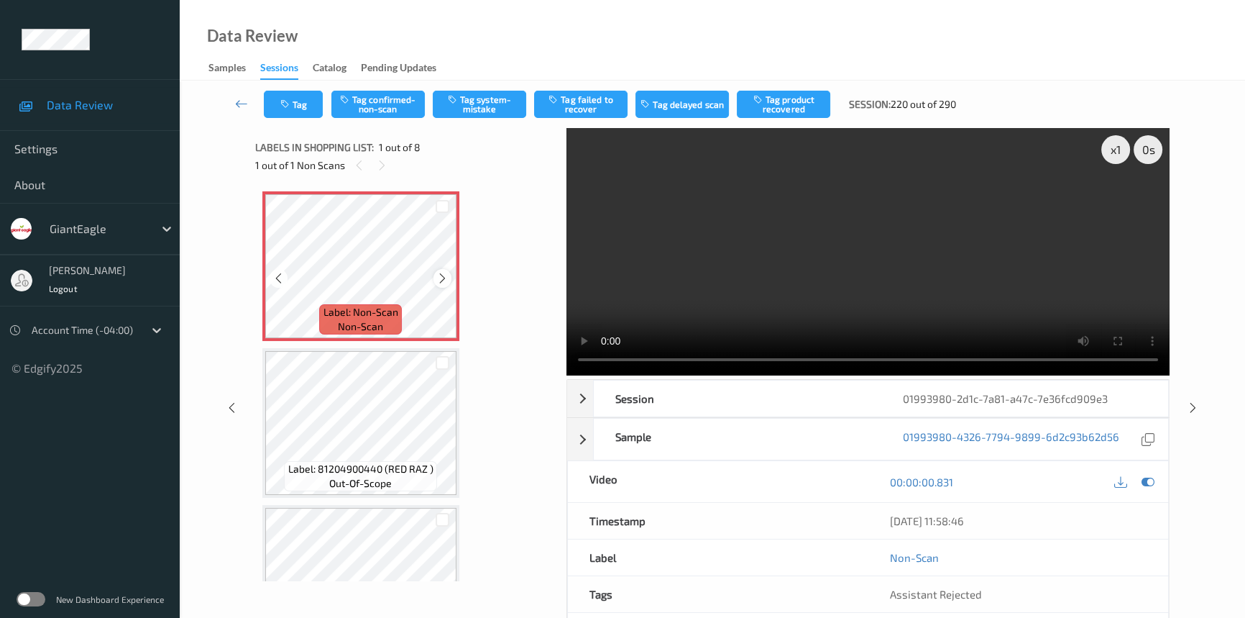
click at [442, 275] on icon at bounding box center [442, 278] width 12 height 13
click at [1106, 146] on div "x 1" at bounding box center [1115, 149] width 29 height 29
click at [968, 267] on video at bounding box center [868, 251] width 603 height 247
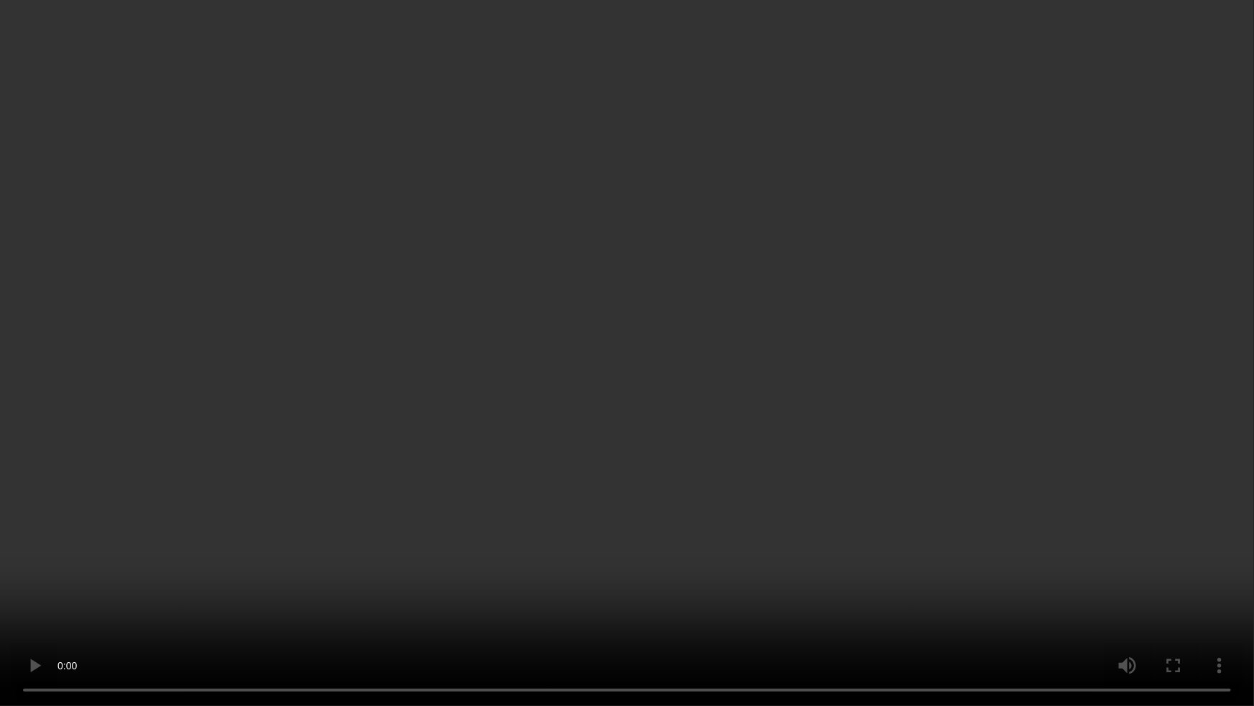
click at [902, 400] on video at bounding box center [627, 353] width 1254 height 706
click at [726, 451] on video at bounding box center [627, 353] width 1254 height 706
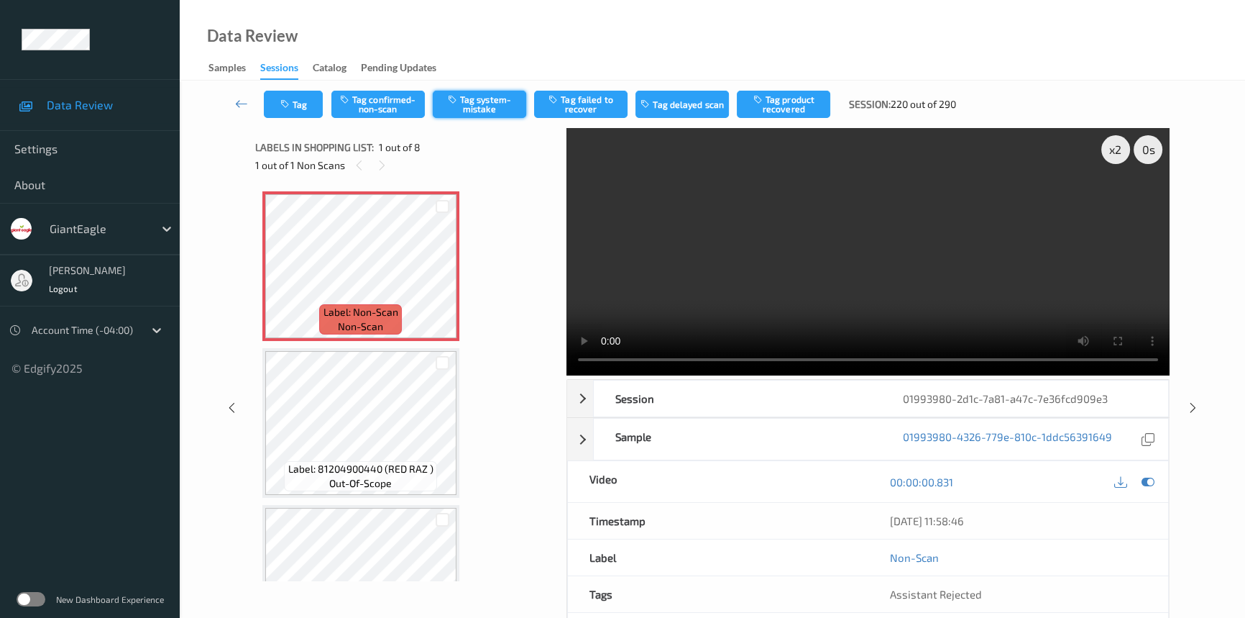
click at [469, 104] on button "Tag system-mistake" at bounding box center [479, 104] width 93 height 27
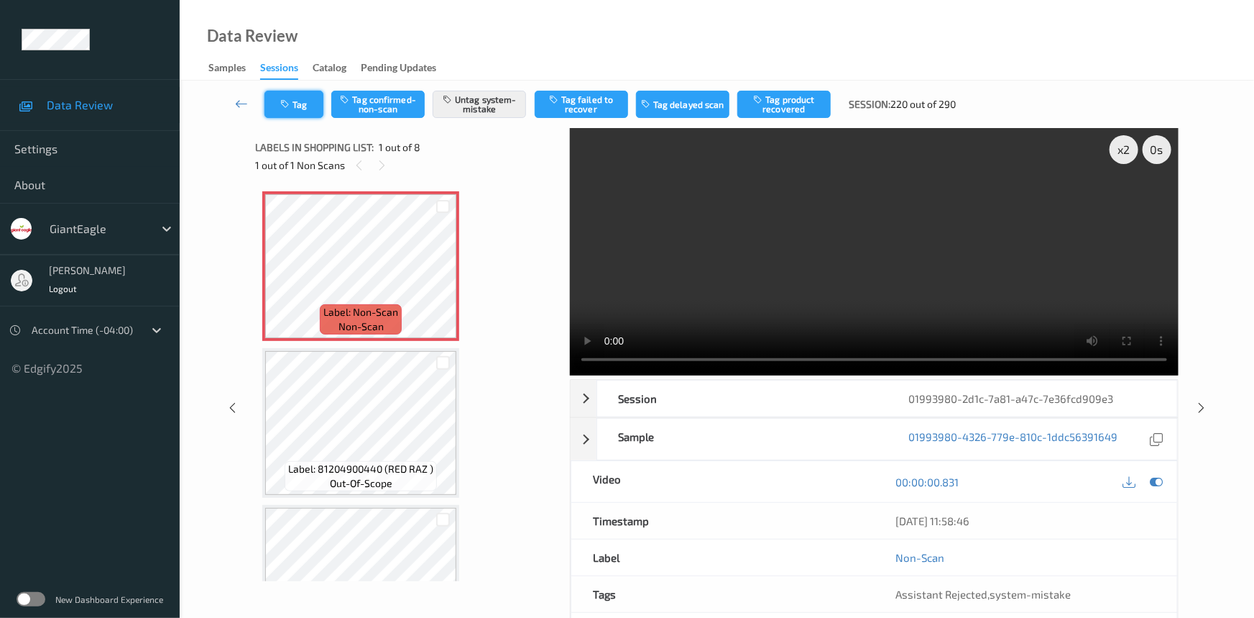
click at [311, 96] on button "Tag" at bounding box center [294, 104] width 59 height 27
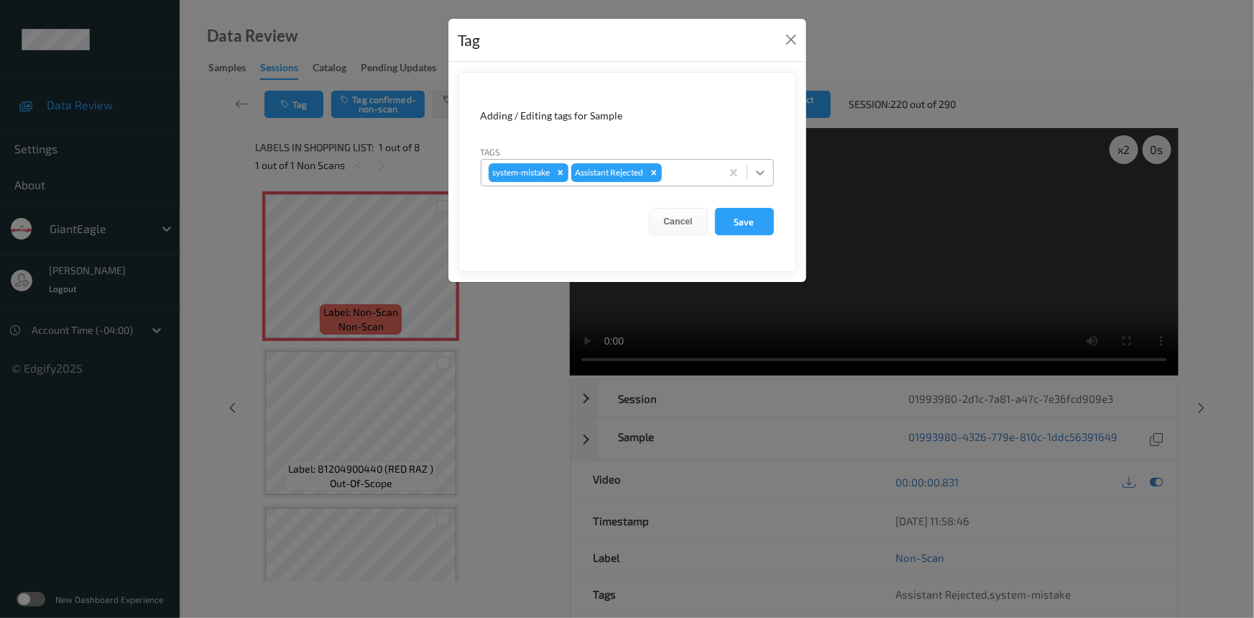
click at [756, 182] on div at bounding box center [761, 173] width 26 height 26
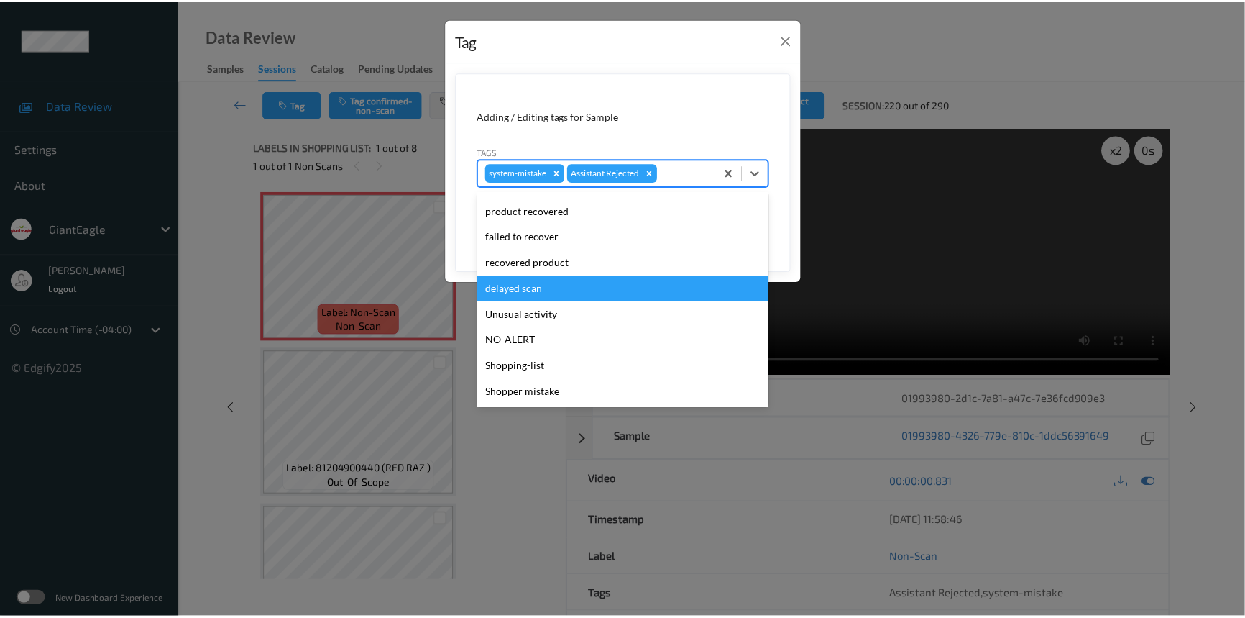
scroll to position [152, 0]
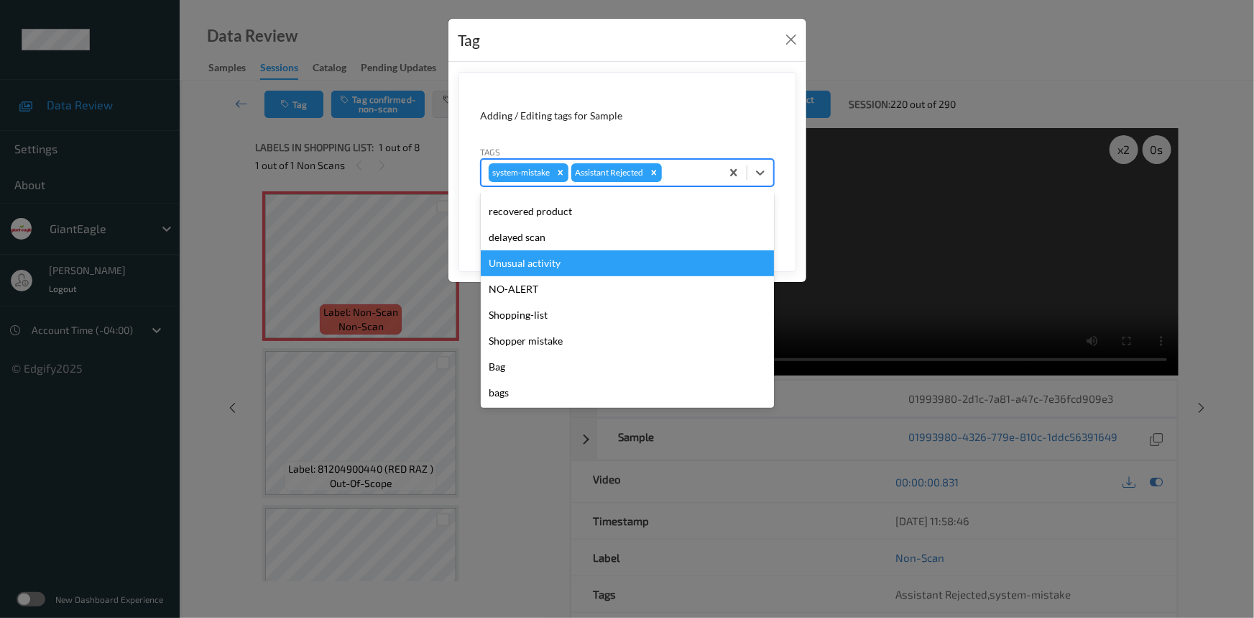
click at [525, 260] on div "Unusual activity" at bounding box center [627, 263] width 293 height 26
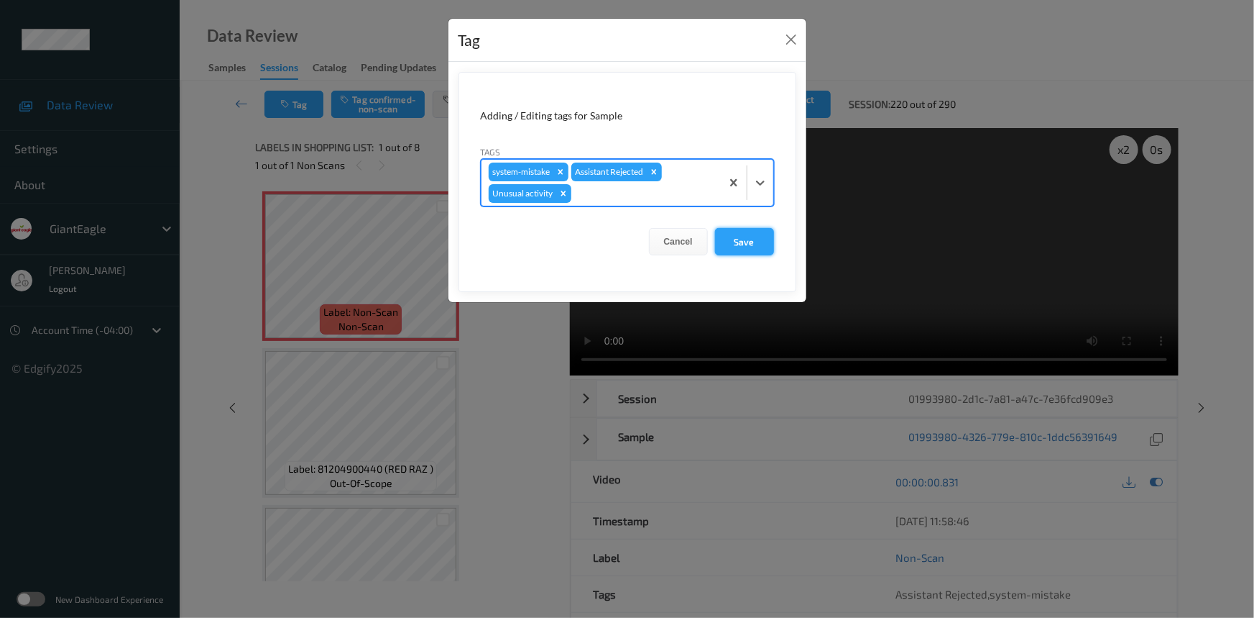
click at [740, 247] on button "Save" at bounding box center [744, 241] width 59 height 27
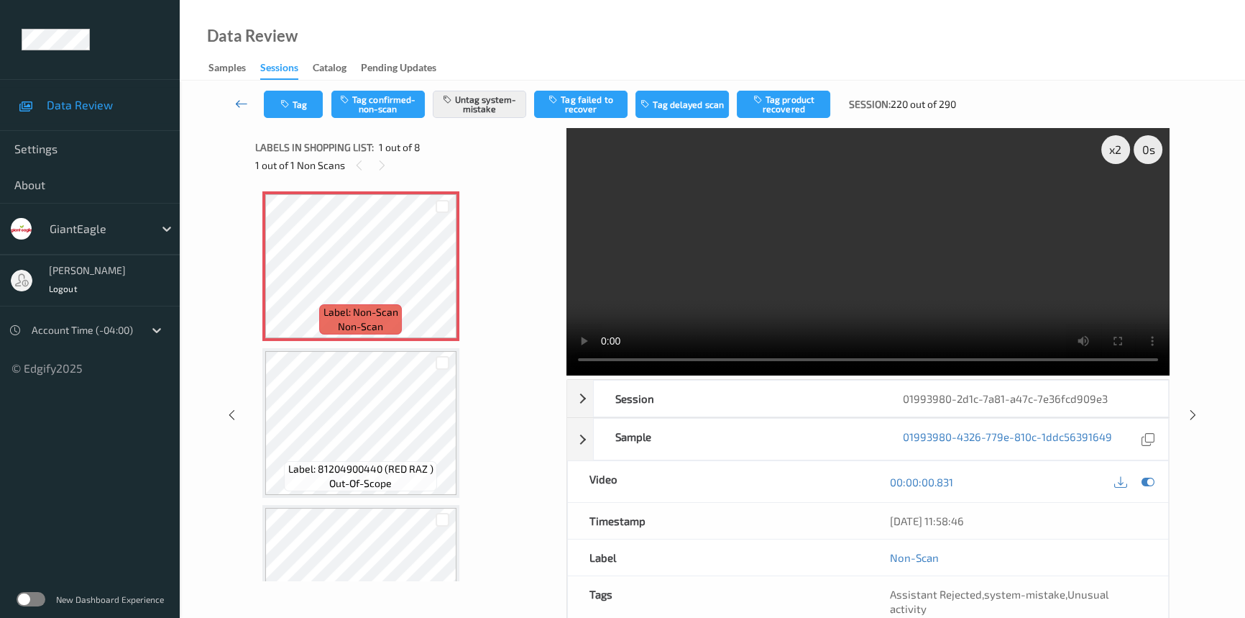
click at [239, 96] on icon at bounding box center [241, 103] width 13 height 14
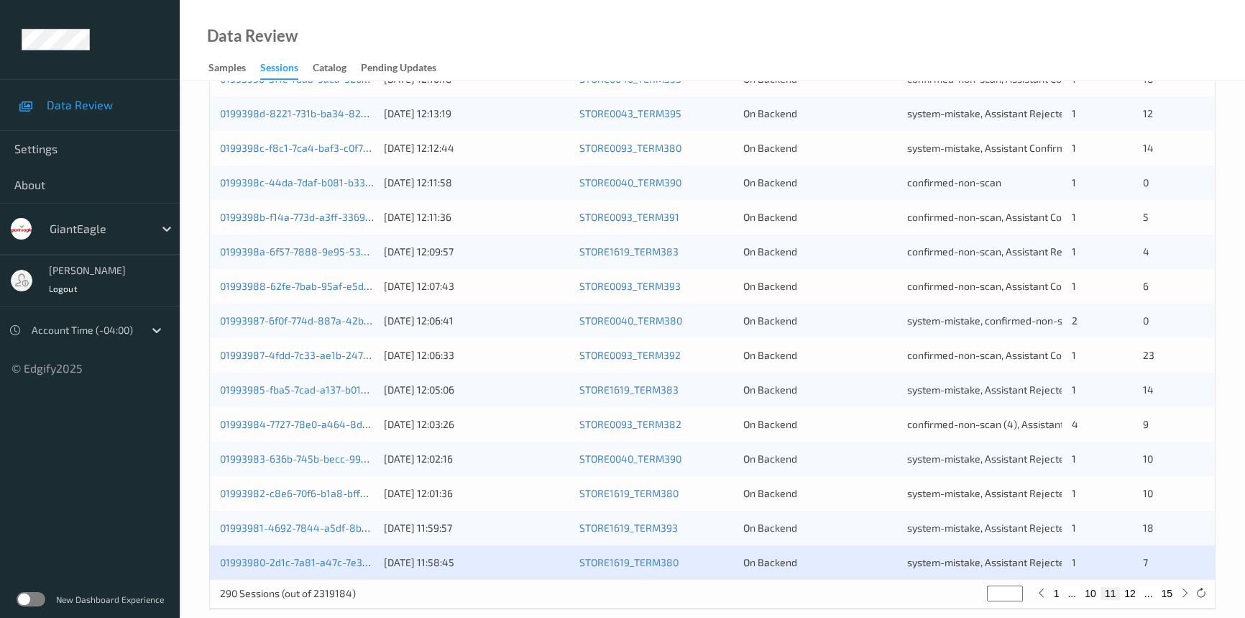
scroll to position [513, 0]
